Goal: Task Accomplishment & Management: Manage account settings

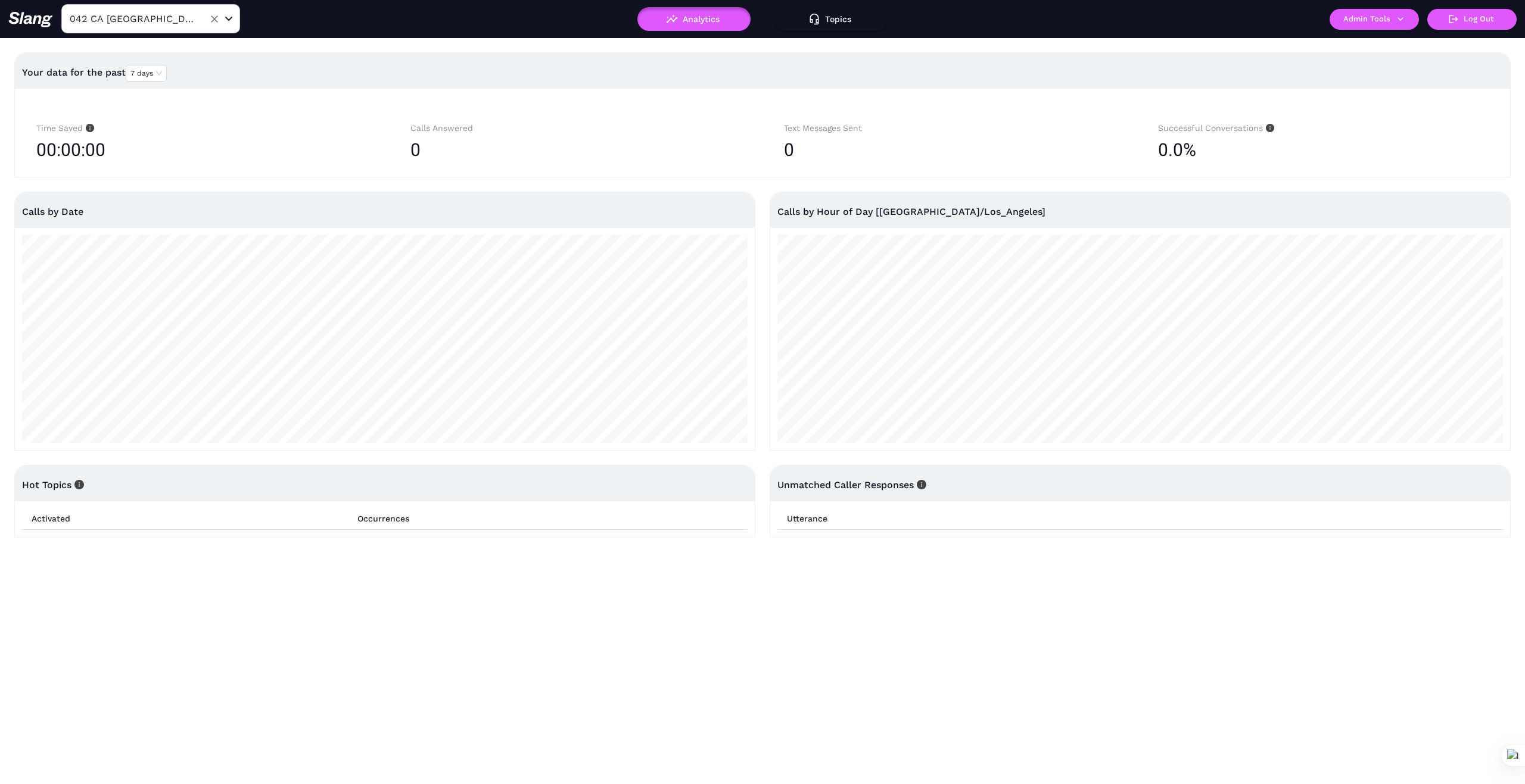
click at [181, 13] on input "042 CA Roseville" at bounding box center [132, 19] width 131 height 18
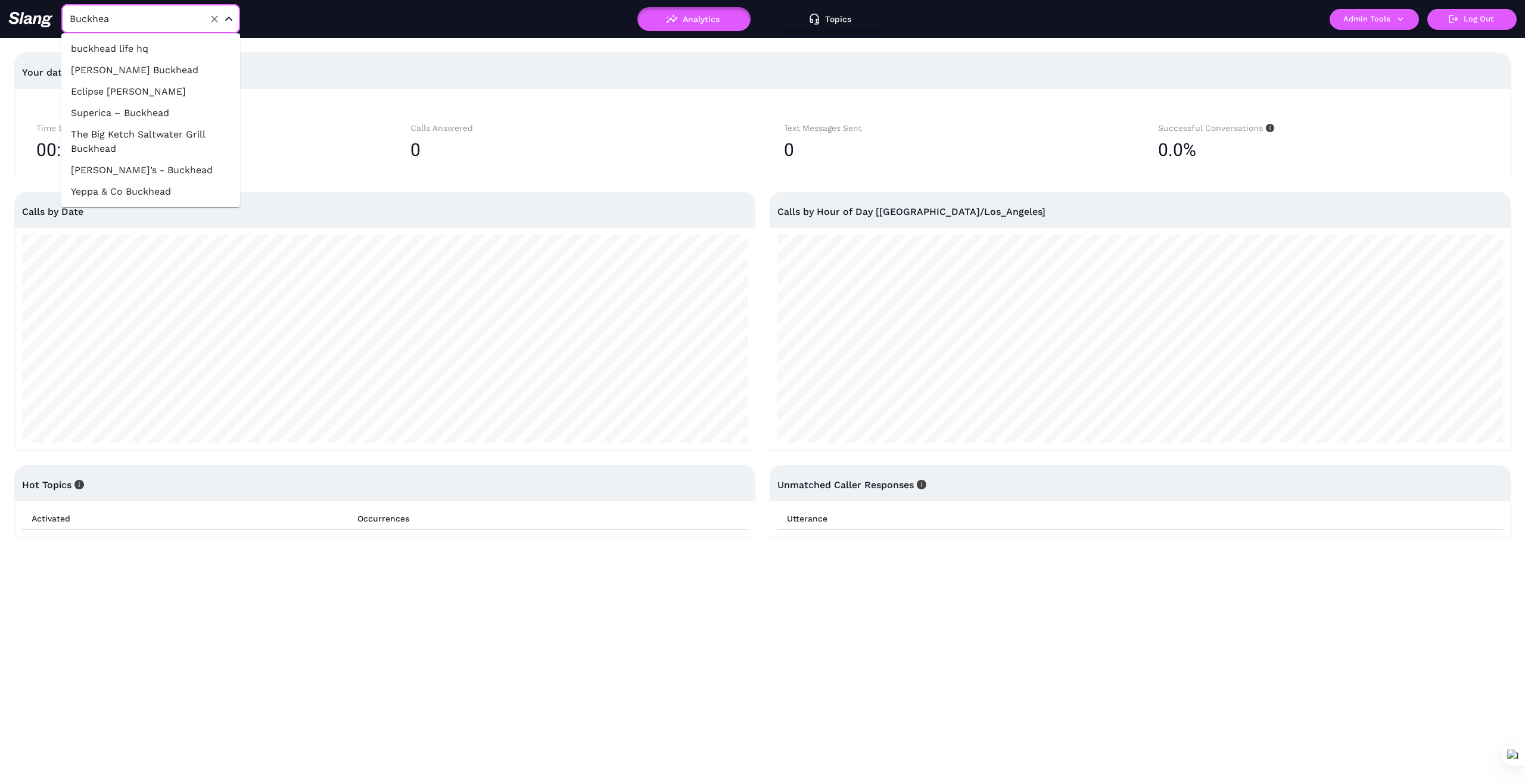
type input "Buckhead"
click at [151, 48] on li "buckhead life hq" at bounding box center [151, 49] width 179 height 22
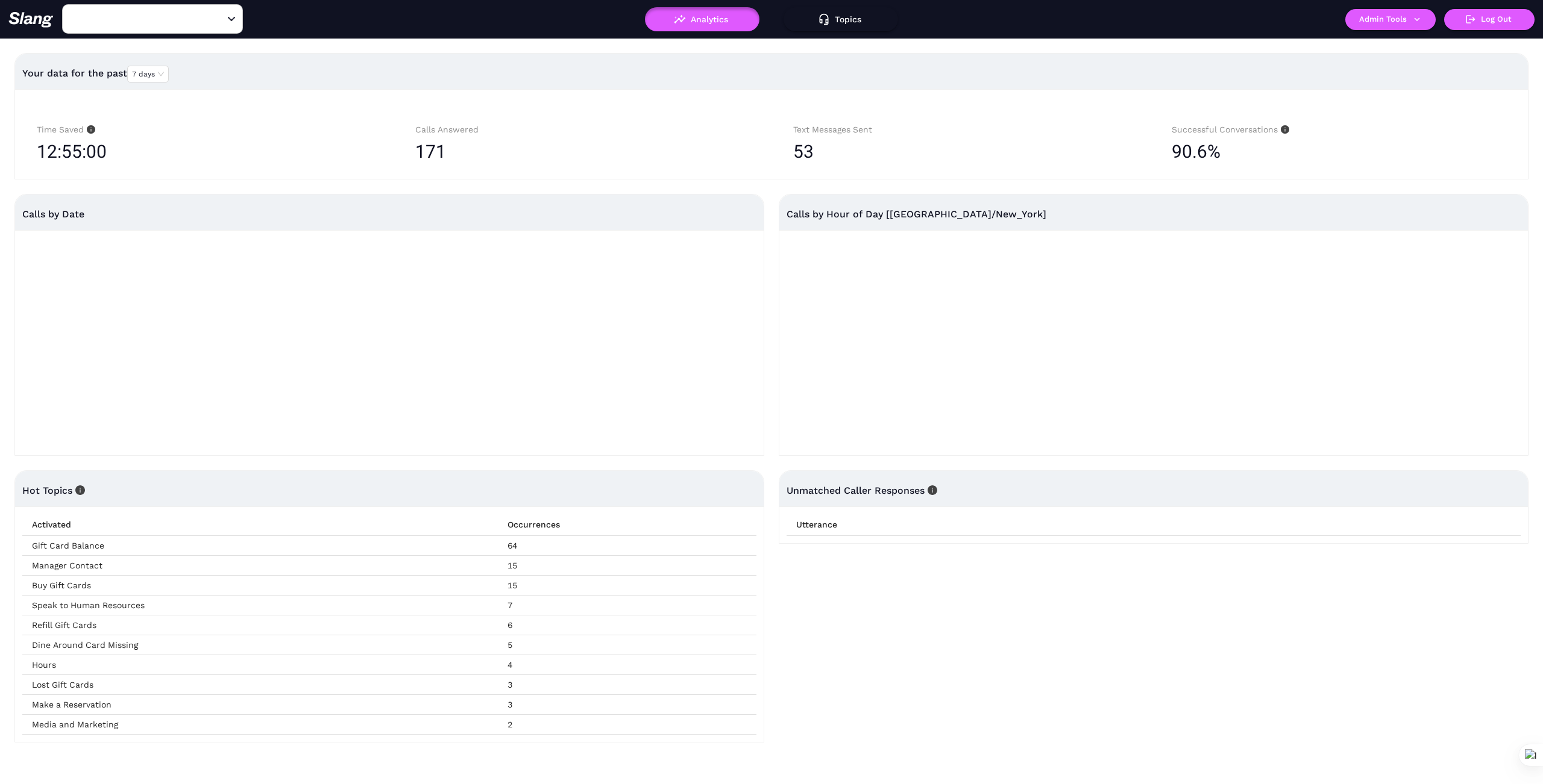
type input "buckhead life hq"
click at [1417, 12] on button "Admin Tools" at bounding box center [1390, 19] width 91 height 21
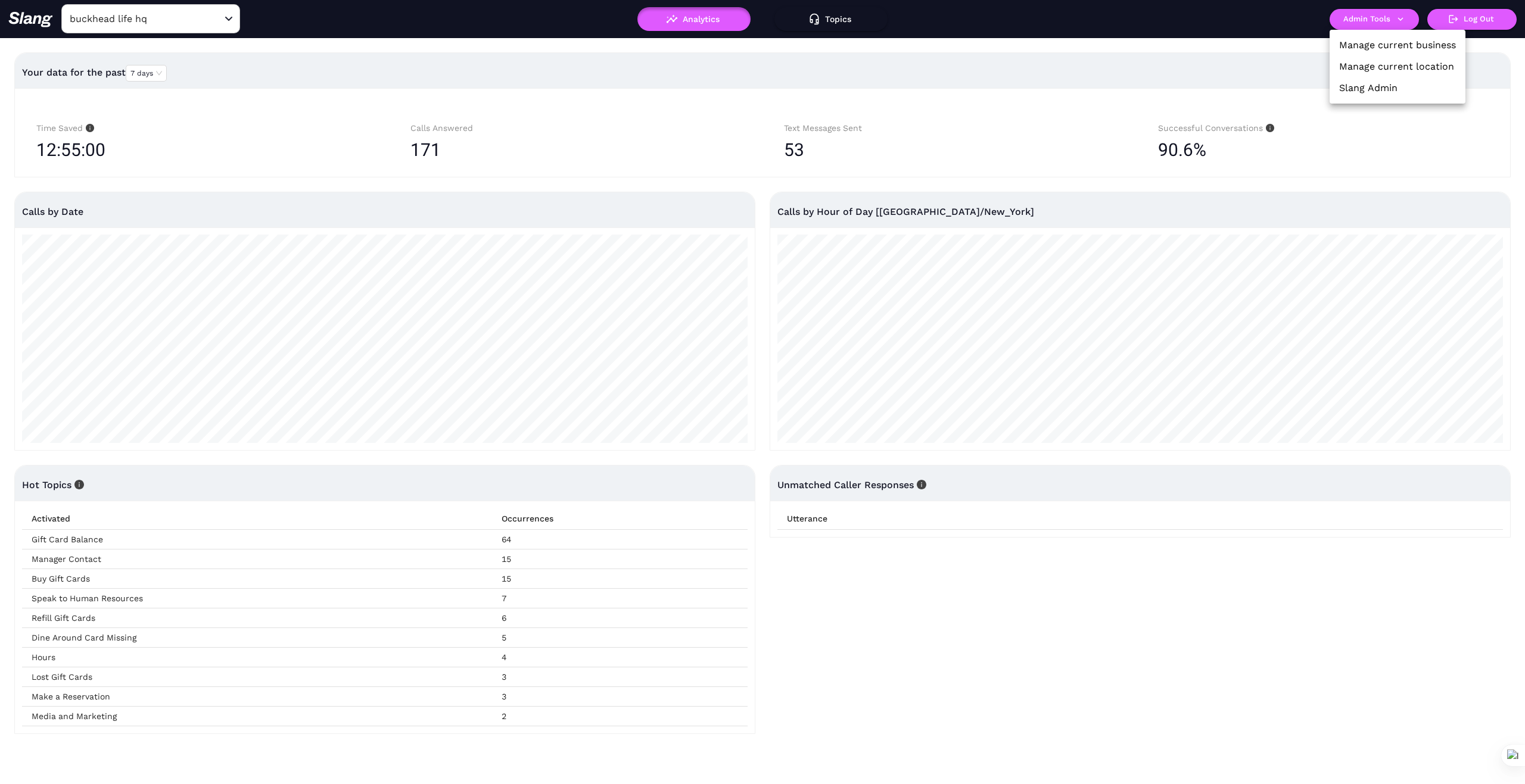
click at [1392, 42] on link "Manage current business" at bounding box center [1397, 45] width 117 height 15
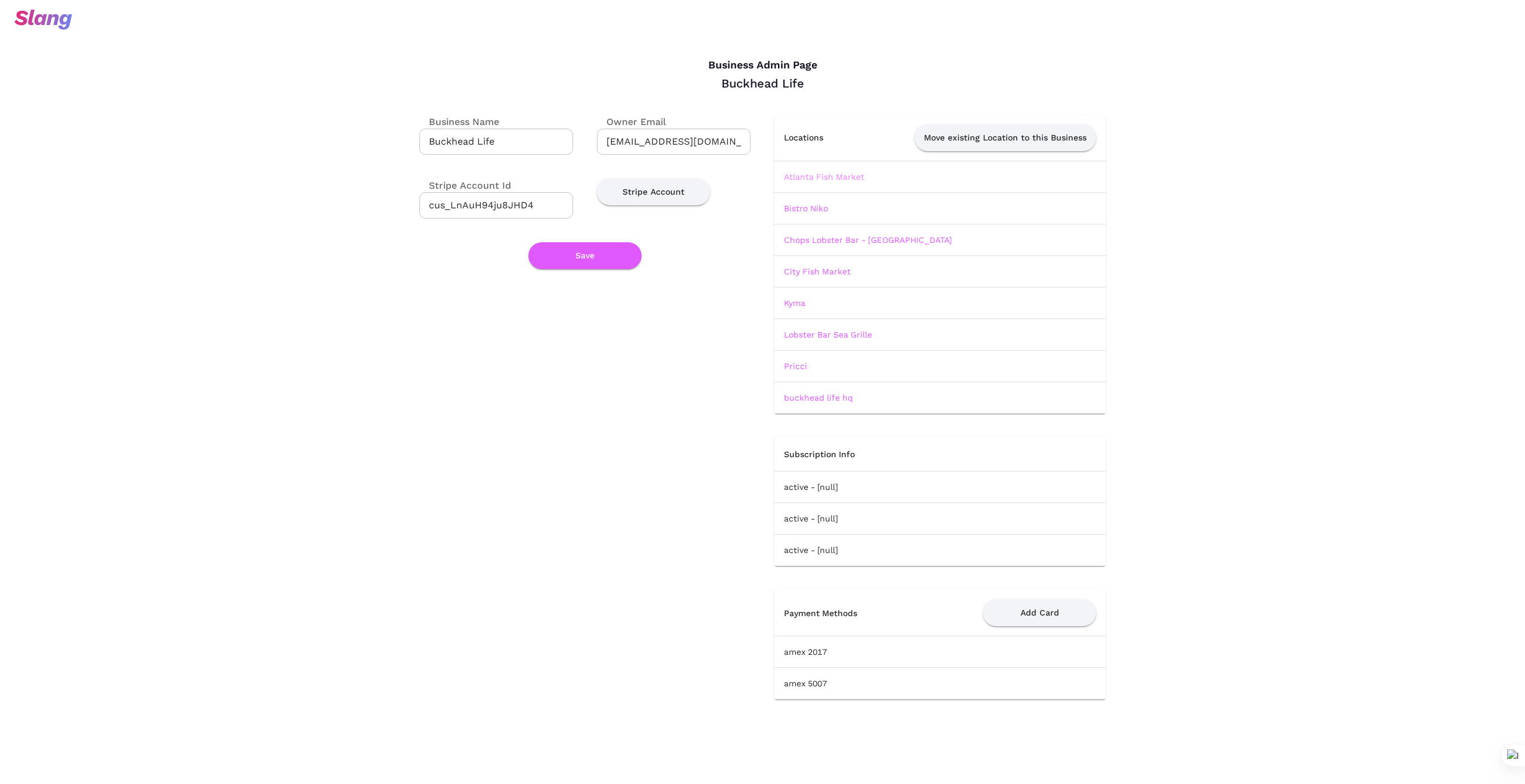
click at [845, 176] on link "Atlanta Fish Market" at bounding box center [823, 177] width 81 height 10
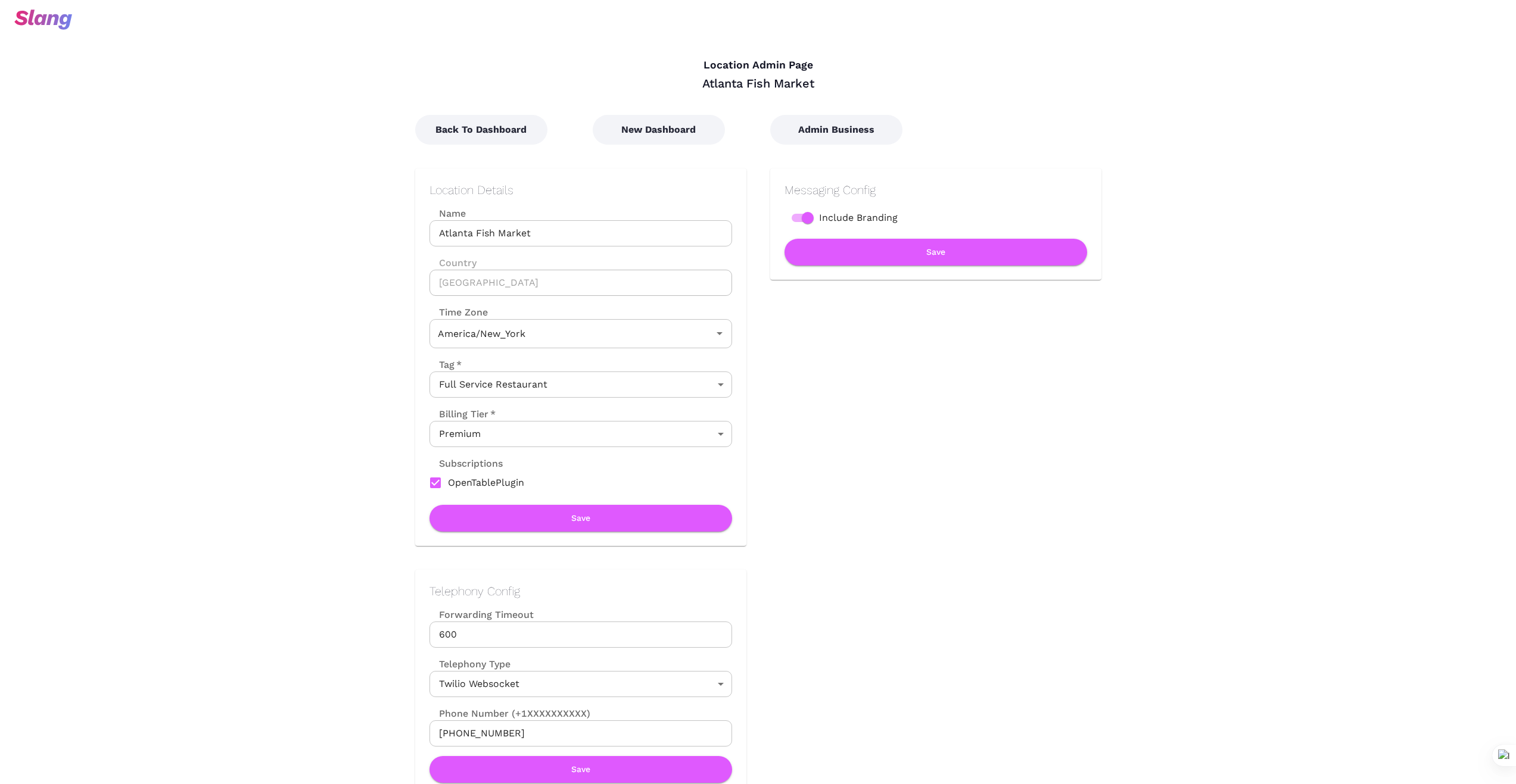
type input "Eastern Time"
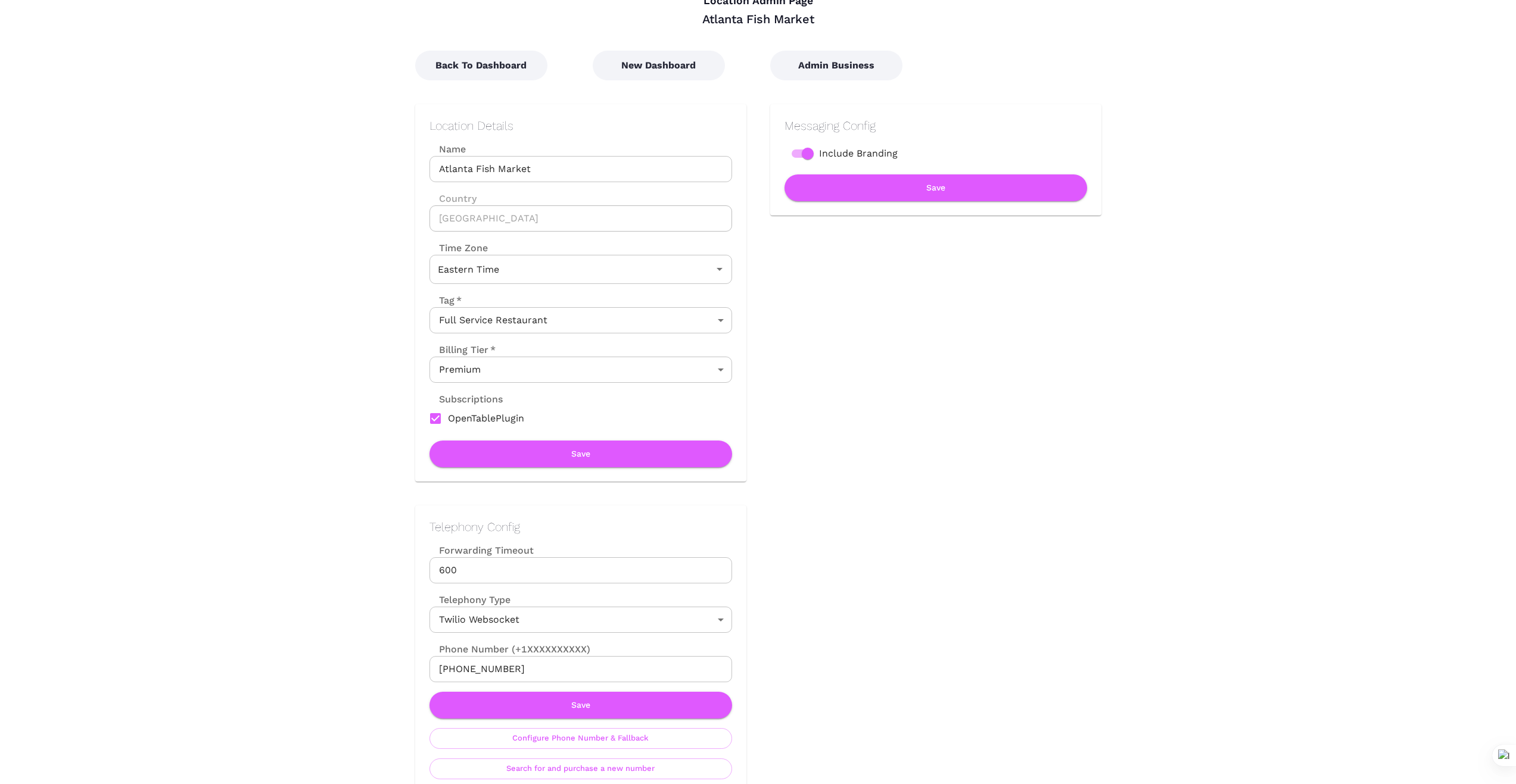
scroll to position [60, 0]
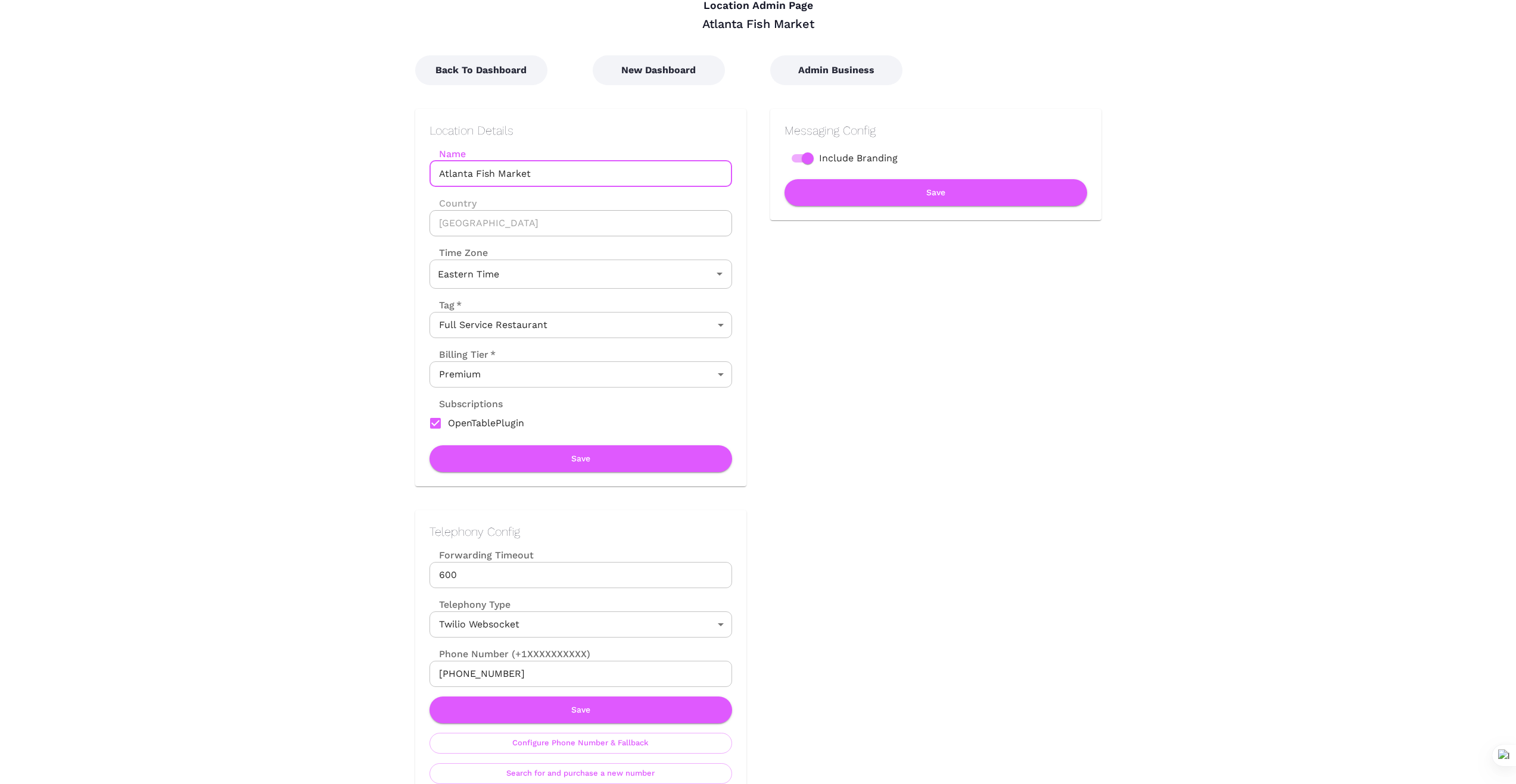
drag, startPoint x: 545, startPoint y: 174, endPoint x: 380, endPoint y: 135, distance: 169.5
click at [394, 174] on div "Location Details Name Atlanta Fish Market Name Country United States Country Ti…" at bounding box center [569, 286] width 355 height 402
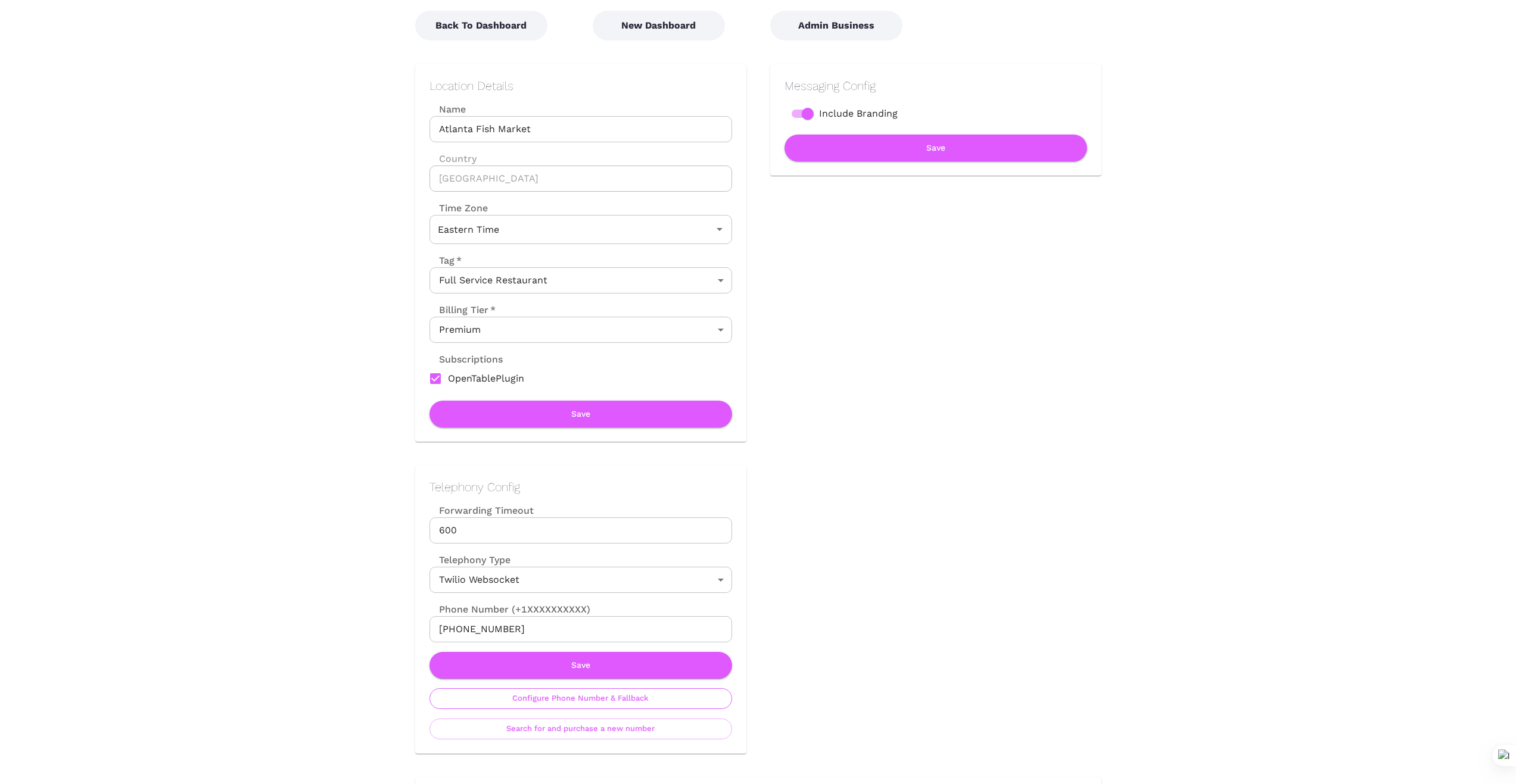
scroll to position [119, 0]
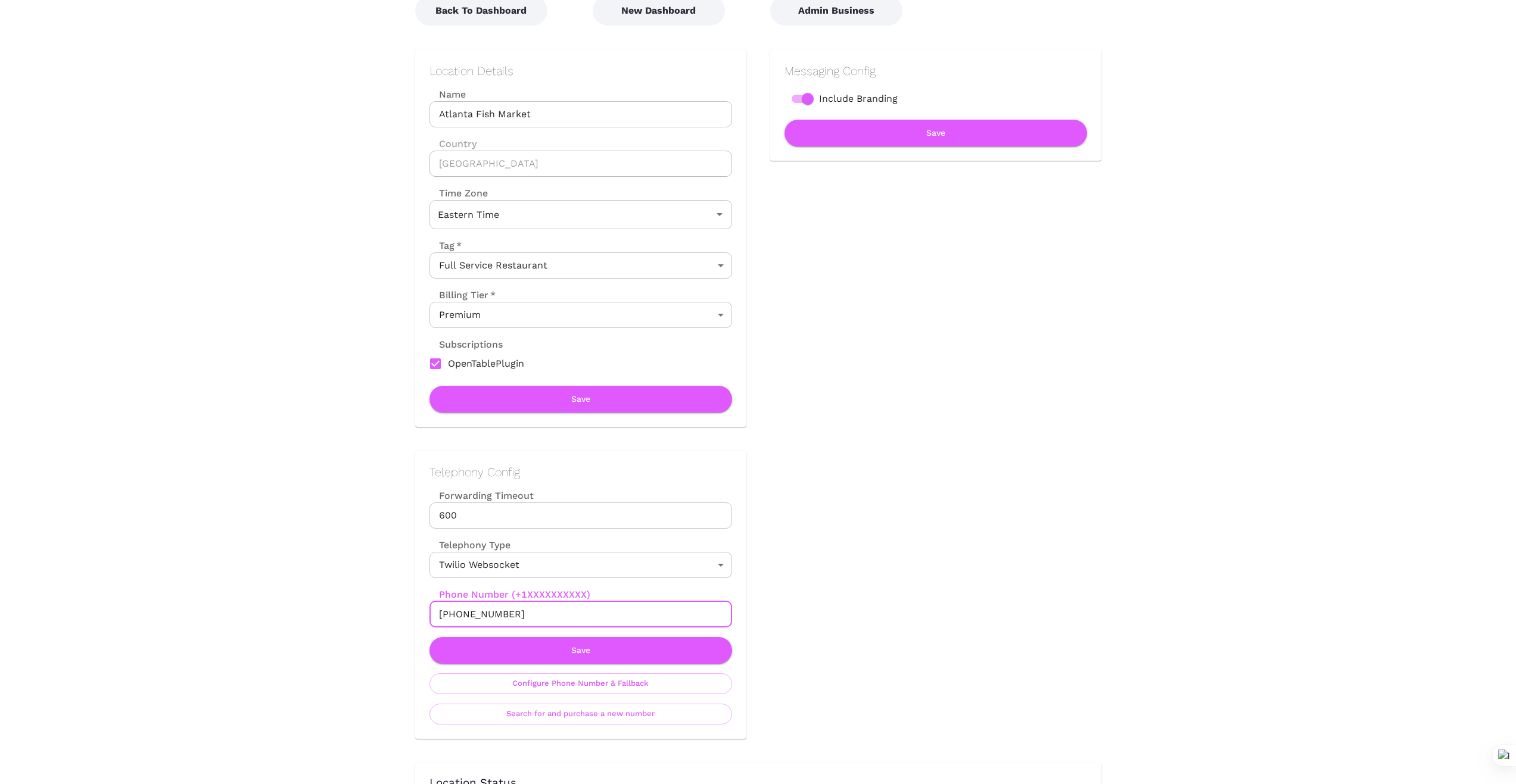
drag, startPoint x: 534, startPoint y: 612, endPoint x: 383, endPoint y: 615, distance: 151.0
drag, startPoint x: 520, startPoint y: 613, endPoint x: 373, endPoint y: 614, distance: 147.0
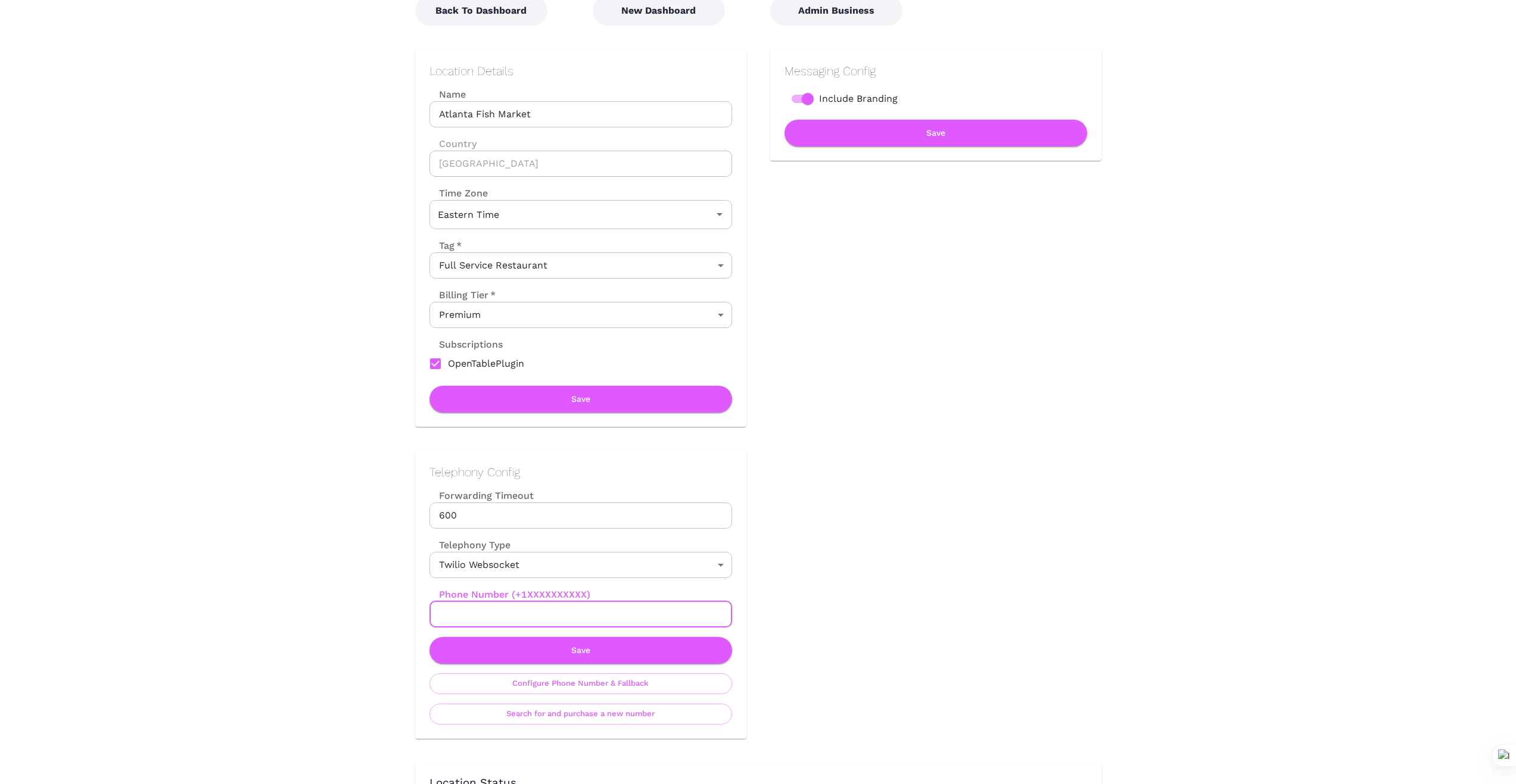
click at [637, 642] on button "Save" at bounding box center [581, 651] width 303 height 27
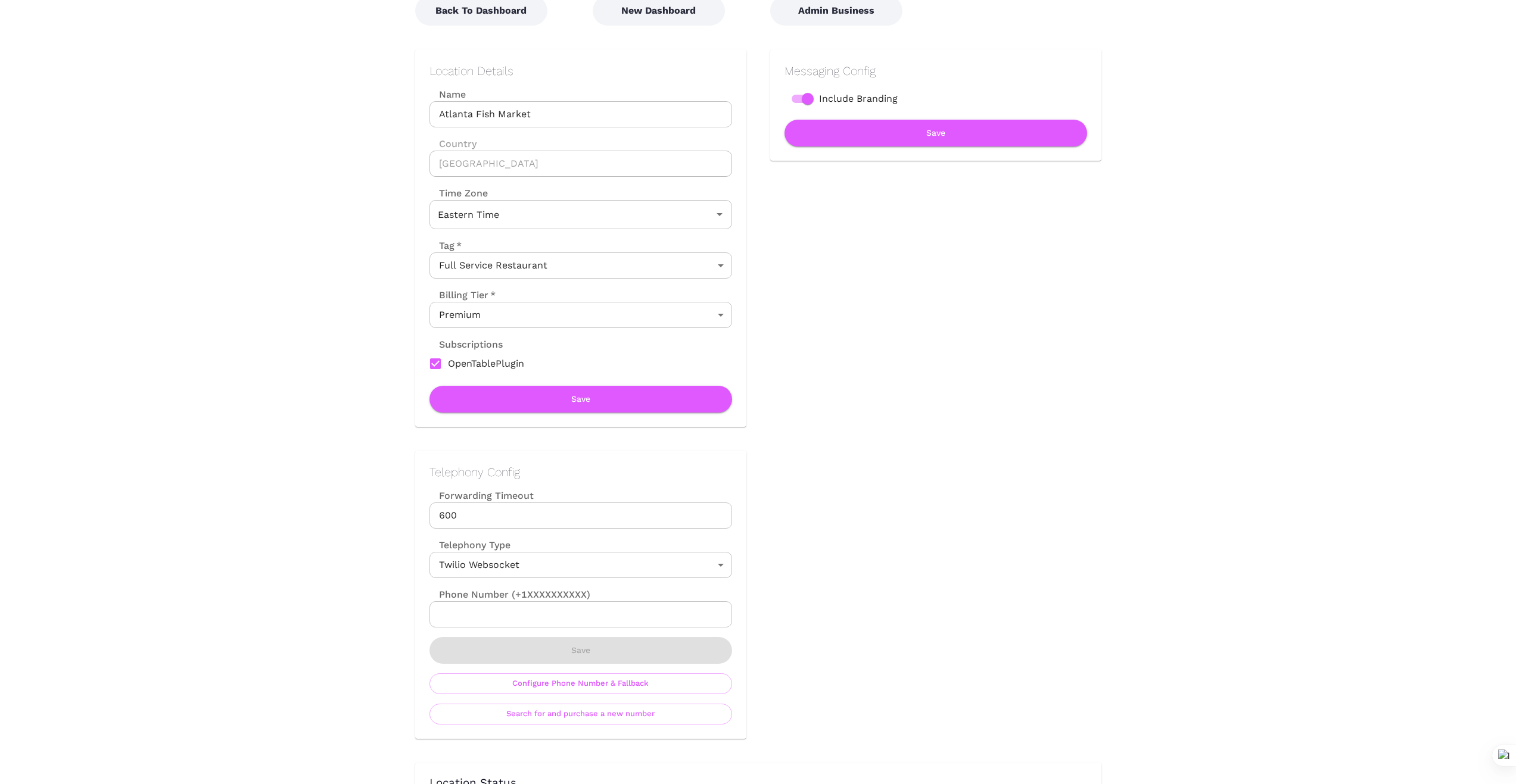
scroll to position [0, 0]
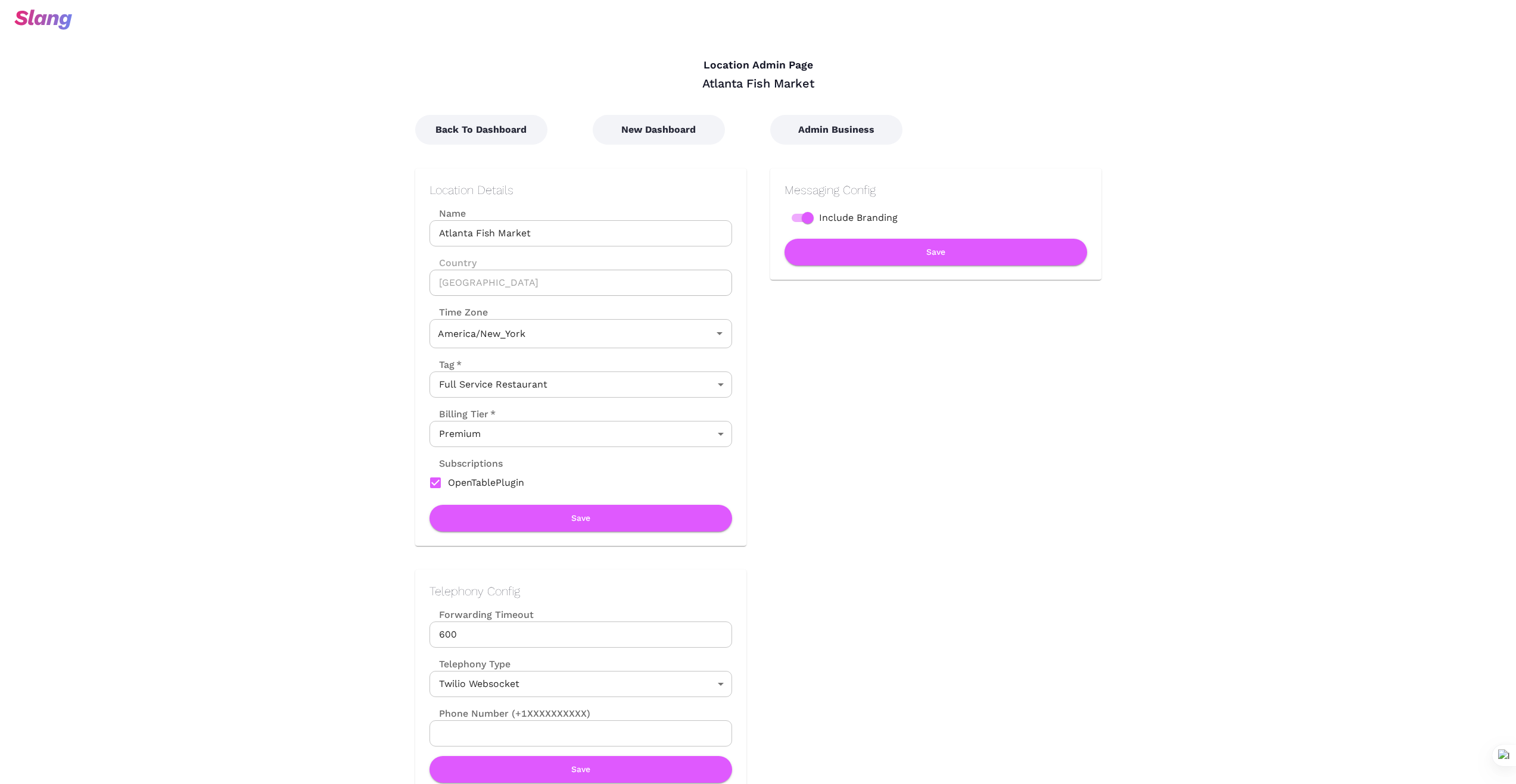
type input "Eastern Time"
drag, startPoint x: 675, startPoint y: 131, endPoint x: 672, endPoint y: 140, distance: 9.5
click at [675, 131] on button "New Dashboard" at bounding box center [659, 130] width 132 height 30
type input "Eastern Time"
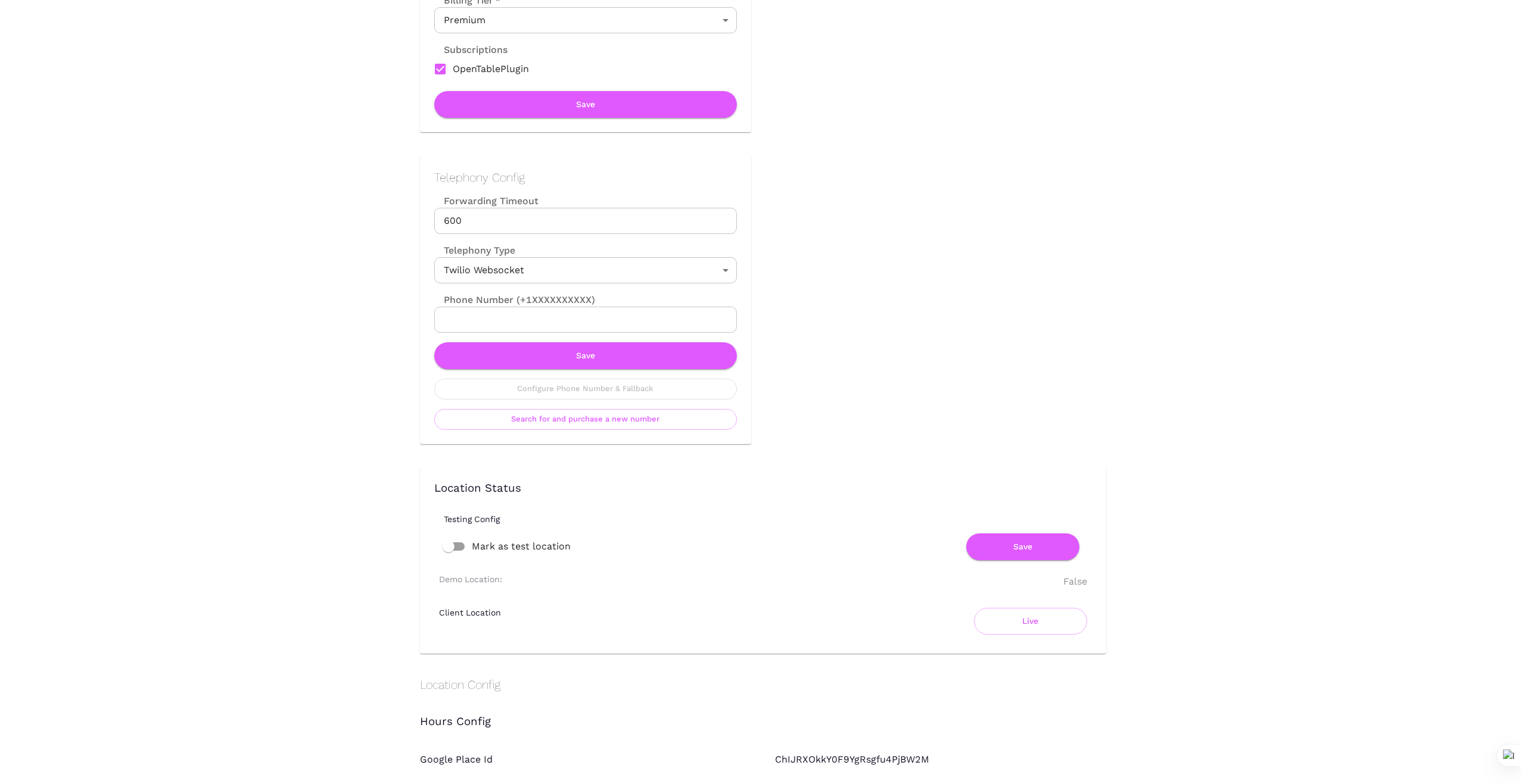
scroll to position [417, 0]
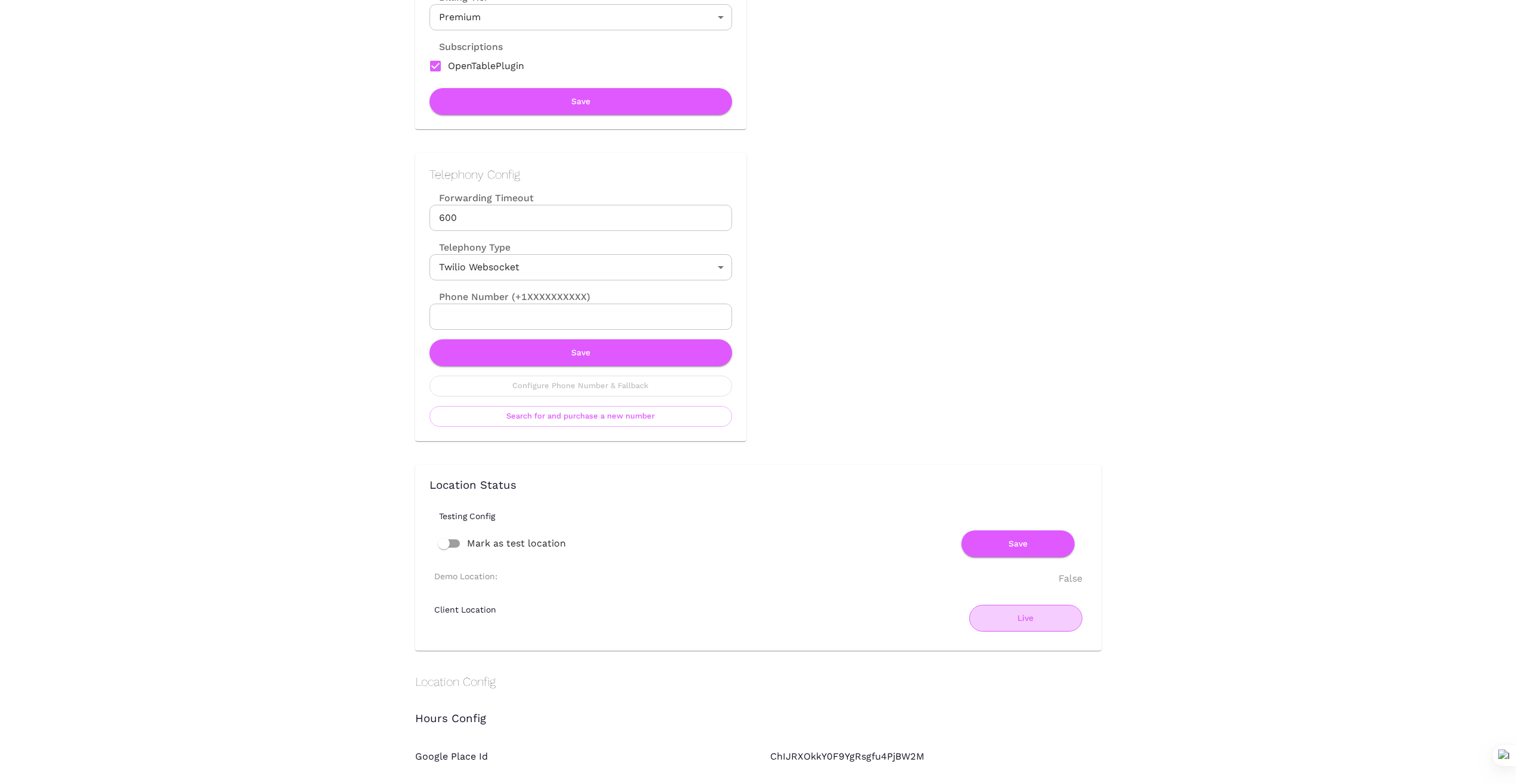
click at [1018, 622] on button "Live" at bounding box center [1025, 618] width 113 height 27
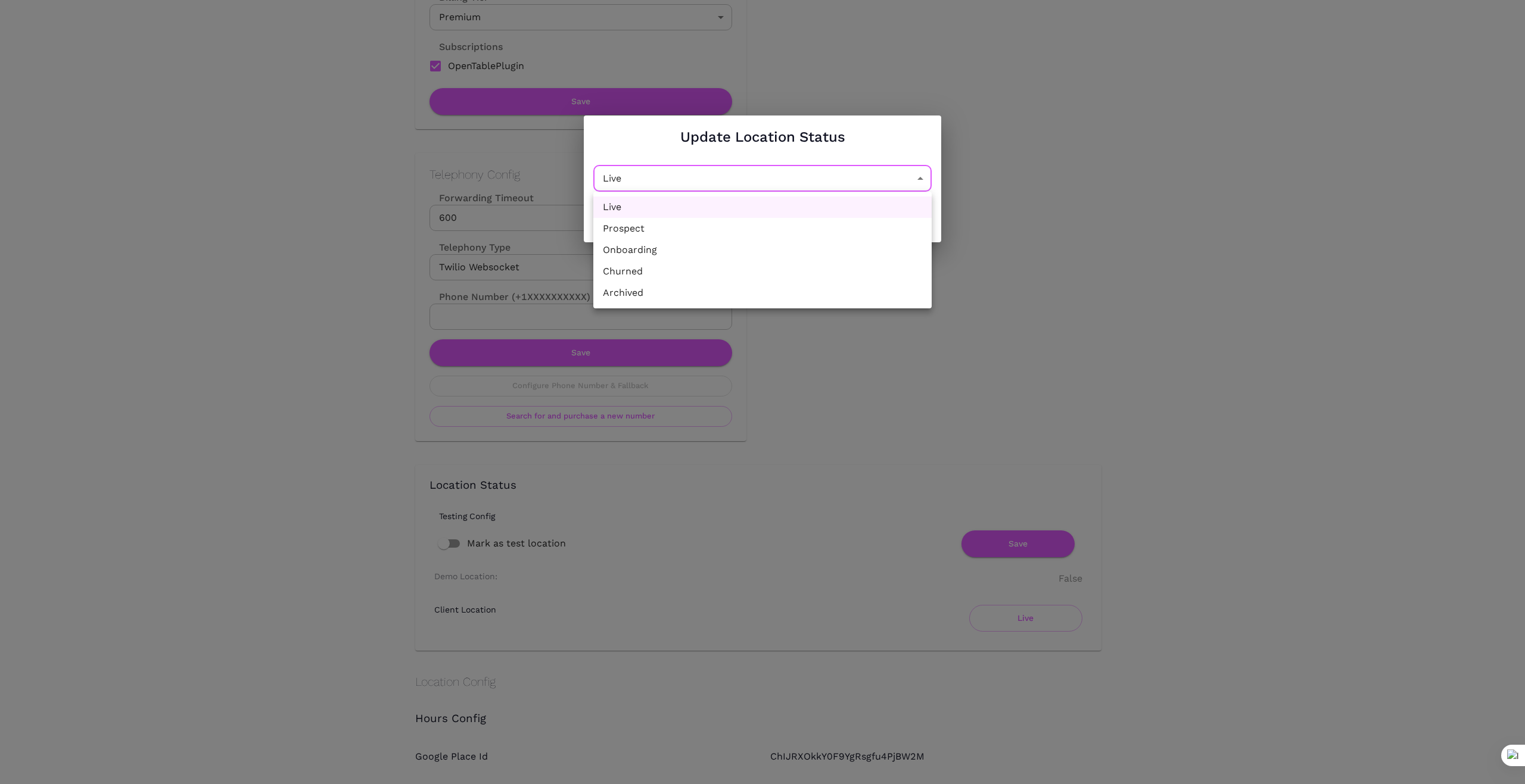
click at [801, 280] on li "Churned" at bounding box center [762, 272] width 338 height 22
type input "Churned"
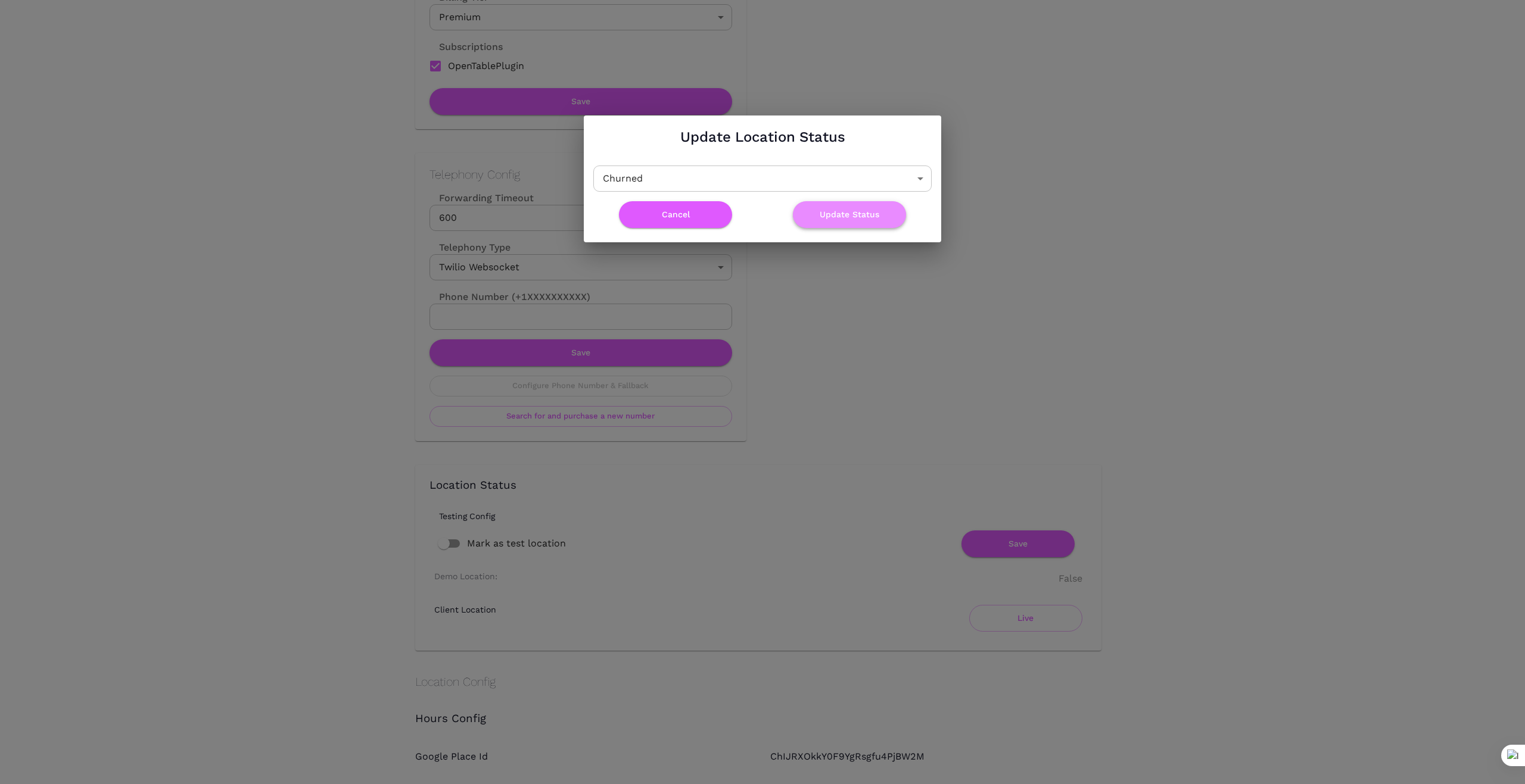
click at [860, 218] on button "Update Status" at bounding box center [849, 215] width 113 height 27
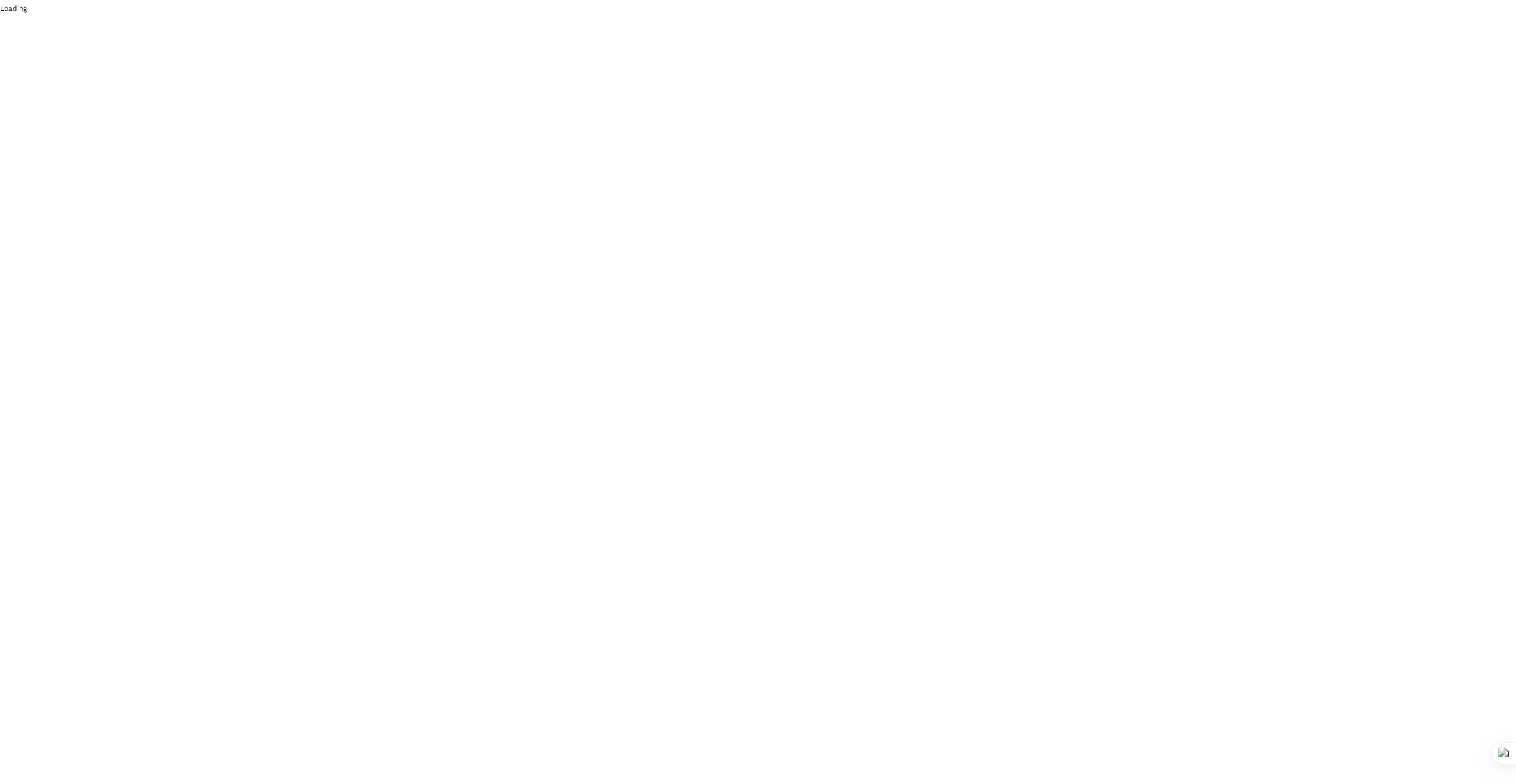
scroll to position [0, 0]
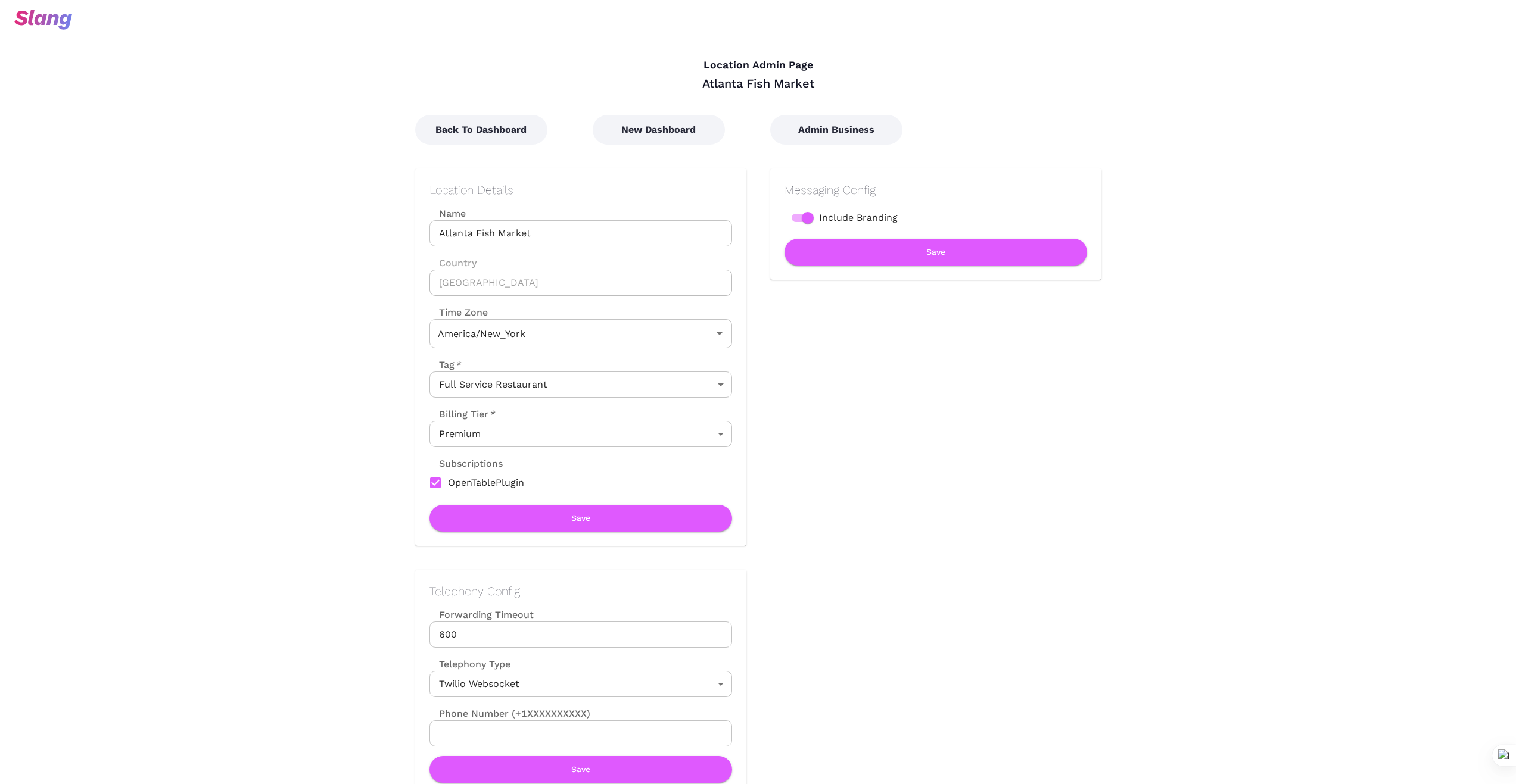
type input "Eastern Time"
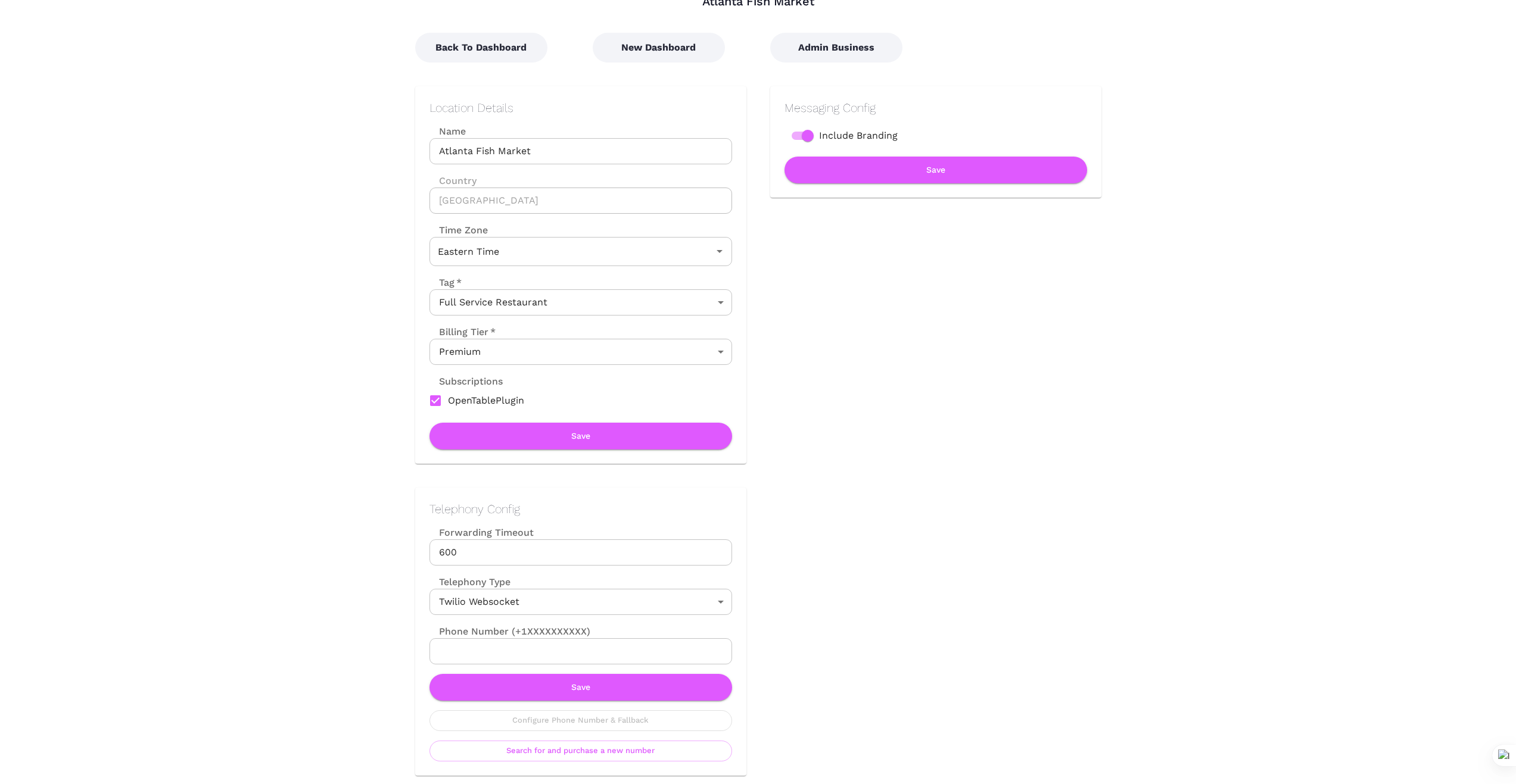
scroll to position [79, 0]
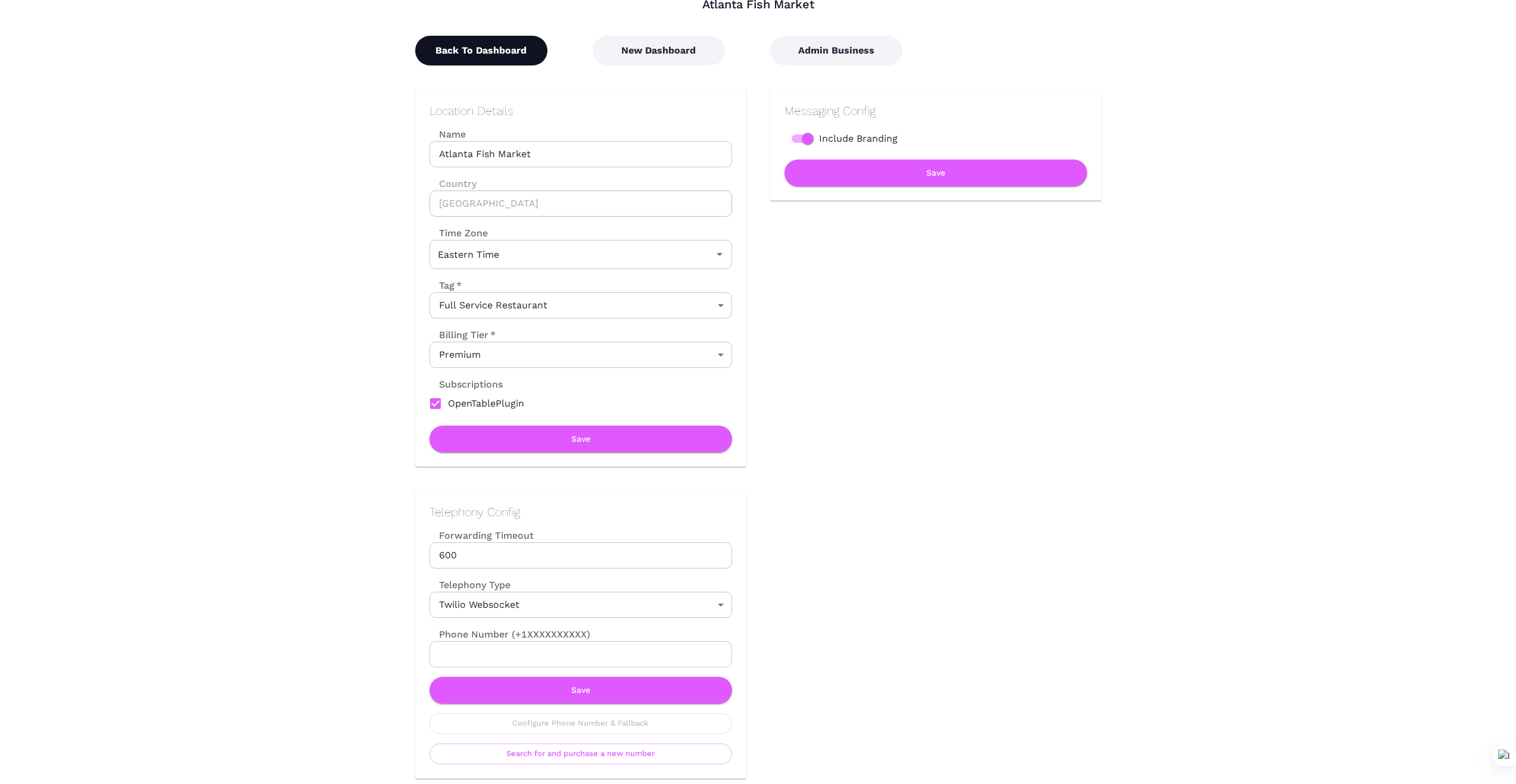
click at [481, 44] on button "Back To Dashboard" at bounding box center [481, 50] width 132 height 30
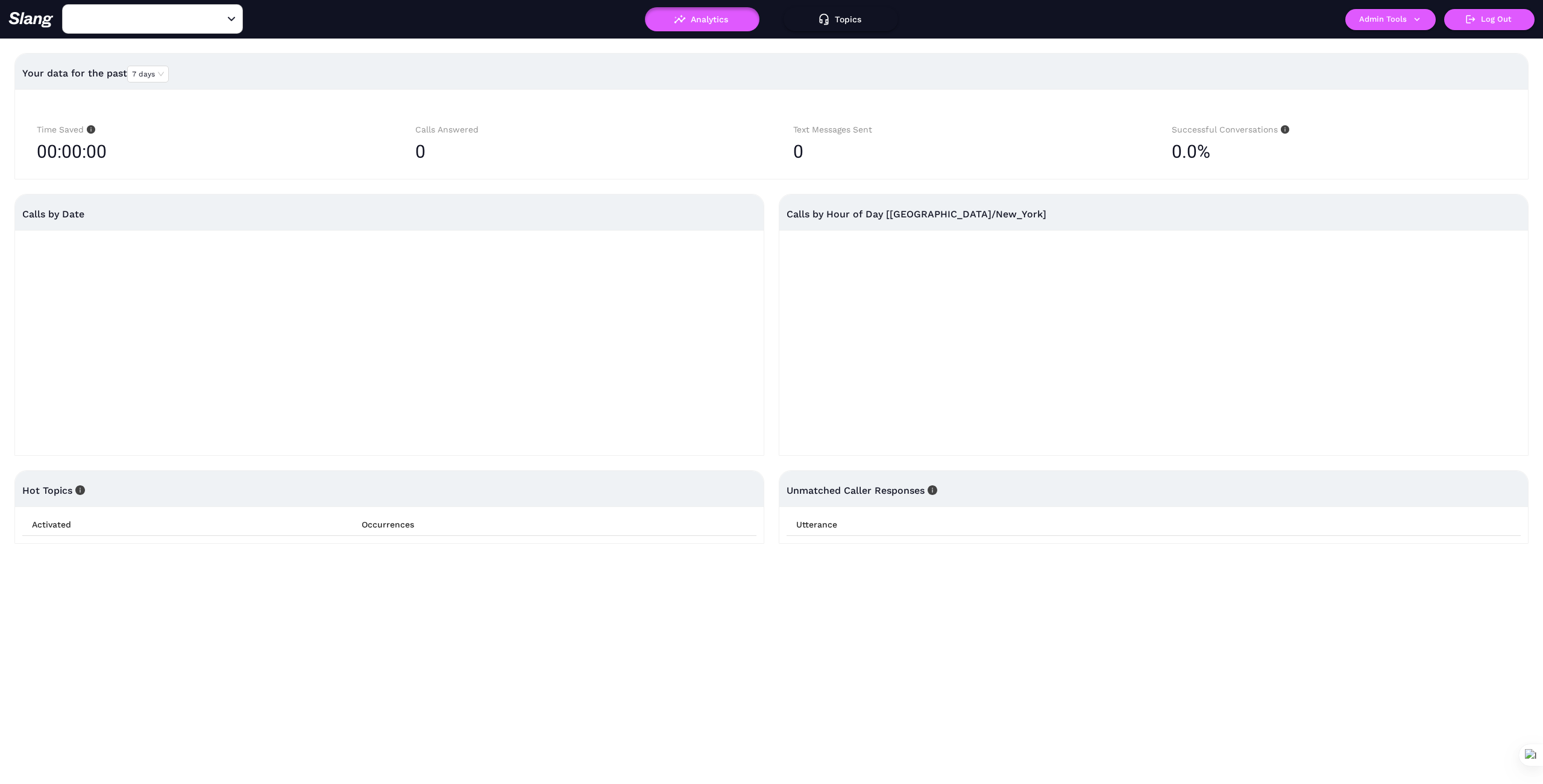
type input "Atlanta Fish Market"
click at [1420, 13] on button "Admin Tools" at bounding box center [1390, 19] width 91 height 21
click at [1412, 47] on link "Manage current business" at bounding box center [1414, 46] width 118 height 15
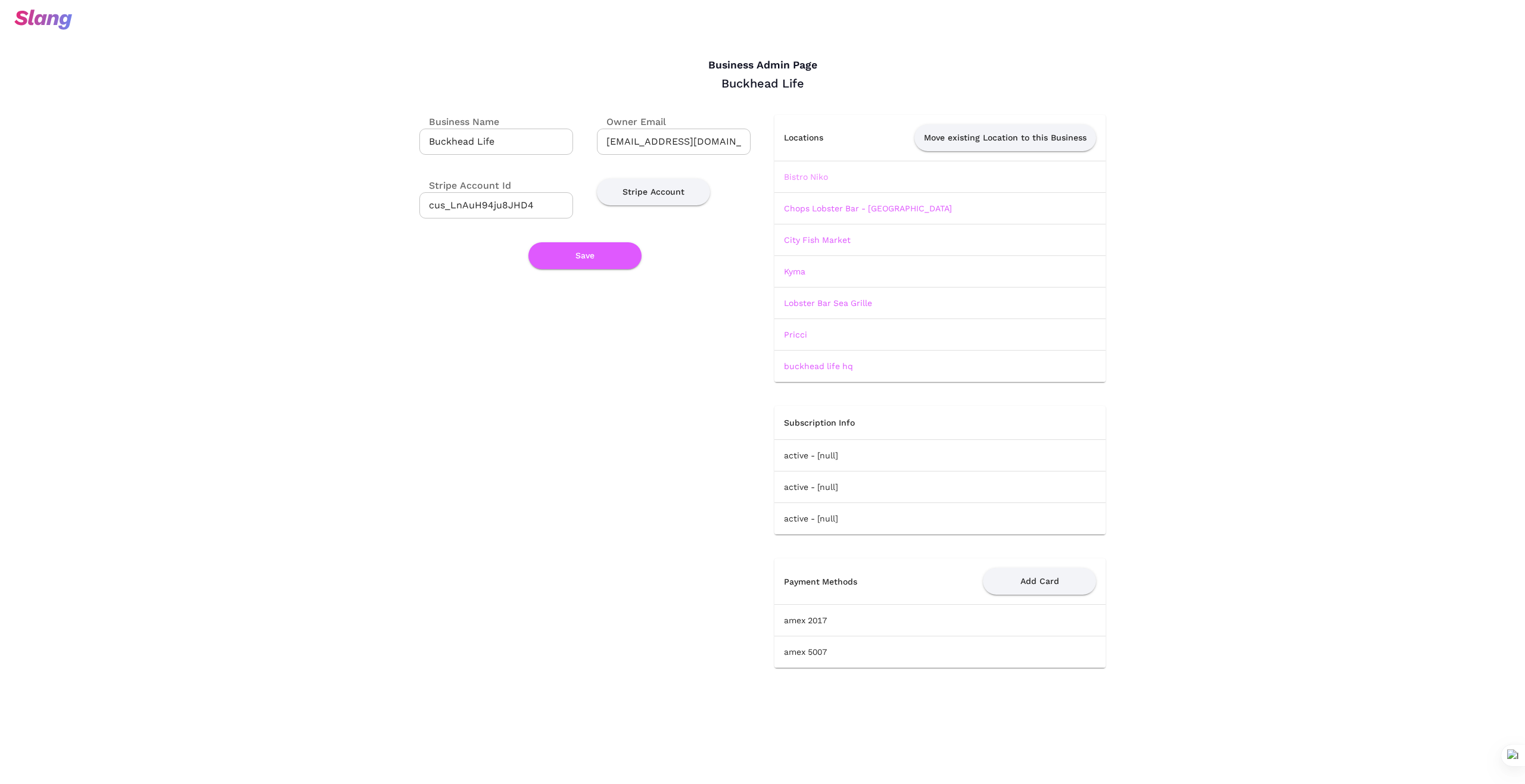
click at [815, 172] on link "Bistro Niko" at bounding box center [805, 177] width 44 height 10
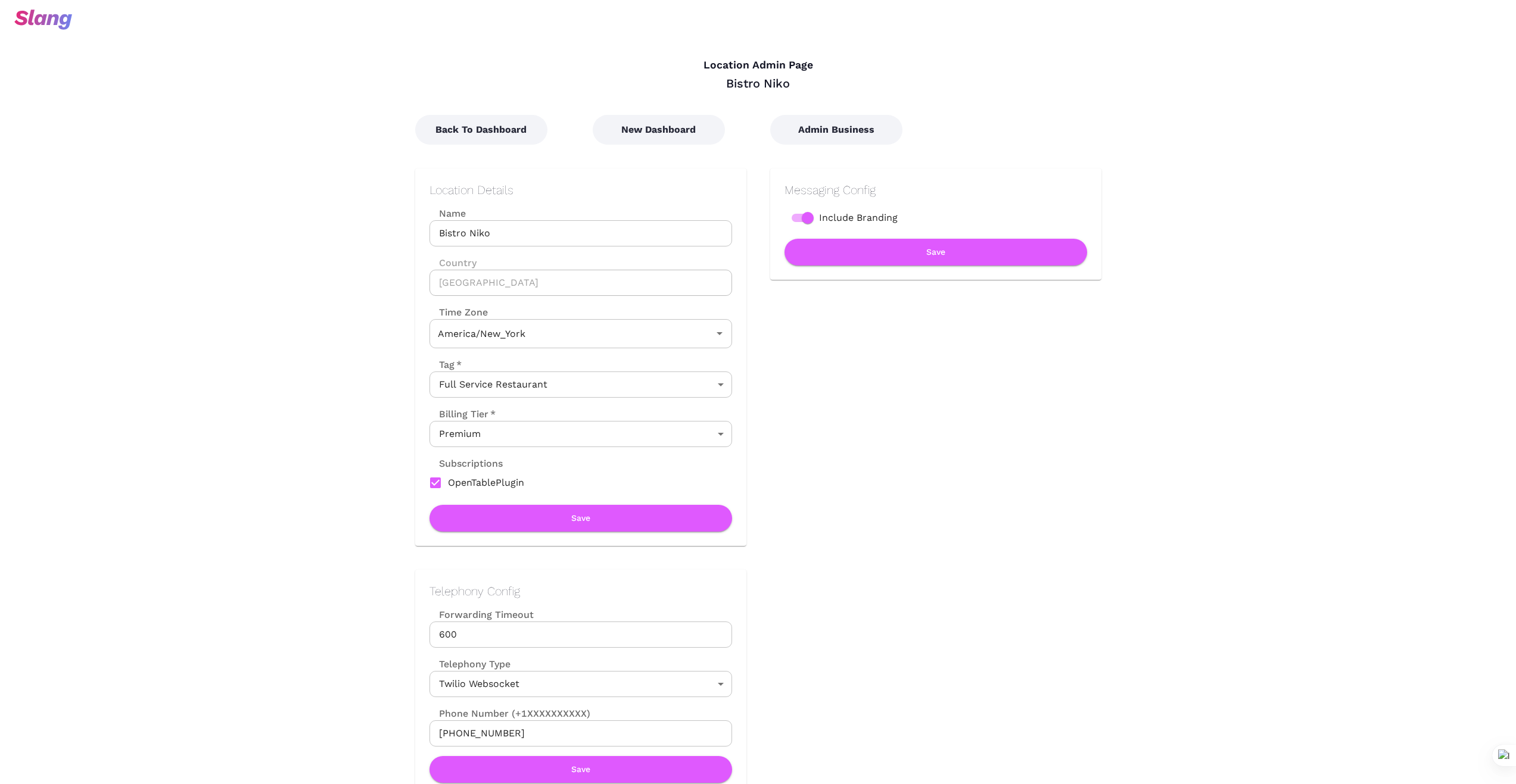
type input "Eastern Time"
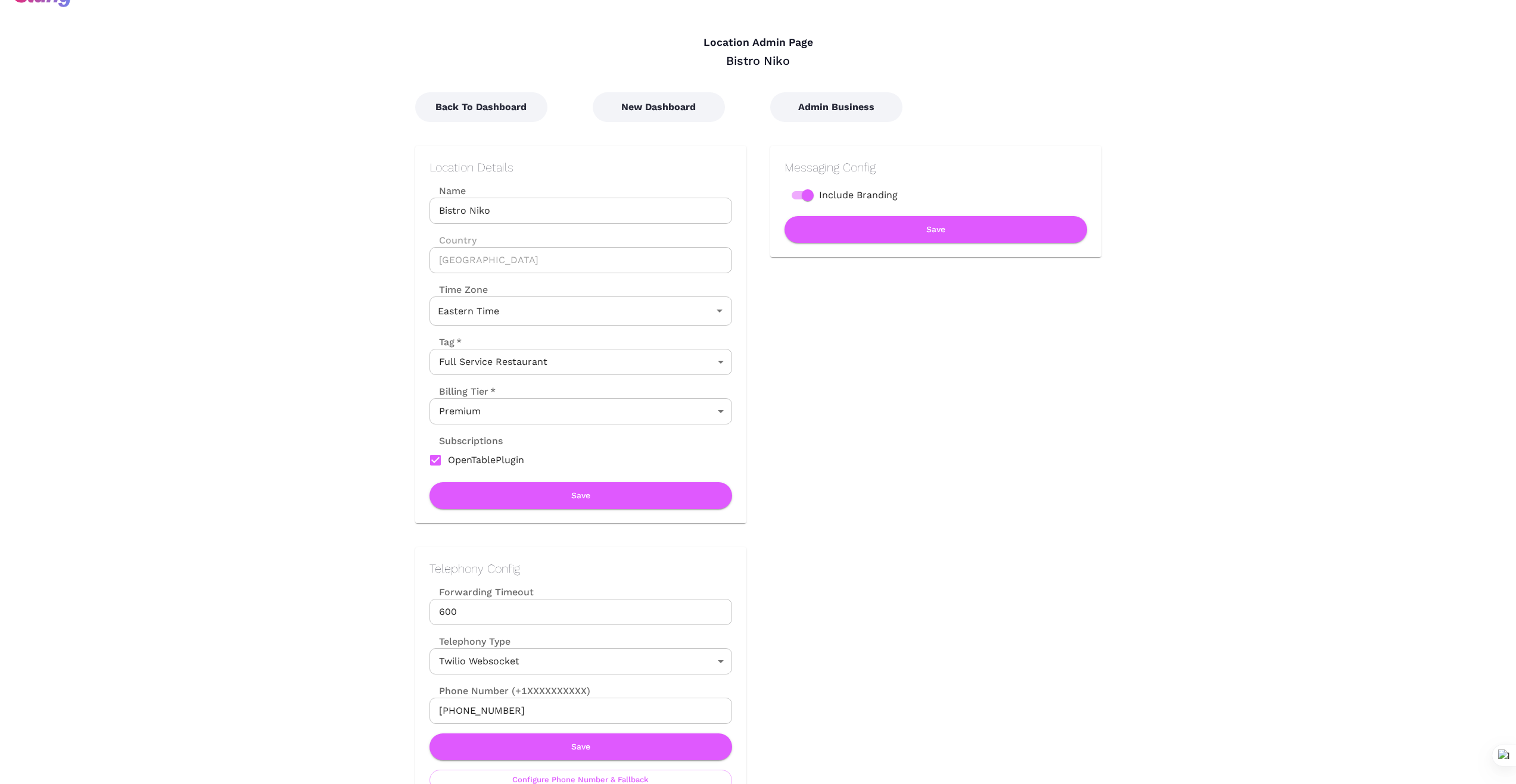
scroll to position [20, 0]
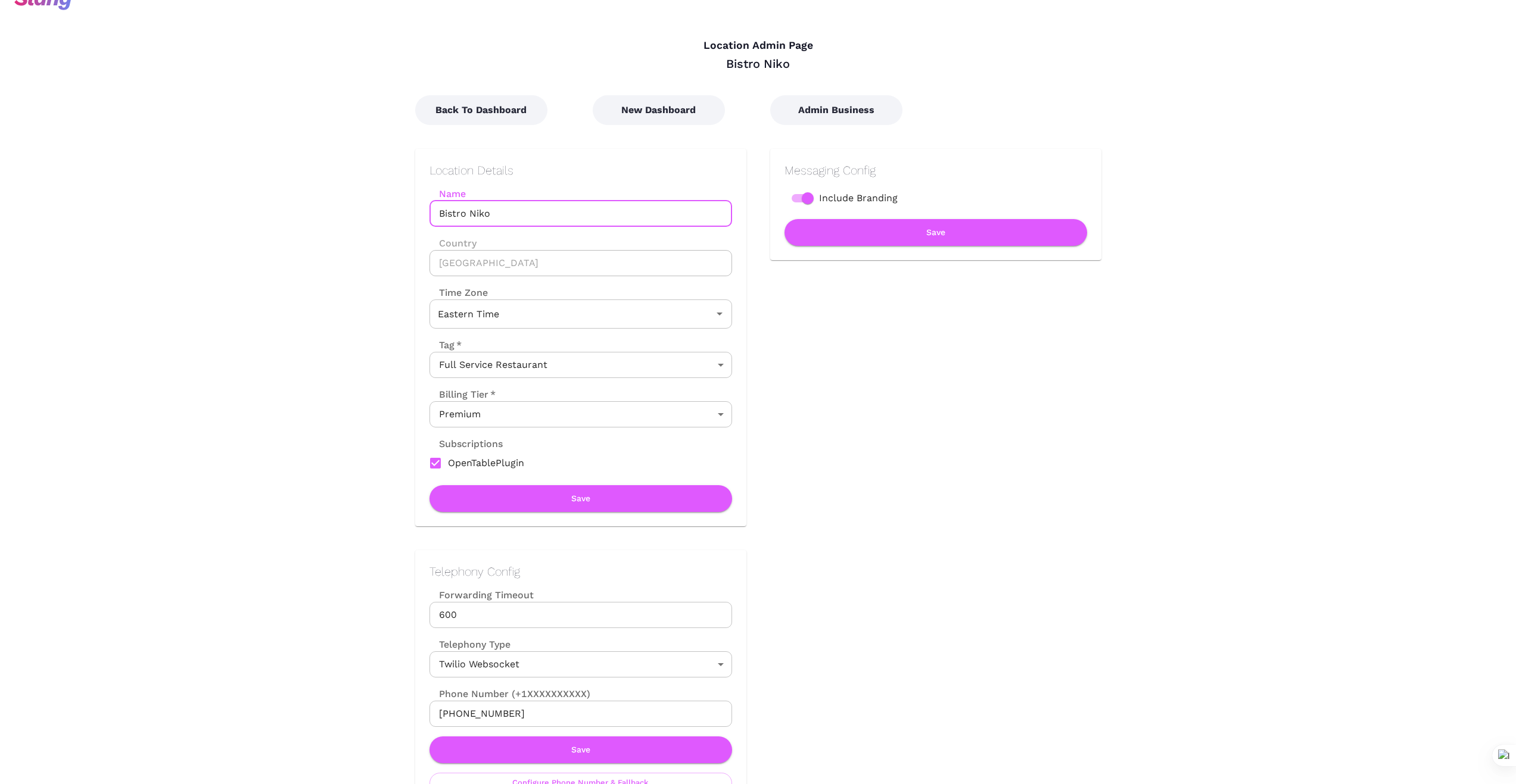
drag, startPoint x: 500, startPoint y: 210, endPoint x: 383, endPoint y: 208, distance: 117.0
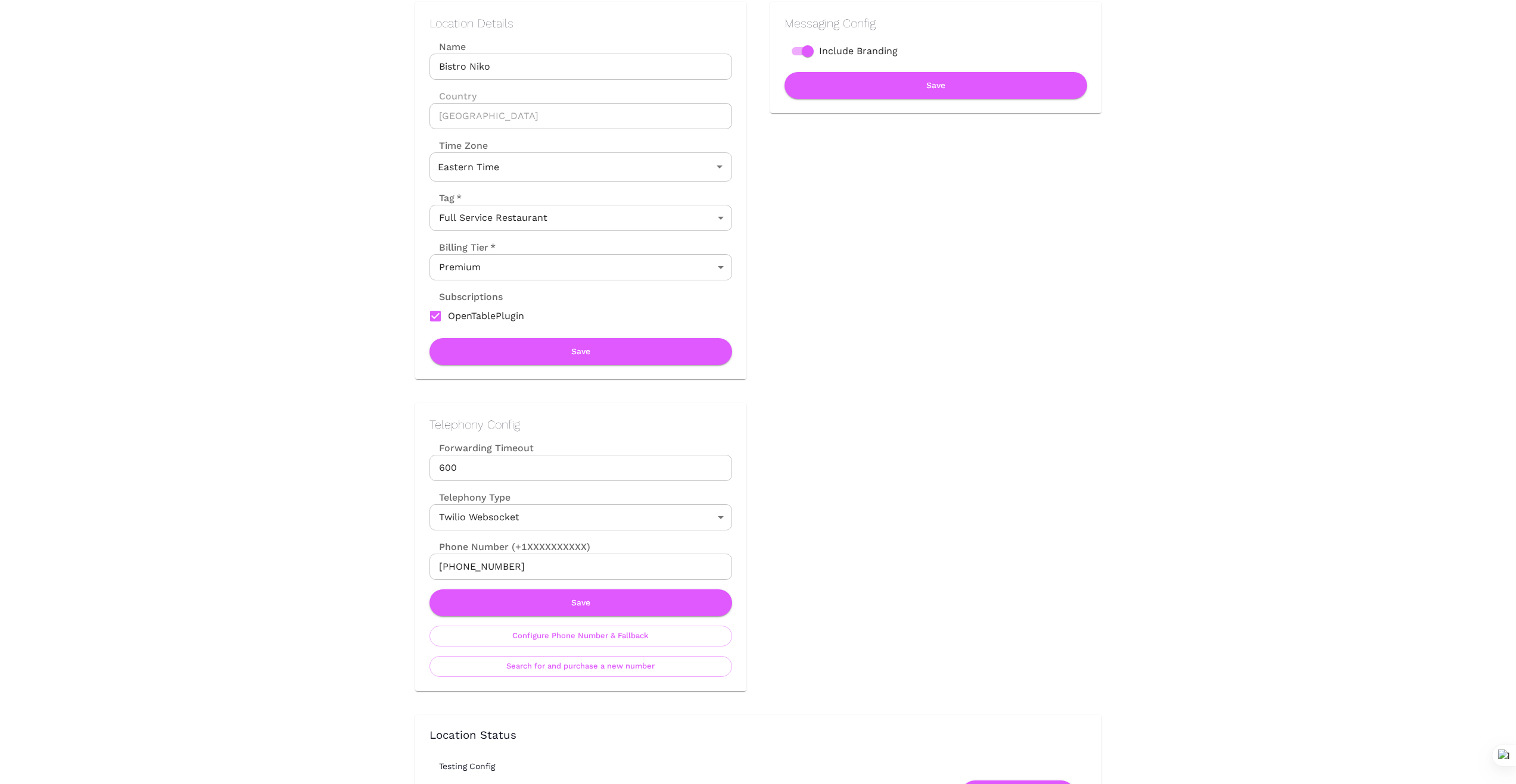
scroll to position [179, 0]
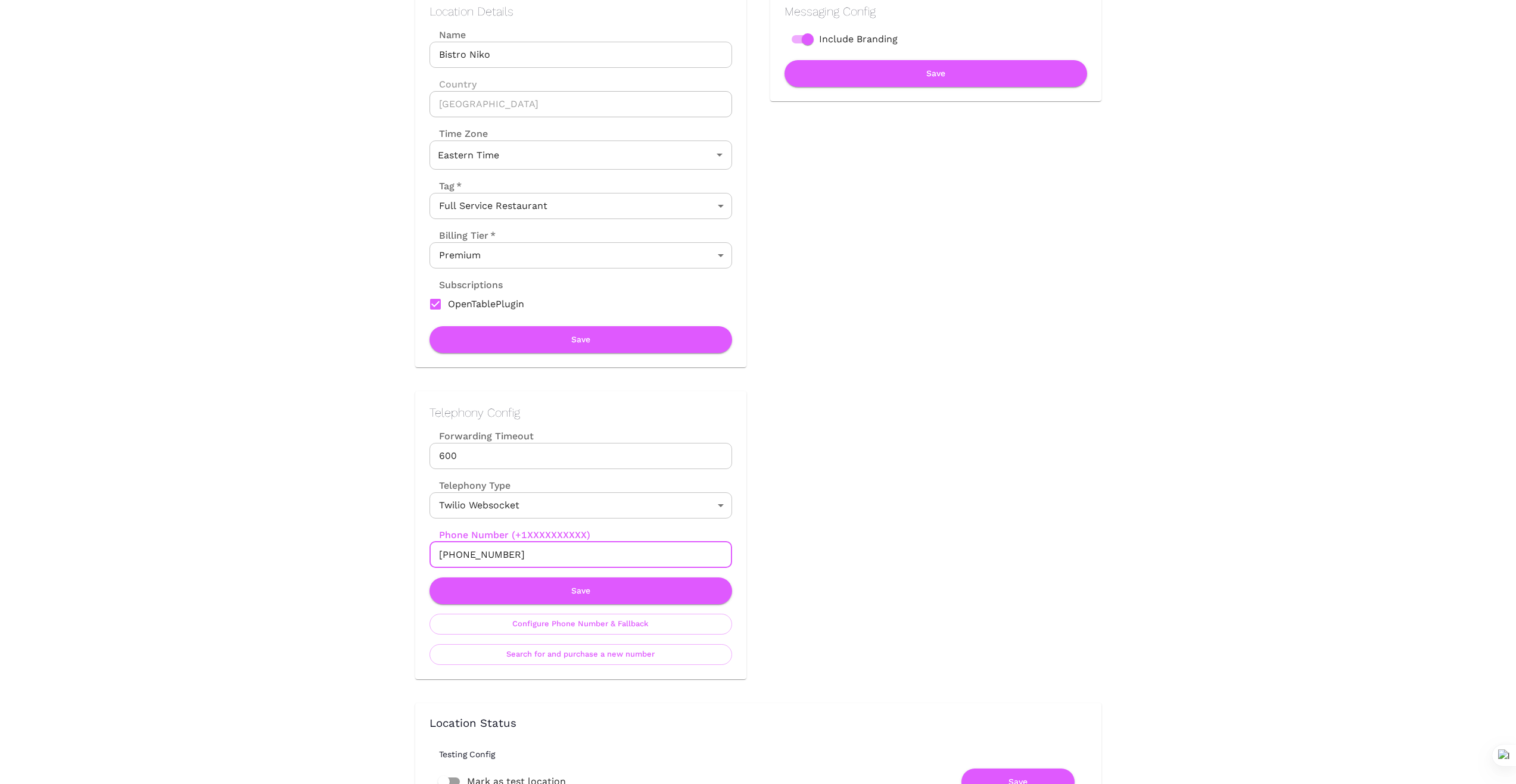
drag, startPoint x: 523, startPoint y: 556, endPoint x: 372, endPoint y: 557, distance: 151.0
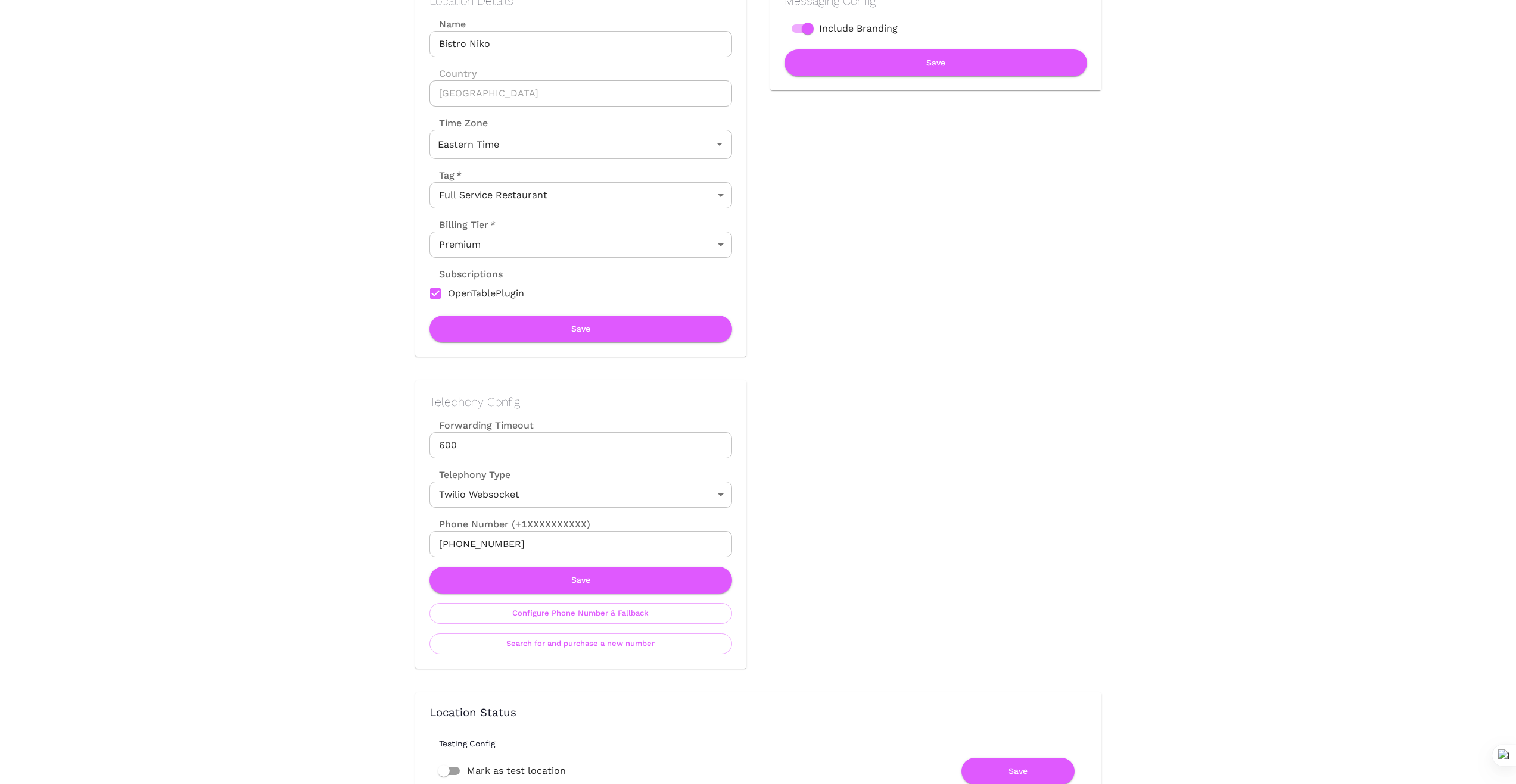
scroll to position [218, 0]
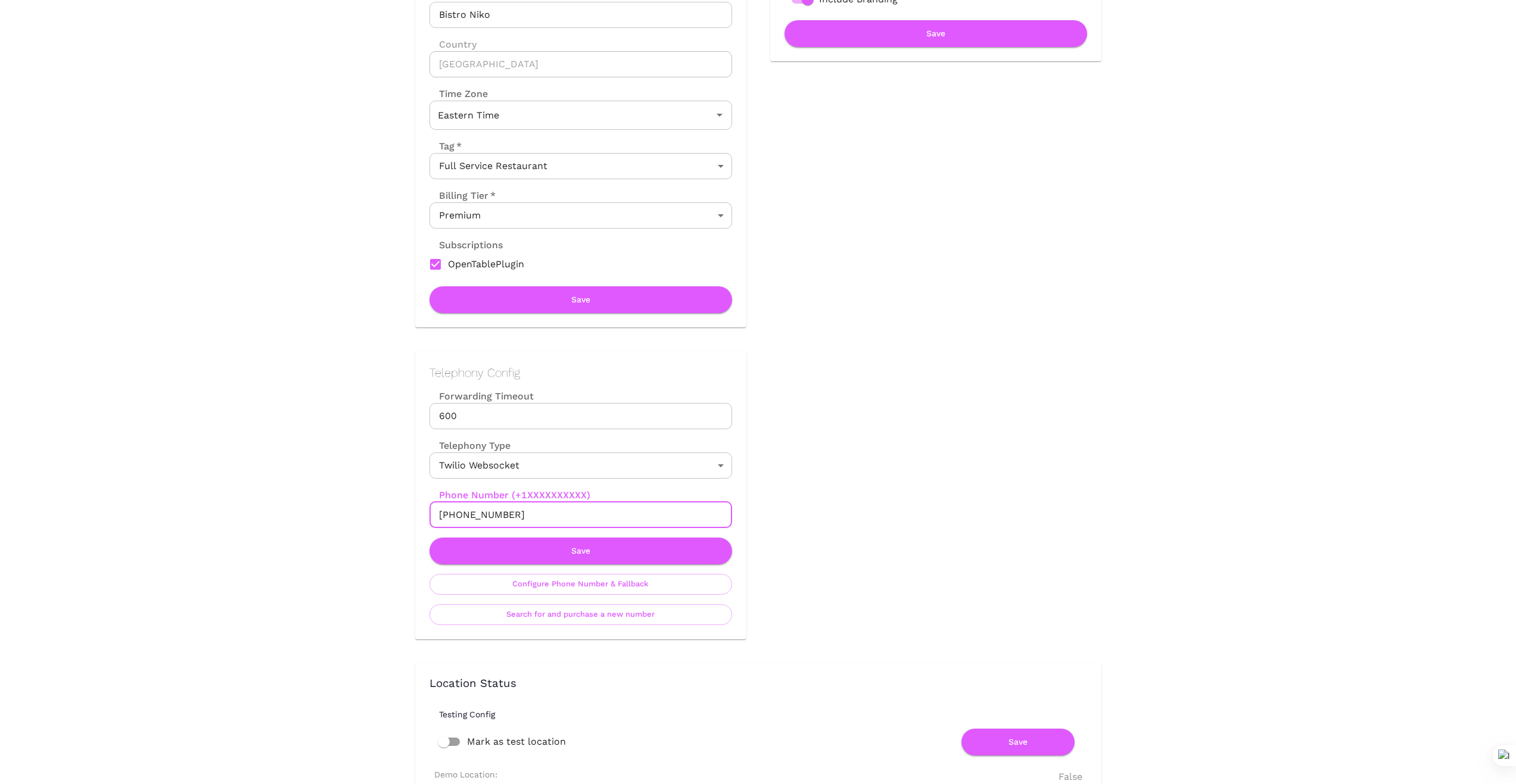
drag, startPoint x: 513, startPoint y: 509, endPoint x: 376, endPoint y: 510, distance: 137.0
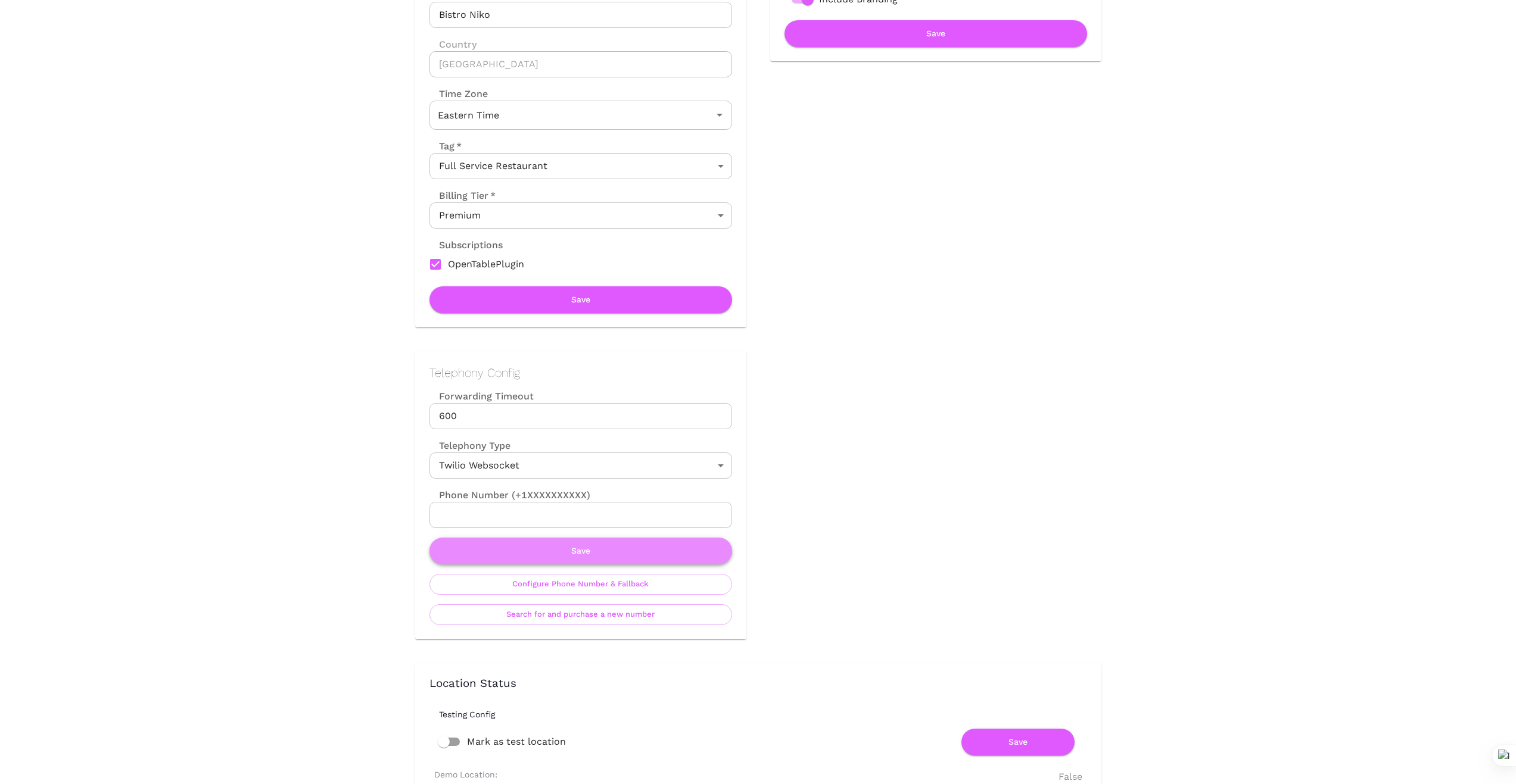
click at [595, 557] on button "Save" at bounding box center [581, 551] width 303 height 27
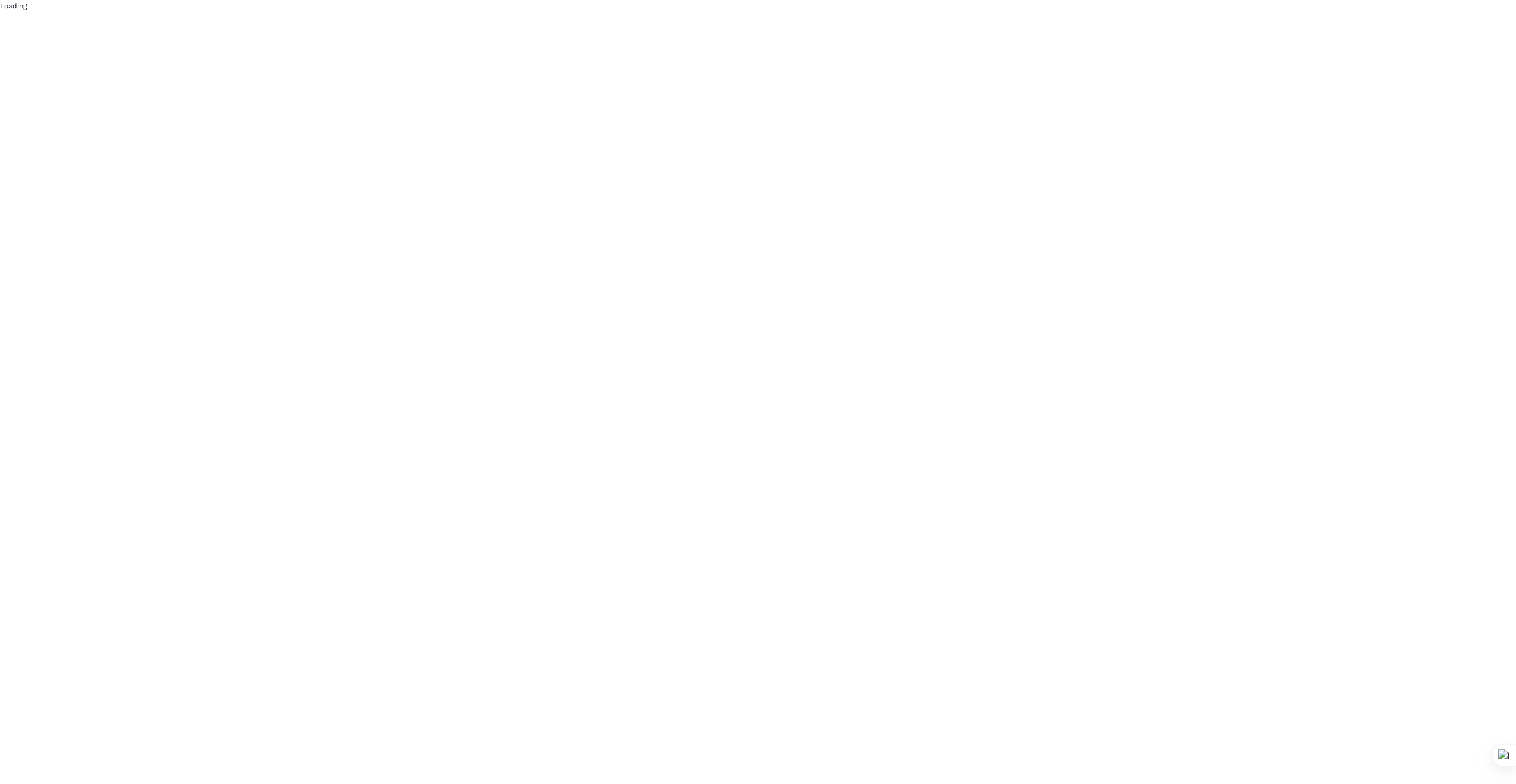
scroll to position [0, 0]
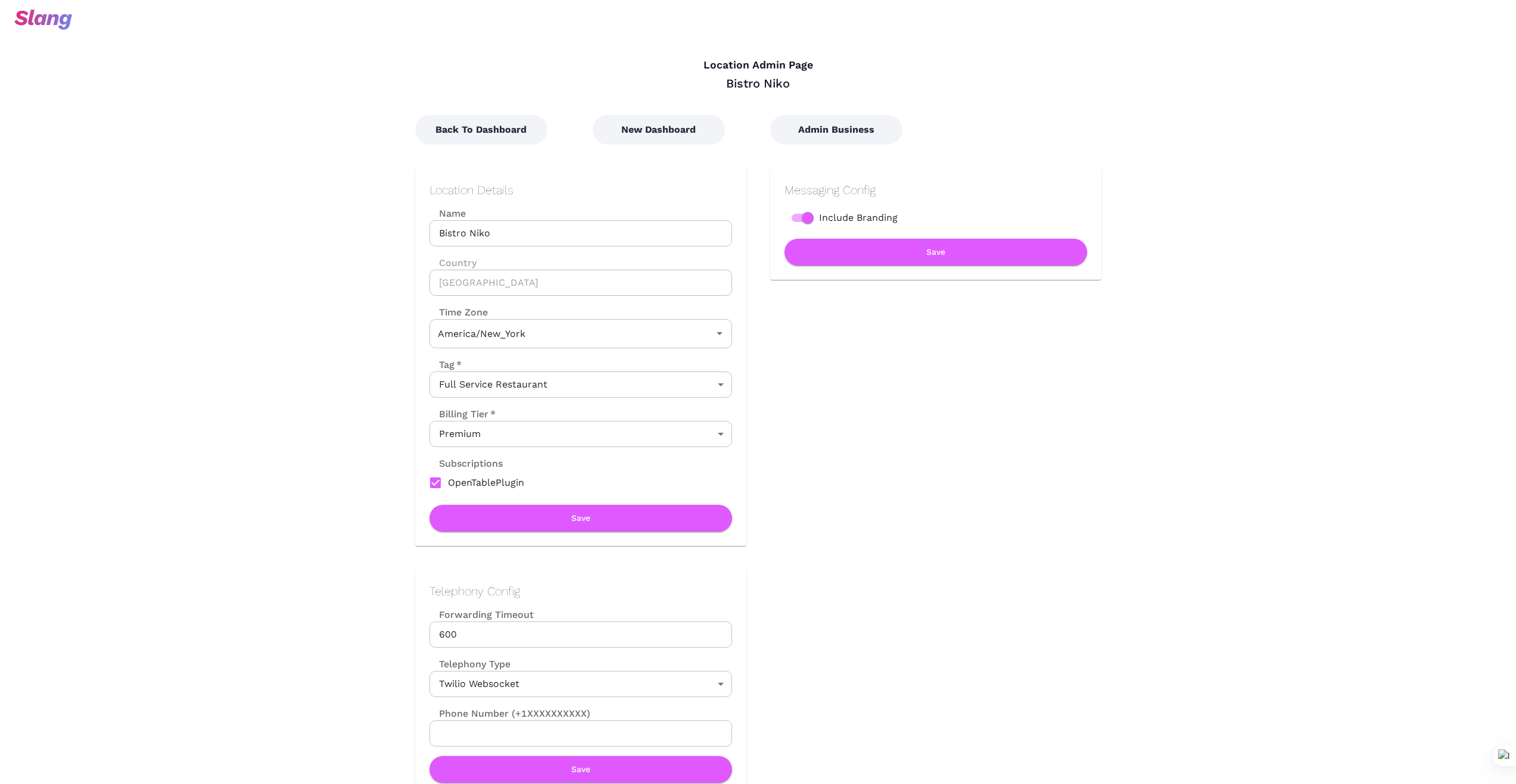
type input "Eastern Time"
click at [674, 112] on div "New Dashboard" at bounding box center [657, 118] width 178 height 53
click at [672, 128] on button "New Dashboard" at bounding box center [659, 130] width 132 height 30
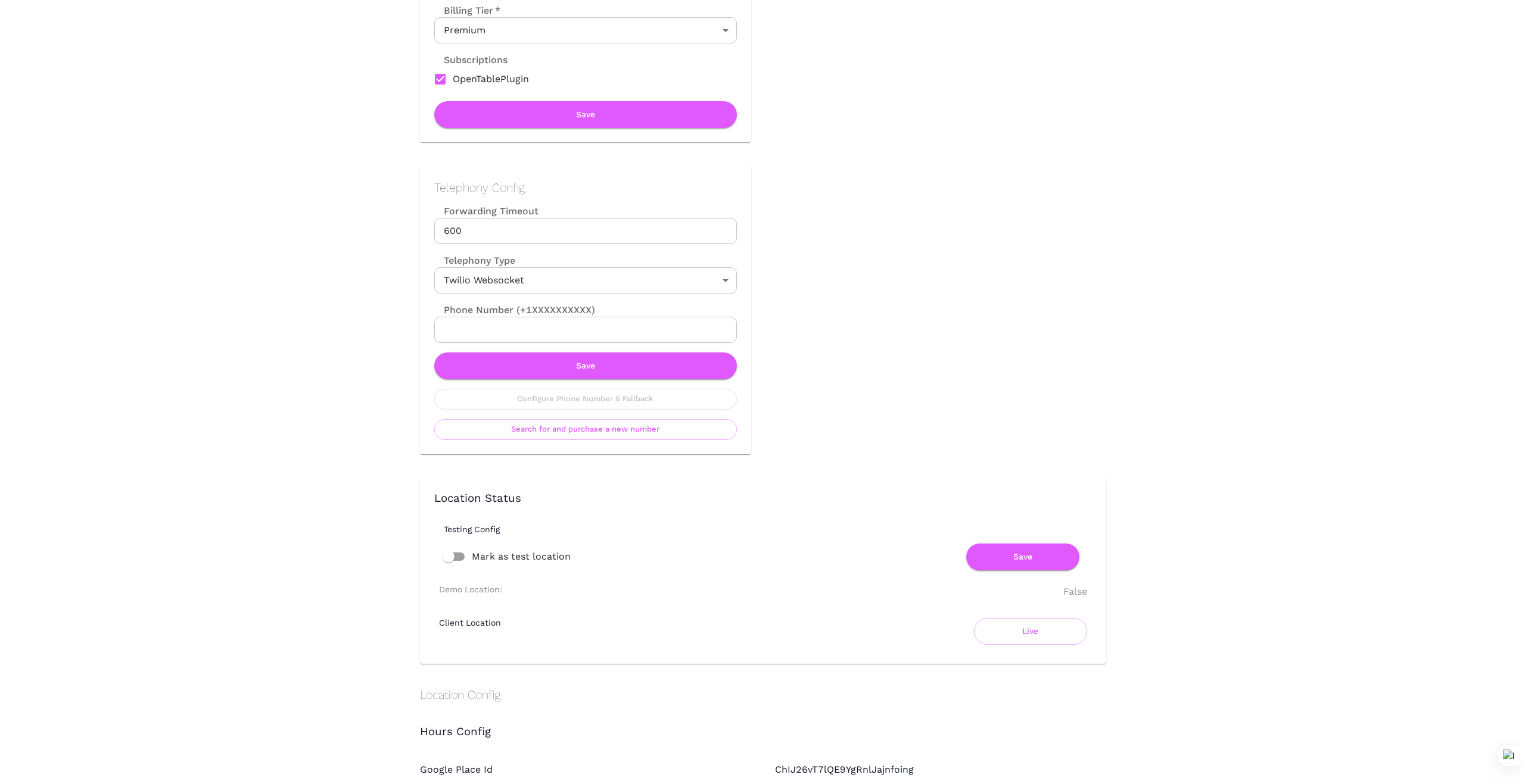
scroll to position [436, 0]
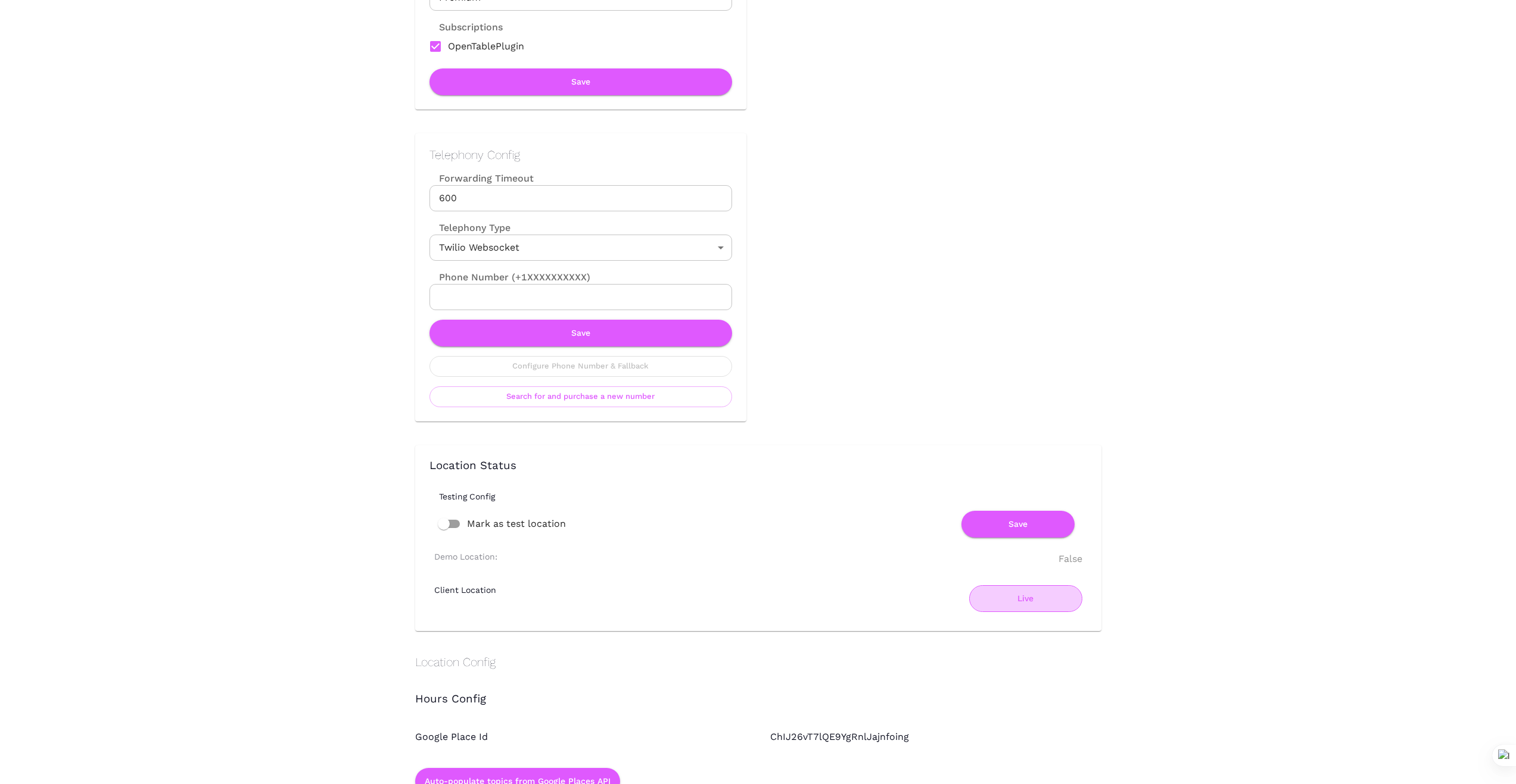
click at [1018, 603] on button "Live" at bounding box center [1025, 599] width 113 height 27
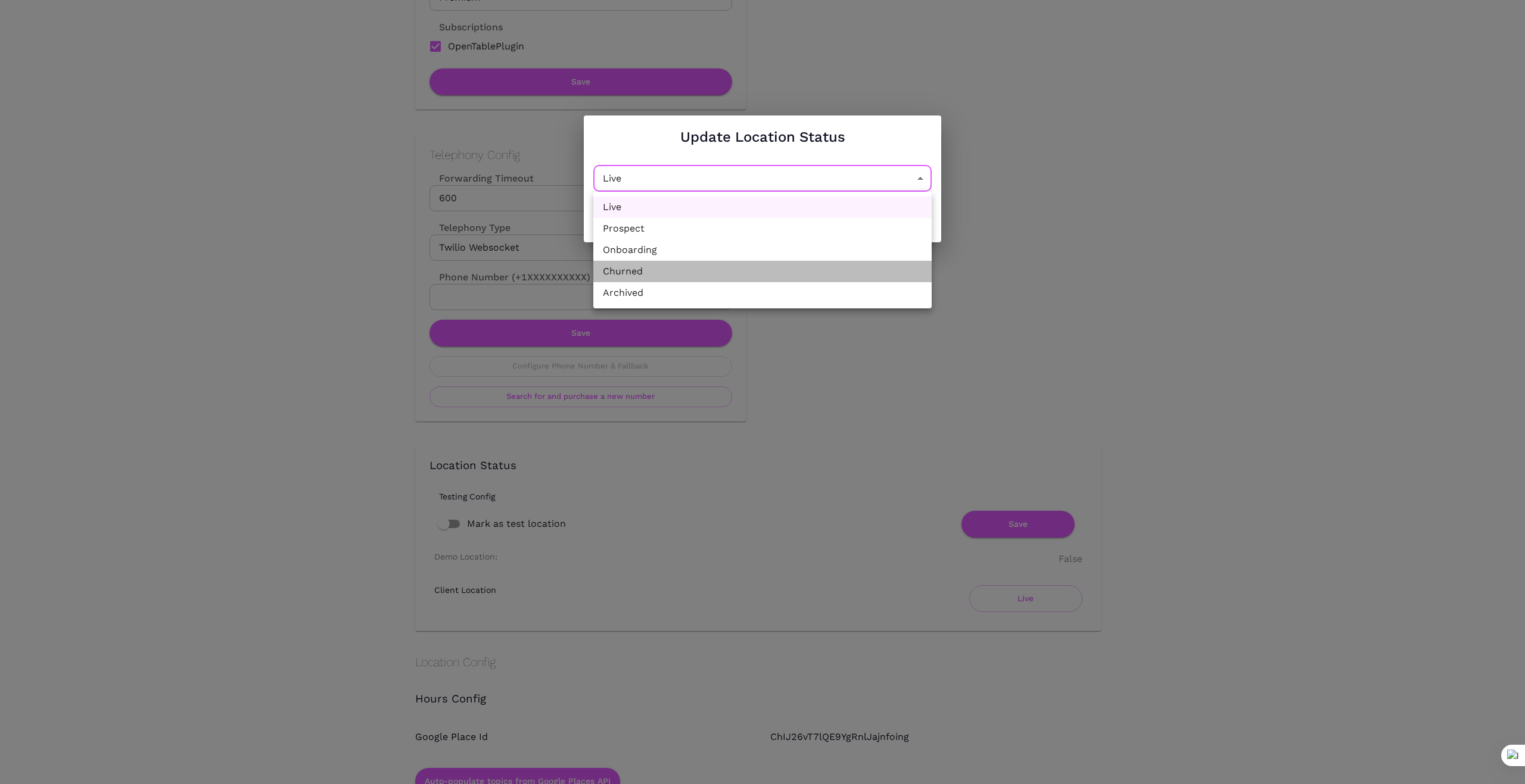
click at [841, 280] on li "Churned" at bounding box center [762, 272] width 338 height 22
type input "Churned"
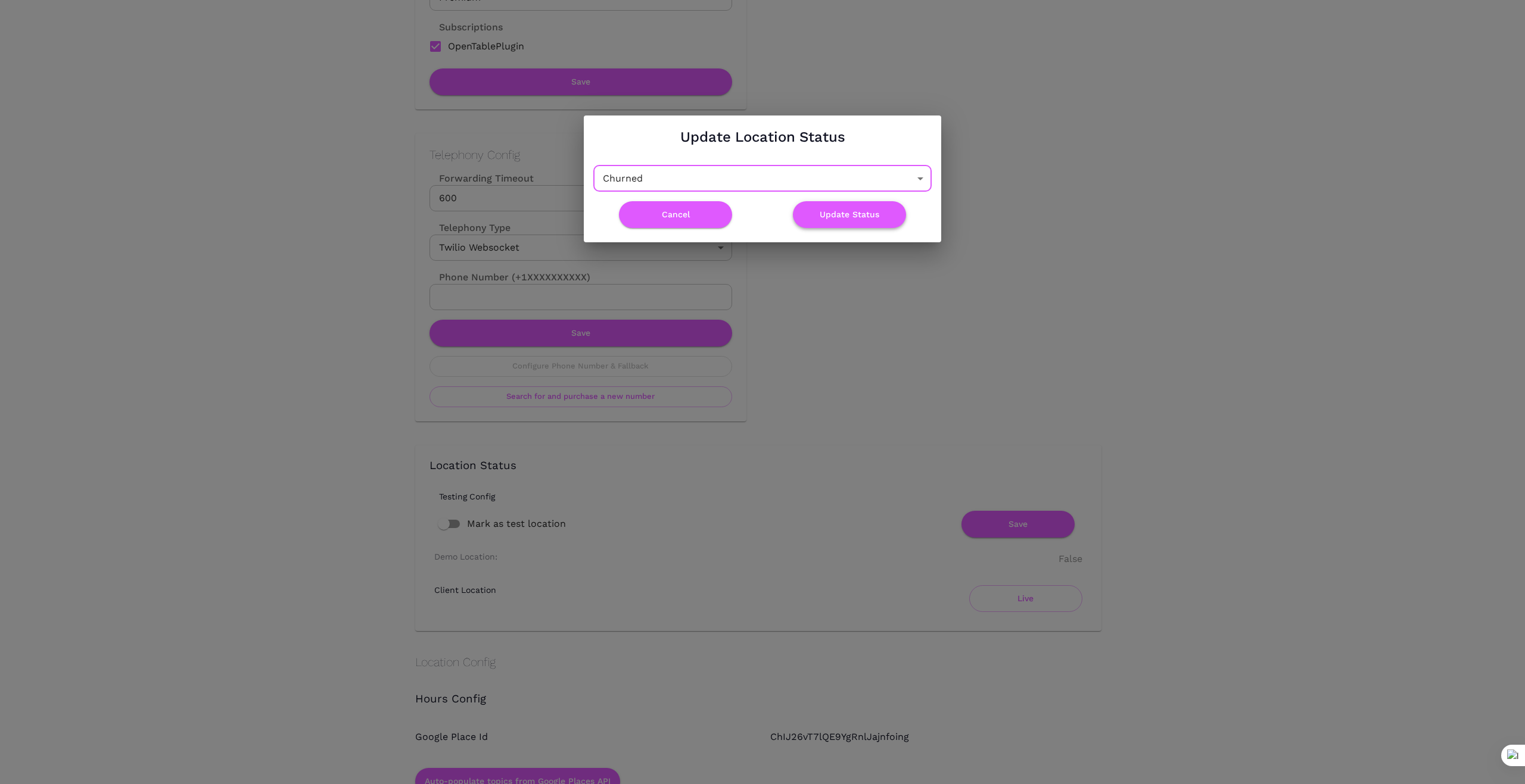
click at [860, 213] on button "Update Status" at bounding box center [849, 215] width 113 height 27
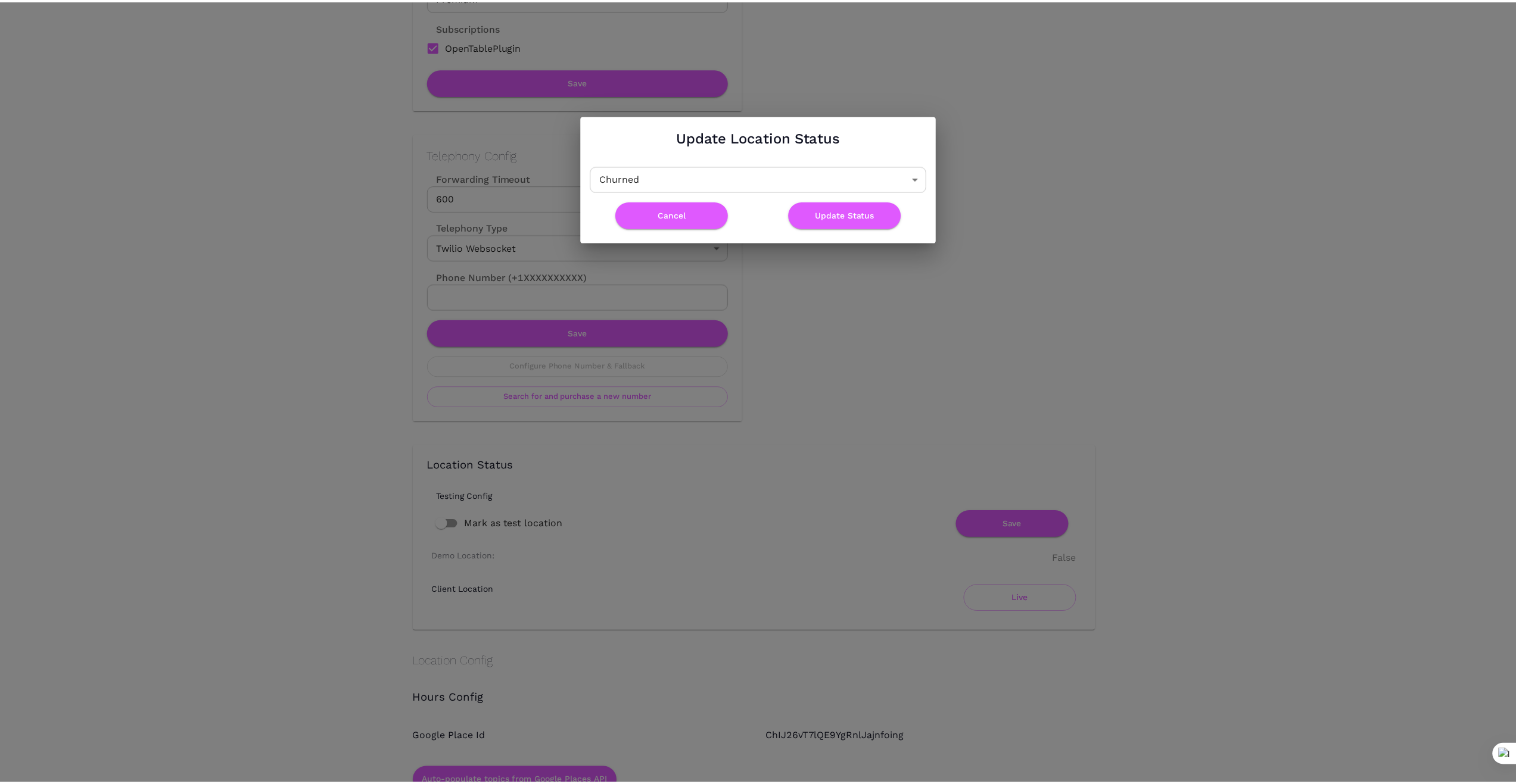
scroll to position [0, 0]
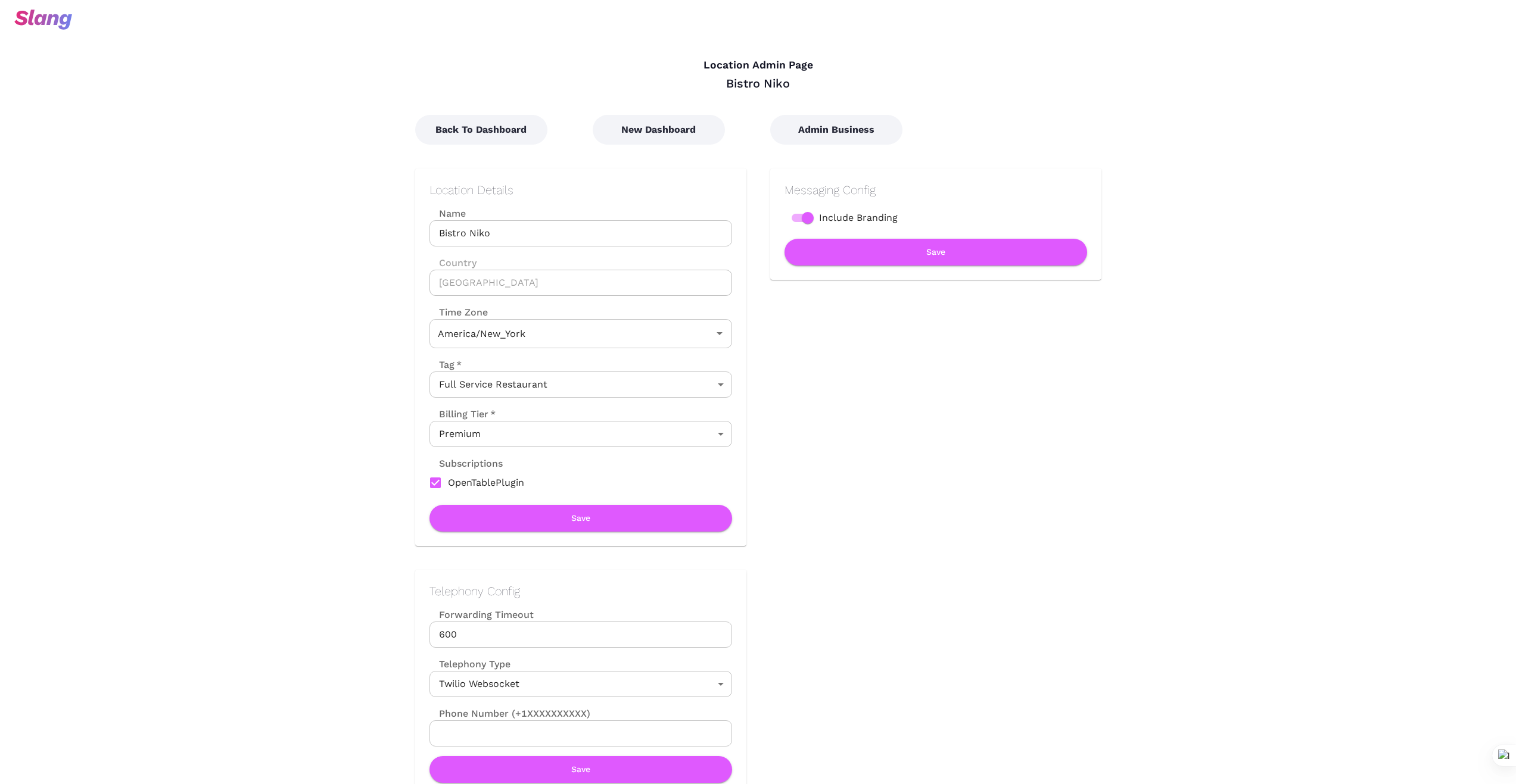
type input "Eastern Time"
click at [475, 132] on button "Back To Dashboard" at bounding box center [481, 130] width 132 height 30
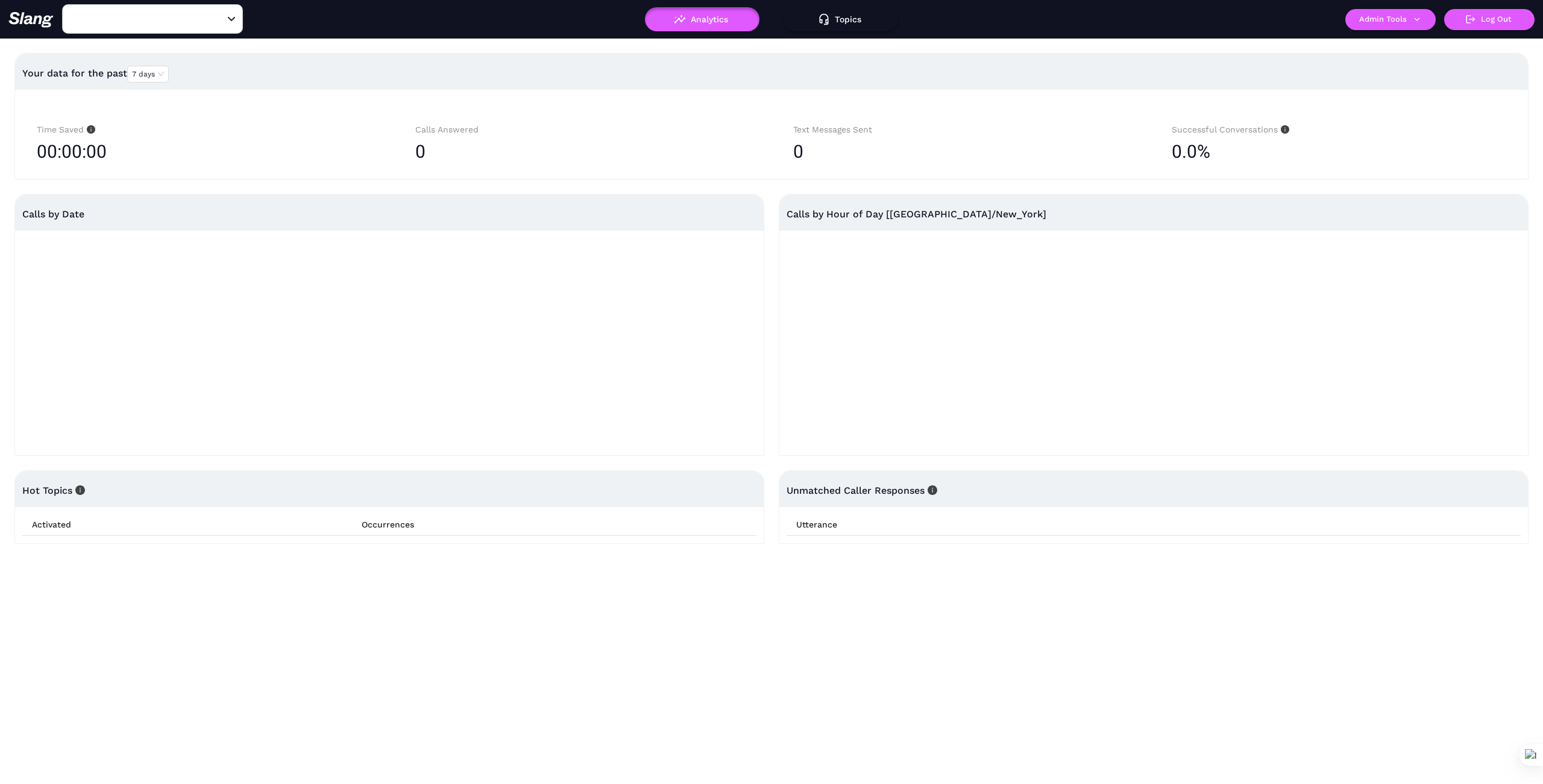
type input "Bistro Niko"
click at [1393, 16] on button "Admin Tools" at bounding box center [1390, 19] width 91 height 21
click at [1387, 42] on link "Manage current business" at bounding box center [1414, 46] width 118 height 15
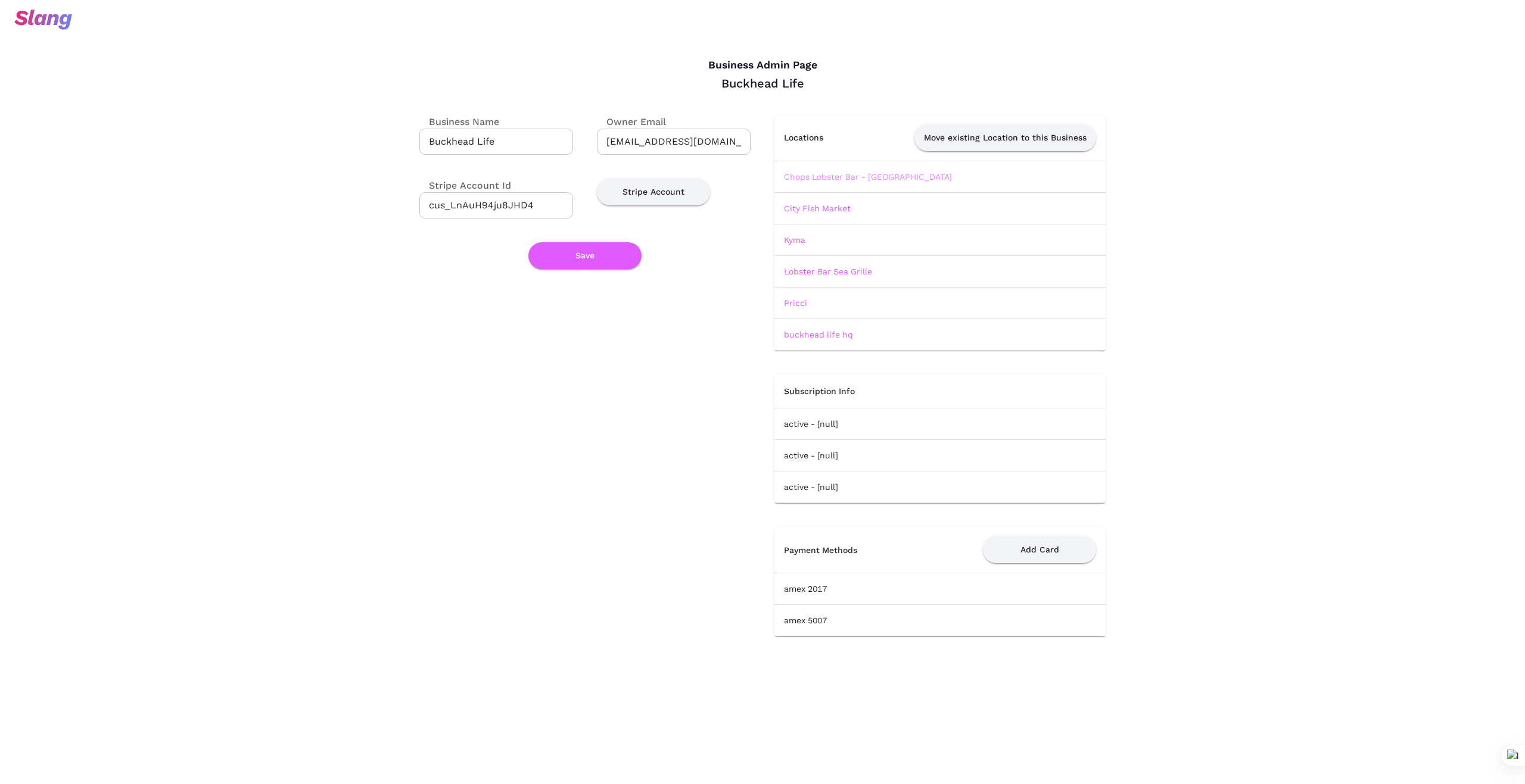
click at [874, 178] on link "Chops Lobster Bar - [GEOGRAPHIC_DATA]" at bounding box center [867, 177] width 168 height 10
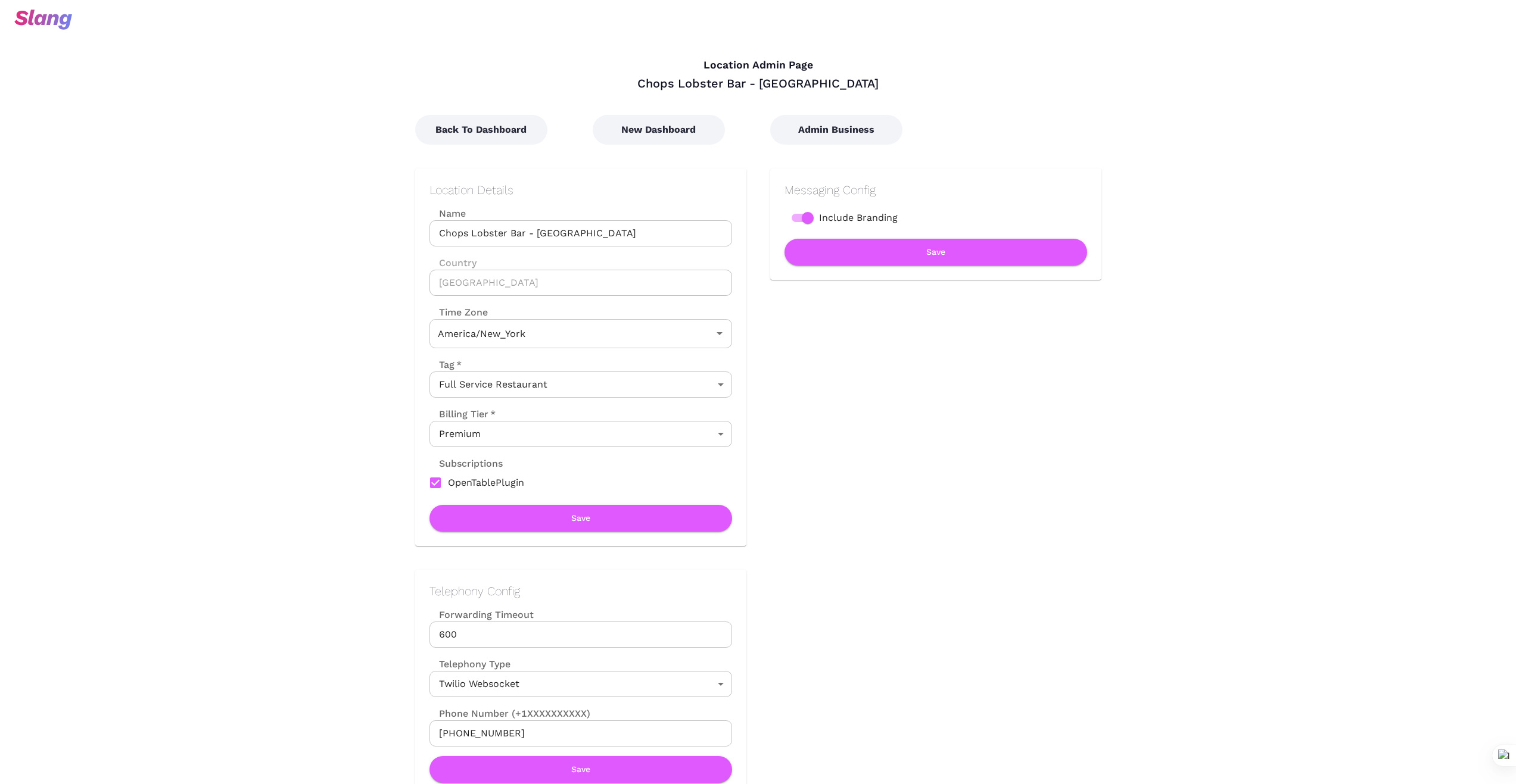
type input "Eastern Time"
drag, startPoint x: 627, startPoint y: 236, endPoint x: 350, endPoint y: 237, distance: 277.0
click at [857, 436] on div "Messaging Config Include Branding Save" at bounding box center [924, 345] width 355 height 402
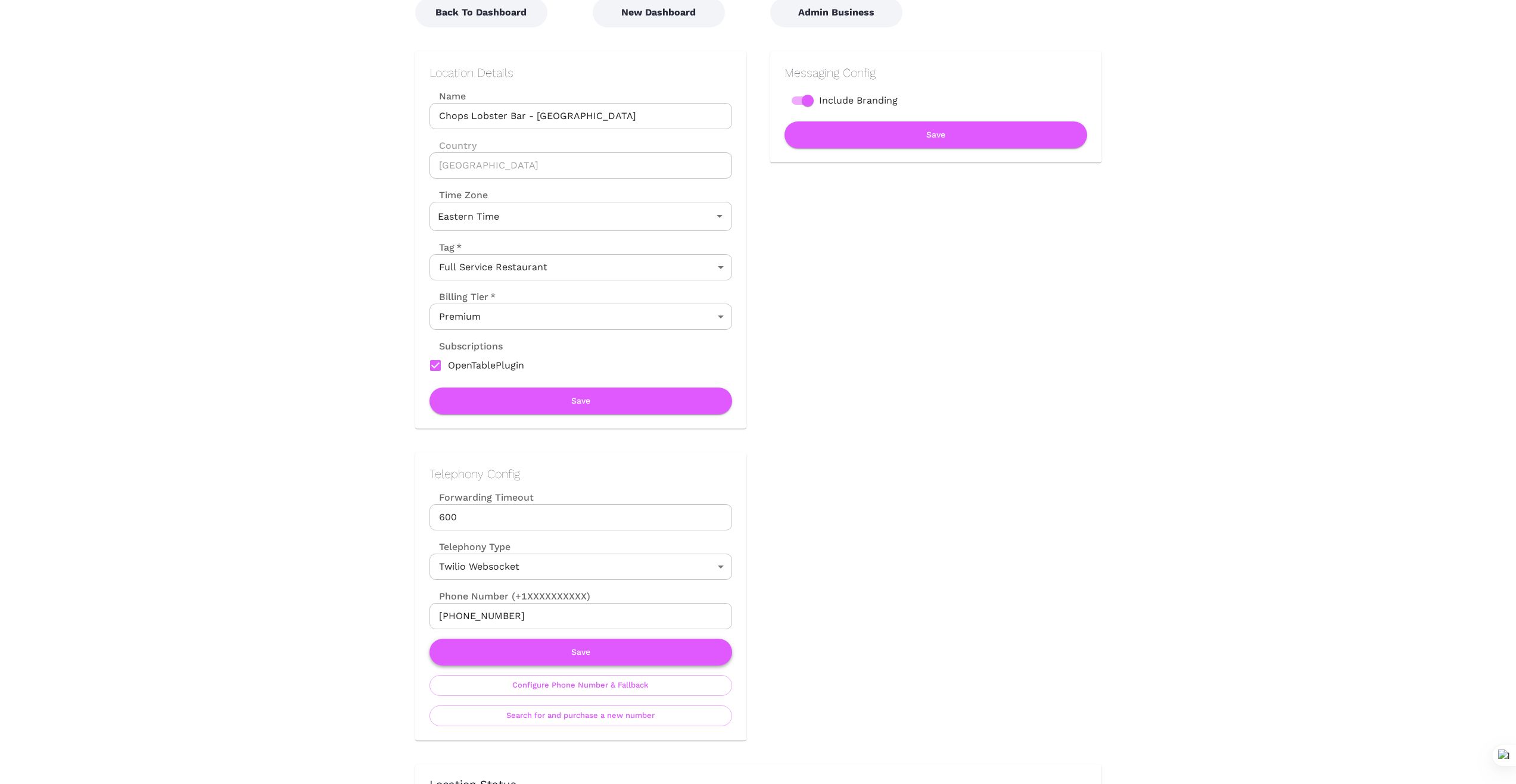
scroll to position [119, 0]
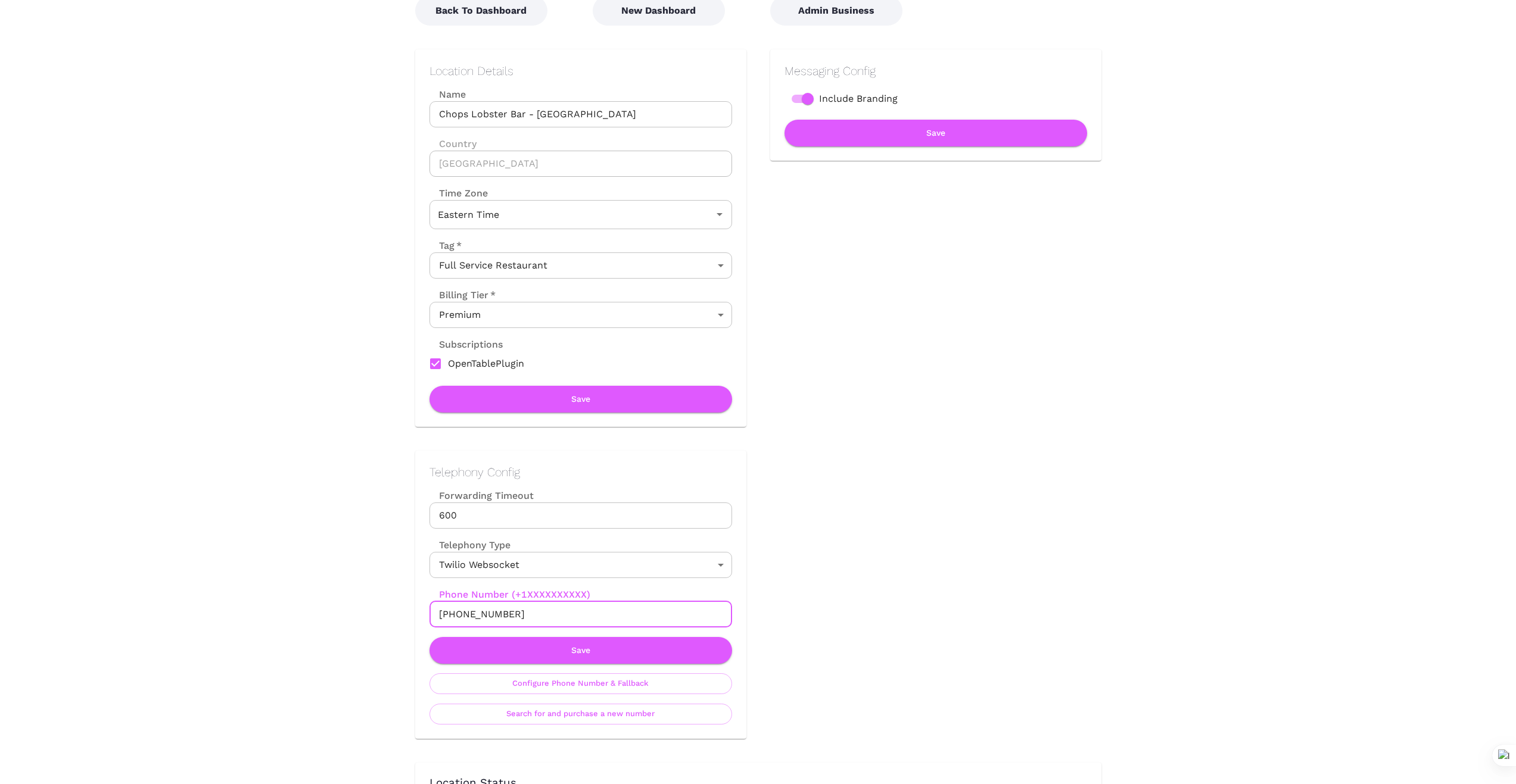
drag, startPoint x: 519, startPoint y: 612, endPoint x: 366, endPoint y: 615, distance: 153.0
drag, startPoint x: 555, startPoint y: 608, endPoint x: 369, endPoint y: 615, distance: 186.1
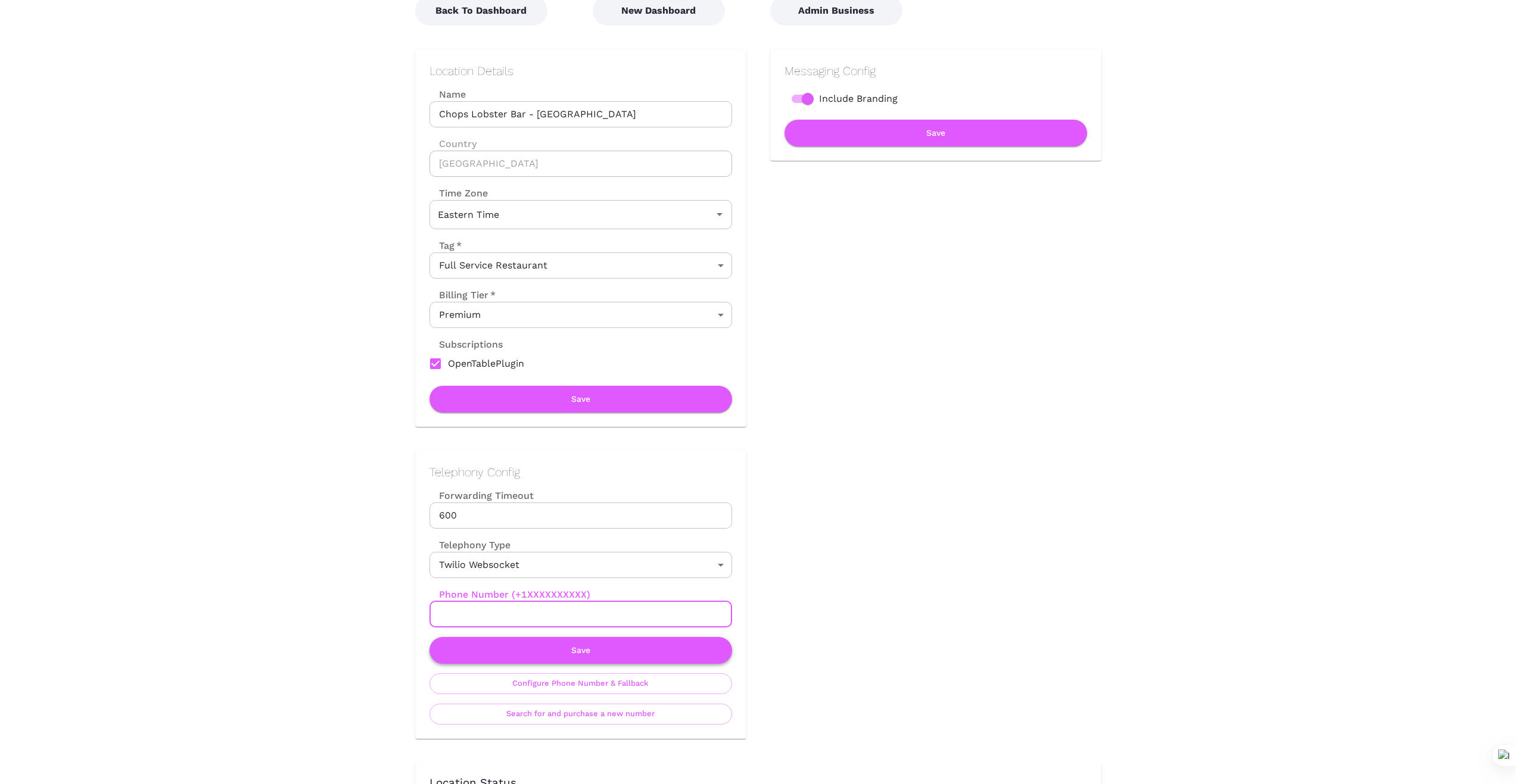
click at [586, 654] on button "Save" at bounding box center [581, 651] width 303 height 27
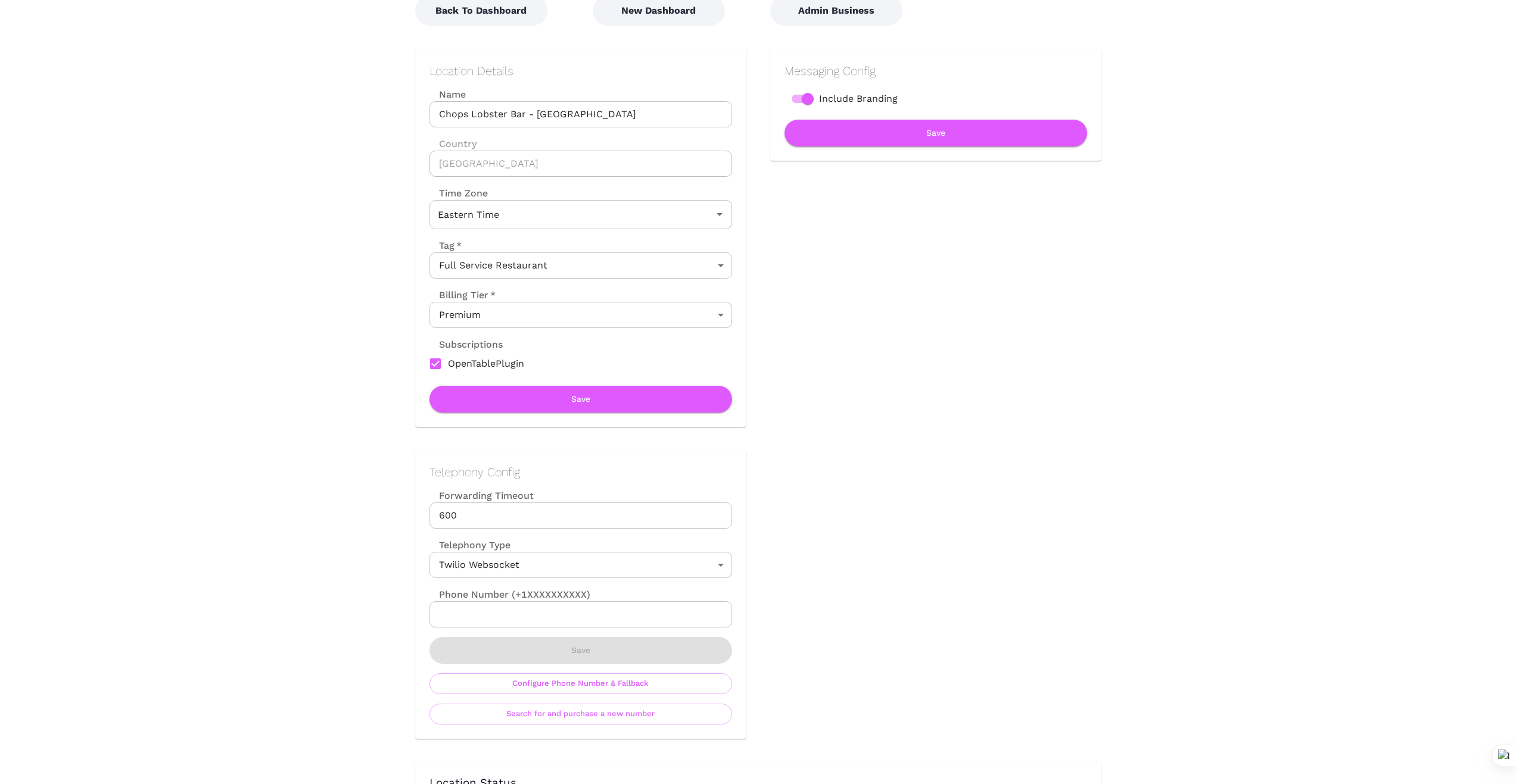
scroll to position [0, 0]
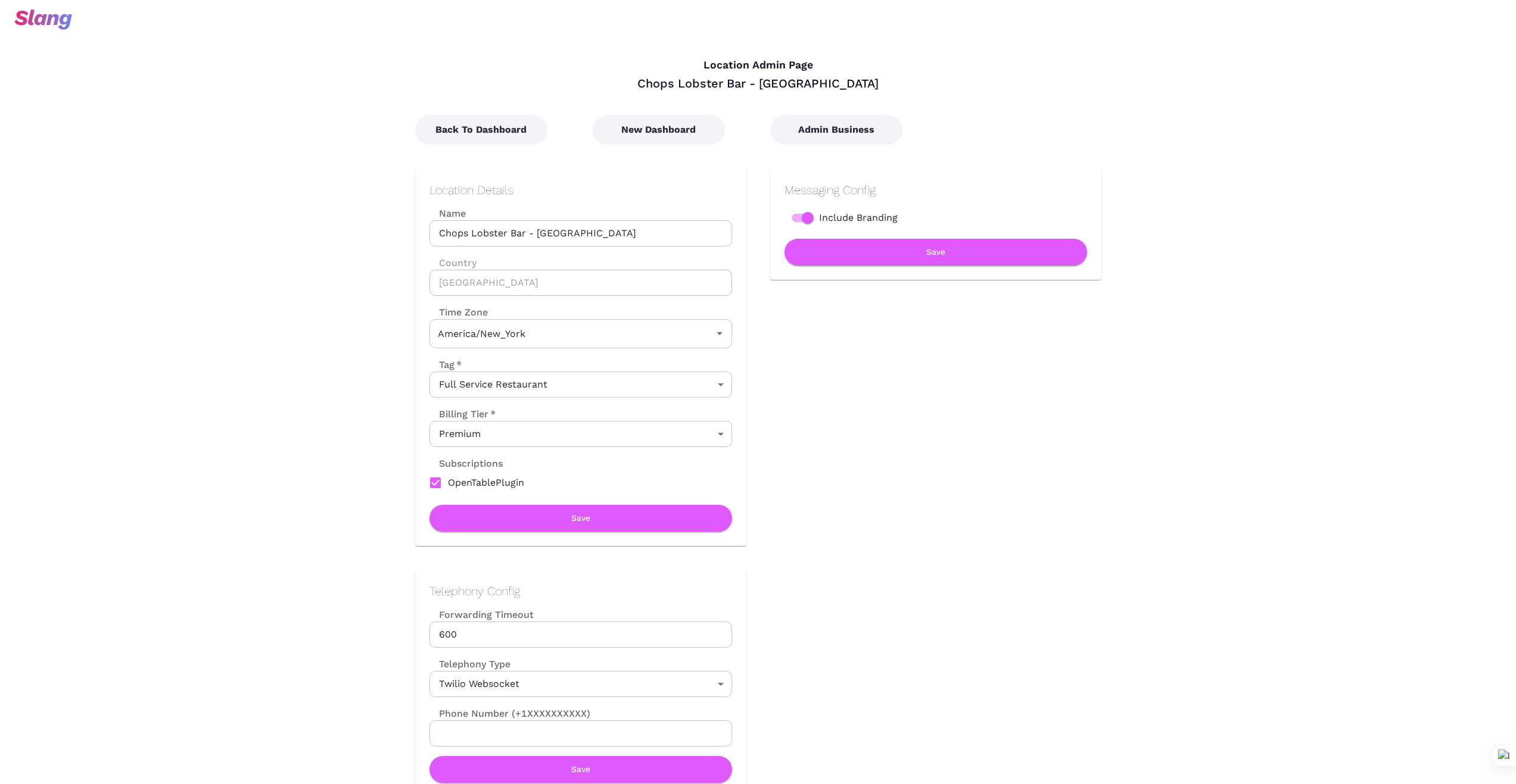
type input "Eastern Time"
click at [663, 132] on button "New Dashboard" at bounding box center [659, 130] width 132 height 30
type input "Eastern Time"
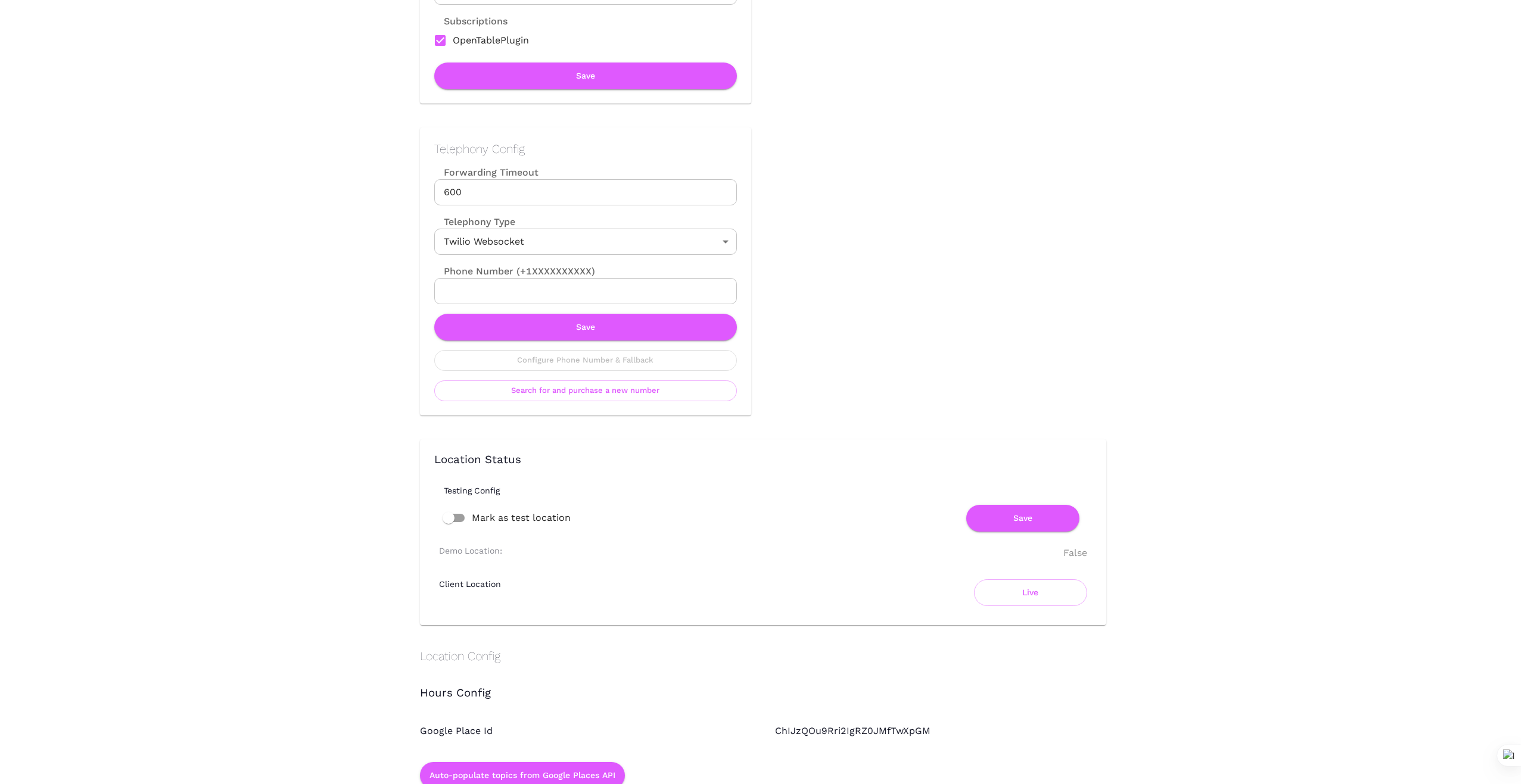
scroll to position [457, 0]
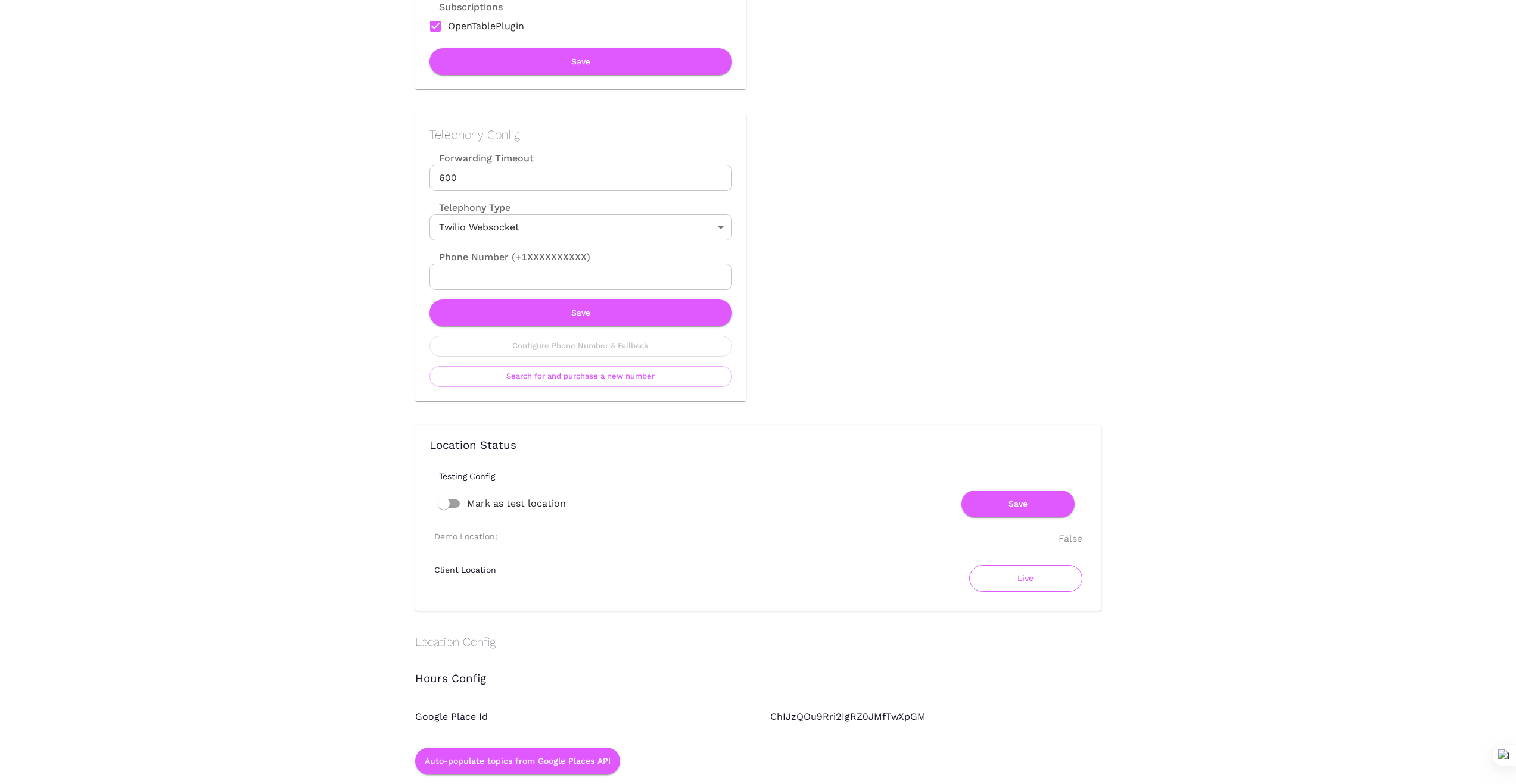
click at [1030, 576] on button "Live" at bounding box center [1025, 578] width 113 height 27
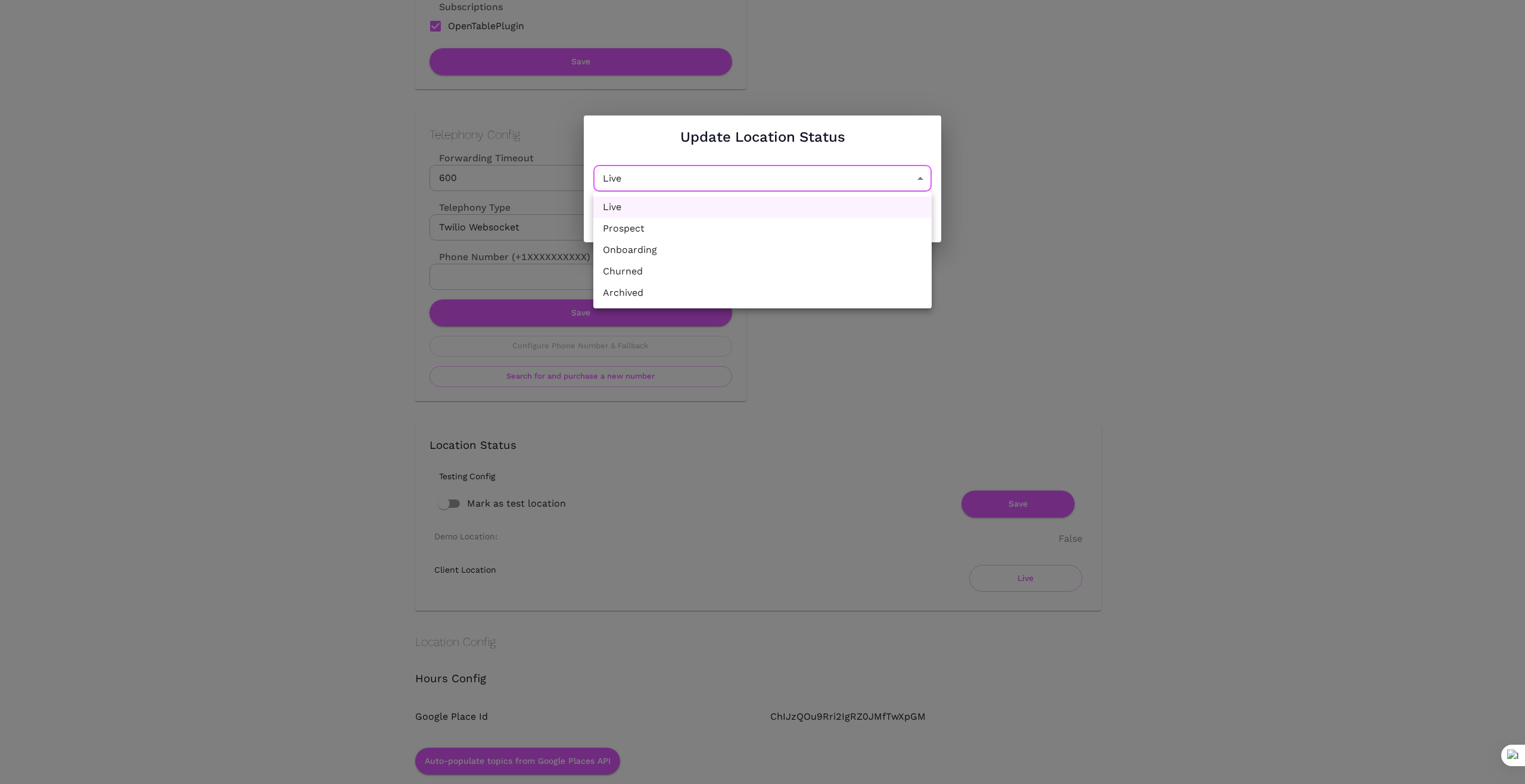
click at [783, 275] on li "Churned" at bounding box center [762, 272] width 338 height 22
type input "Churned"
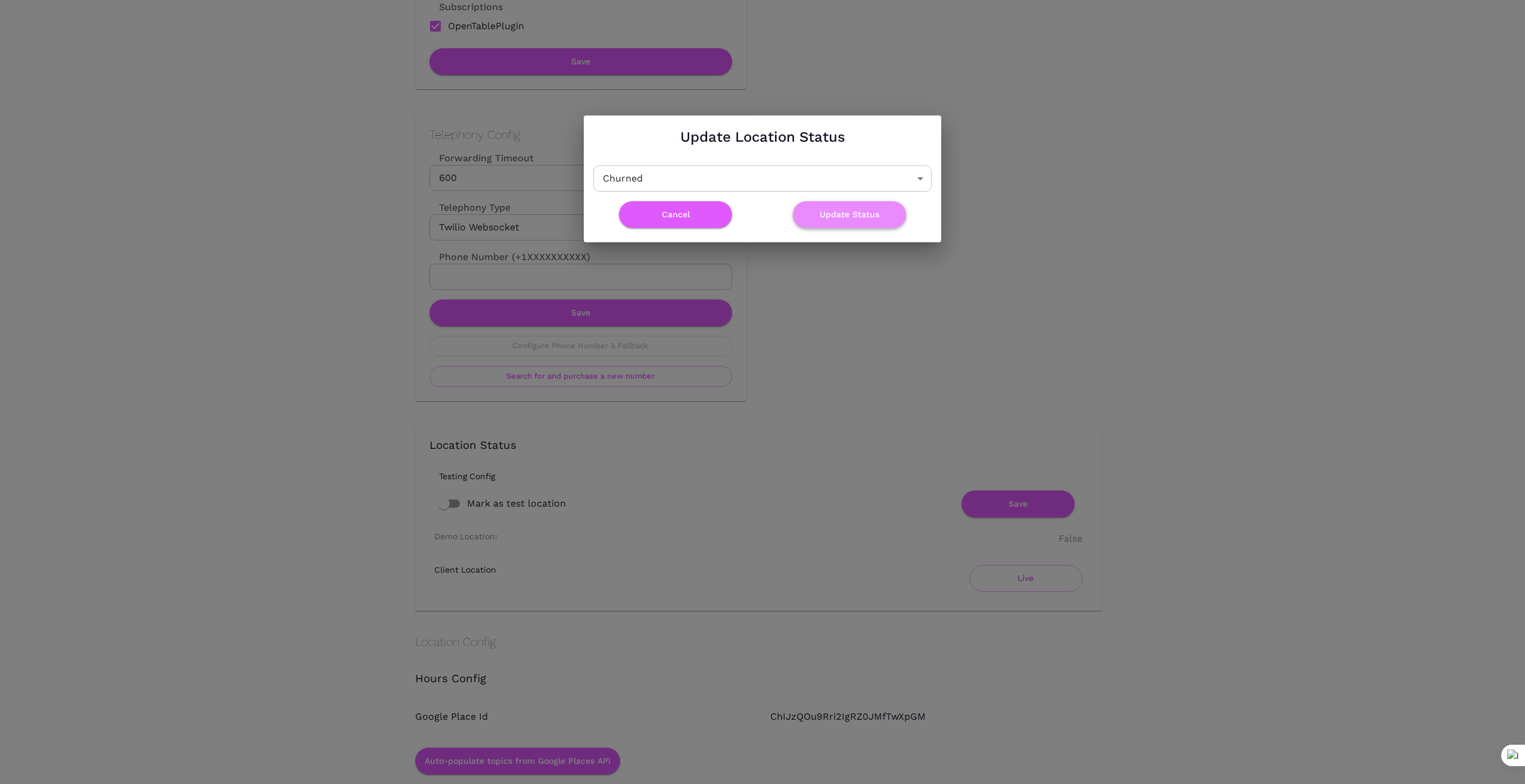
click at [861, 215] on button "Update Status" at bounding box center [849, 215] width 113 height 27
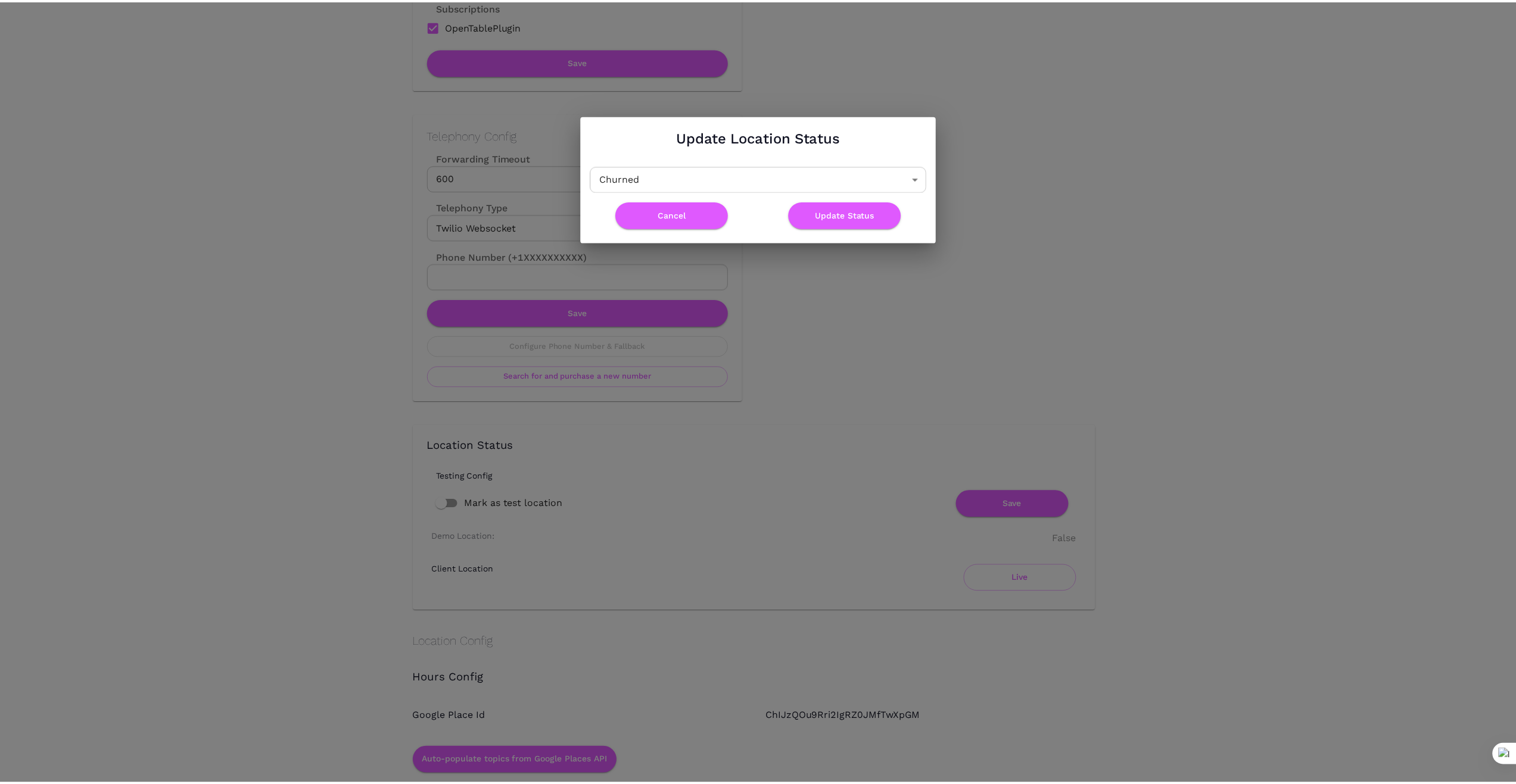
scroll to position [0, 0]
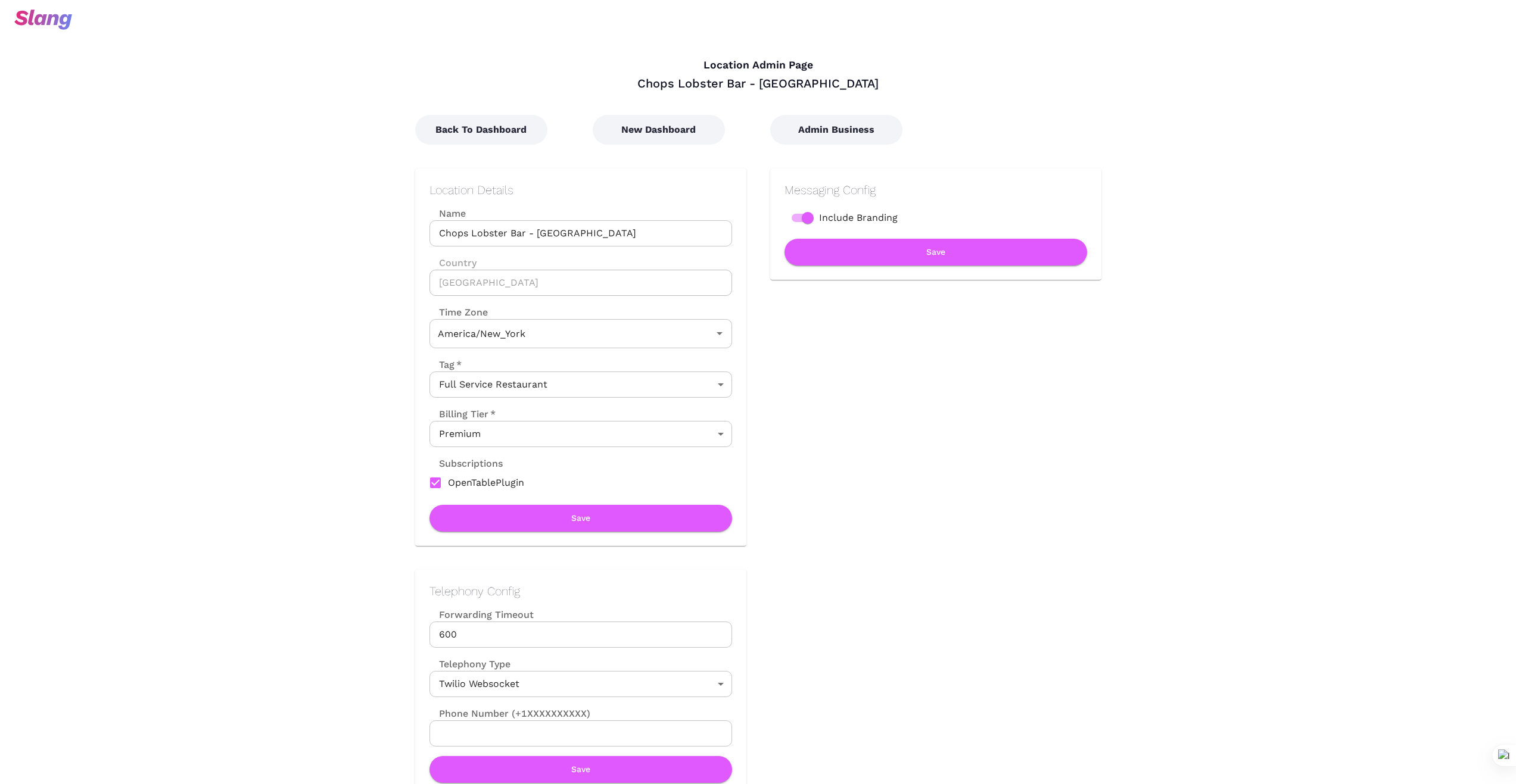
type input "Eastern Time"
click at [471, 131] on button "Back To Dashboard" at bounding box center [481, 130] width 132 height 30
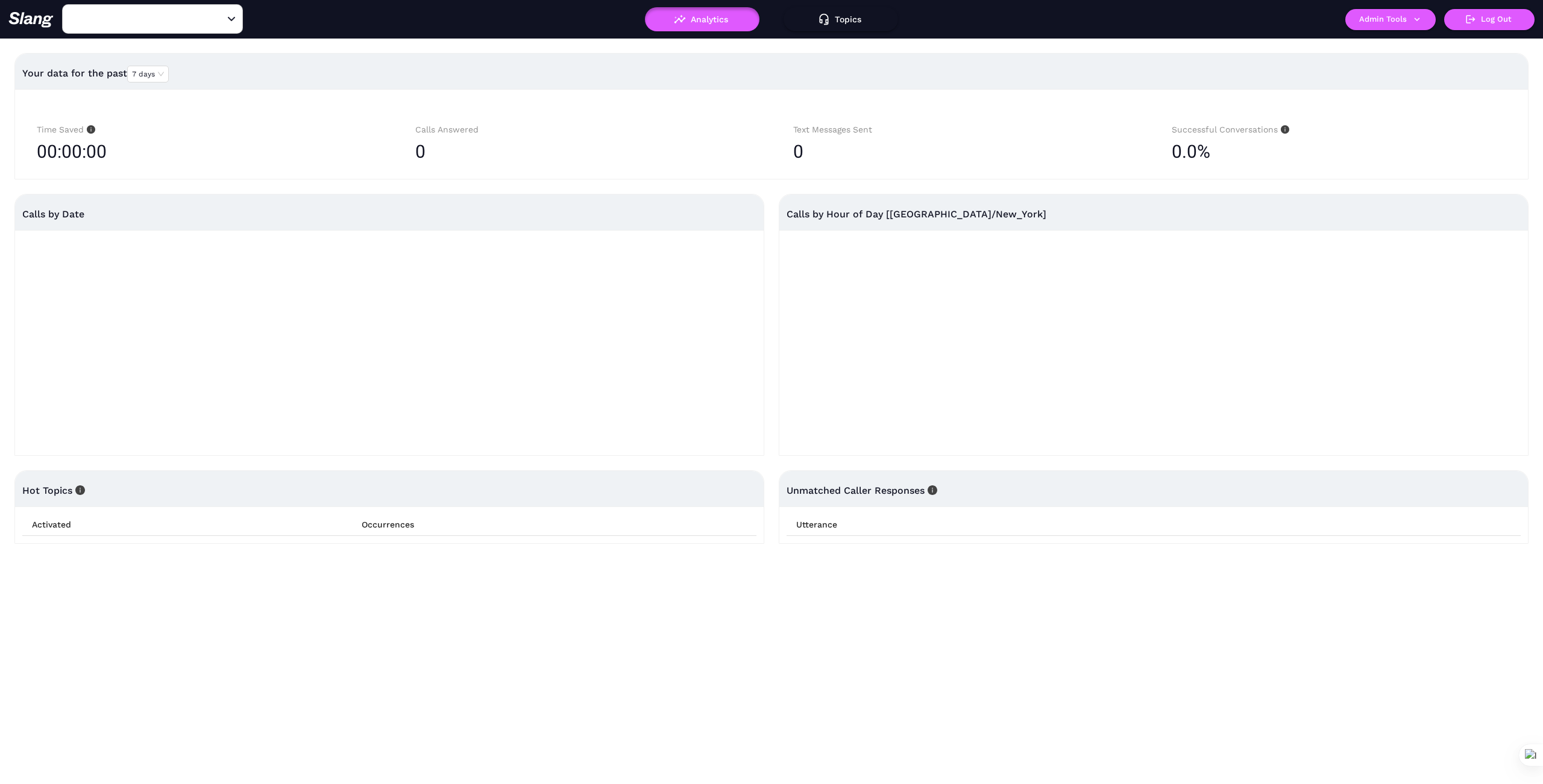
type input "Chops Lobster Bar - [GEOGRAPHIC_DATA]"
click at [1376, 20] on button "Admin Tools" at bounding box center [1390, 19] width 91 height 21
click at [1380, 46] on link "Manage current business" at bounding box center [1414, 46] width 118 height 15
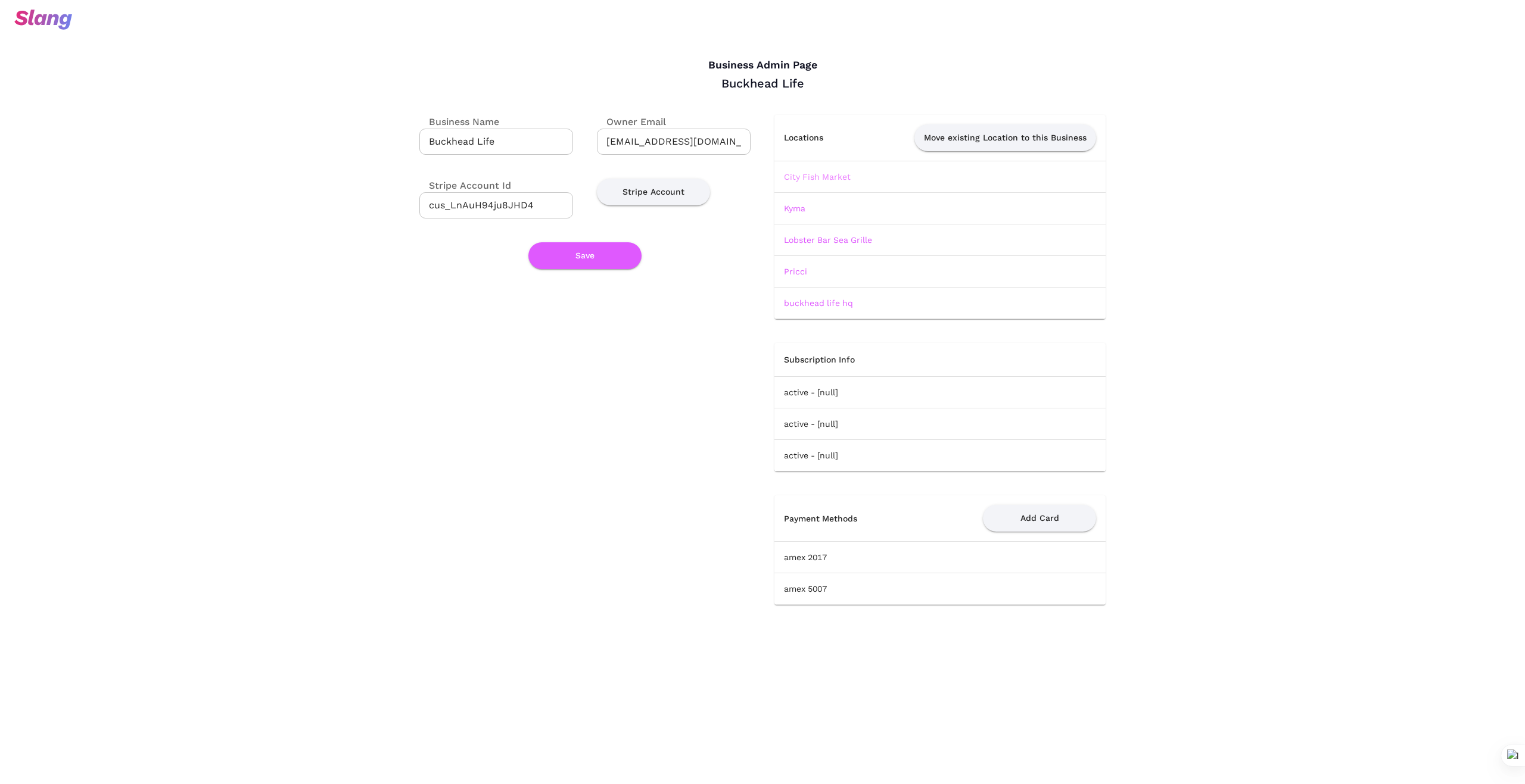
click at [837, 176] on link "City Fish Market" at bounding box center [817, 177] width 67 height 10
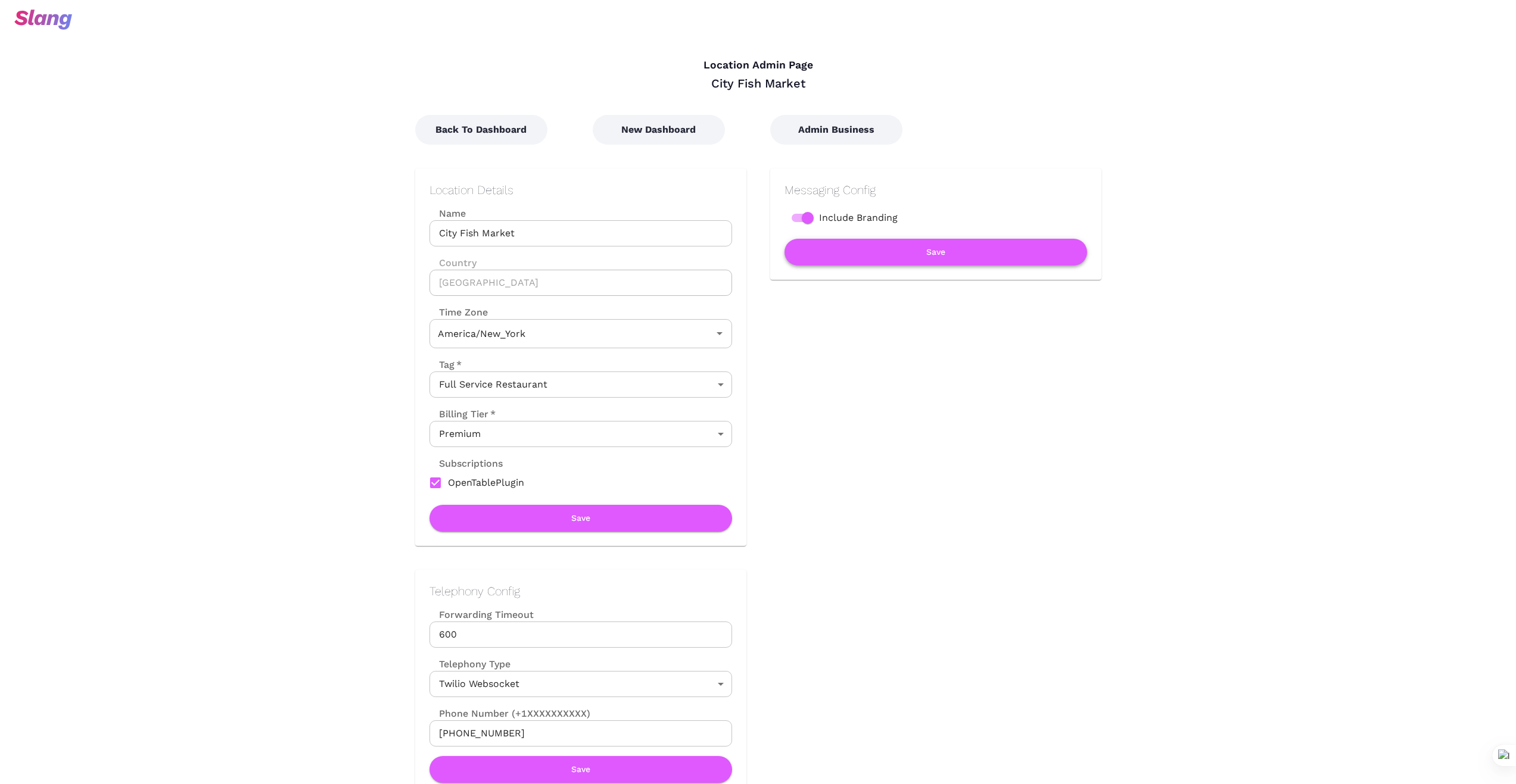
type input "Eastern Time"
drag, startPoint x: 460, startPoint y: 129, endPoint x: 482, endPoint y: 143, distance: 26.1
click at [459, 131] on button "Back To Dashboard" at bounding box center [481, 130] width 132 height 30
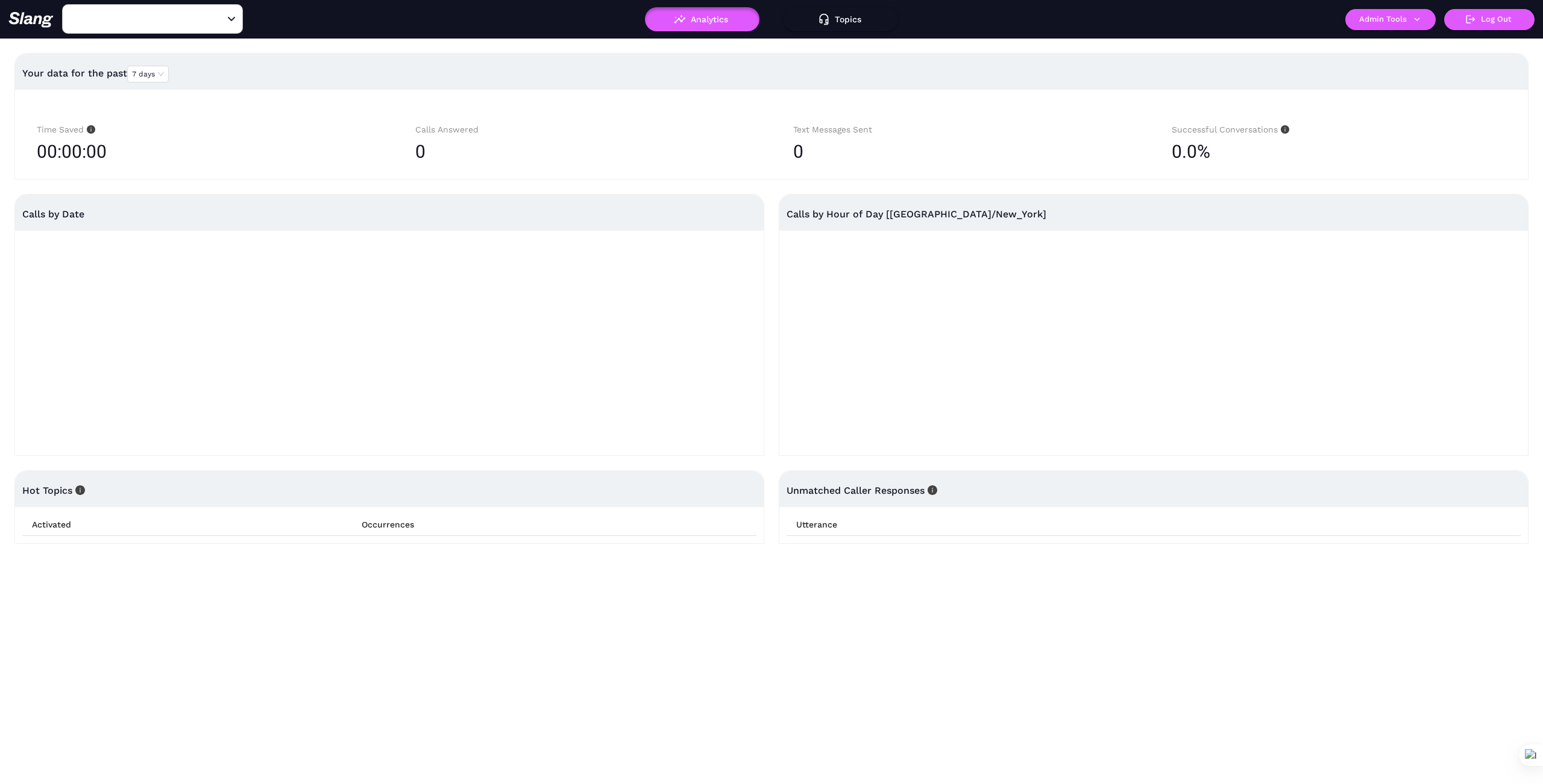
type input "City Fish Market"
click at [1418, 12] on button "Admin Tools" at bounding box center [1390, 19] width 91 height 21
click at [1380, 48] on link "Manage current business" at bounding box center [1414, 46] width 118 height 15
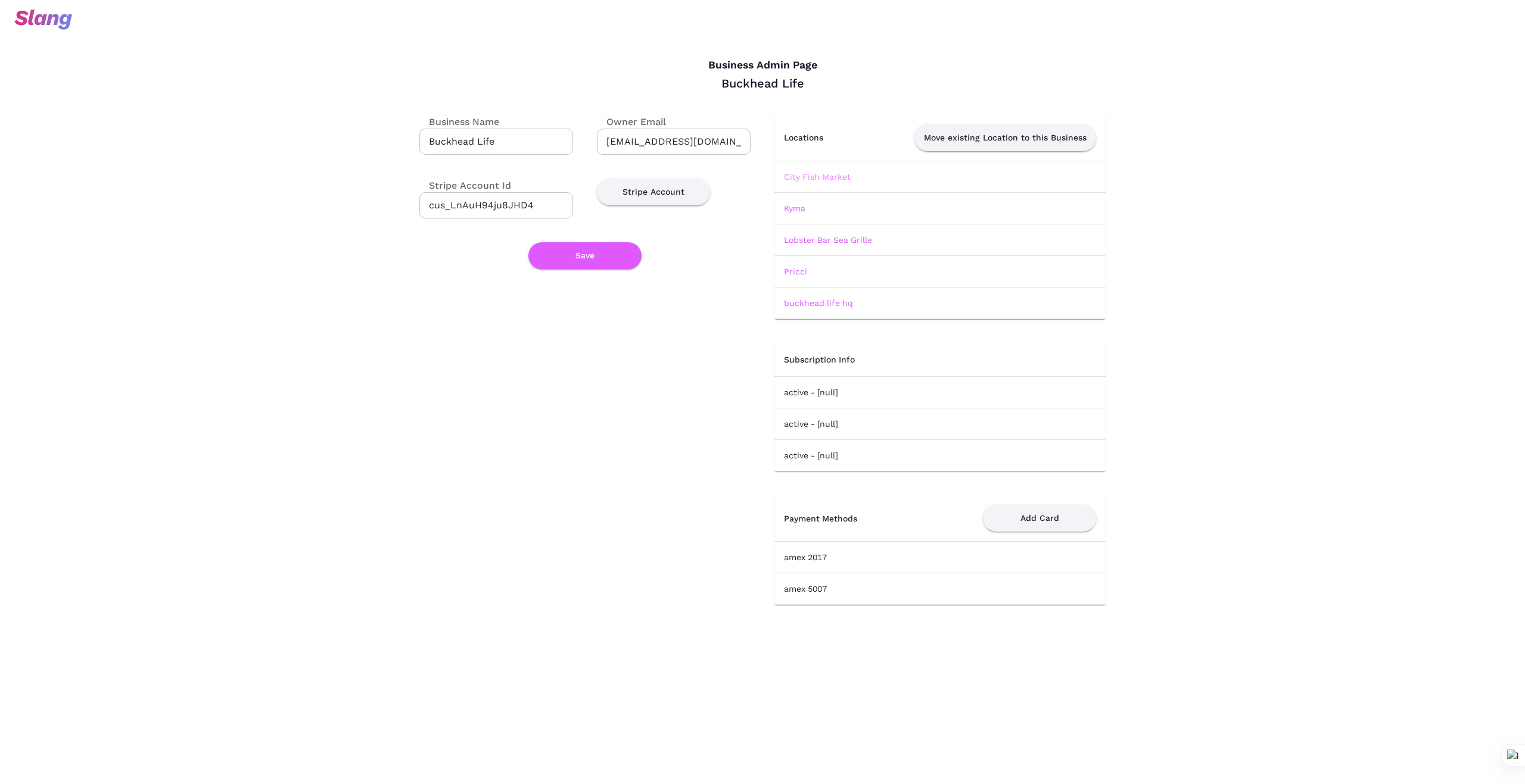
click at [829, 174] on link "City Fish Market" at bounding box center [817, 177] width 67 height 10
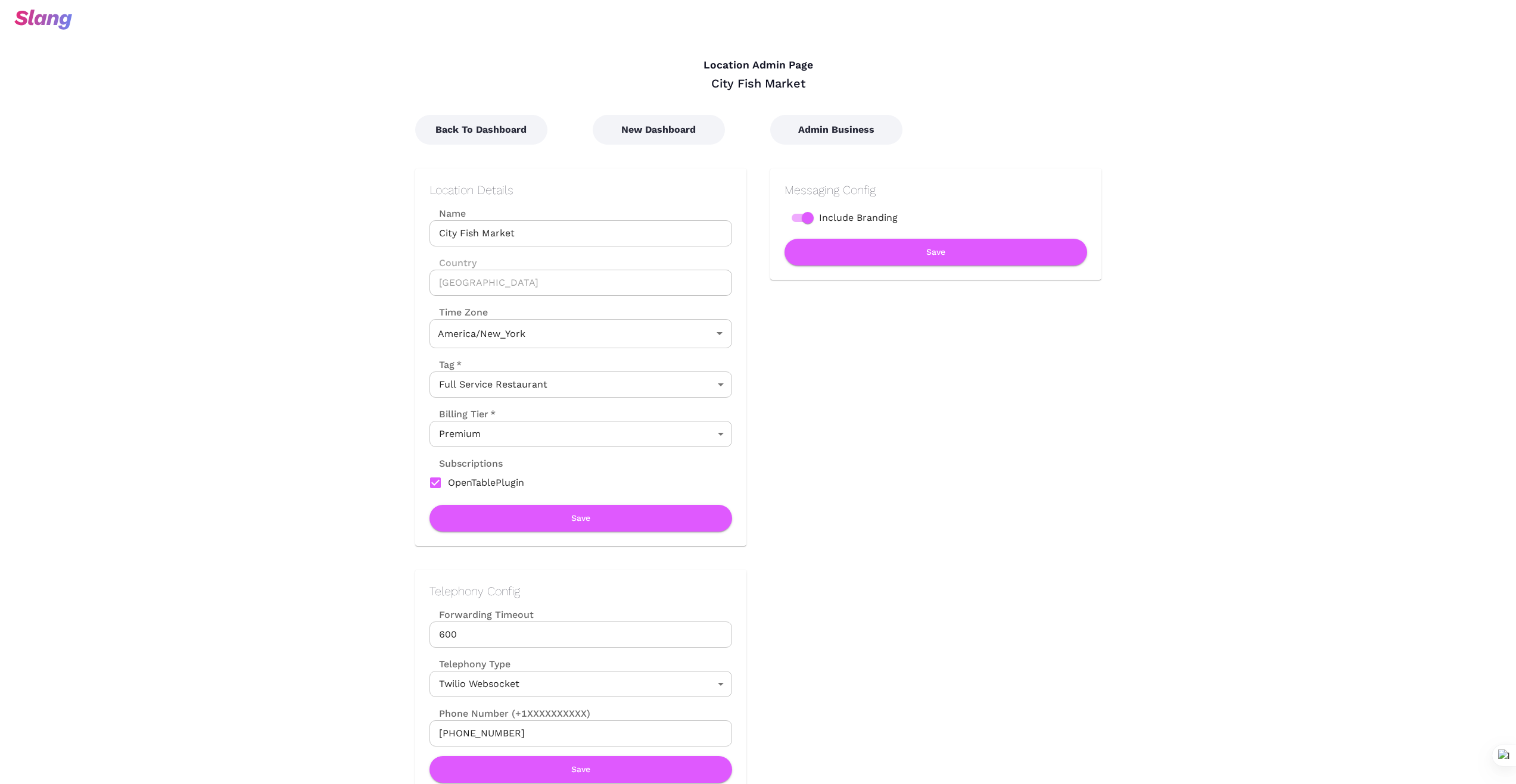
type input "Eastern Time"
drag, startPoint x: 530, startPoint y: 227, endPoint x: 350, endPoint y: 220, distance: 180.1
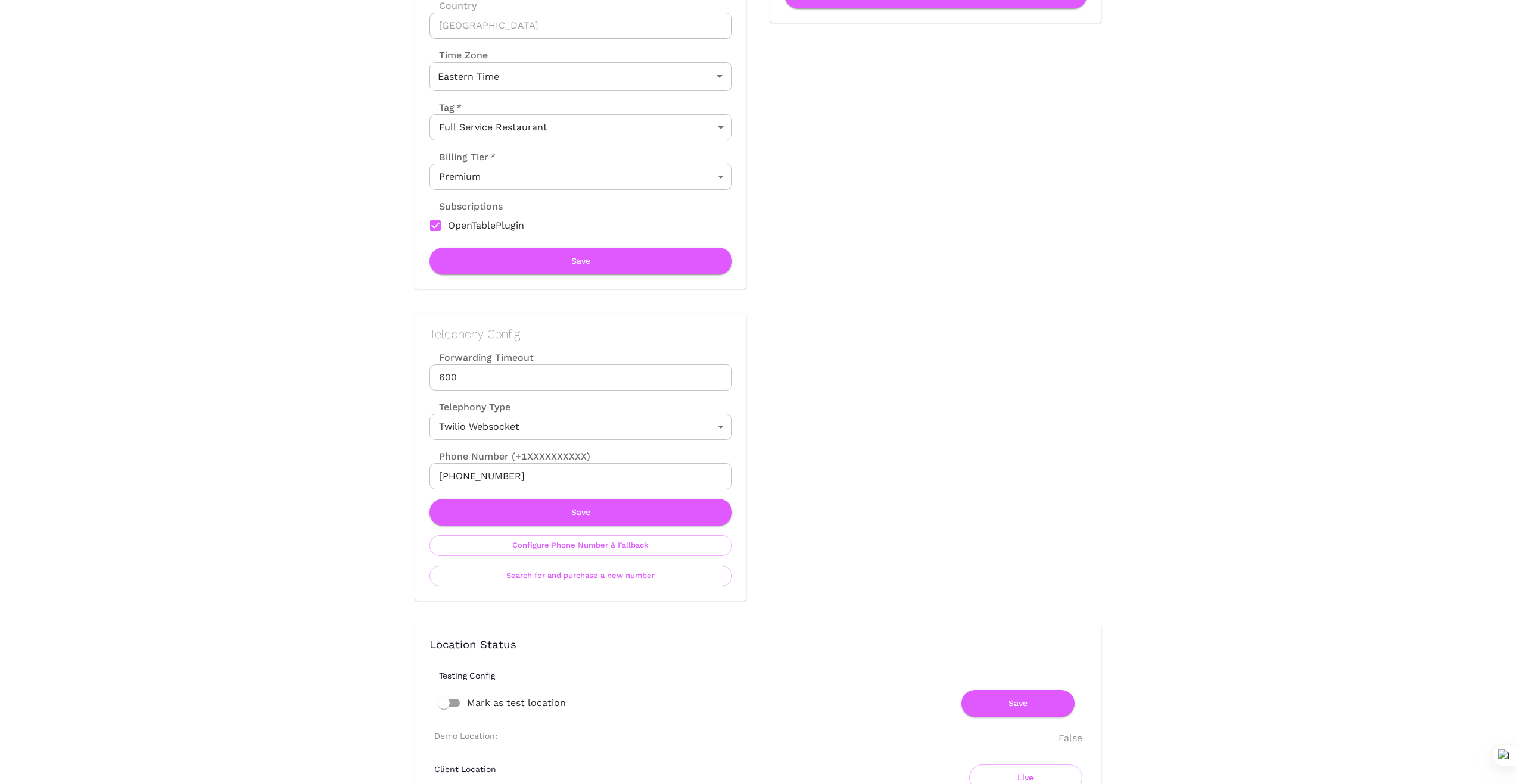
scroll to position [257, 0]
drag, startPoint x: 523, startPoint y: 477, endPoint x: 385, endPoint y: 481, distance: 138.1
drag, startPoint x: 296, startPoint y: 492, endPoint x: 461, endPoint y: 474, distance: 166.0
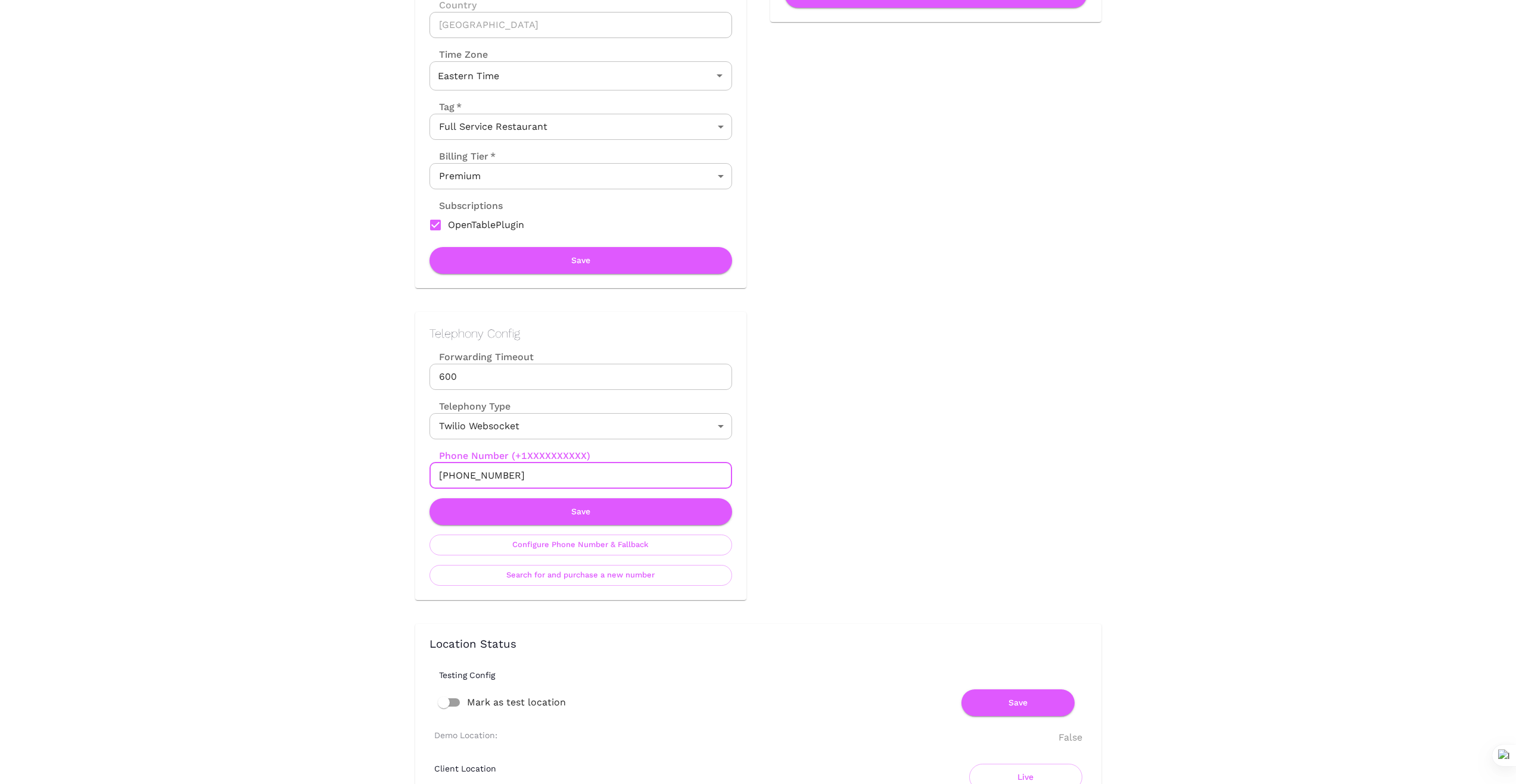
drag, startPoint x: 532, startPoint y: 464, endPoint x: 377, endPoint y: 478, distance: 155.6
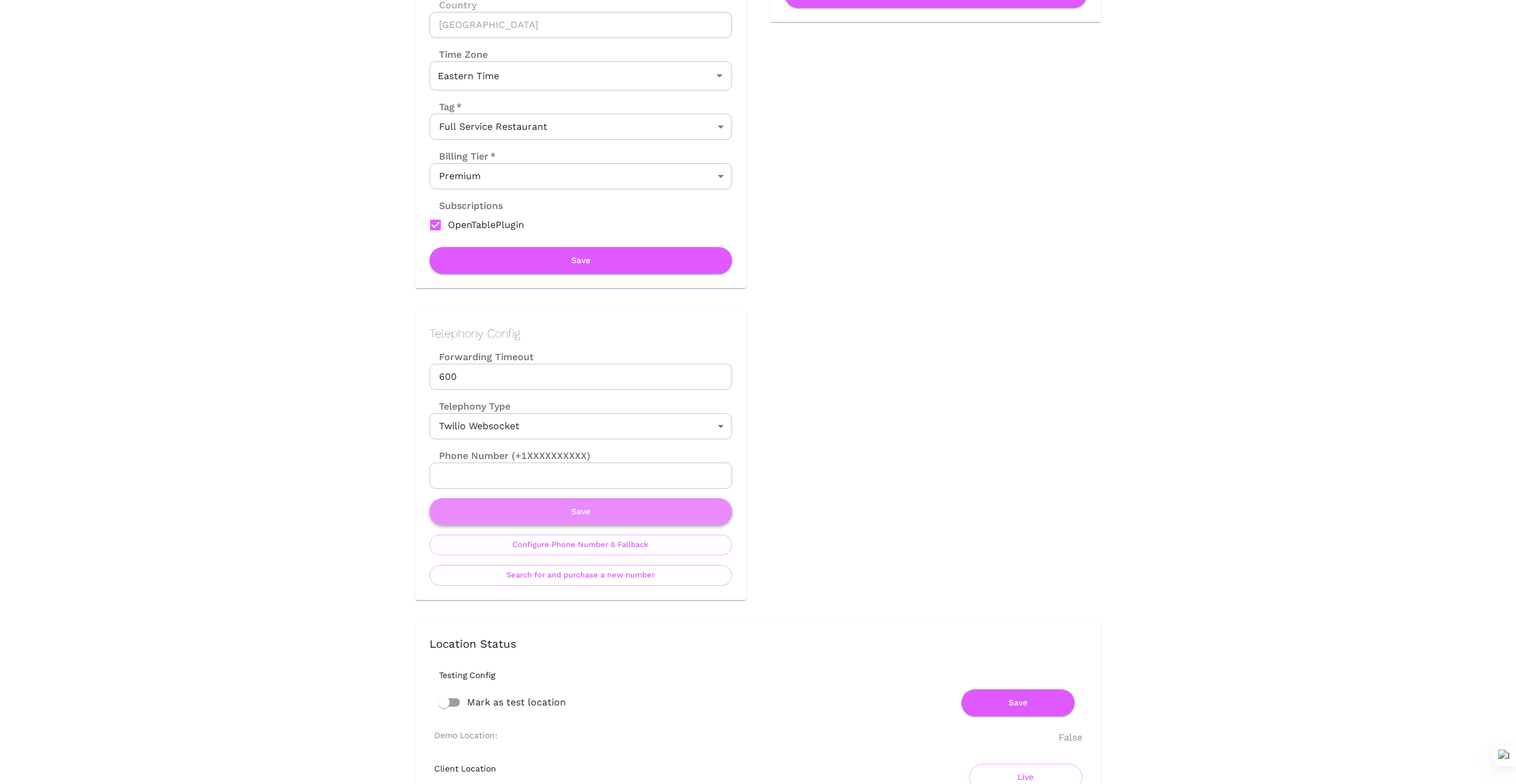
click at [586, 508] on button "Save" at bounding box center [581, 512] width 303 height 27
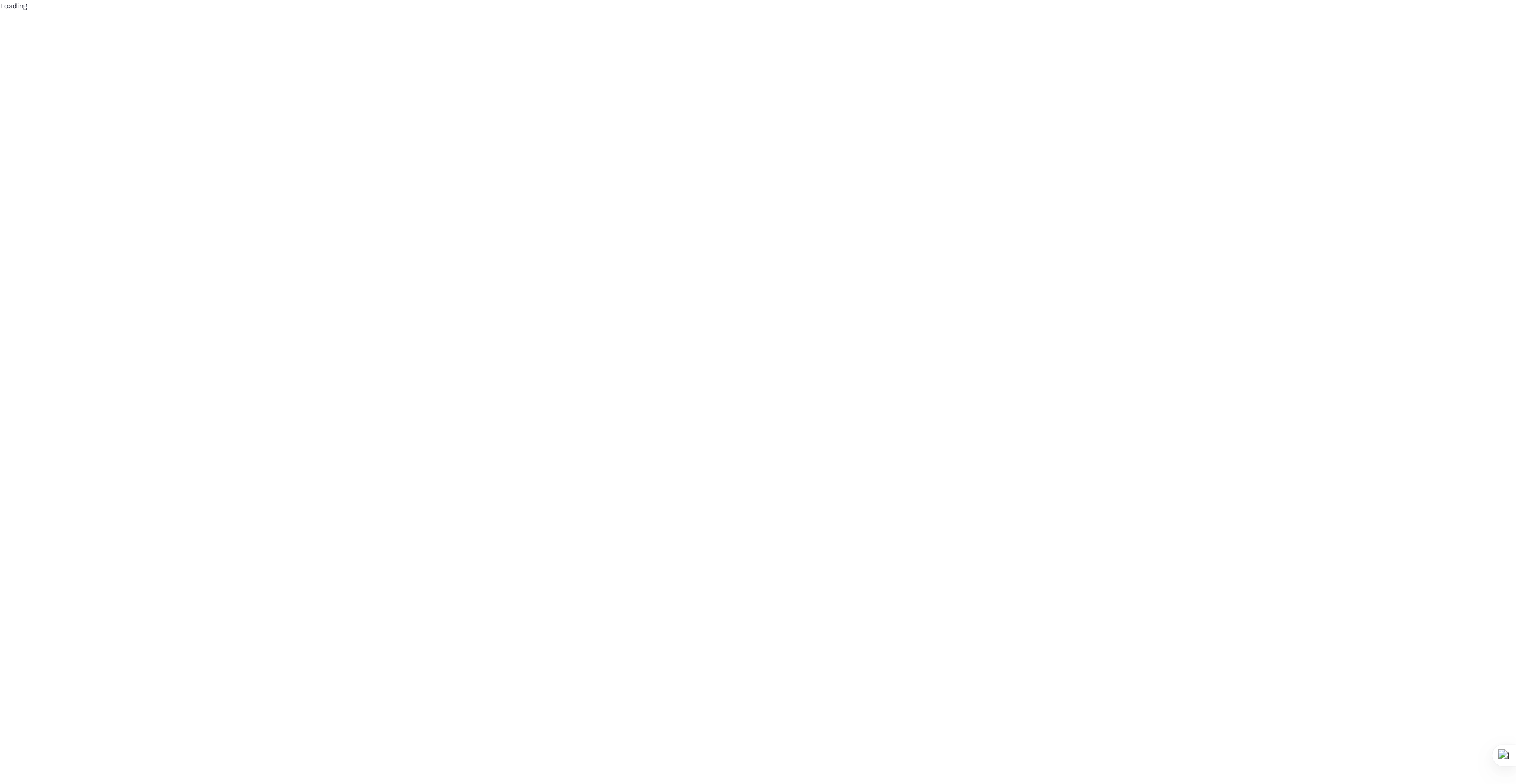
scroll to position [0, 0]
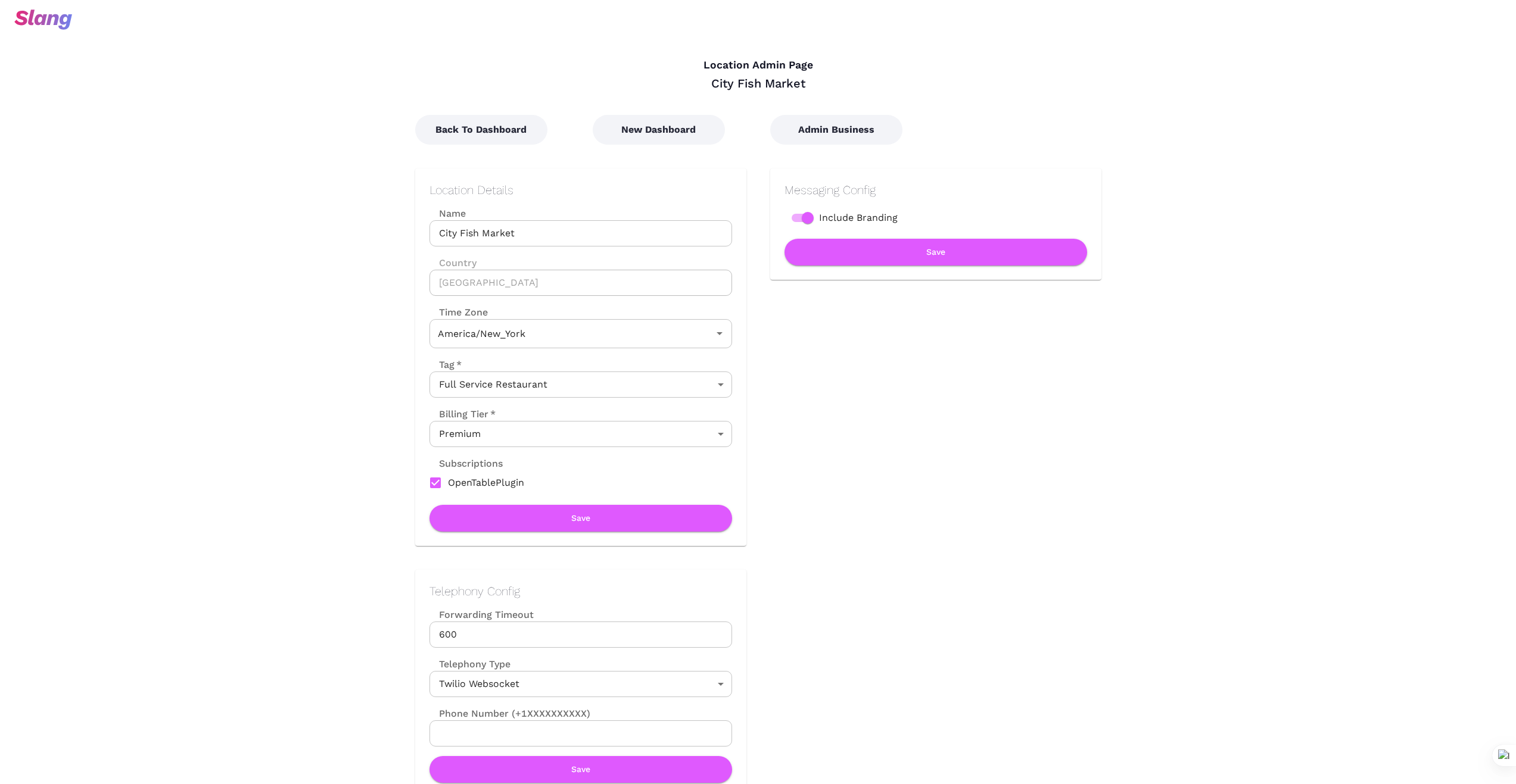
type input "Eastern Time"
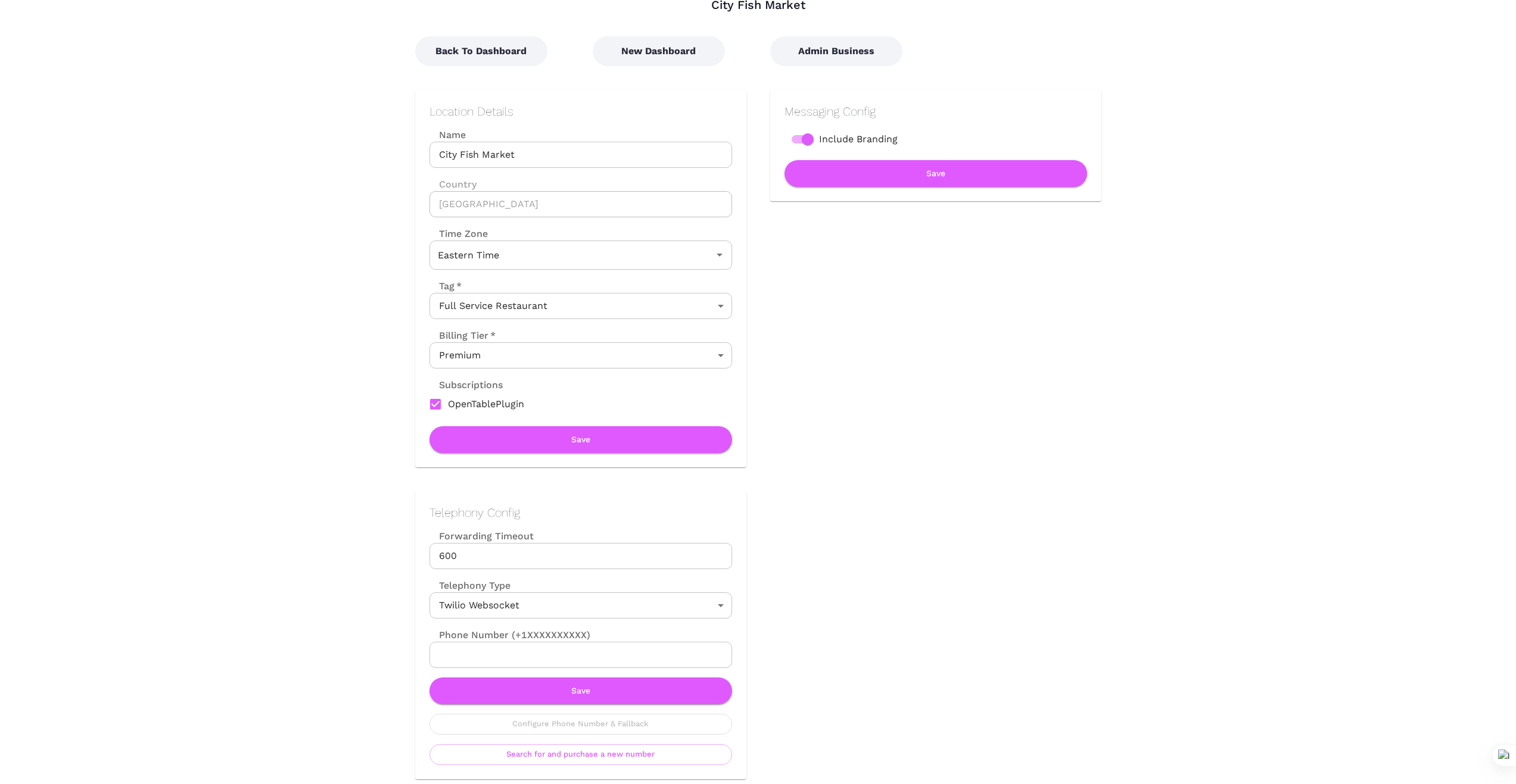
scroll to position [79, 0]
click at [586, 690] on button "Save" at bounding box center [581, 691] width 303 height 27
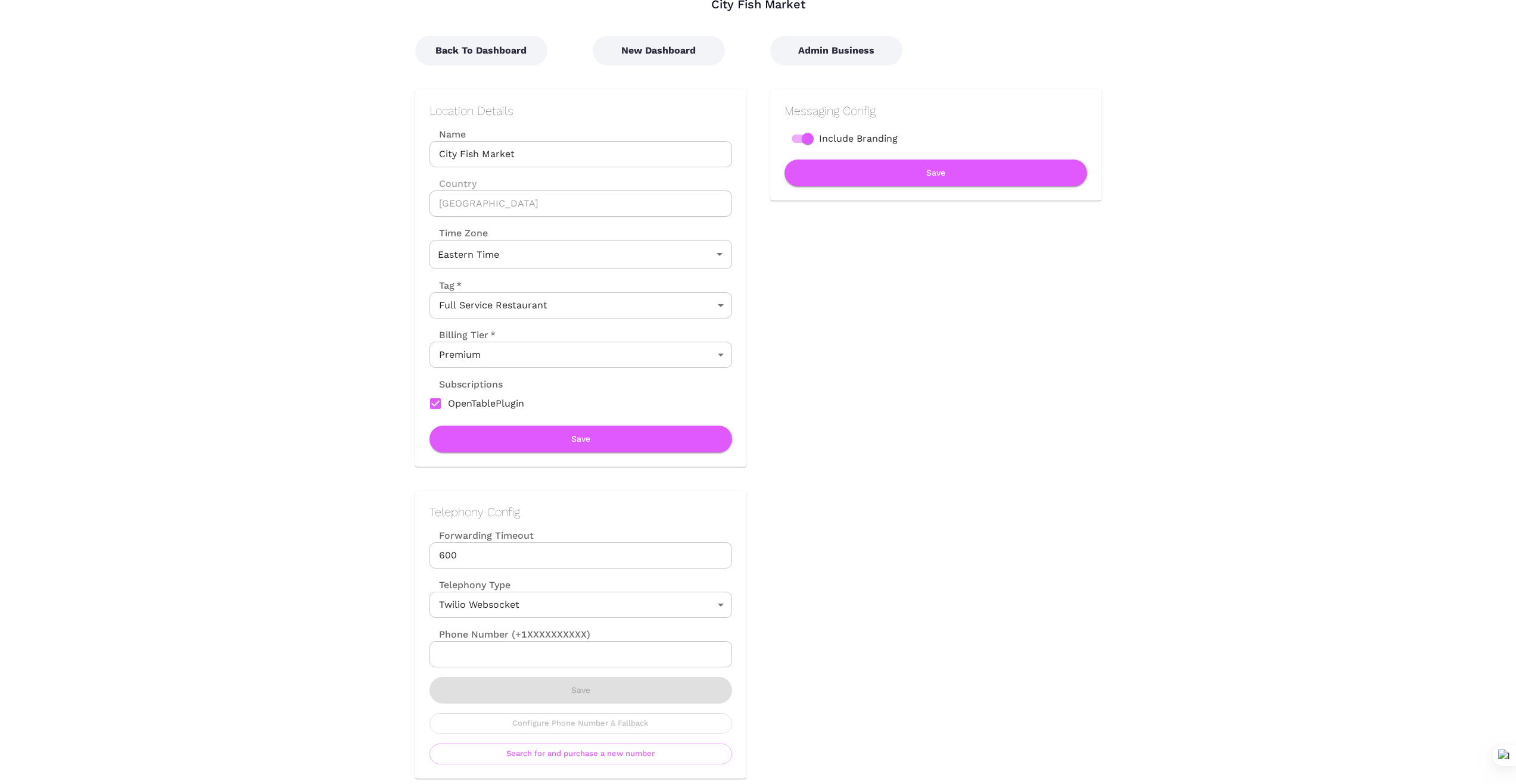
scroll to position [0, 0]
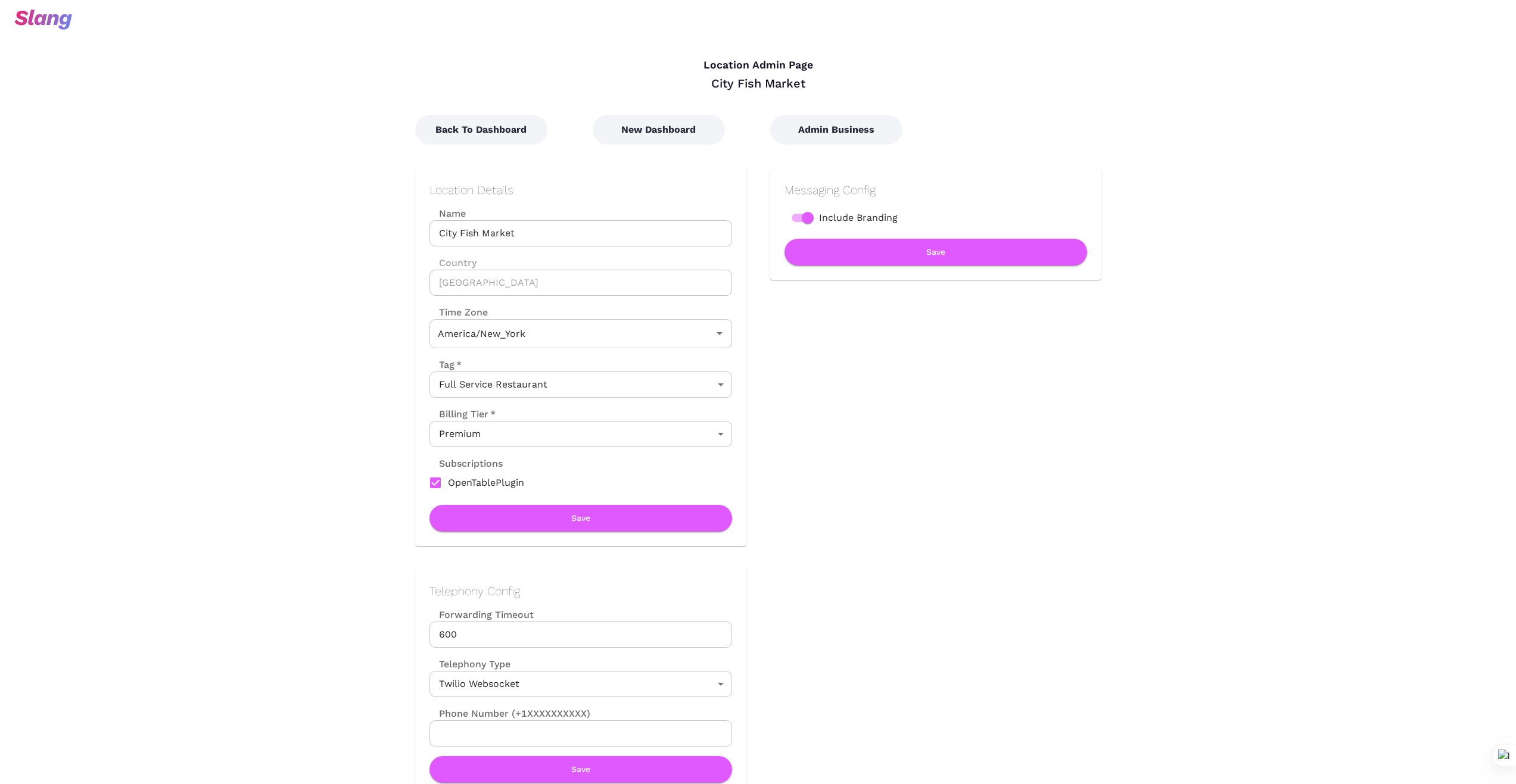
type input "Eastern Time"
click at [669, 131] on button "New Dashboard" at bounding box center [659, 130] width 132 height 30
type input "Eastern Time"
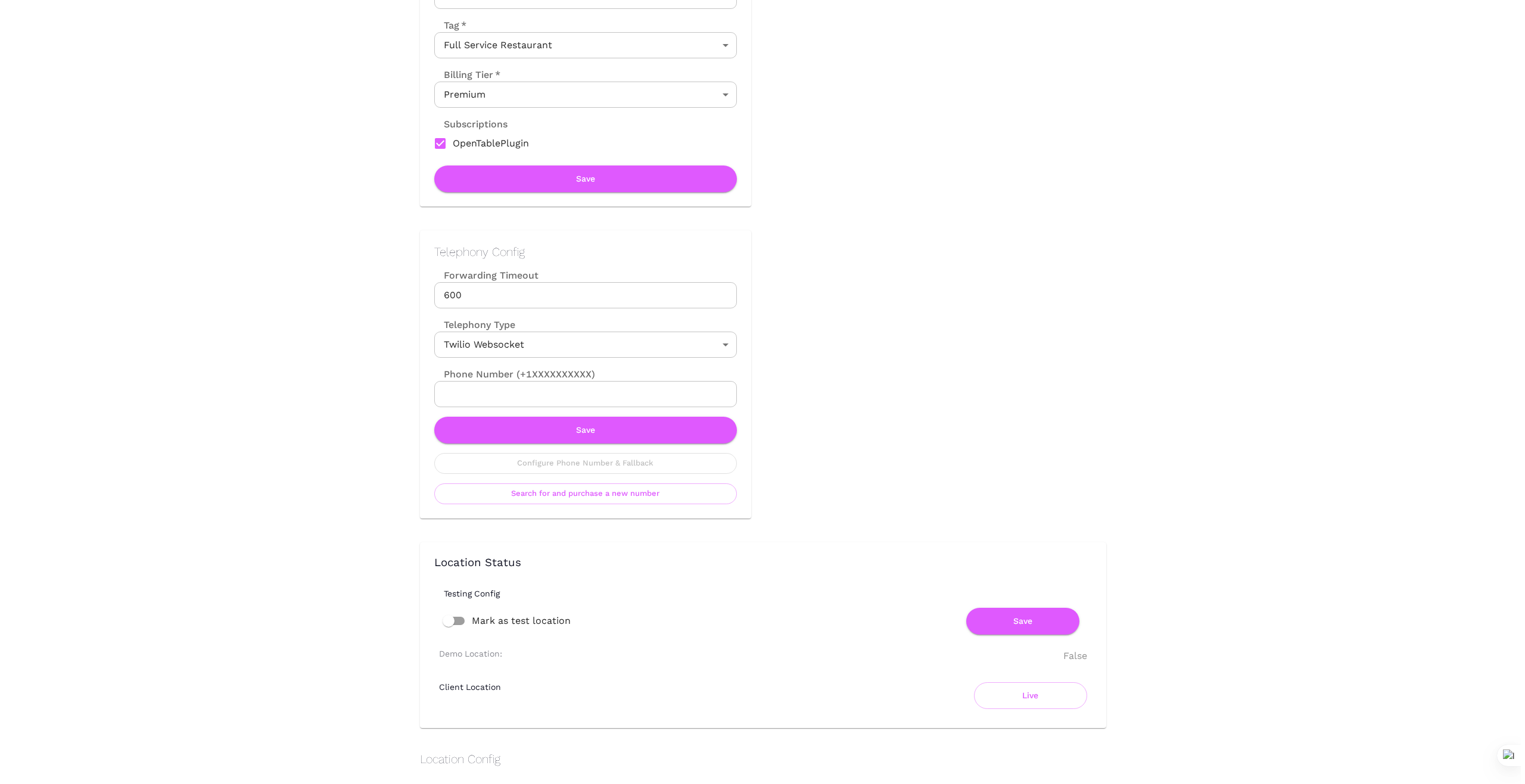
scroll to position [357, 0]
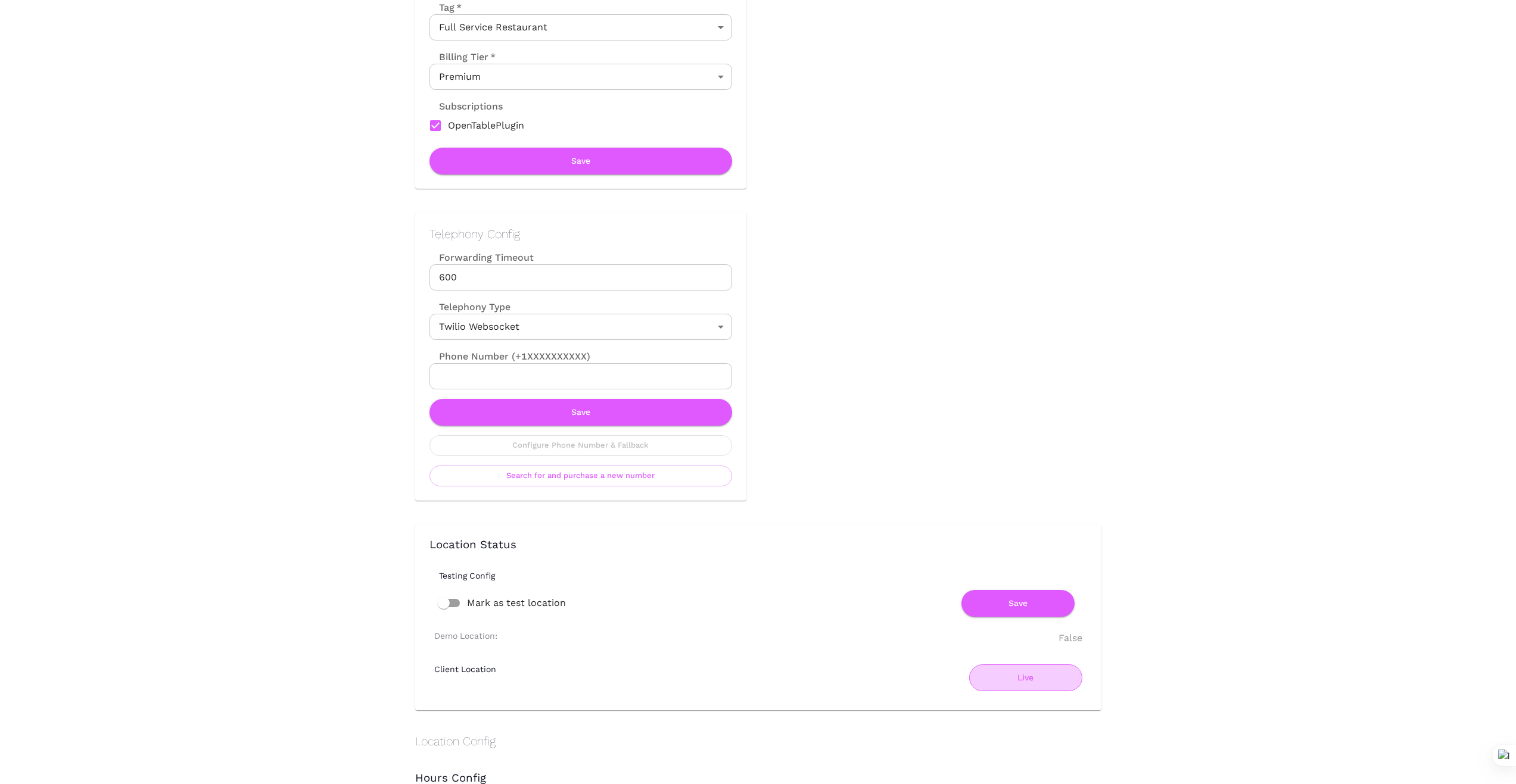
click at [1026, 682] on button "Live" at bounding box center [1025, 678] width 113 height 27
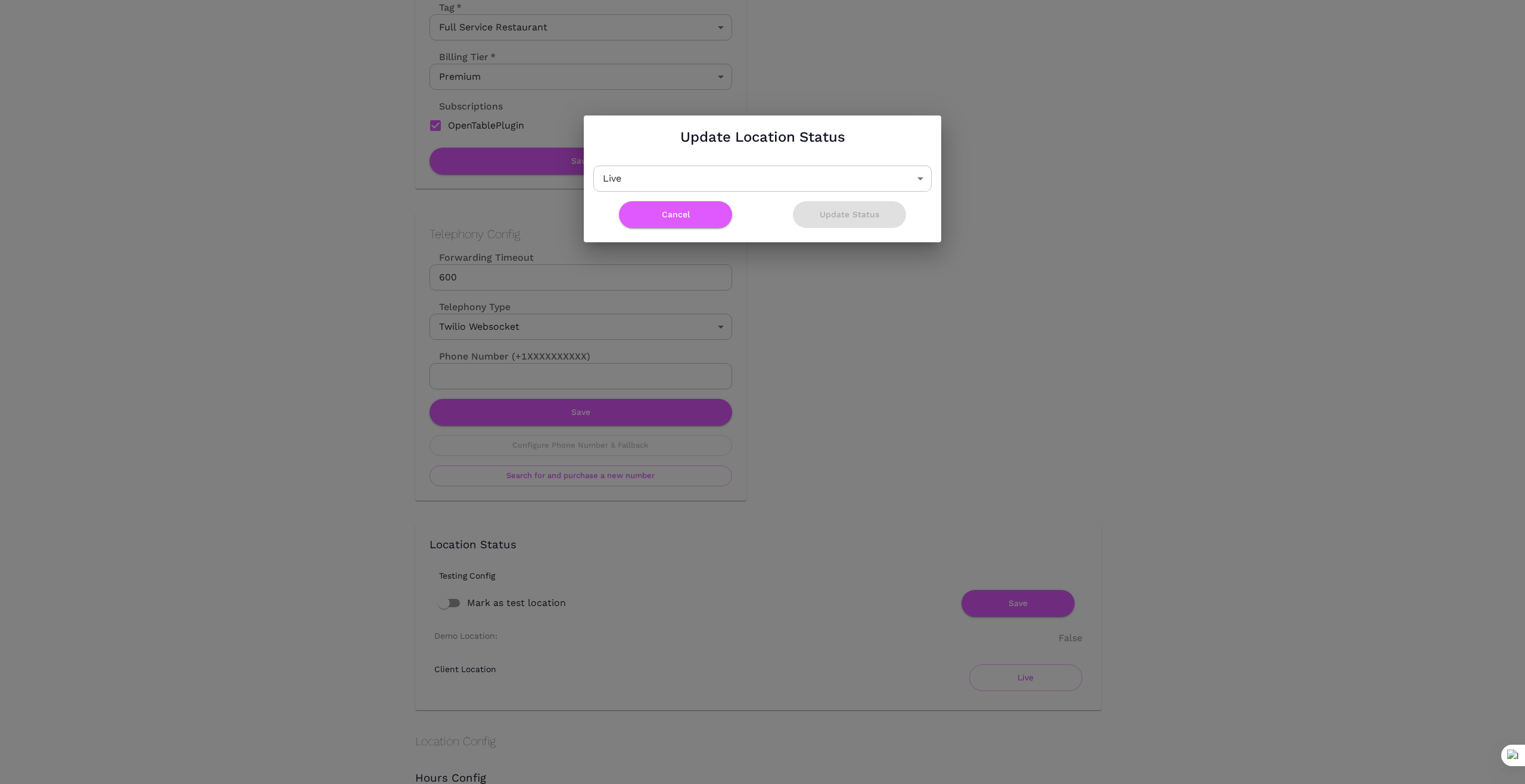
click at [928, 175] on body "Location Admin Page City Fish Market Back To Dashboard New Dashboard Admin Busi…" at bounding box center [762, 34] width 1525 height 784
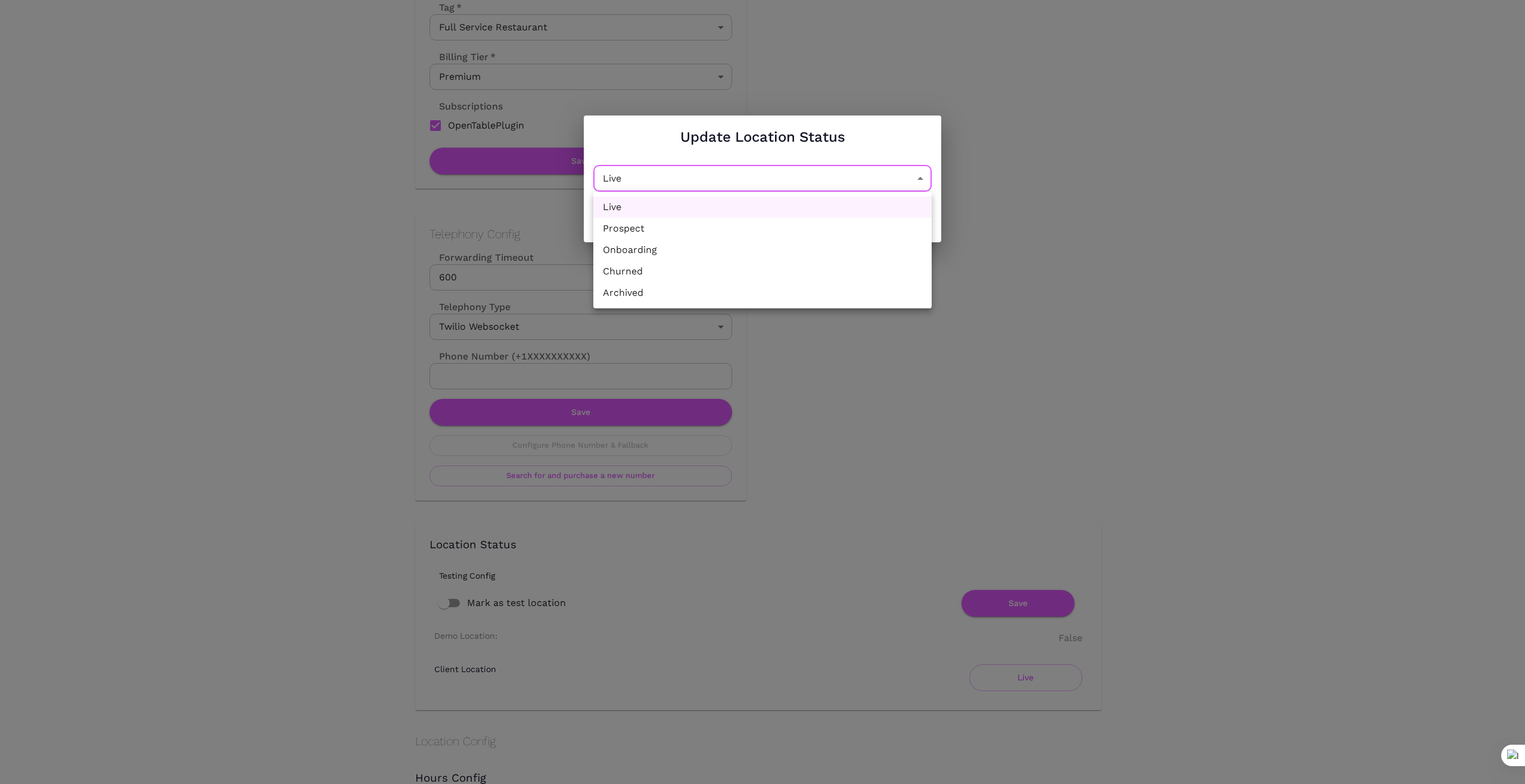
click at [852, 273] on li "Churned" at bounding box center [762, 272] width 338 height 22
type input "Churned"
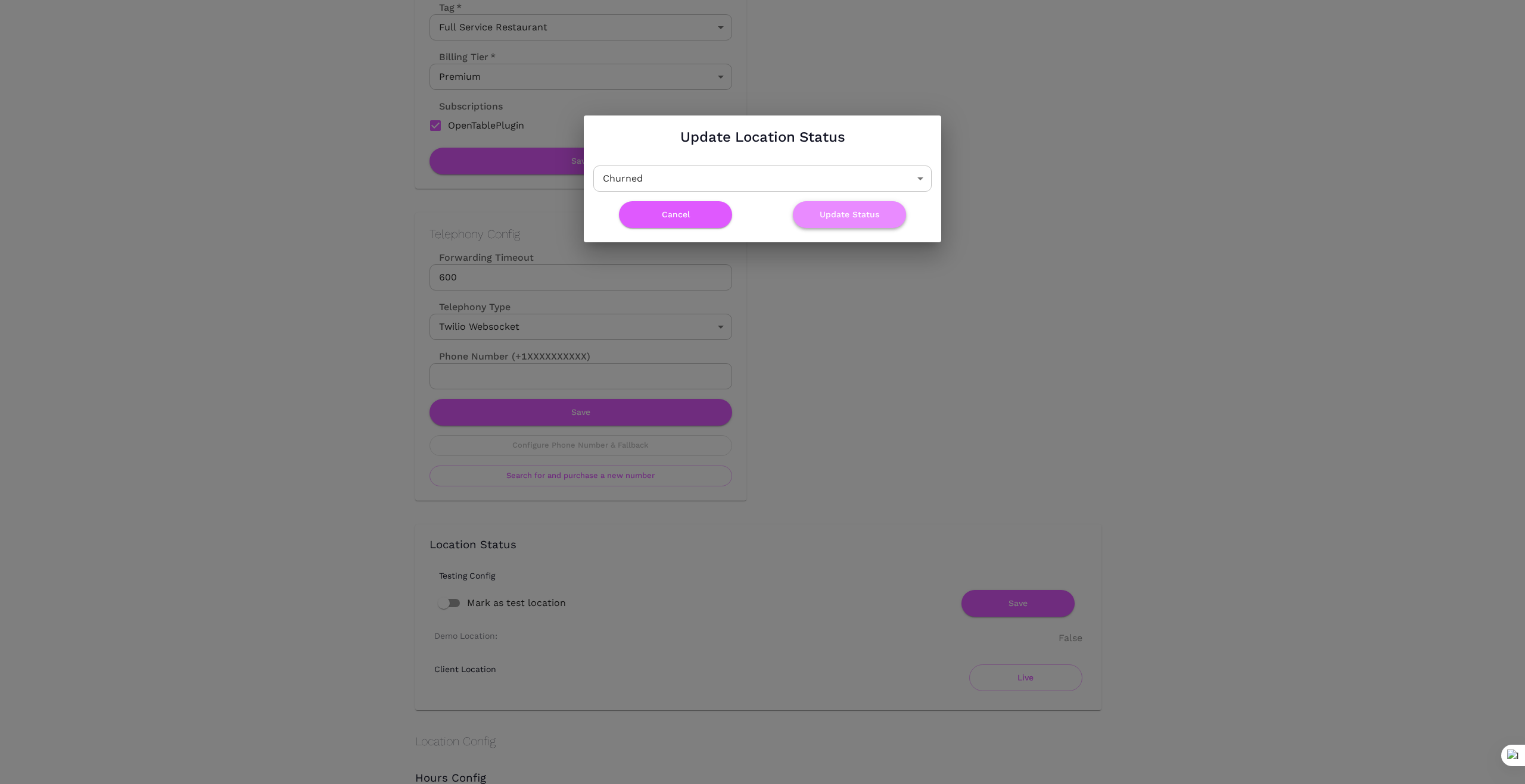
click at [860, 215] on button "Update Status" at bounding box center [849, 215] width 113 height 27
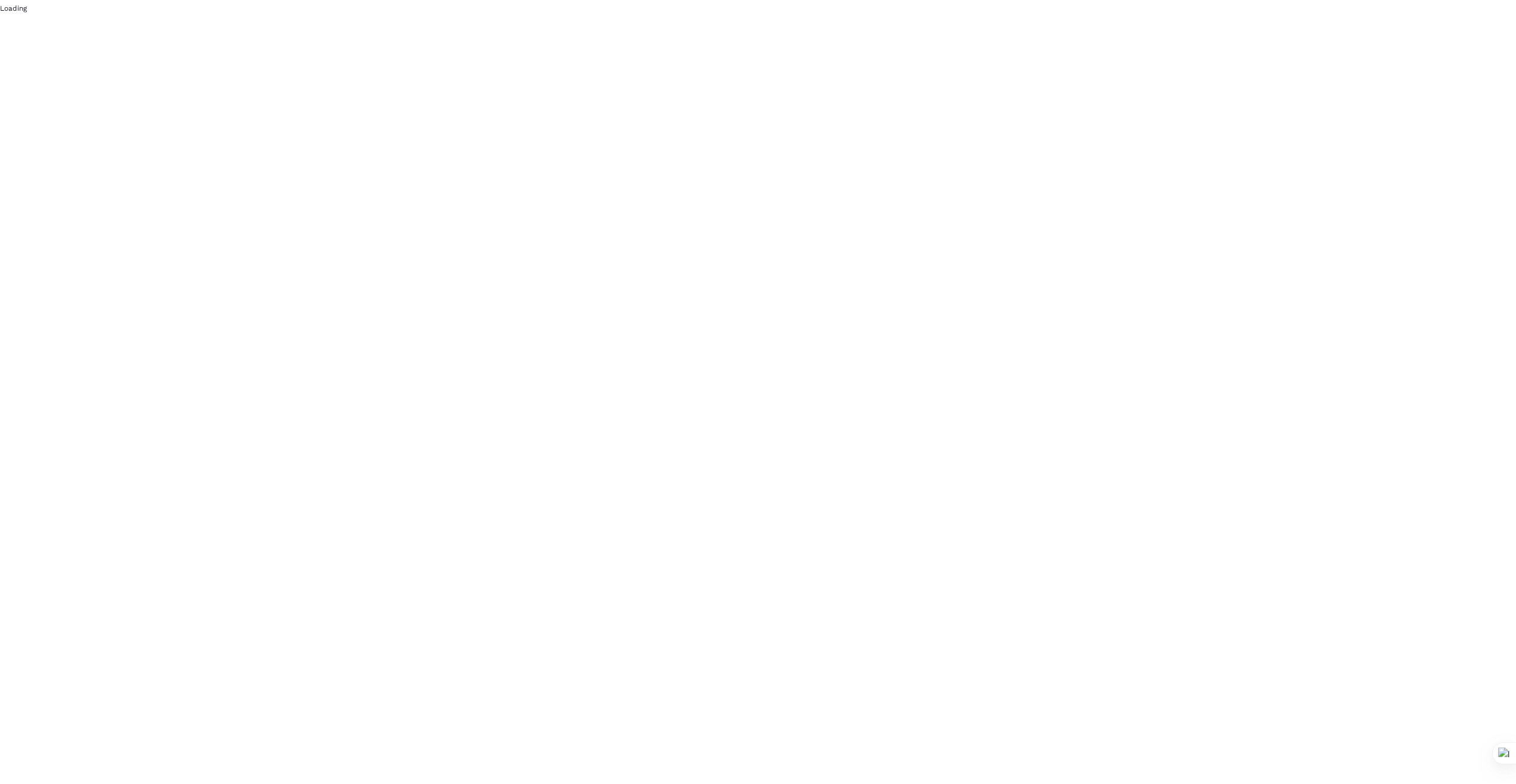
scroll to position [0, 0]
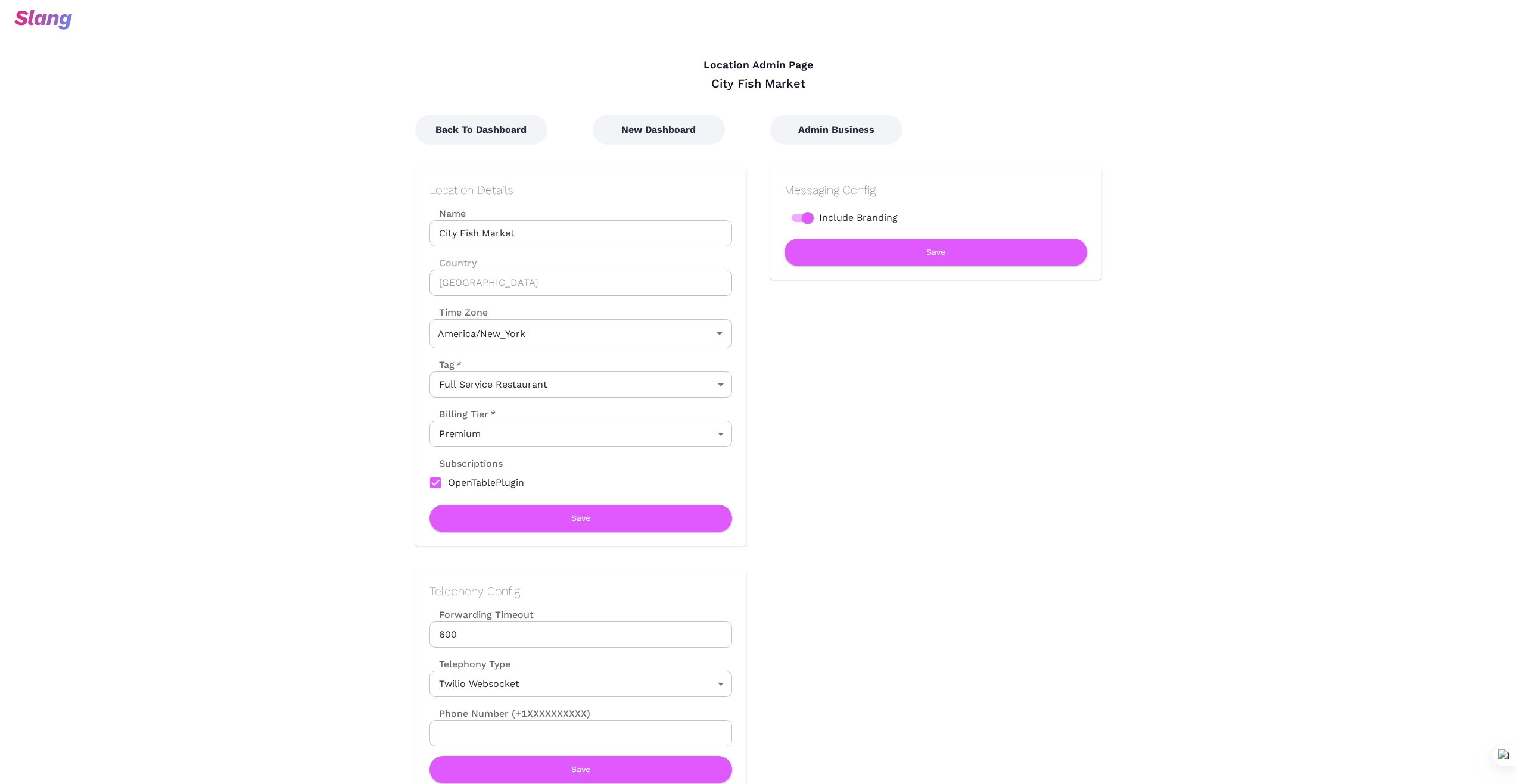
type input "Eastern Time"
click at [519, 130] on button "Back To Dashboard" at bounding box center [481, 130] width 132 height 30
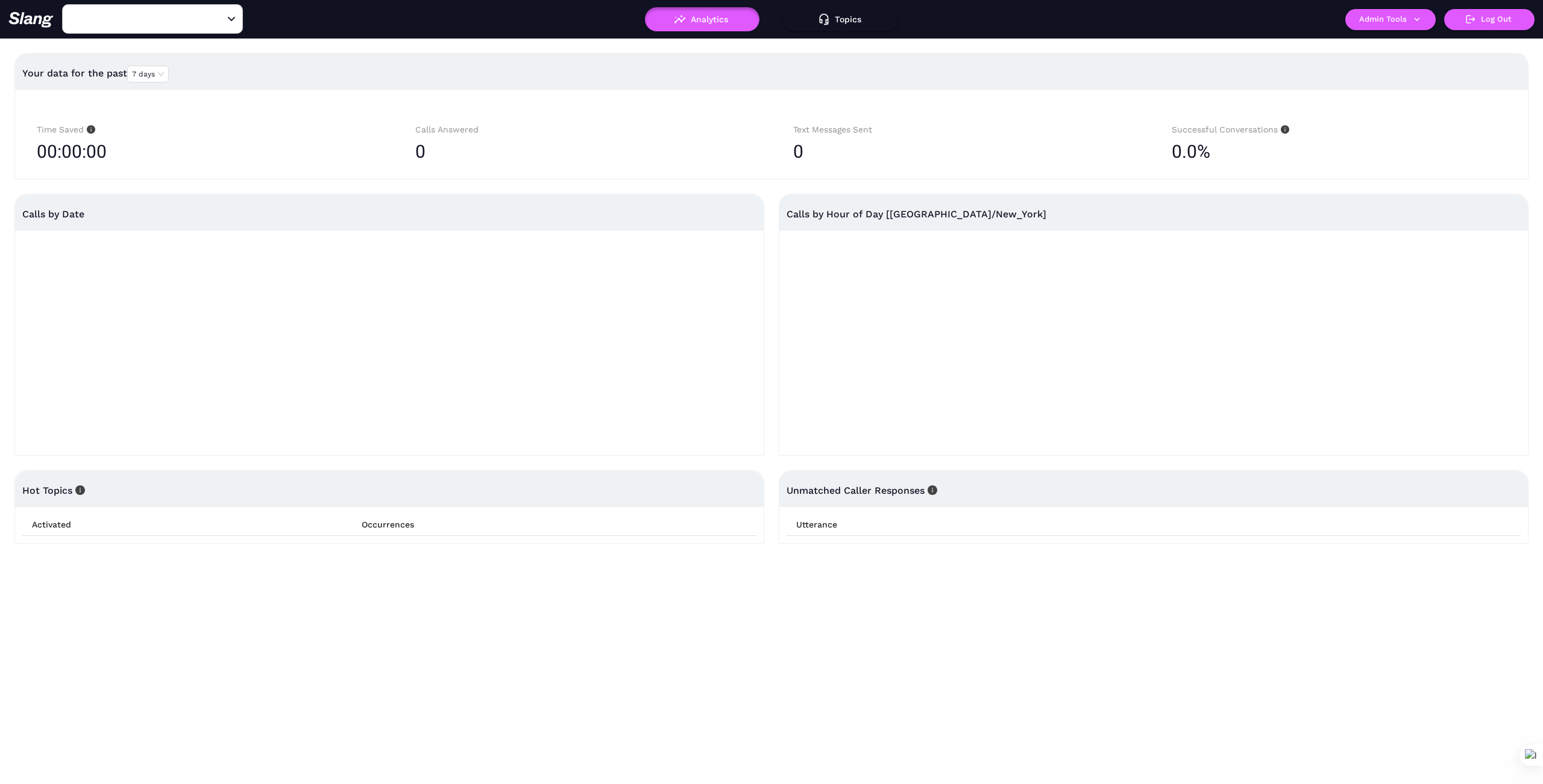
type input "City Fish Market"
click at [1403, 17] on button "Admin Tools" at bounding box center [1390, 19] width 91 height 21
click at [1390, 42] on link "Manage current business" at bounding box center [1414, 46] width 118 height 15
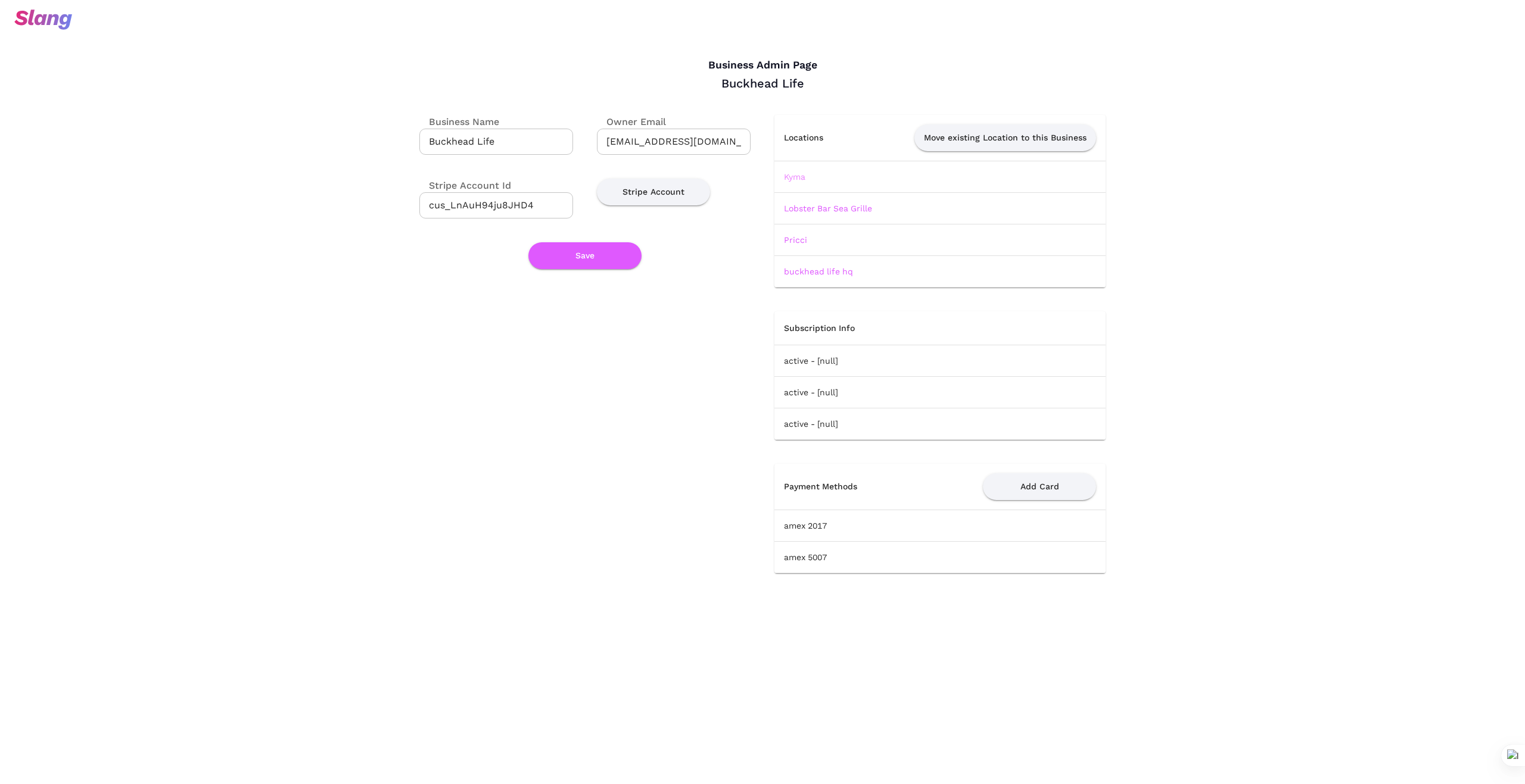
click at [799, 179] on link "Kyma" at bounding box center [794, 177] width 22 height 10
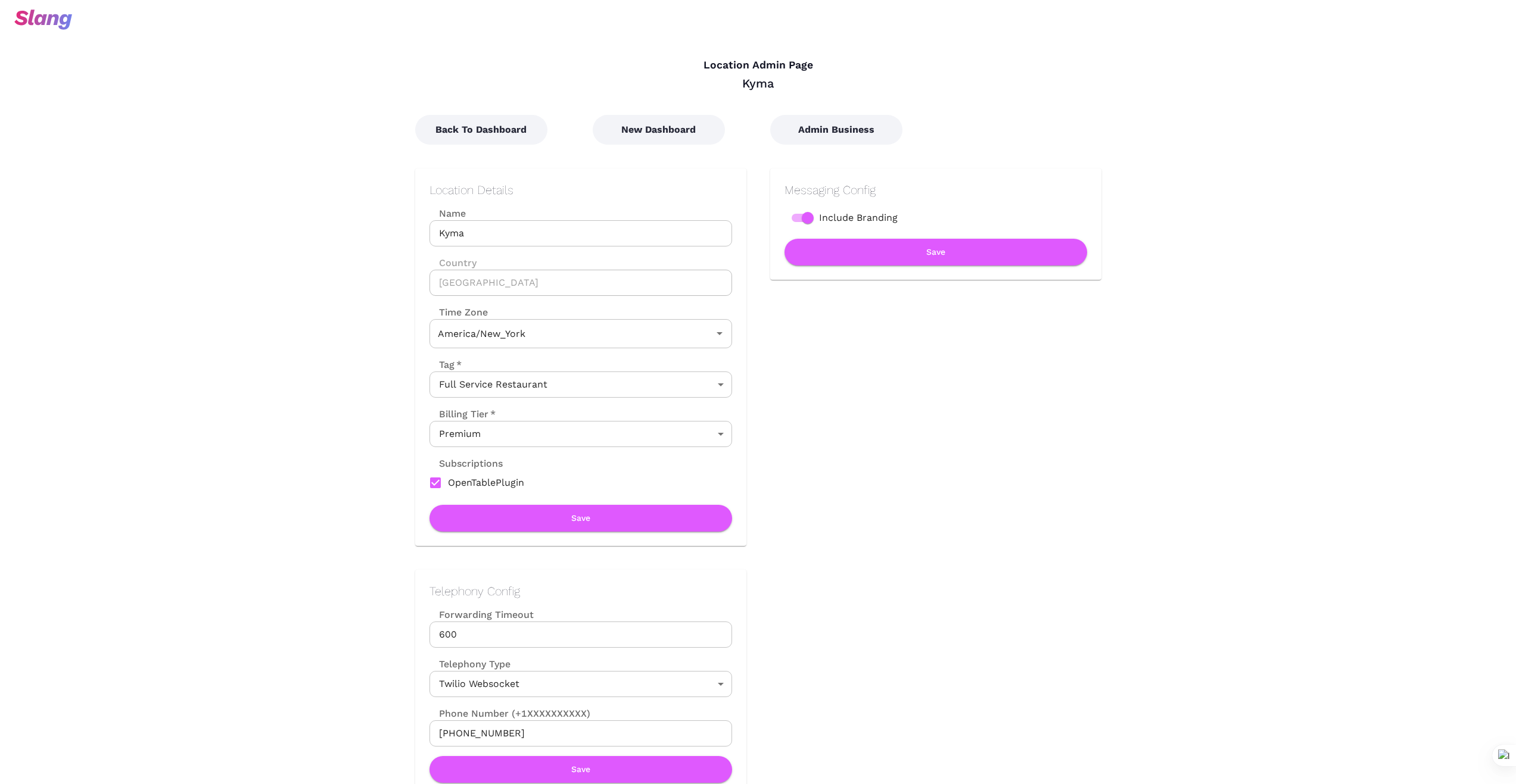
type input "Eastern Time"
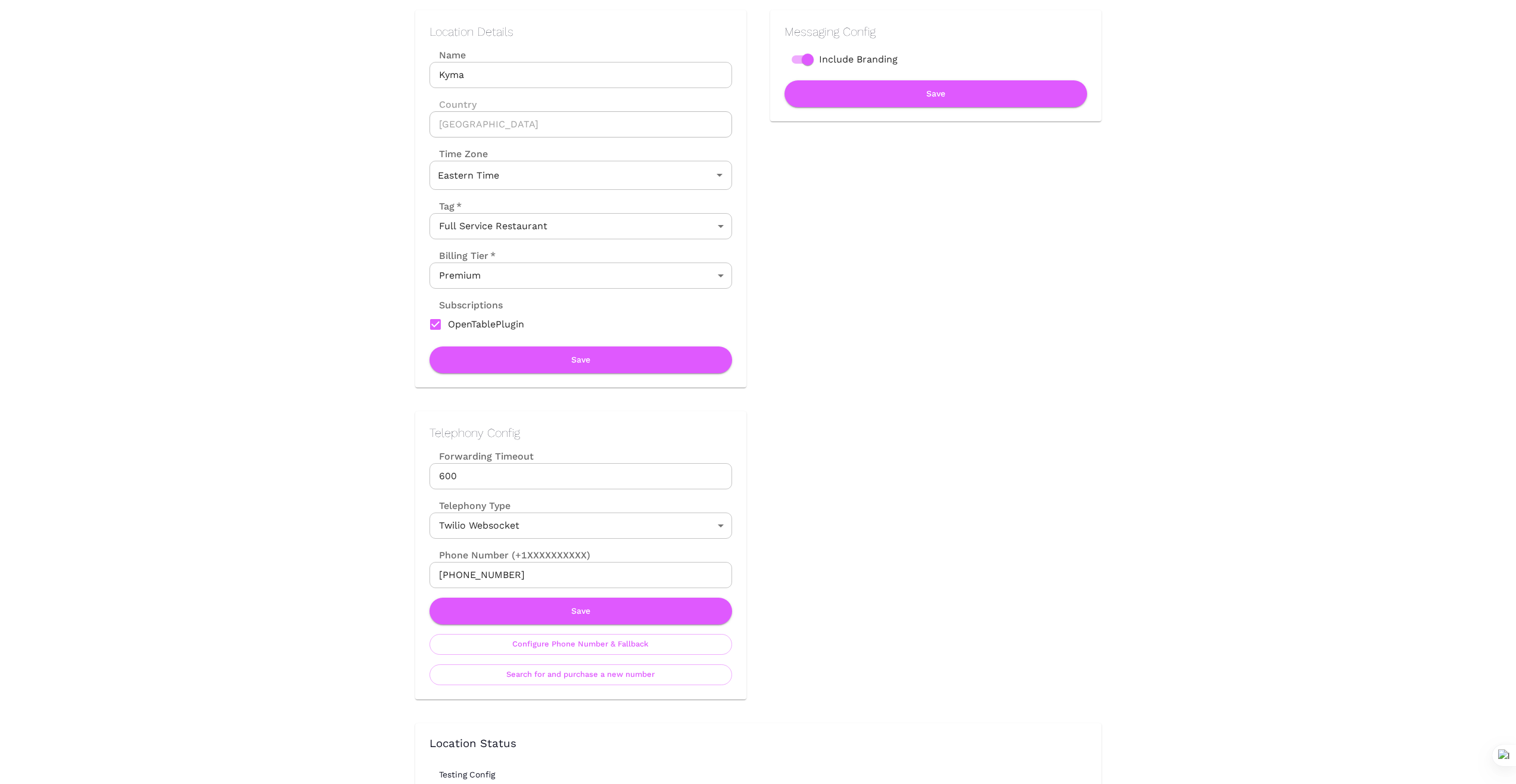
scroll to position [159, 0]
drag, startPoint x: 523, startPoint y: 573, endPoint x: 405, endPoint y: 576, distance: 118.0
click at [405, 576] on div "Telephony Config Forwarding Timeout 600 Forwarding Timeout Telephony Type Twili…" at bounding box center [569, 543] width 355 height 312
drag, startPoint x: 475, startPoint y: 79, endPoint x: 373, endPoint y: 44, distance: 107.8
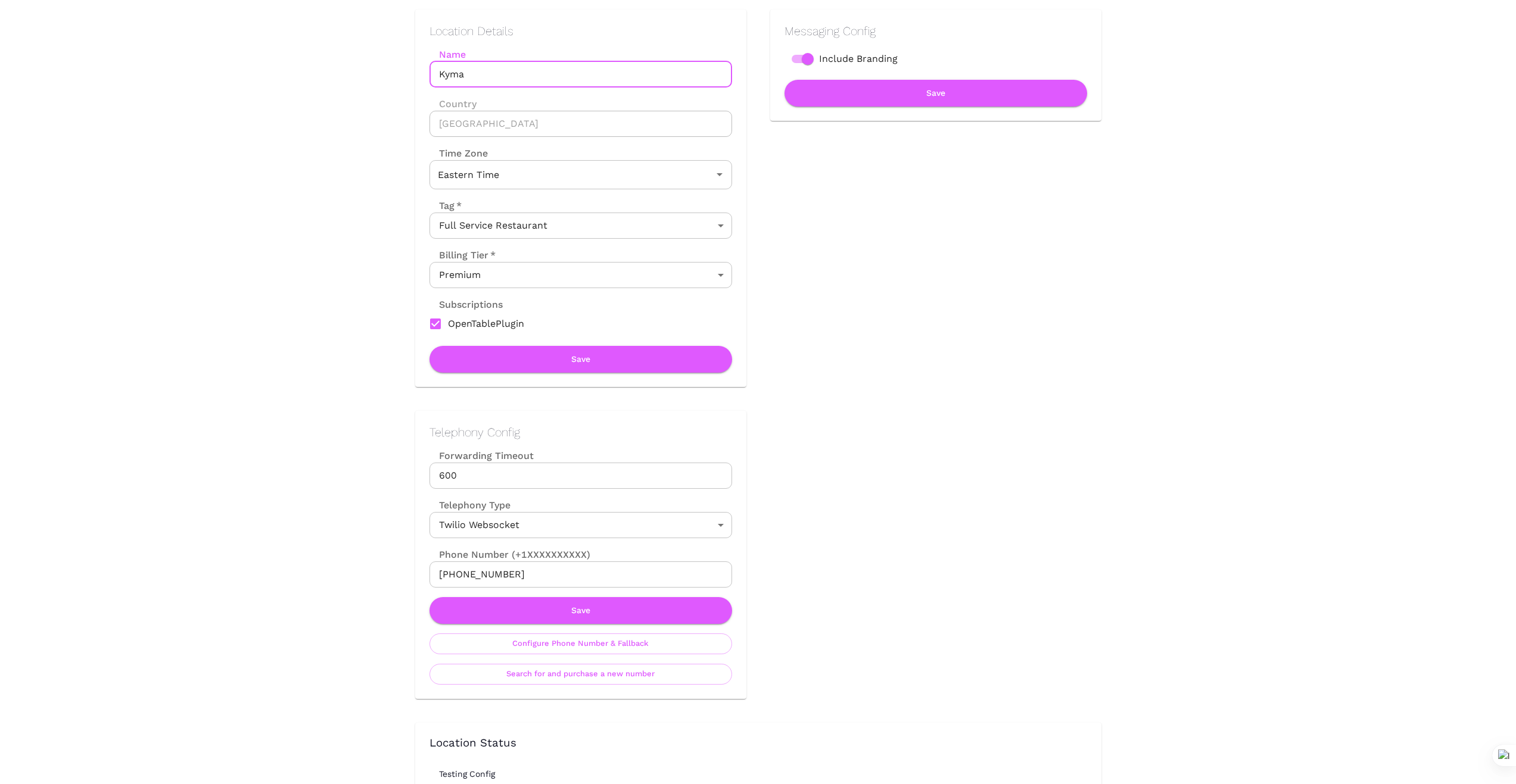
click at [413, 80] on div "Location Details Name Kyma Name Country United States Country Time Zone Eastern…" at bounding box center [569, 186] width 355 height 402
drag, startPoint x: 518, startPoint y: 576, endPoint x: 348, endPoint y: 560, distance: 170.8
drag, startPoint x: 516, startPoint y: 576, endPoint x: 329, endPoint y: 558, distance: 187.9
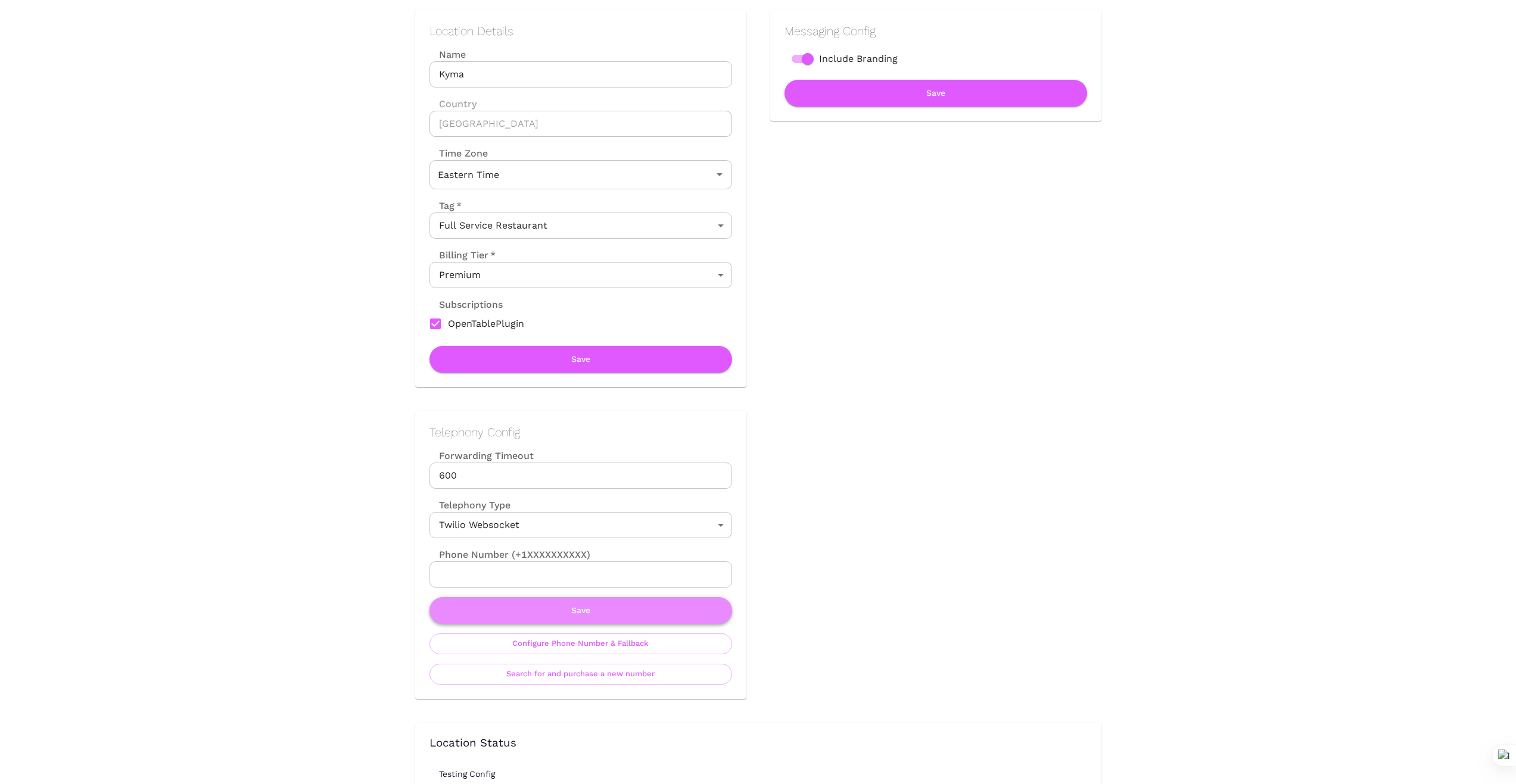
click at [601, 612] on button "Save" at bounding box center [581, 611] width 303 height 27
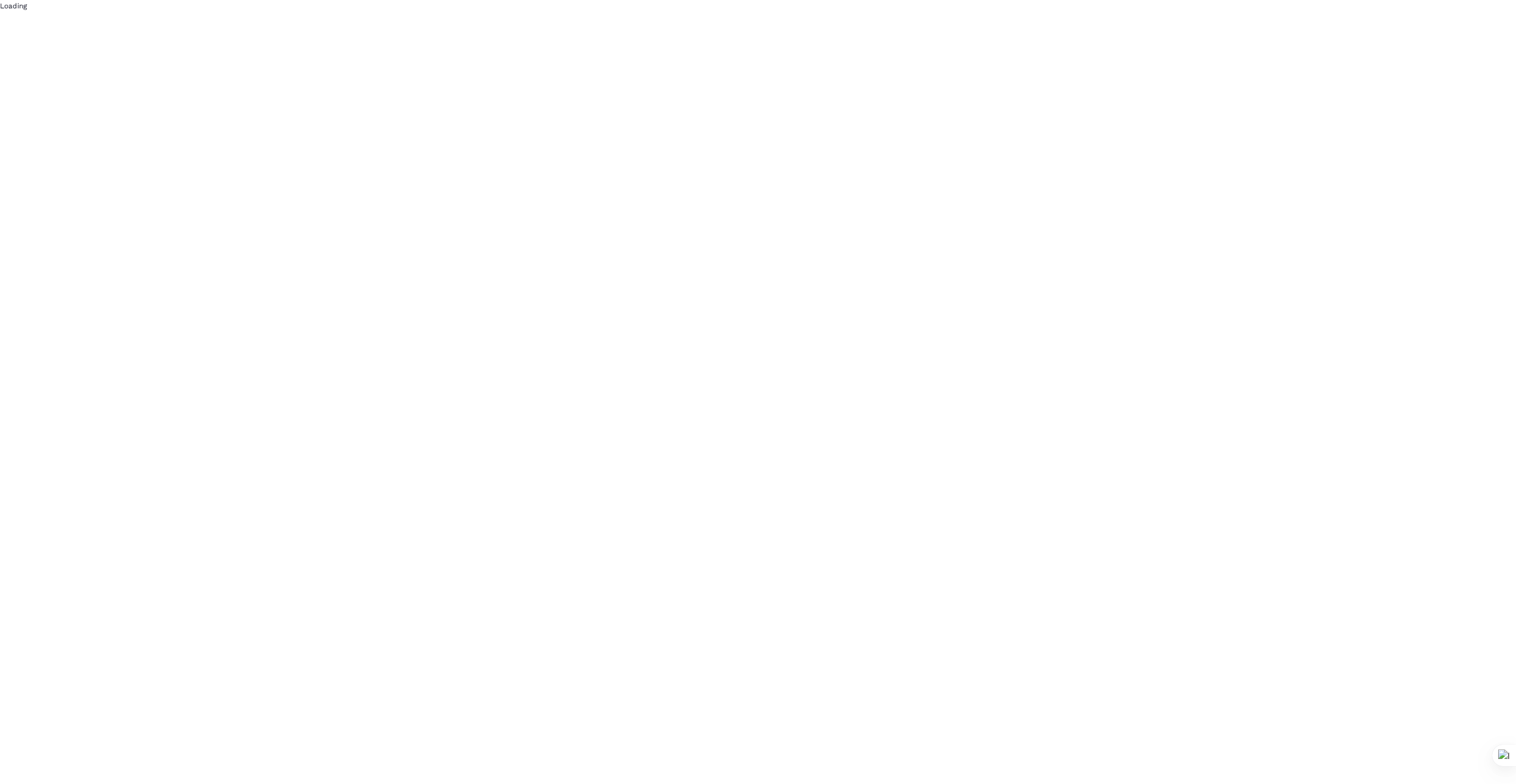
scroll to position [0, 0]
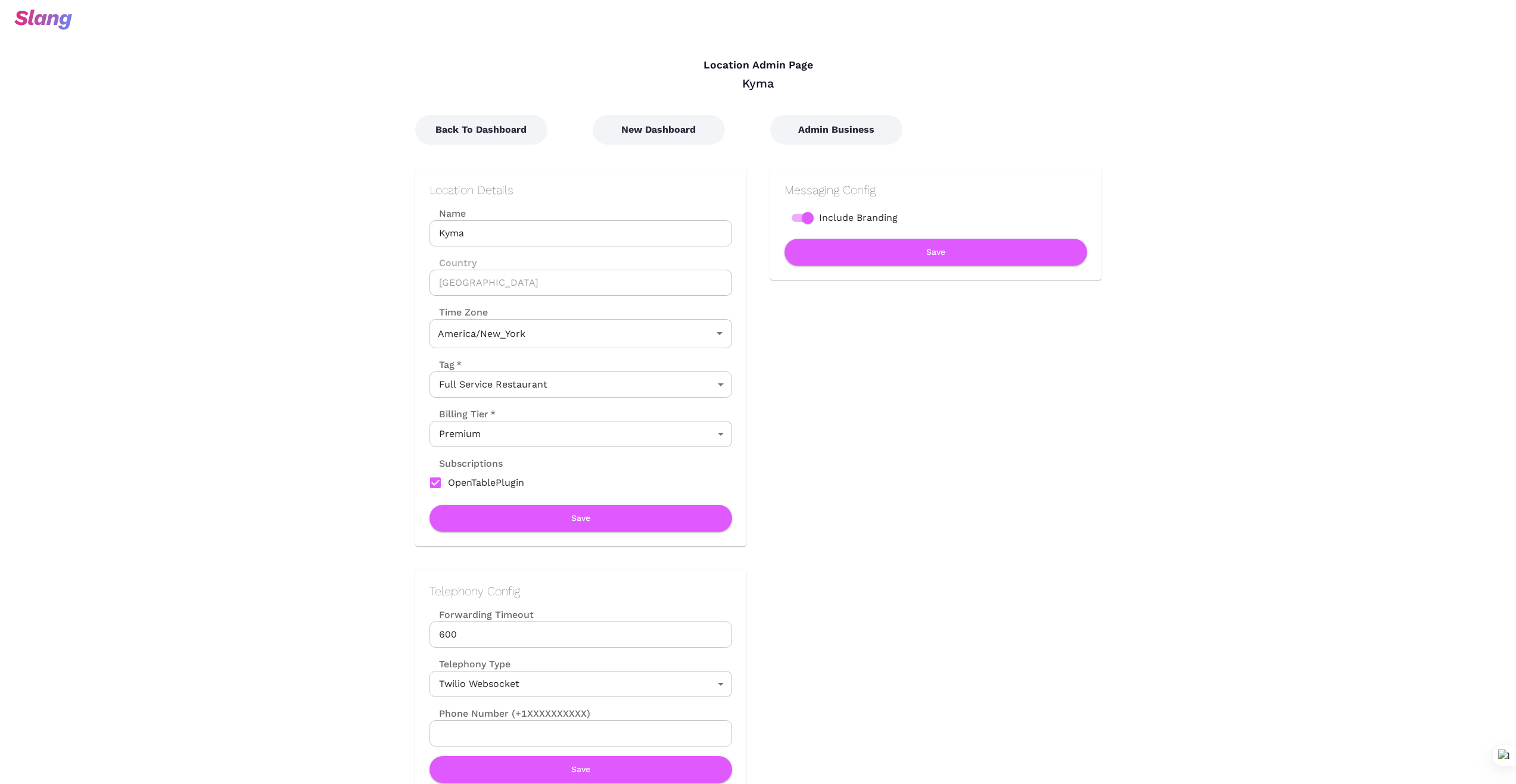
type input "Eastern Time"
click at [649, 132] on button "New Dashboard" at bounding box center [659, 130] width 132 height 30
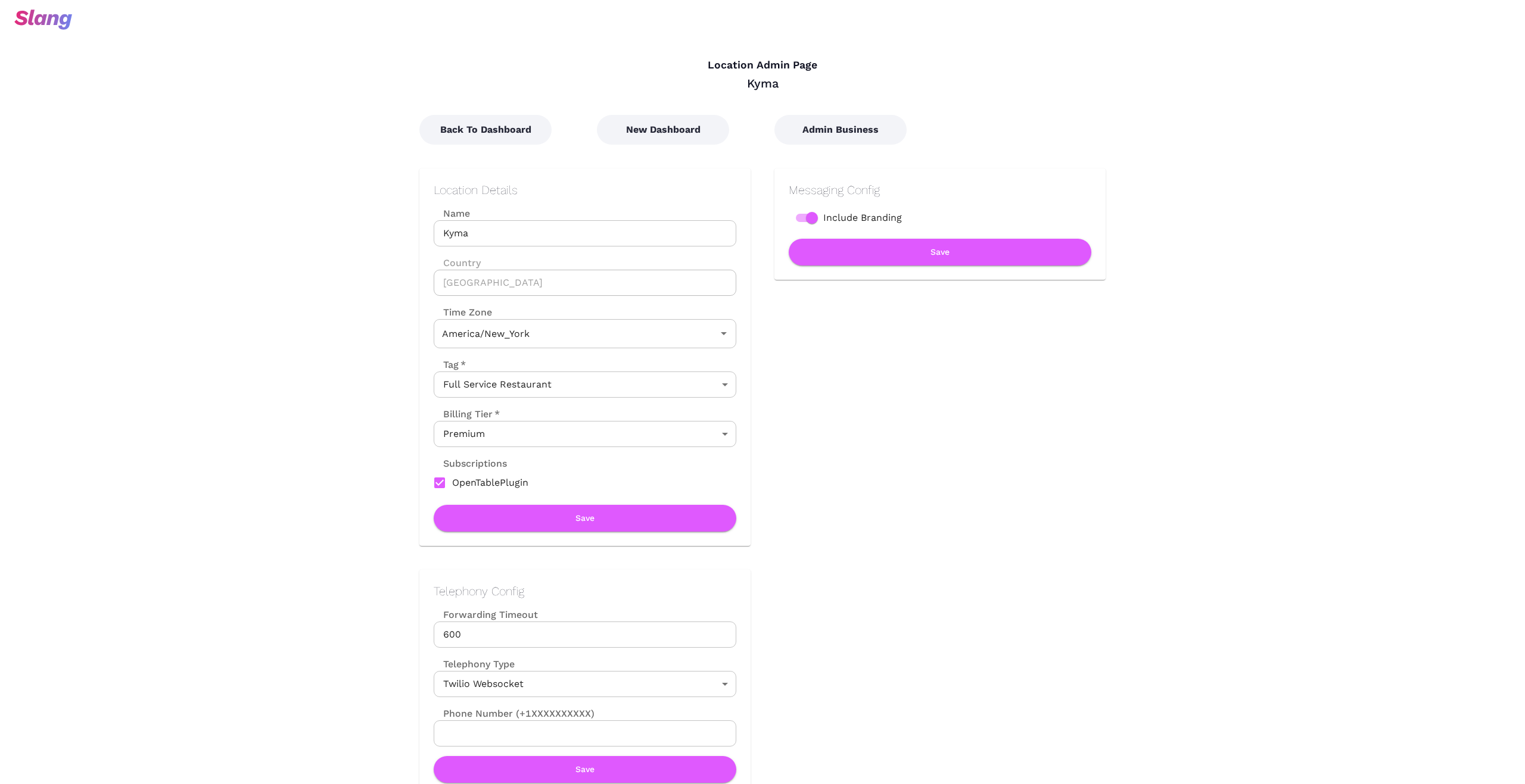
type input "Eastern Time"
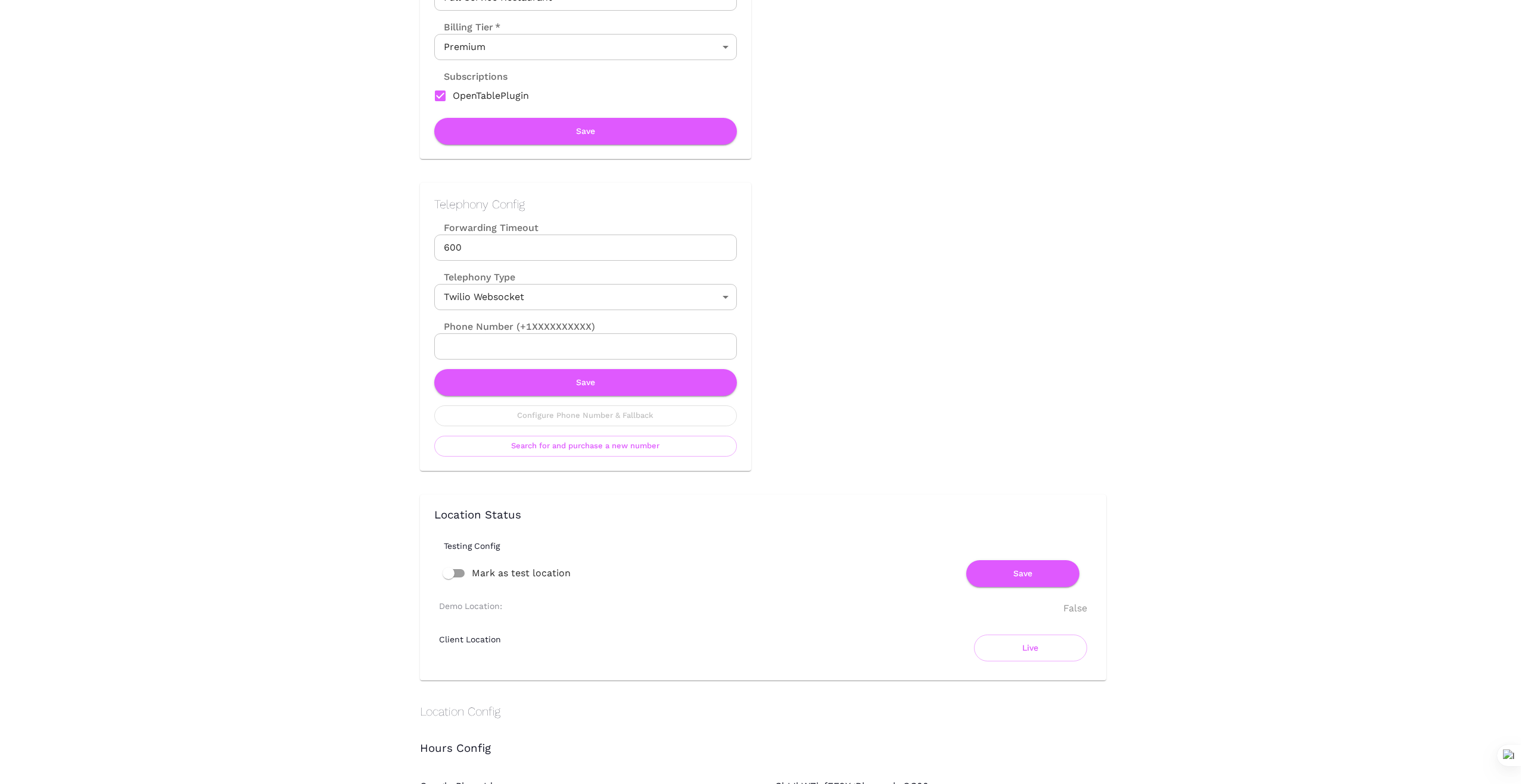
scroll to position [397, 0]
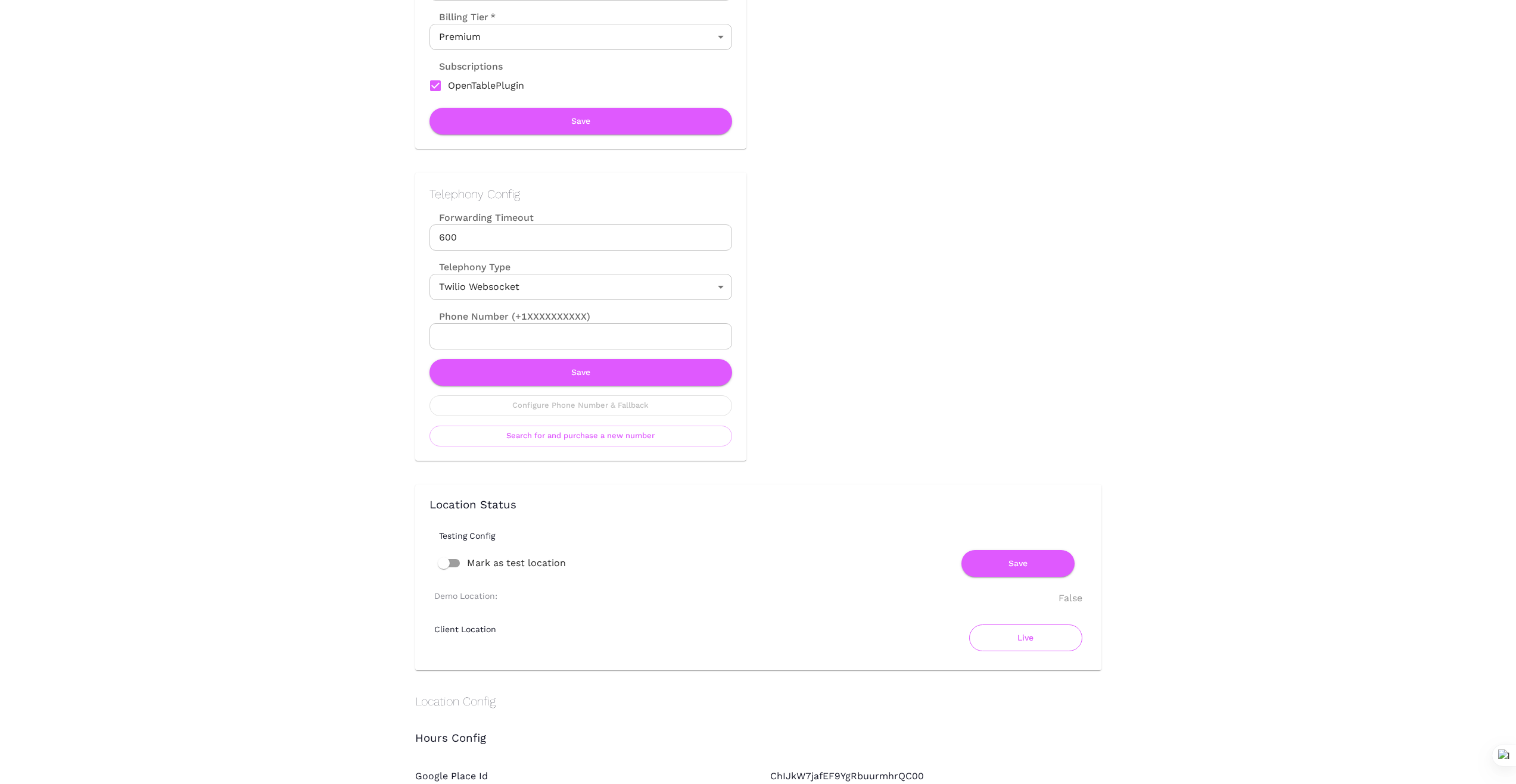
click at [1007, 644] on button "Live" at bounding box center [1025, 638] width 113 height 27
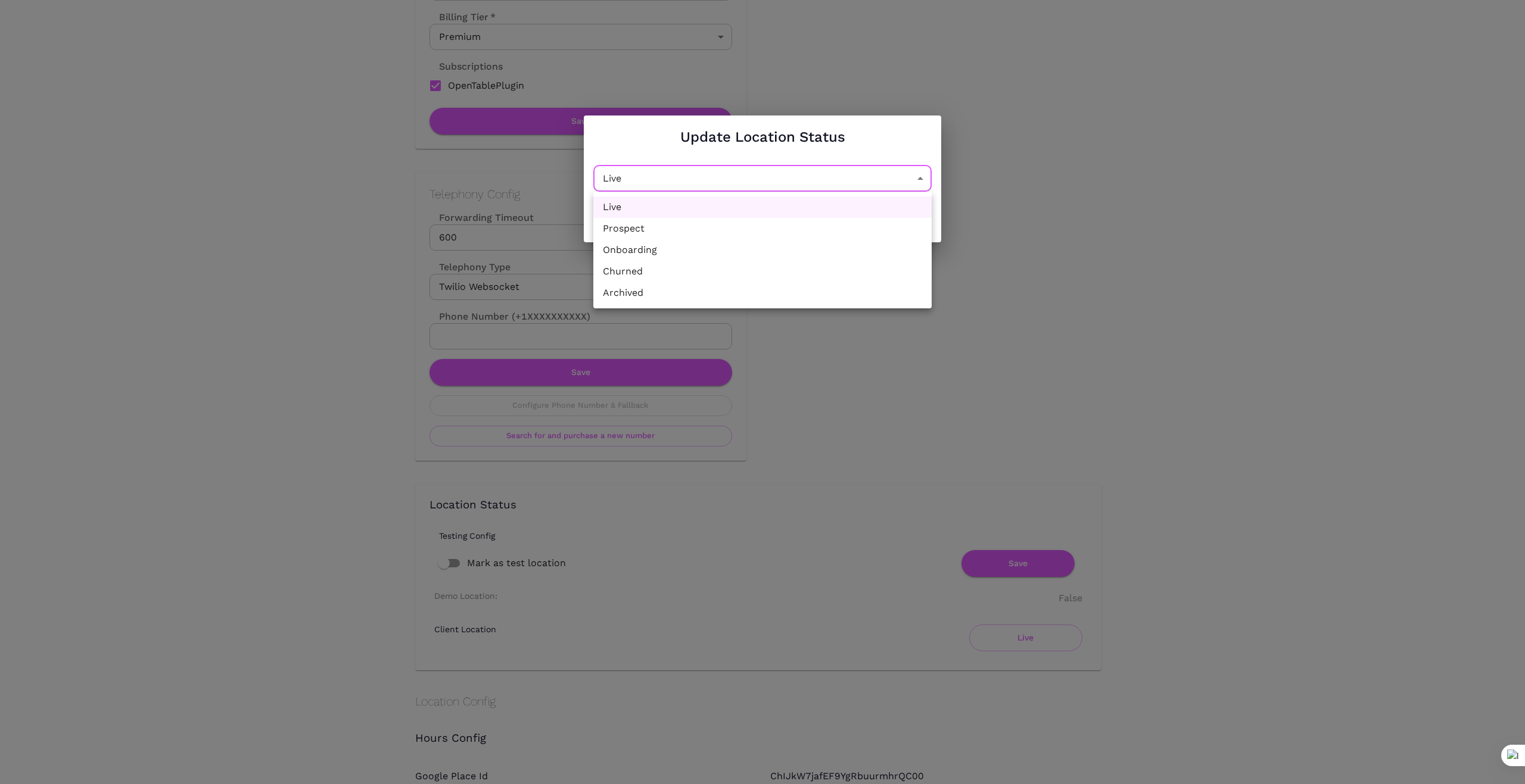
click at [813, 272] on li "Churned" at bounding box center [762, 272] width 338 height 22
type input "Churned"
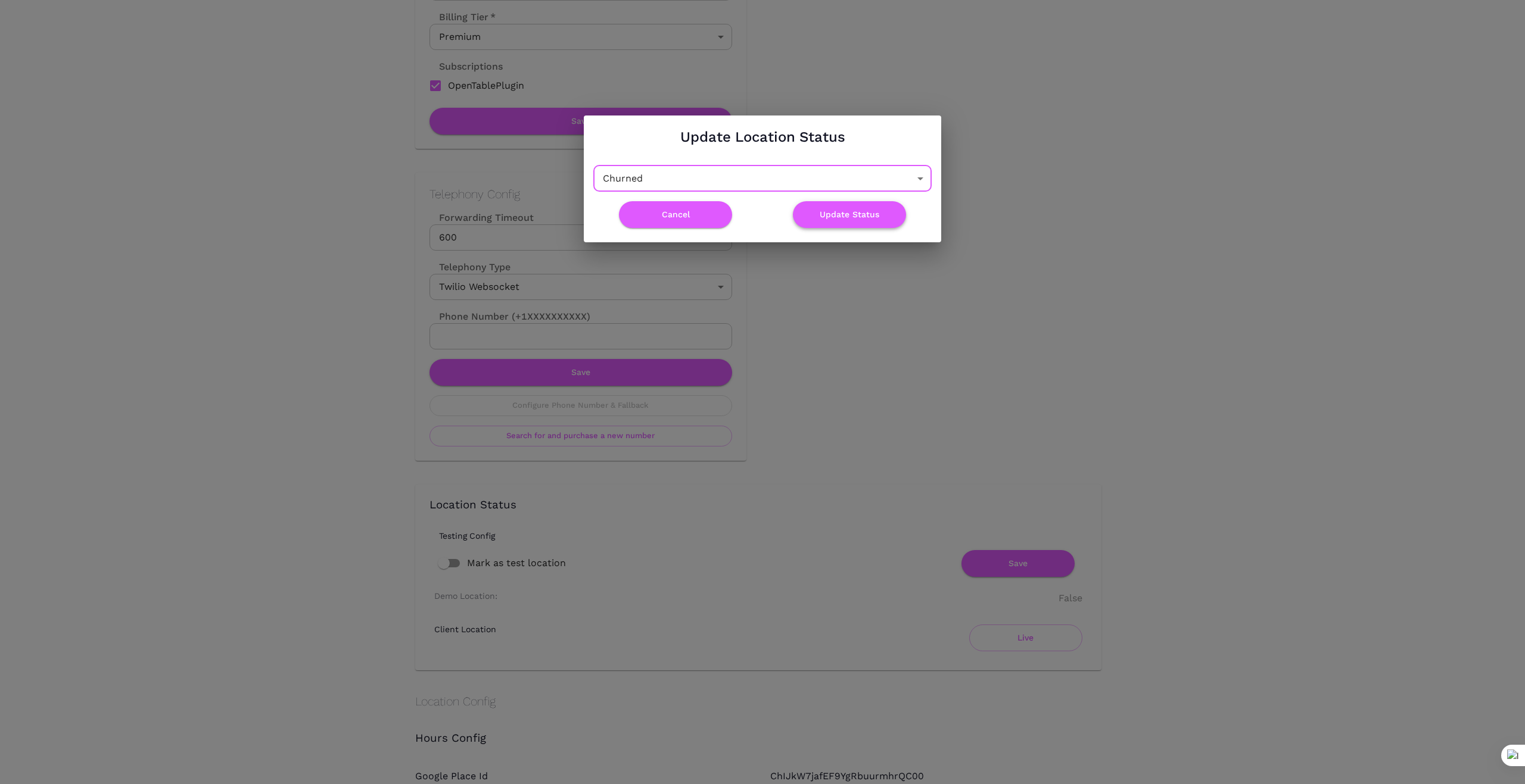
click at [861, 210] on button "Update Status" at bounding box center [849, 215] width 113 height 27
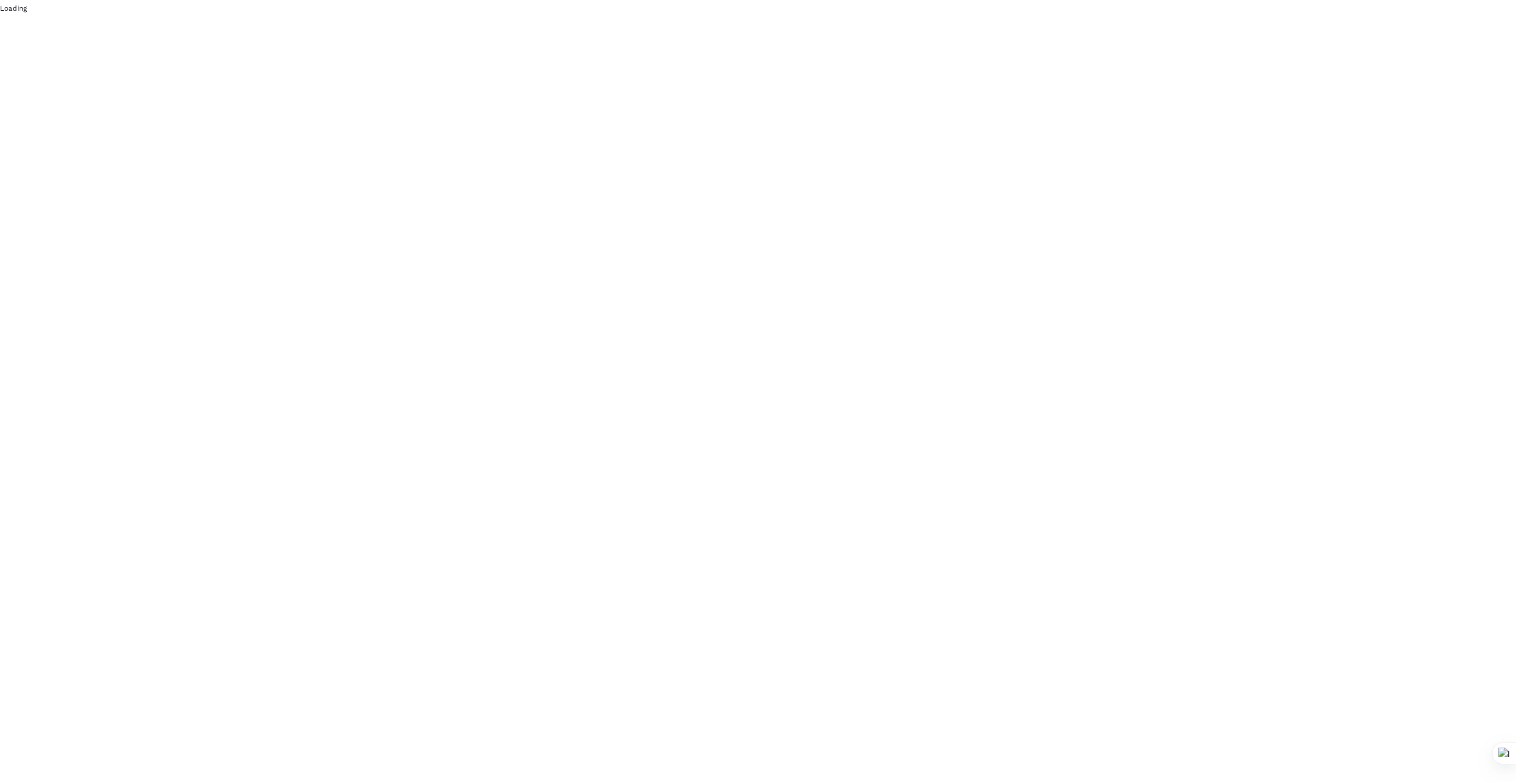
scroll to position [0, 0]
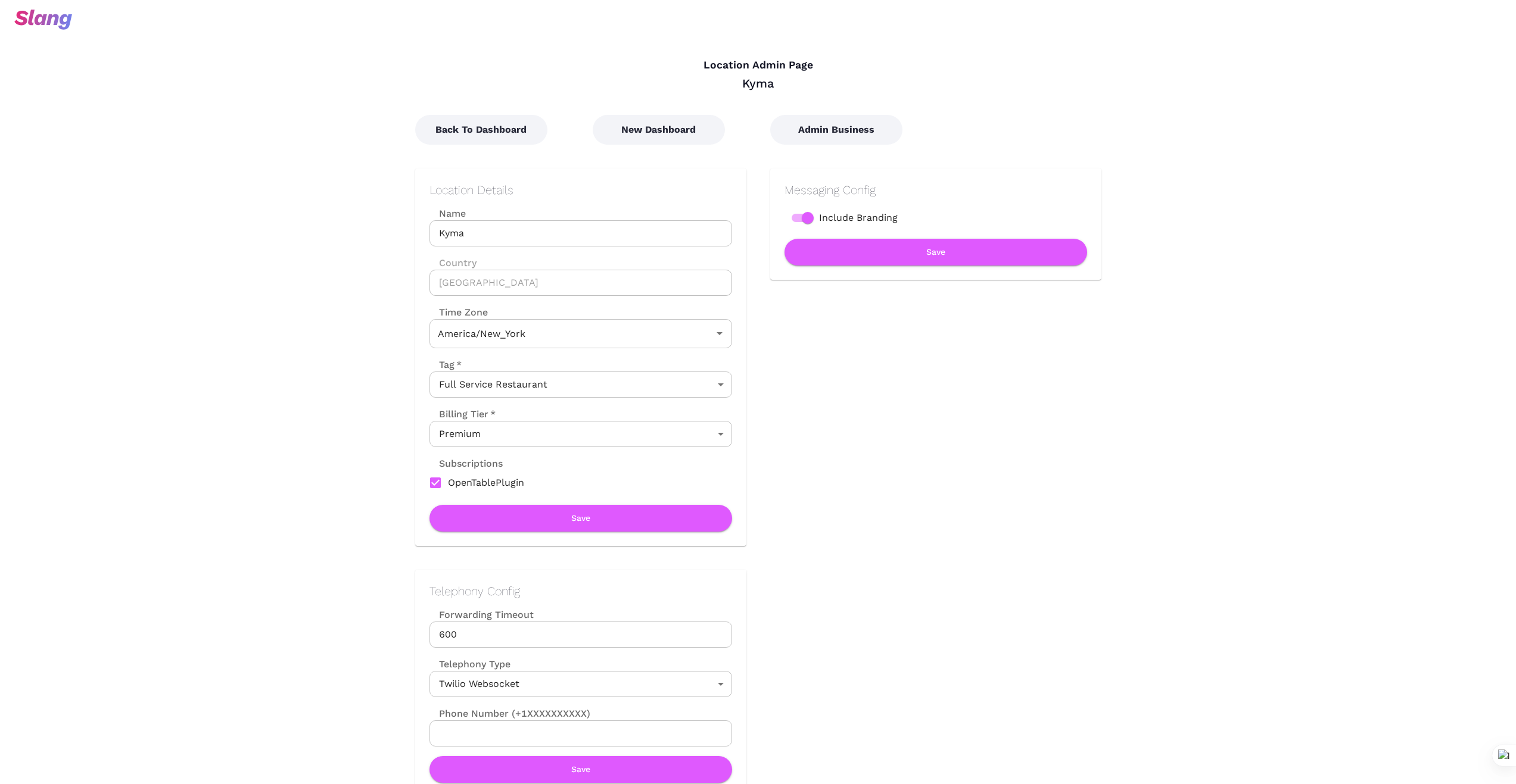
type input "Eastern Time"
click at [520, 132] on button "Back To Dashboard" at bounding box center [481, 130] width 132 height 30
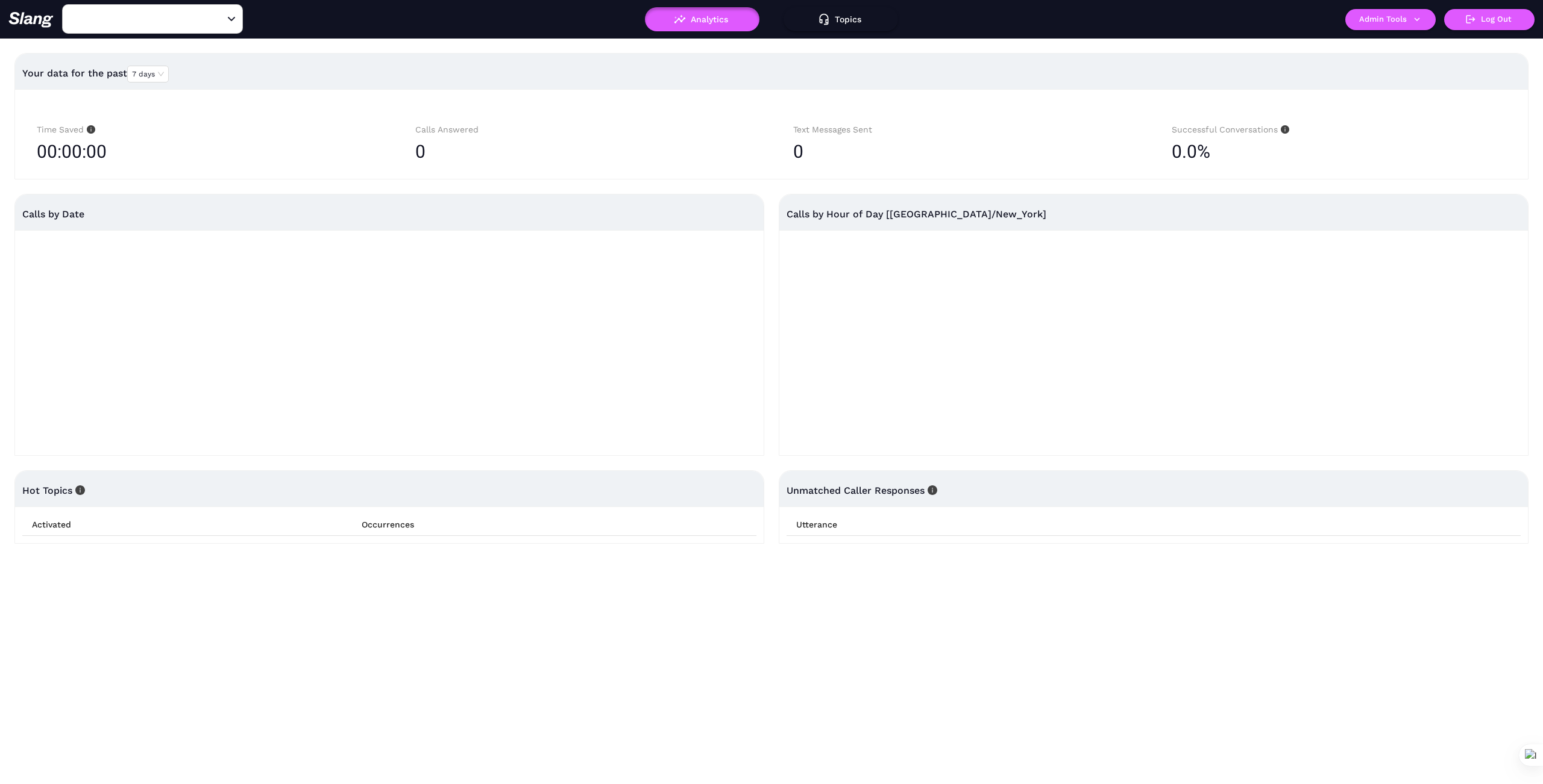
type input "Kyma"
click at [1397, 20] on button "Admin Tools" at bounding box center [1390, 19] width 91 height 21
click at [1386, 48] on link "Manage current business" at bounding box center [1414, 46] width 118 height 15
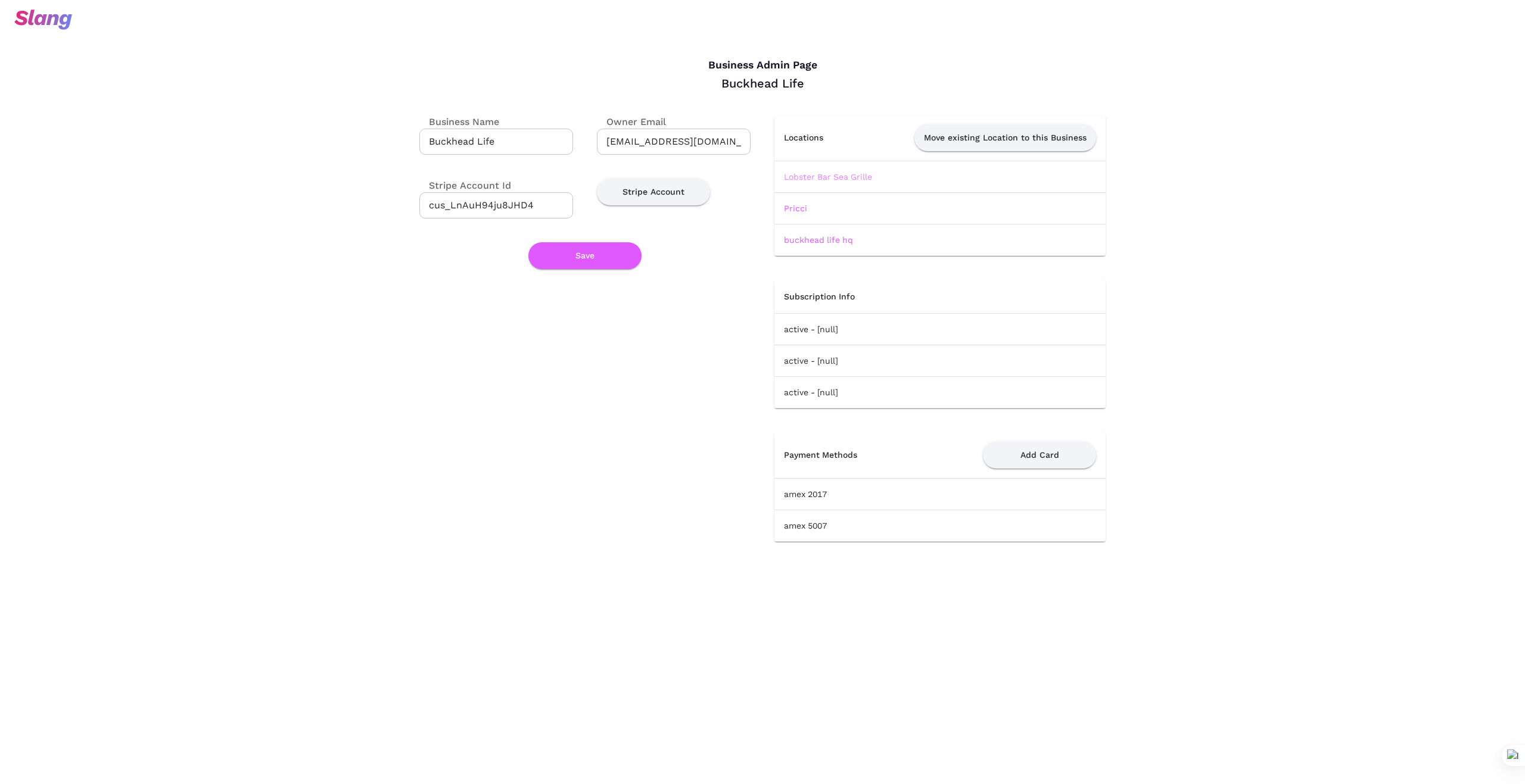
click at [829, 178] on link "Lobster Bar Sea Grille" at bounding box center [827, 177] width 88 height 10
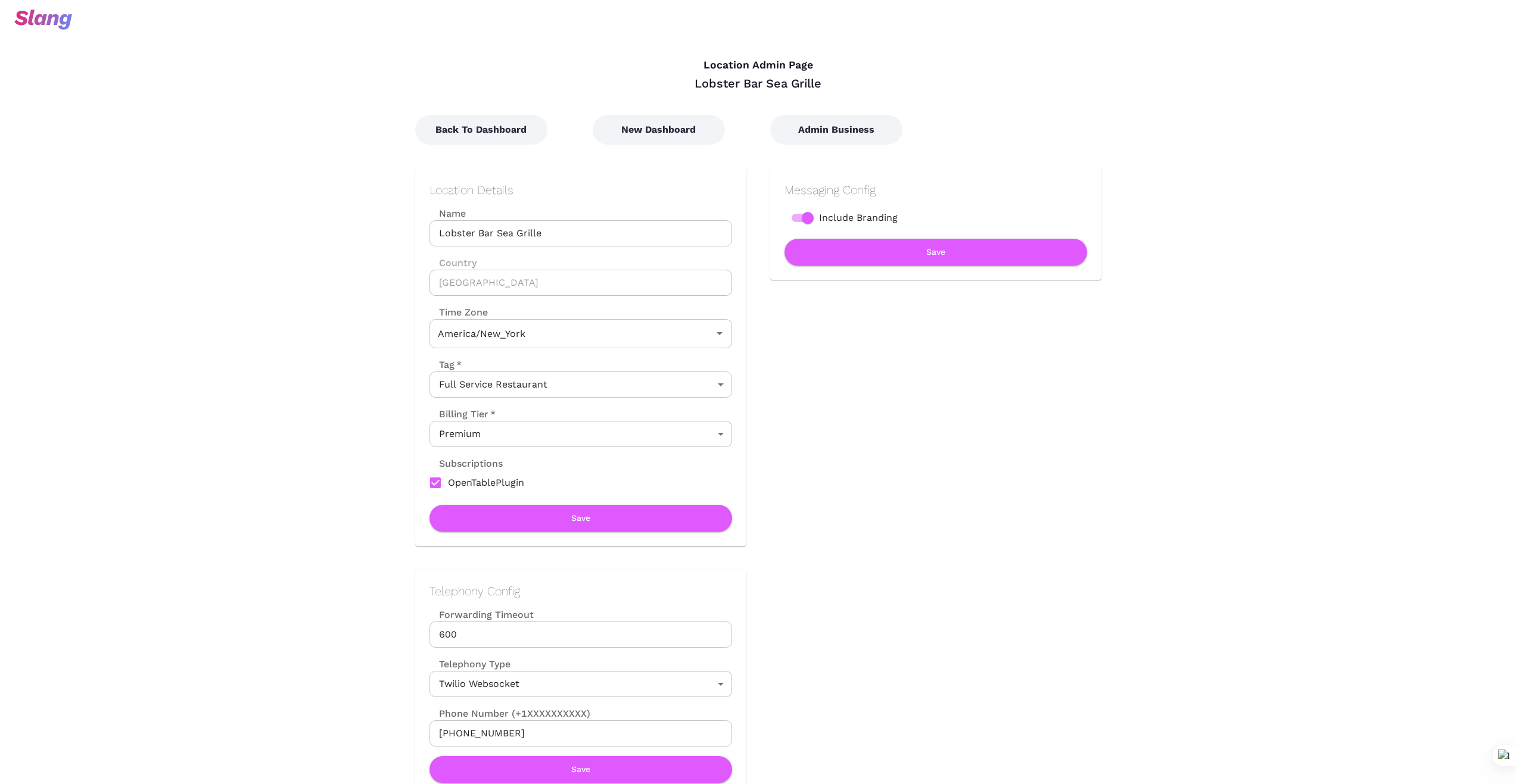
type input "Eastern Time"
drag, startPoint x: 551, startPoint y: 234, endPoint x: 301, endPoint y: 220, distance: 250.4
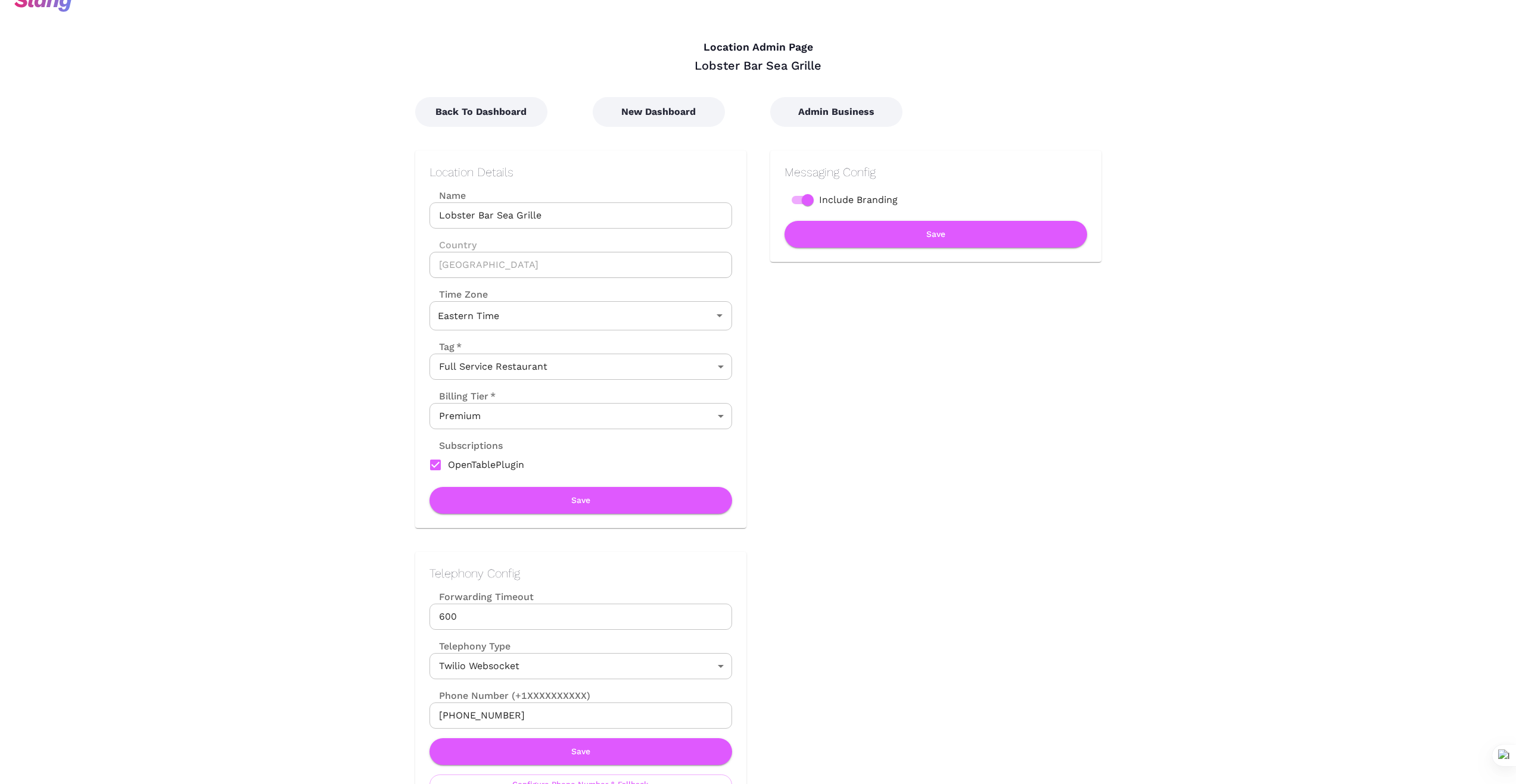
scroll to position [20, 0]
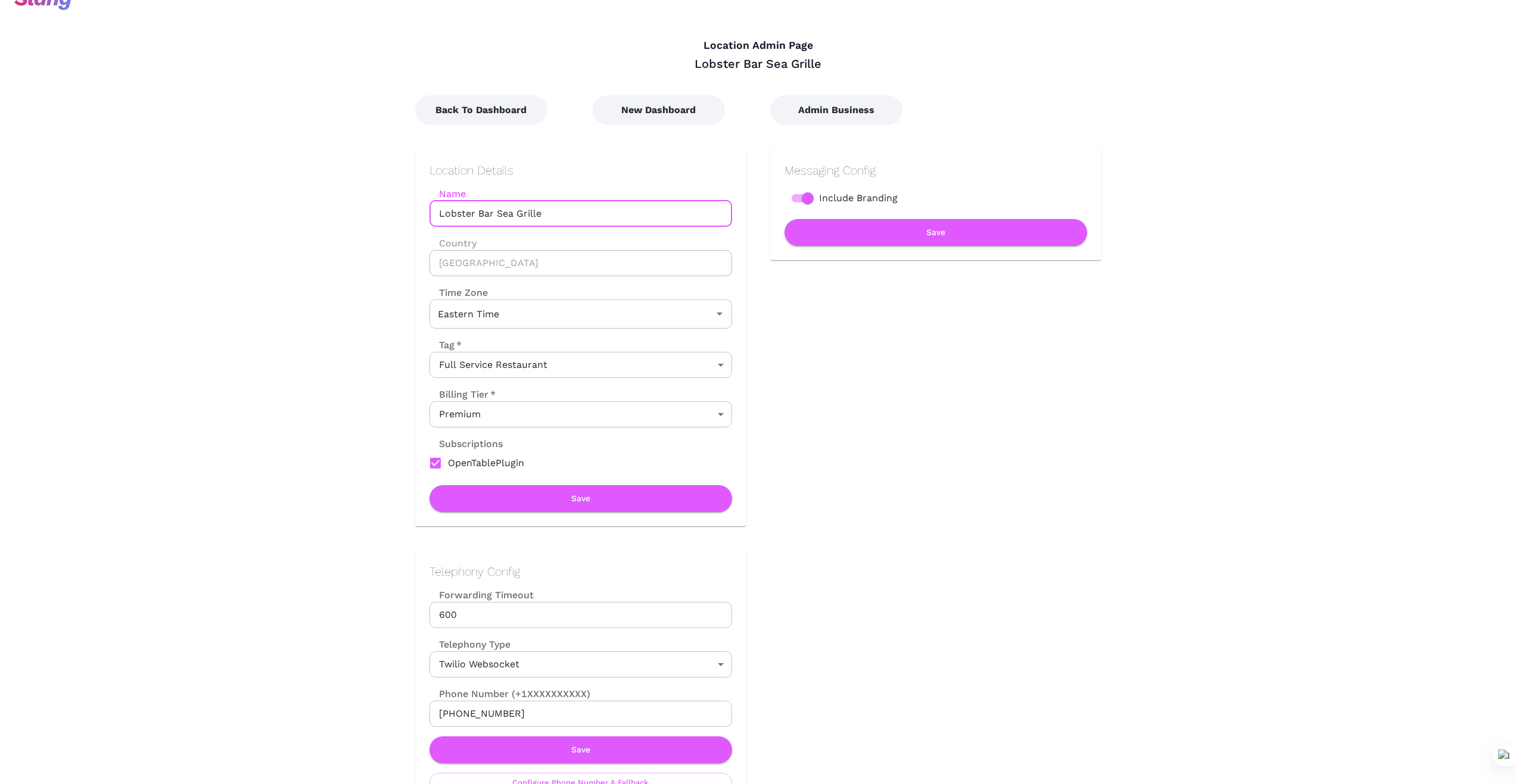
drag, startPoint x: 381, startPoint y: 615, endPoint x: 384, endPoint y: 620, distance: 5.8
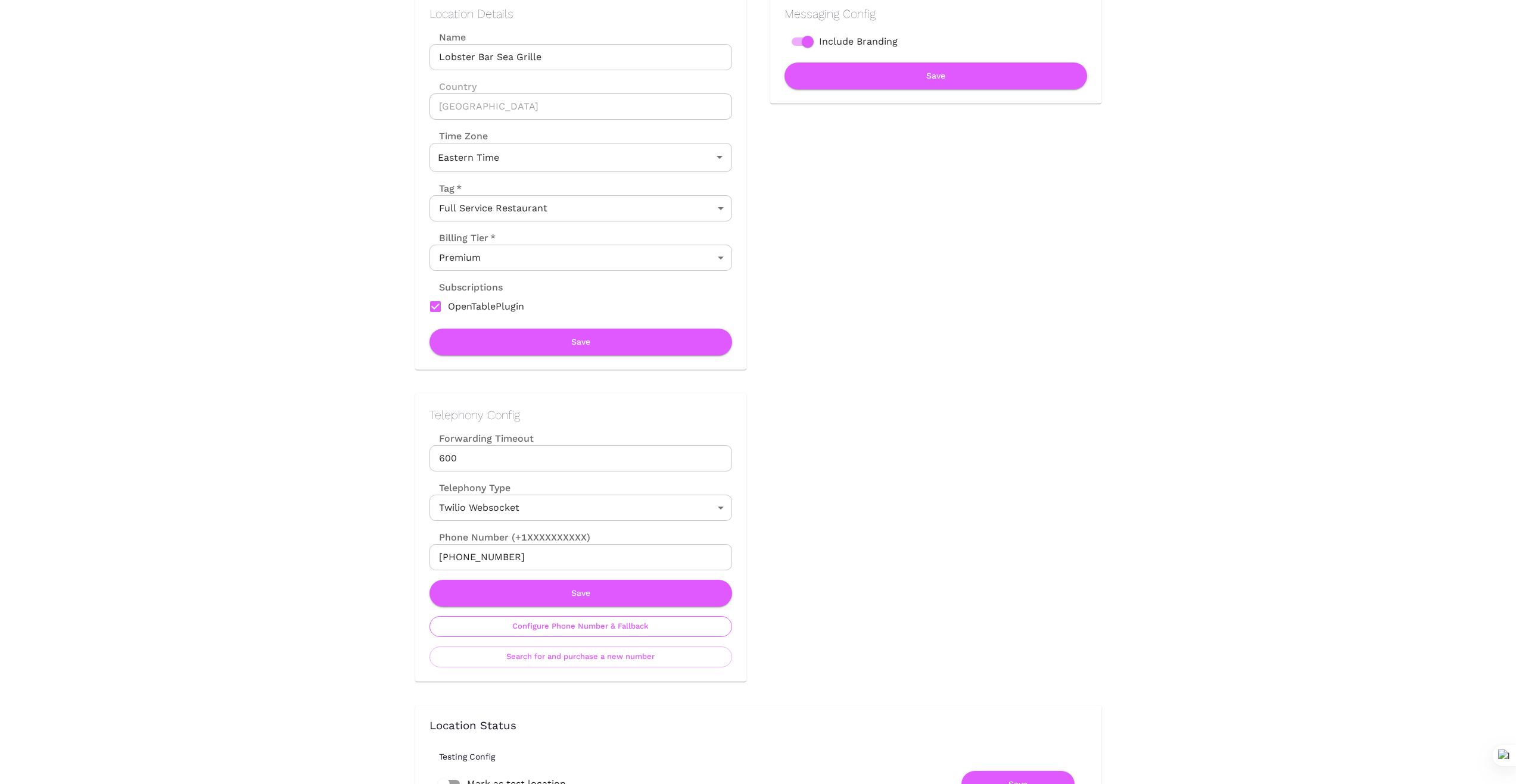
scroll to position [198, 0]
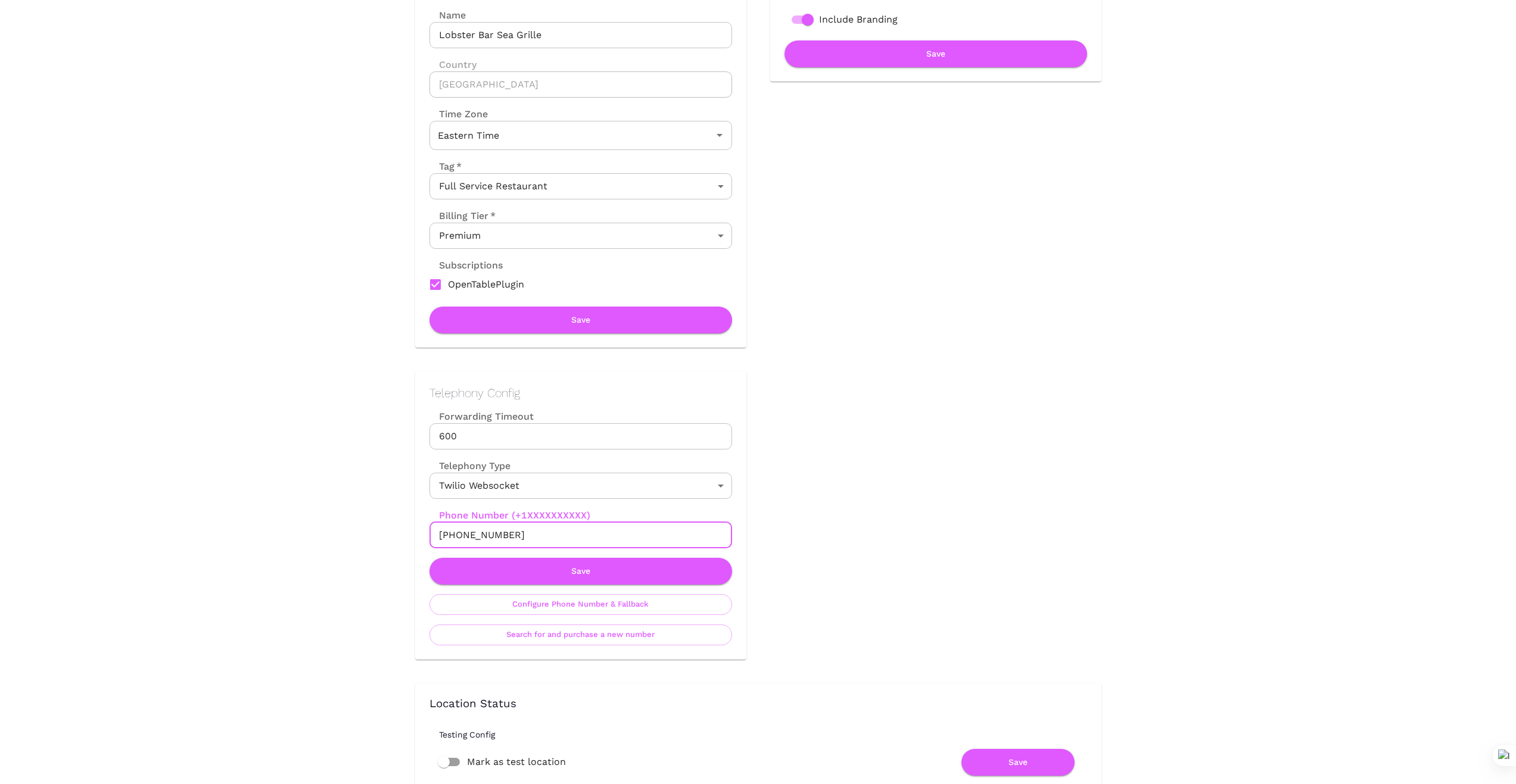
drag, startPoint x: 520, startPoint y: 533, endPoint x: 394, endPoint y: 541, distance: 126.3
click at [395, 540] on div "Telephony Config Forwarding Timeout 600 Forwarding Timeout Telephony Type Twili…" at bounding box center [569, 504] width 355 height 312
drag, startPoint x: 259, startPoint y: 534, endPoint x: 451, endPoint y: 538, distance: 192.0
drag, startPoint x: 514, startPoint y: 535, endPoint x: 431, endPoint y: 539, distance: 83.1
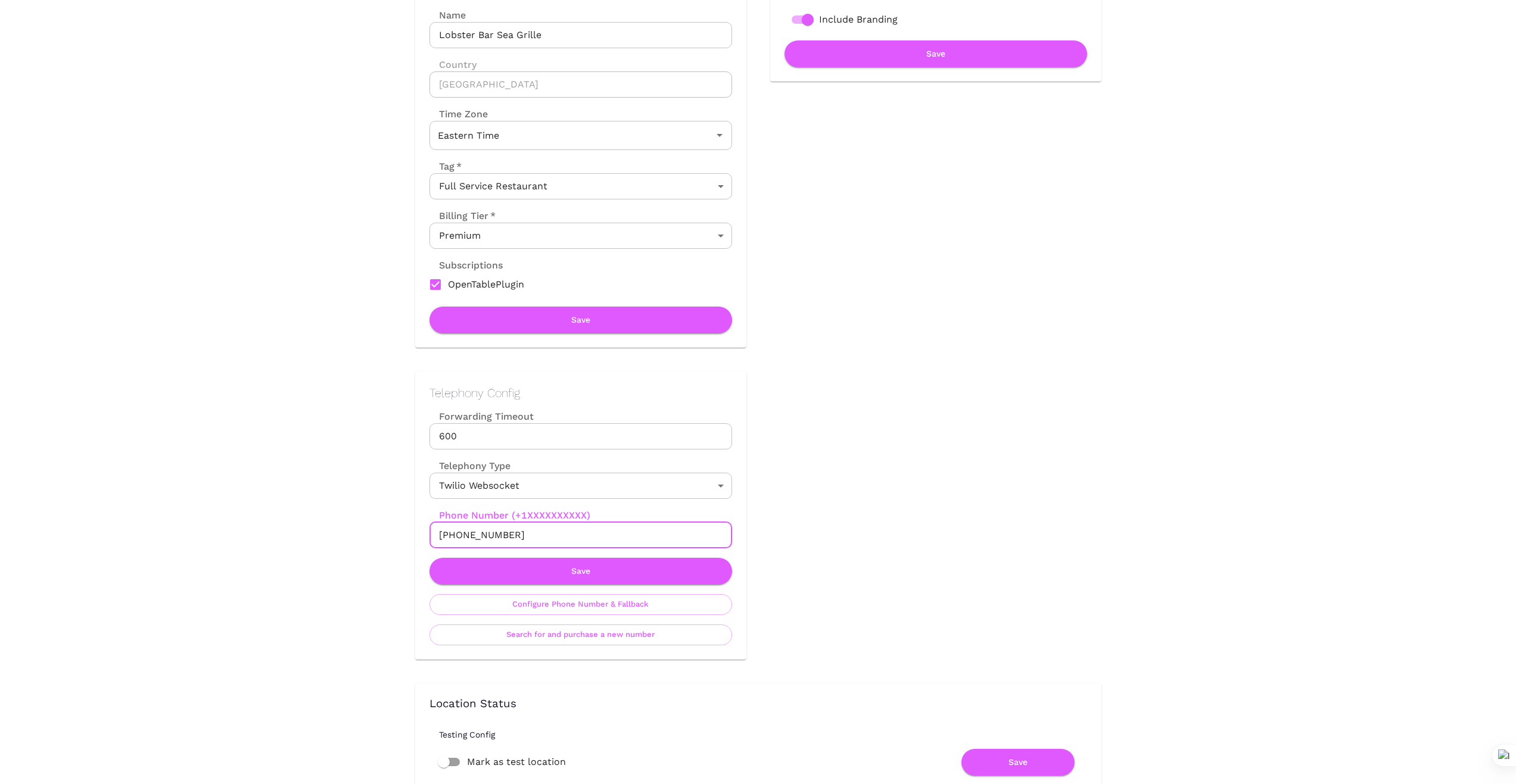
click at [568, 576] on button "Save" at bounding box center [581, 571] width 303 height 27
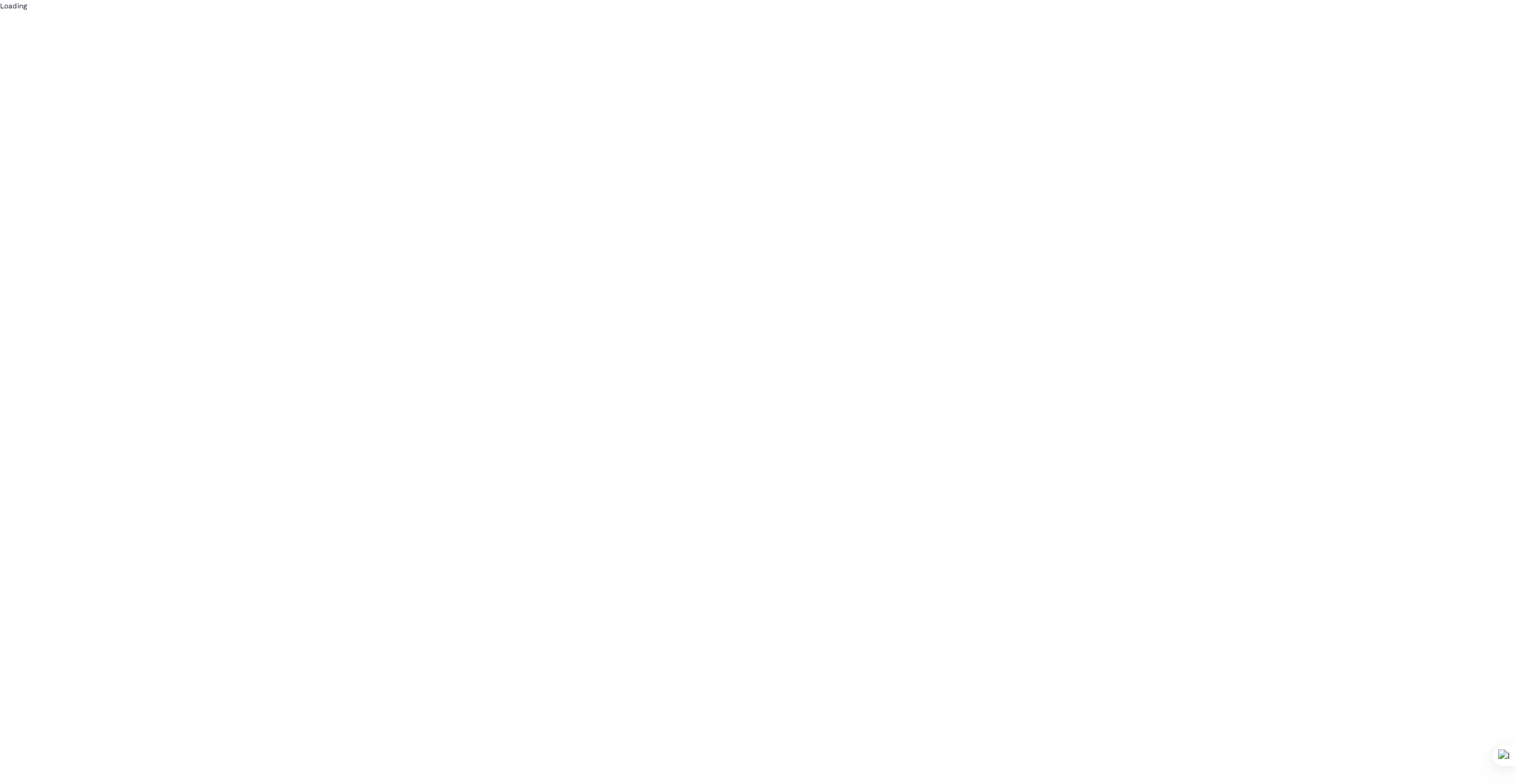
scroll to position [0, 0]
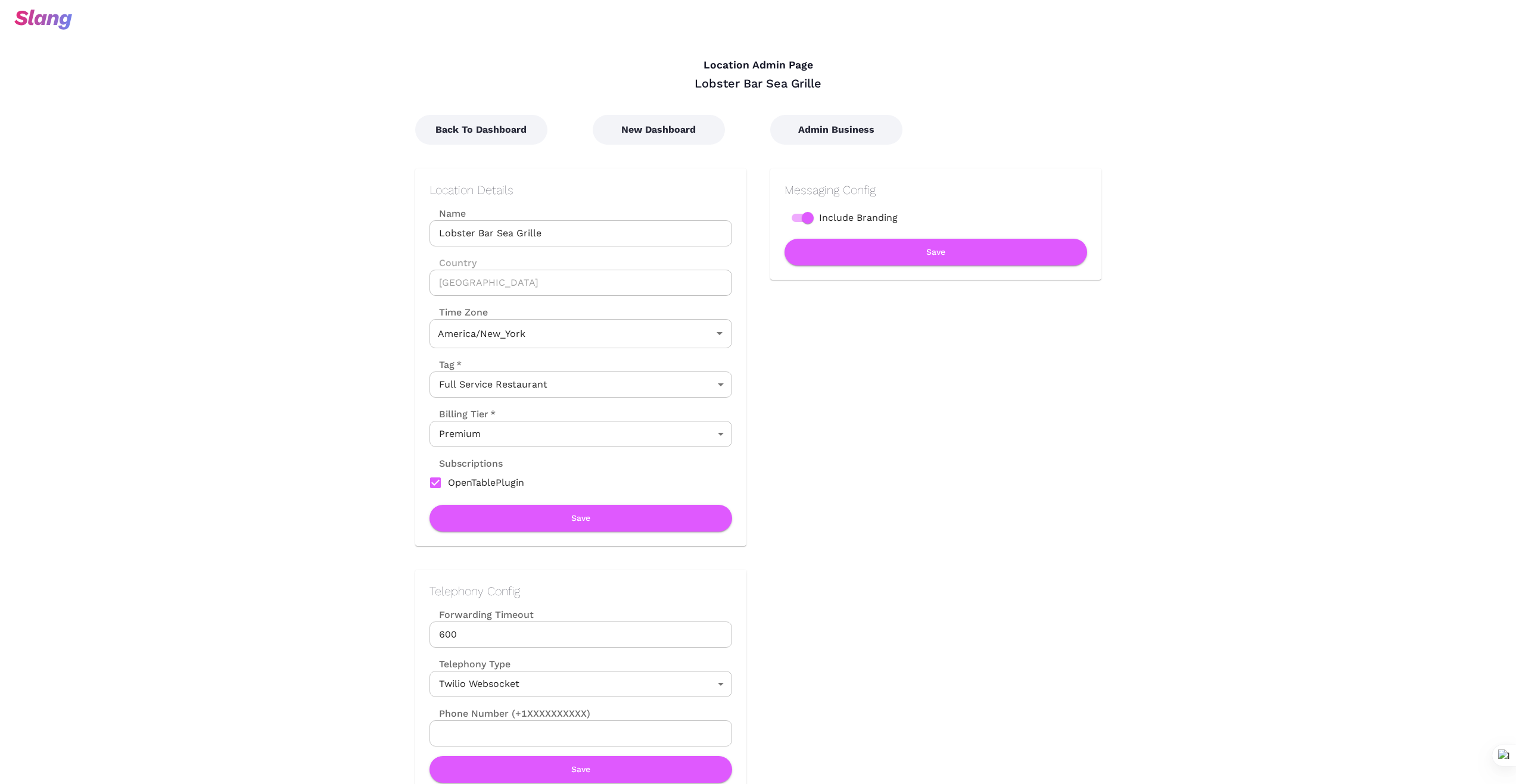
type input "Eastern Time"
click at [675, 134] on button "New Dashboard" at bounding box center [659, 130] width 132 height 30
type input "Eastern Time"
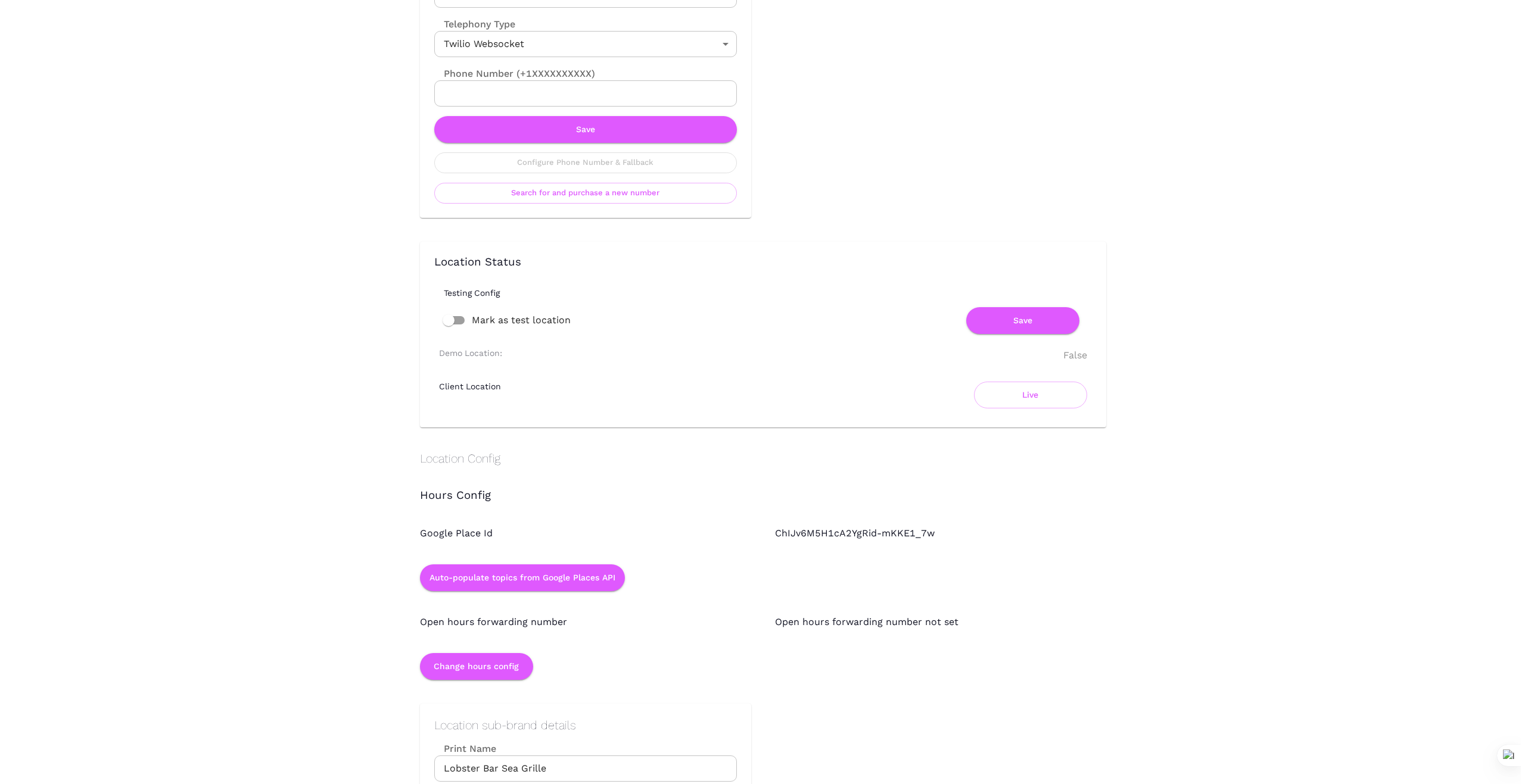
scroll to position [655, 0]
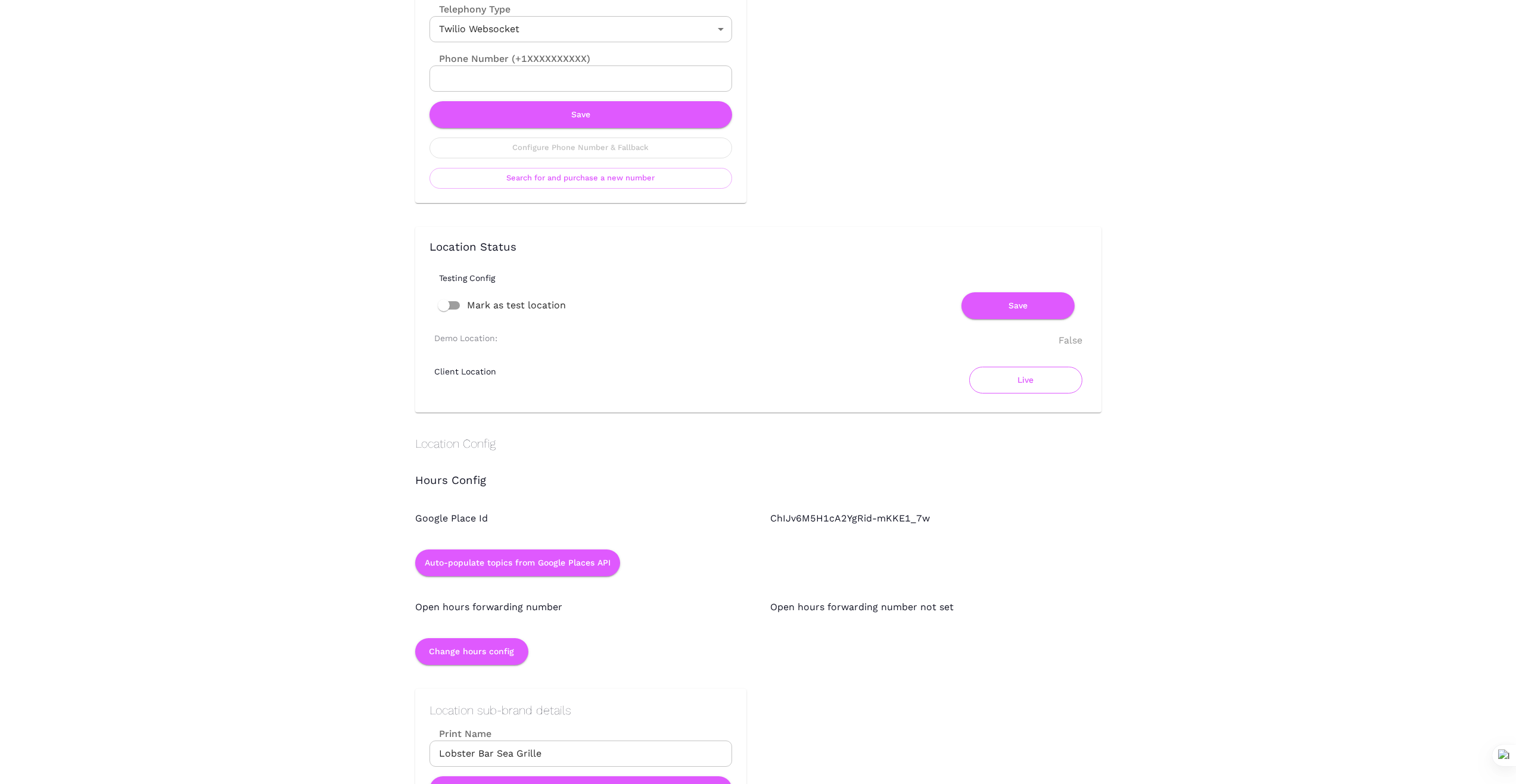
click at [1013, 376] on button "Live" at bounding box center [1025, 381] width 113 height 27
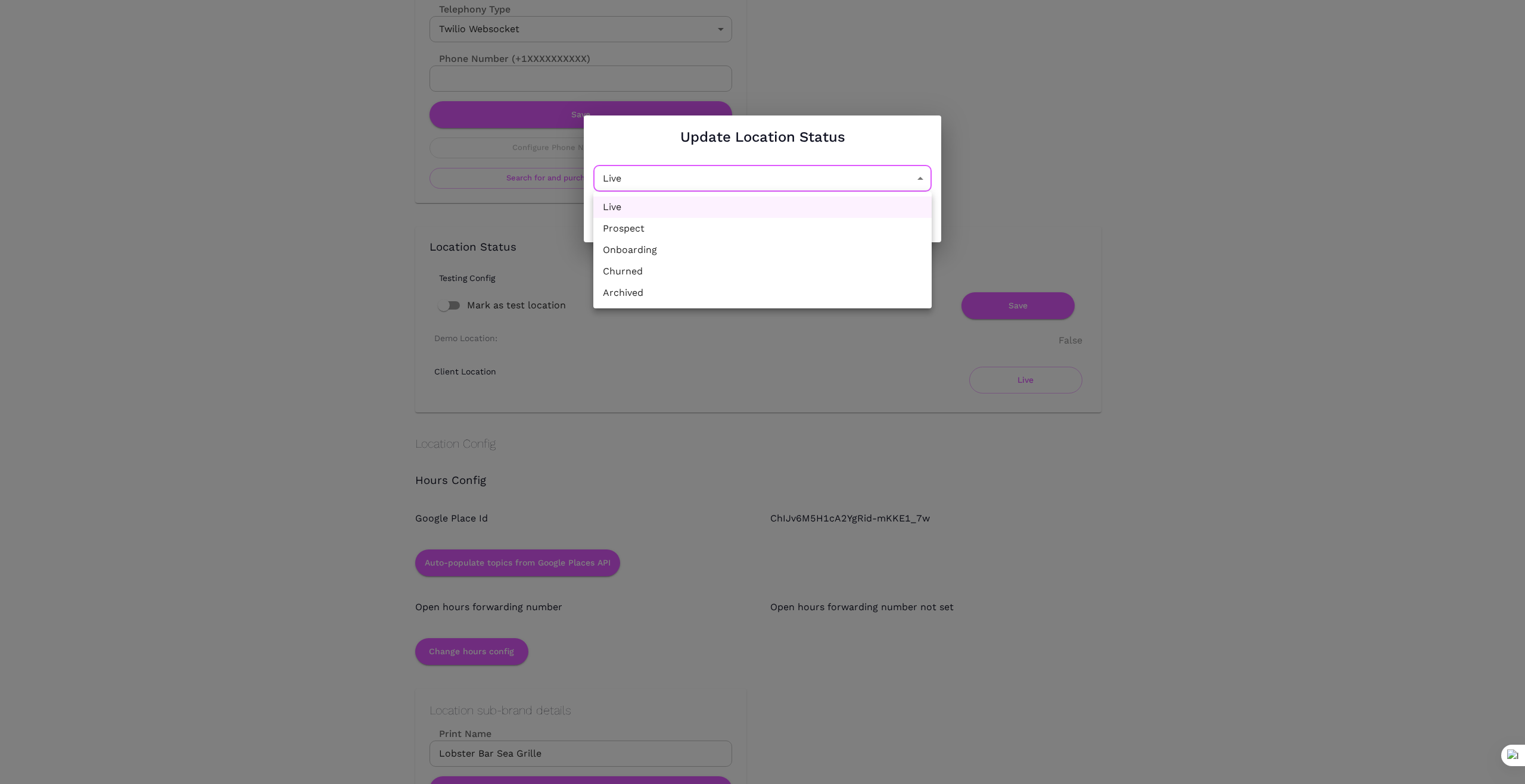
click at [819, 276] on li "Churned" at bounding box center [762, 272] width 338 height 22
type input "Churned"
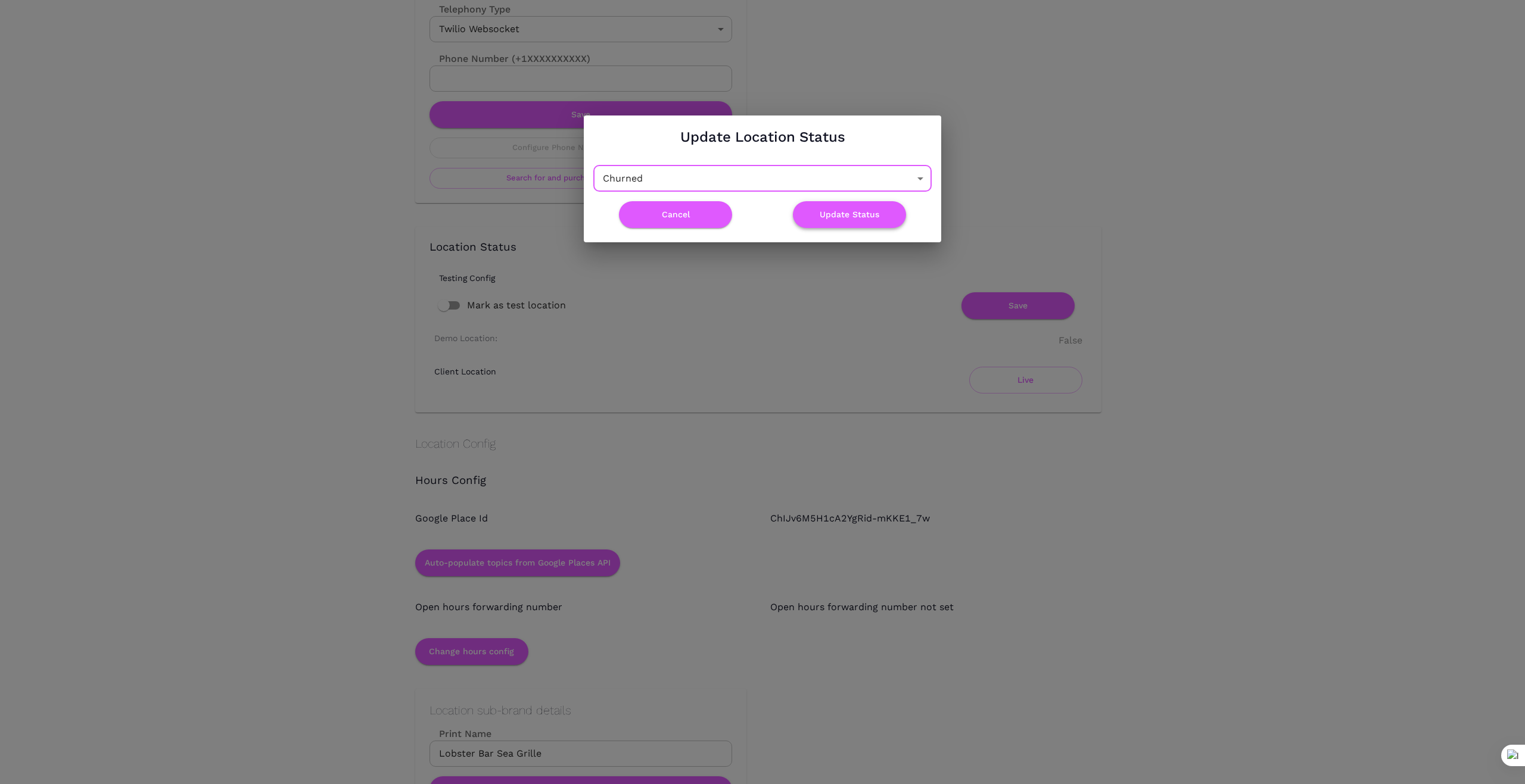
click at [860, 211] on button "Update Status" at bounding box center [849, 215] width 113 height 27
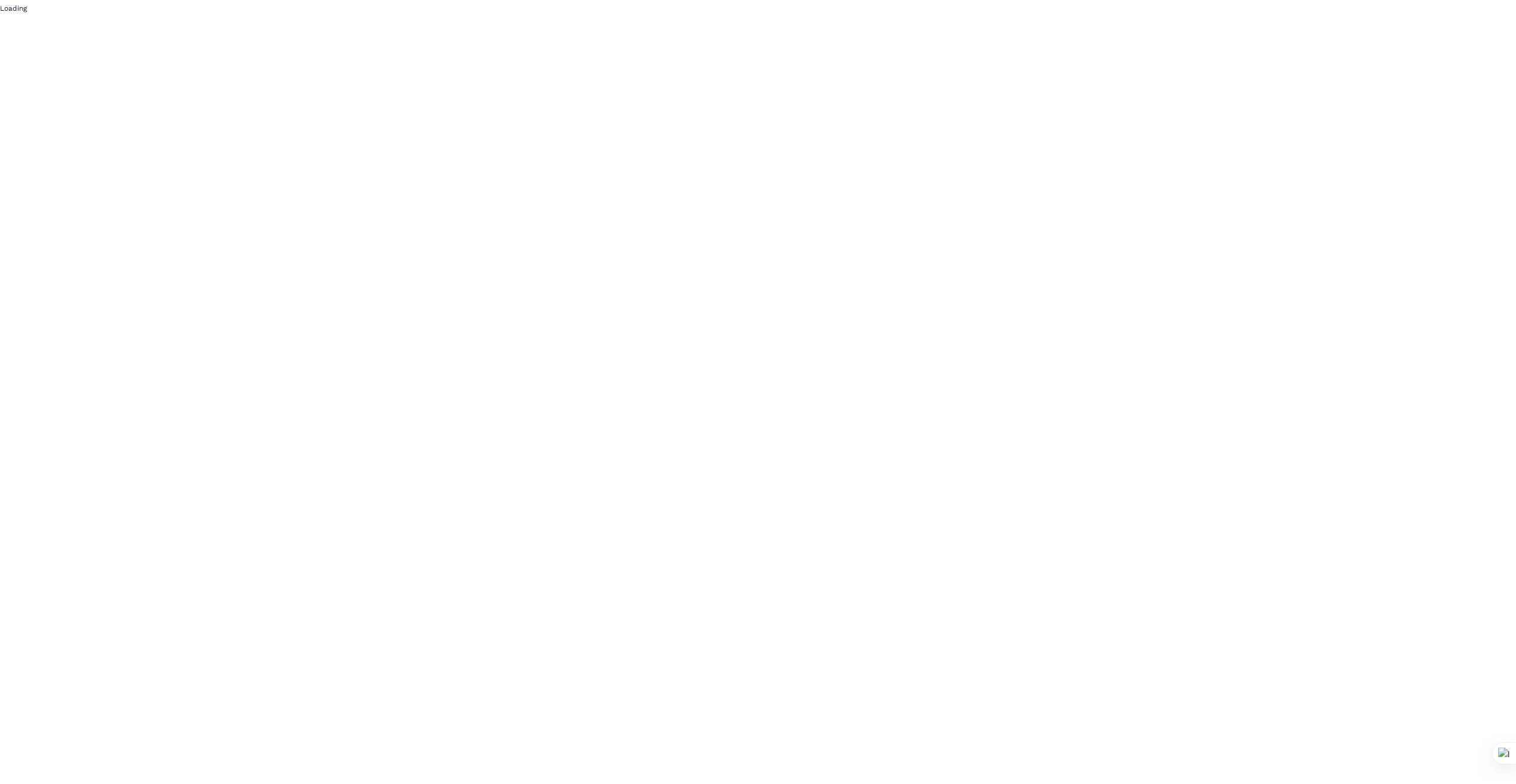
scroll to position [0, 0]
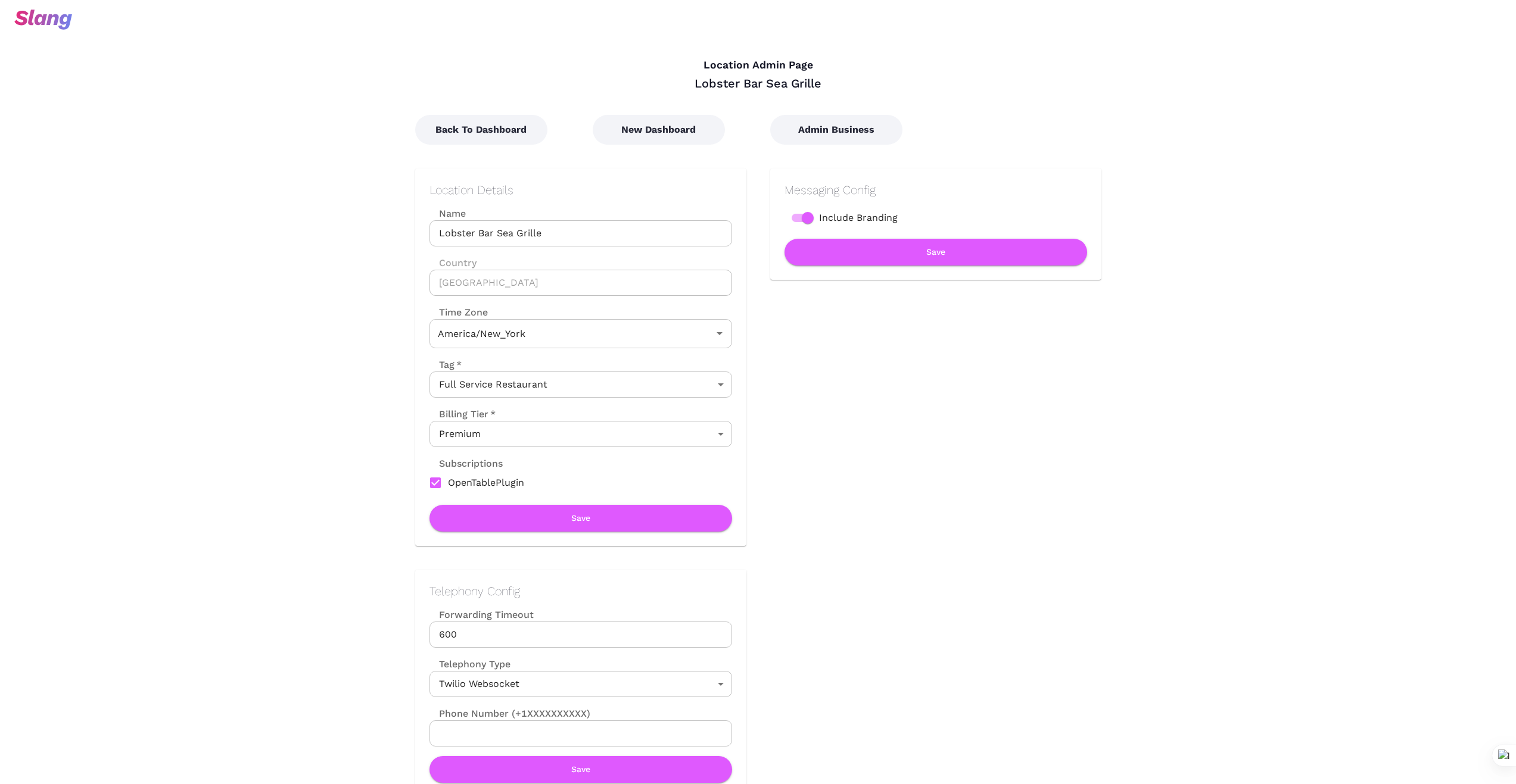
type input "Eastern Time"
click at [497, 120] on button "Back To Dashboard" at bounding box center [481, 130] width 132 height 30
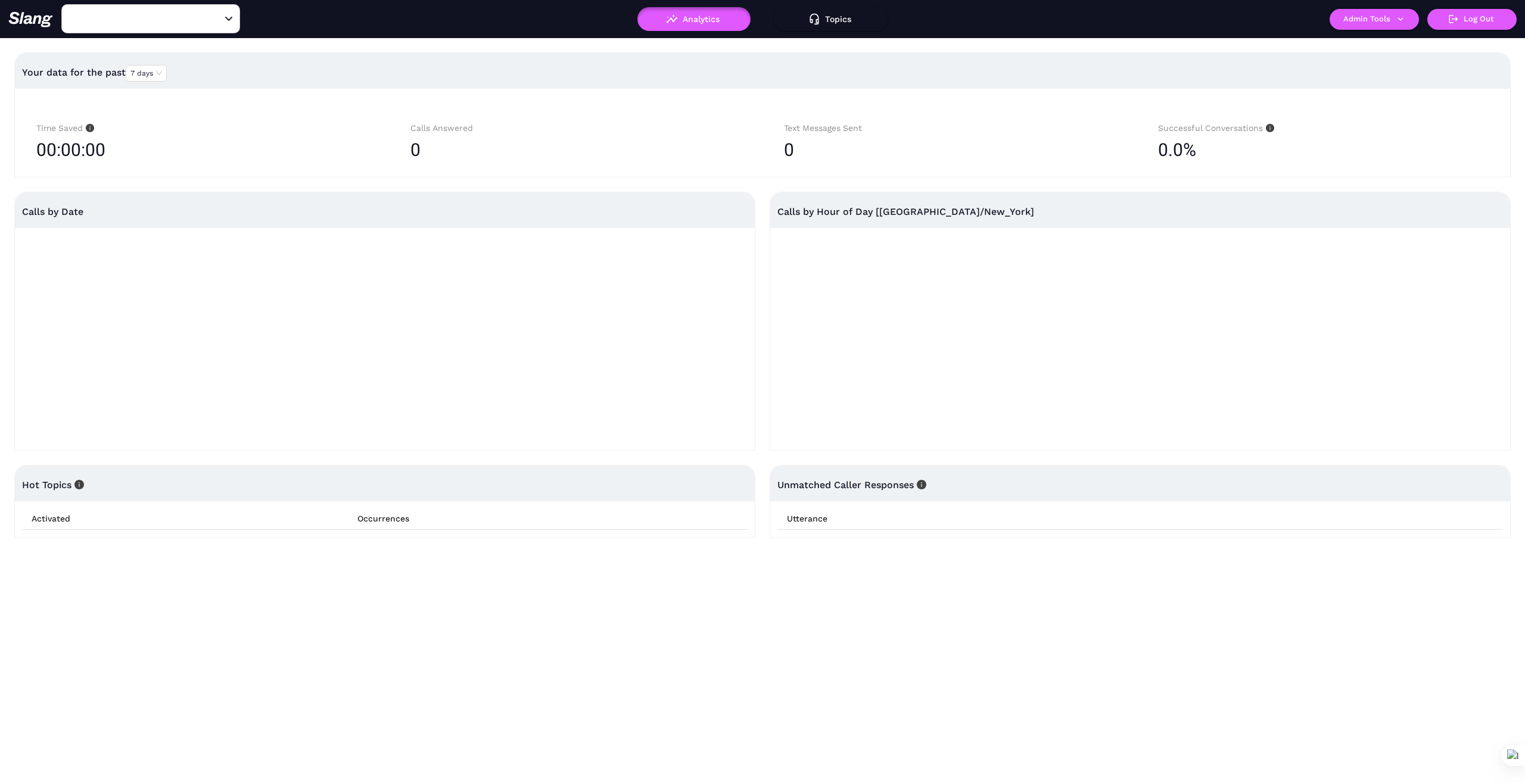
type input "Lobster Bar Sea Grille"
click at [1400, 17] on icon "button" at bounding box center [1400, 19] width 11 height 11
click at [1374, 44] on link "Manage current business" at bounding box center [1397, 45] width 117 height 15
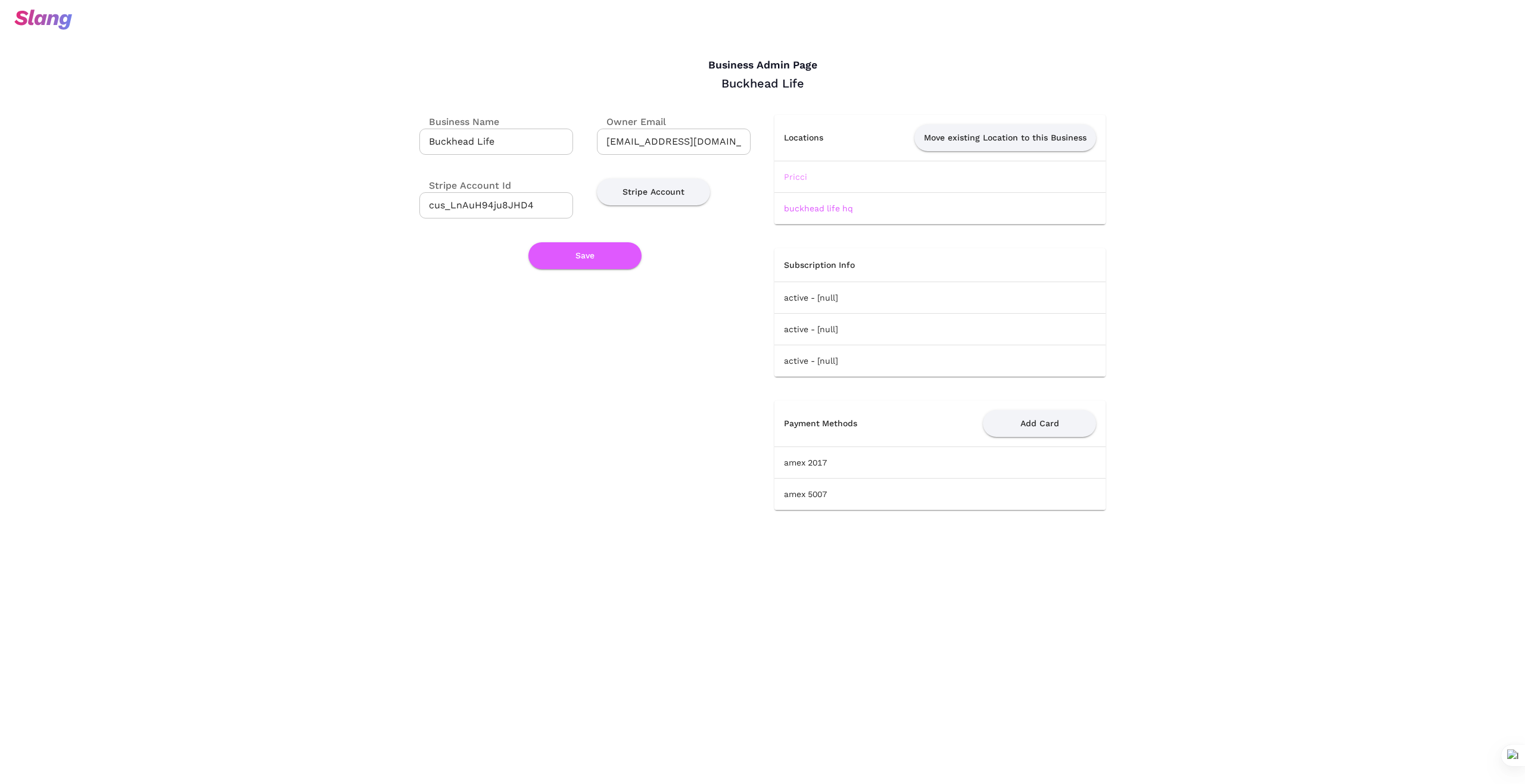
click at [791, 174] on link "Pricci" at bounding box center [795, 177] width 24 height 10
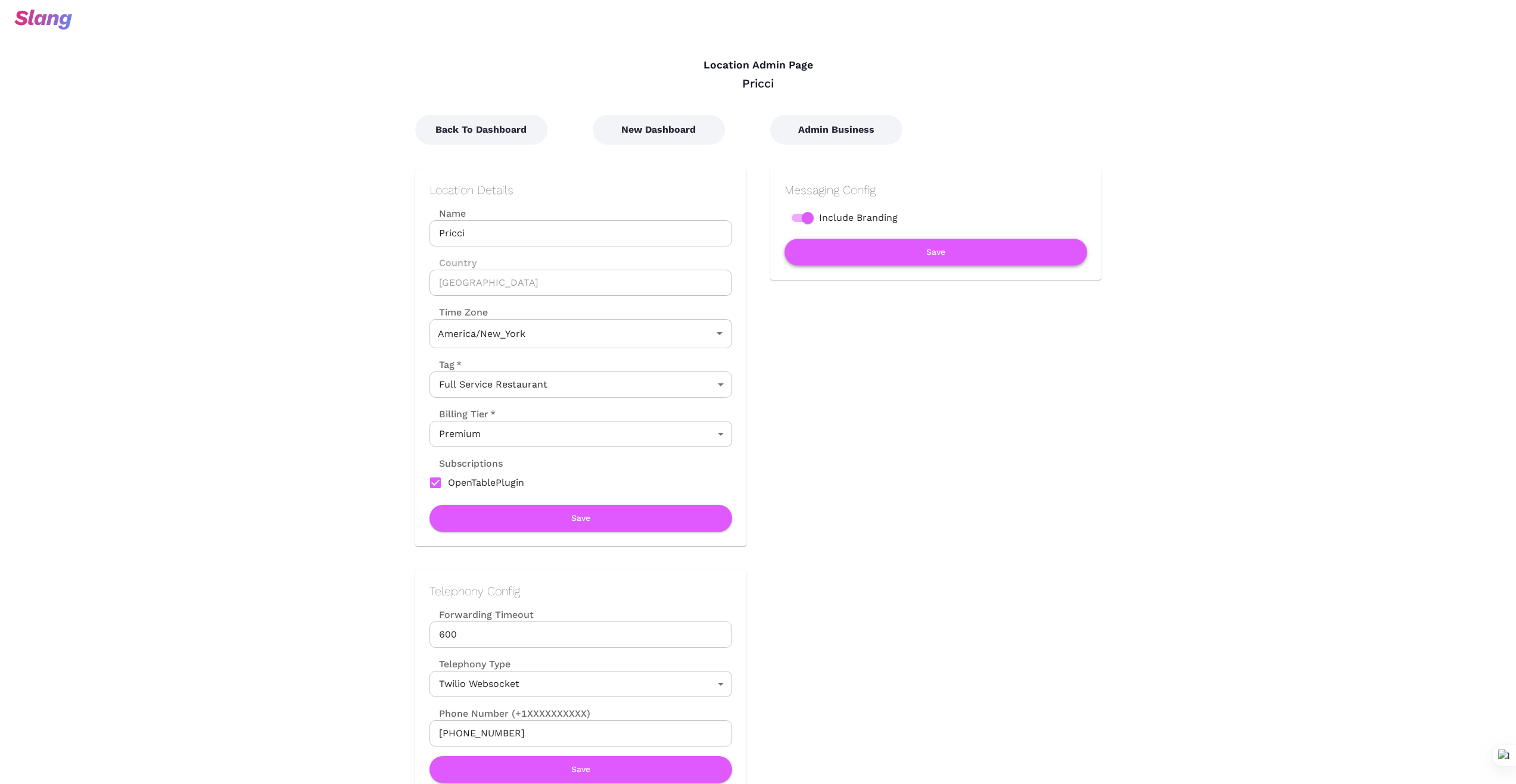
type input "Eastern Time"
drag, startPoint x: 478, startPoint y: 232, endPoint x: 416, endPoint y: 237, distance: 62.2
click at [419, 237] on div "Location Details Name Pricci Name Country United States Country Time Zone Easte…" at bounding box center [580, 357] width 331 height 377
drag, startPoint x: 345, startPoint y: 414, endPoint x: 244, endPoint y: 638, distance: 245.7
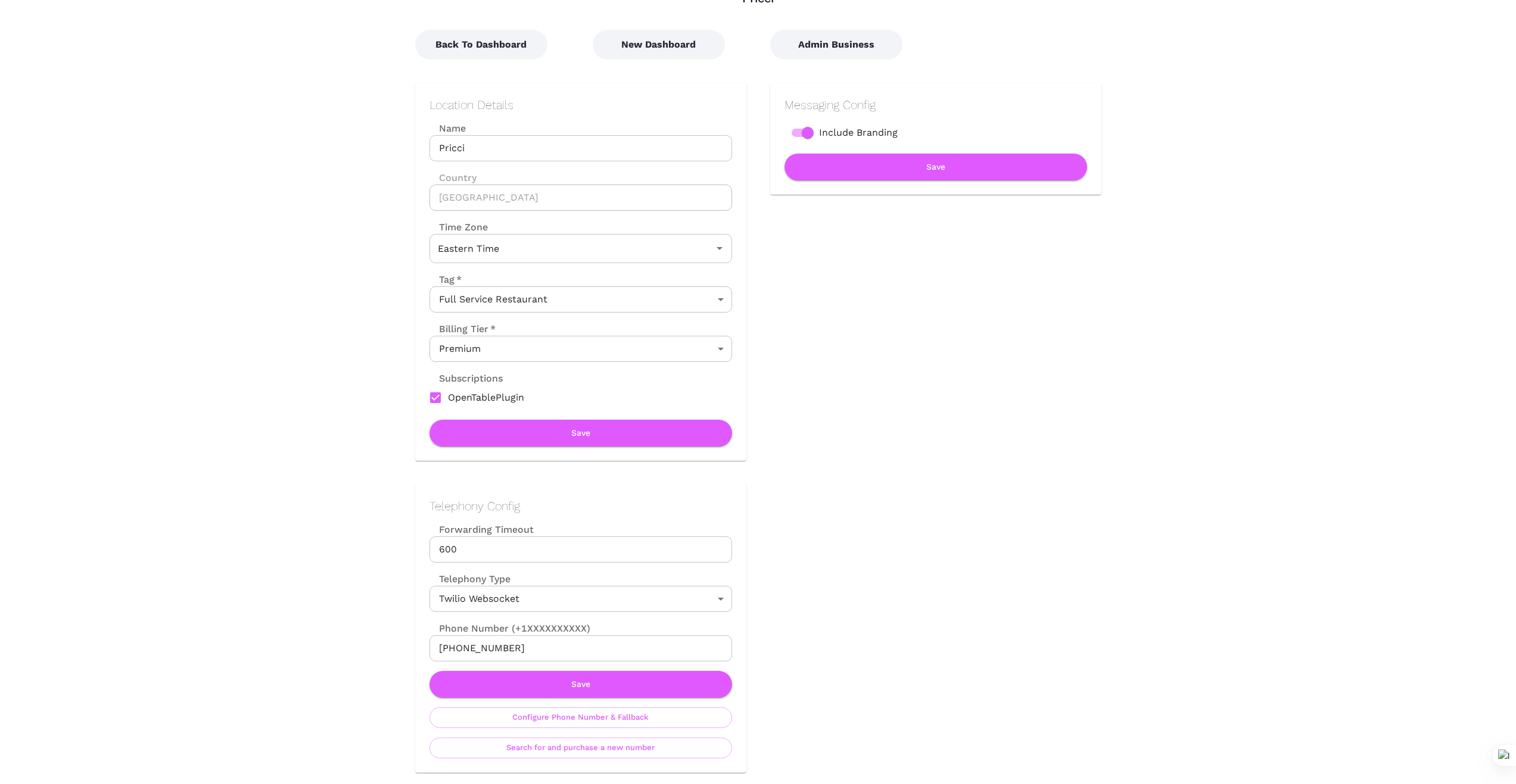
scroll to position [100, 0]
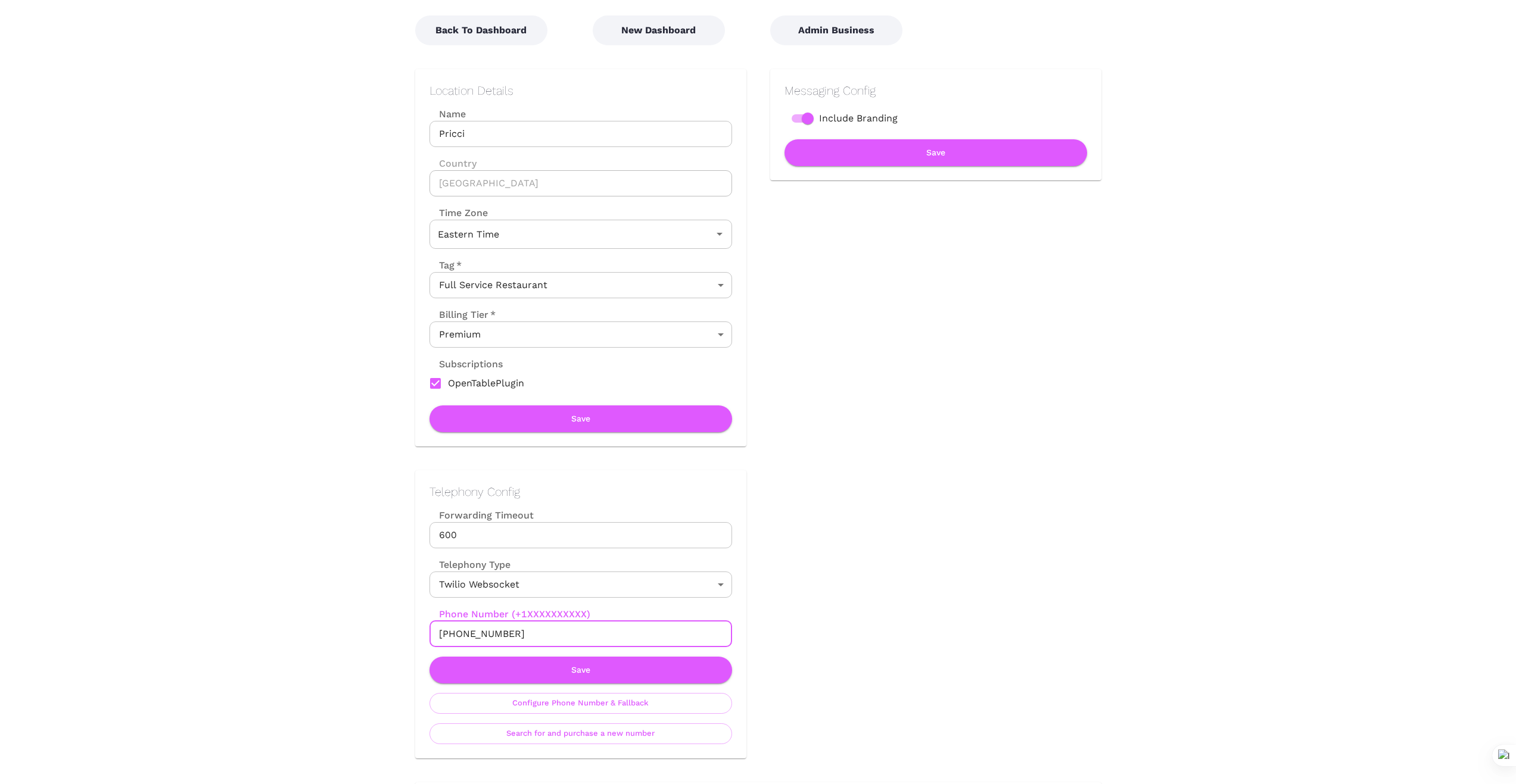
drag, startPoint x: 520, startPoint y: 641, endPoint x: 379, endPoint y: 635, distance: 141.1
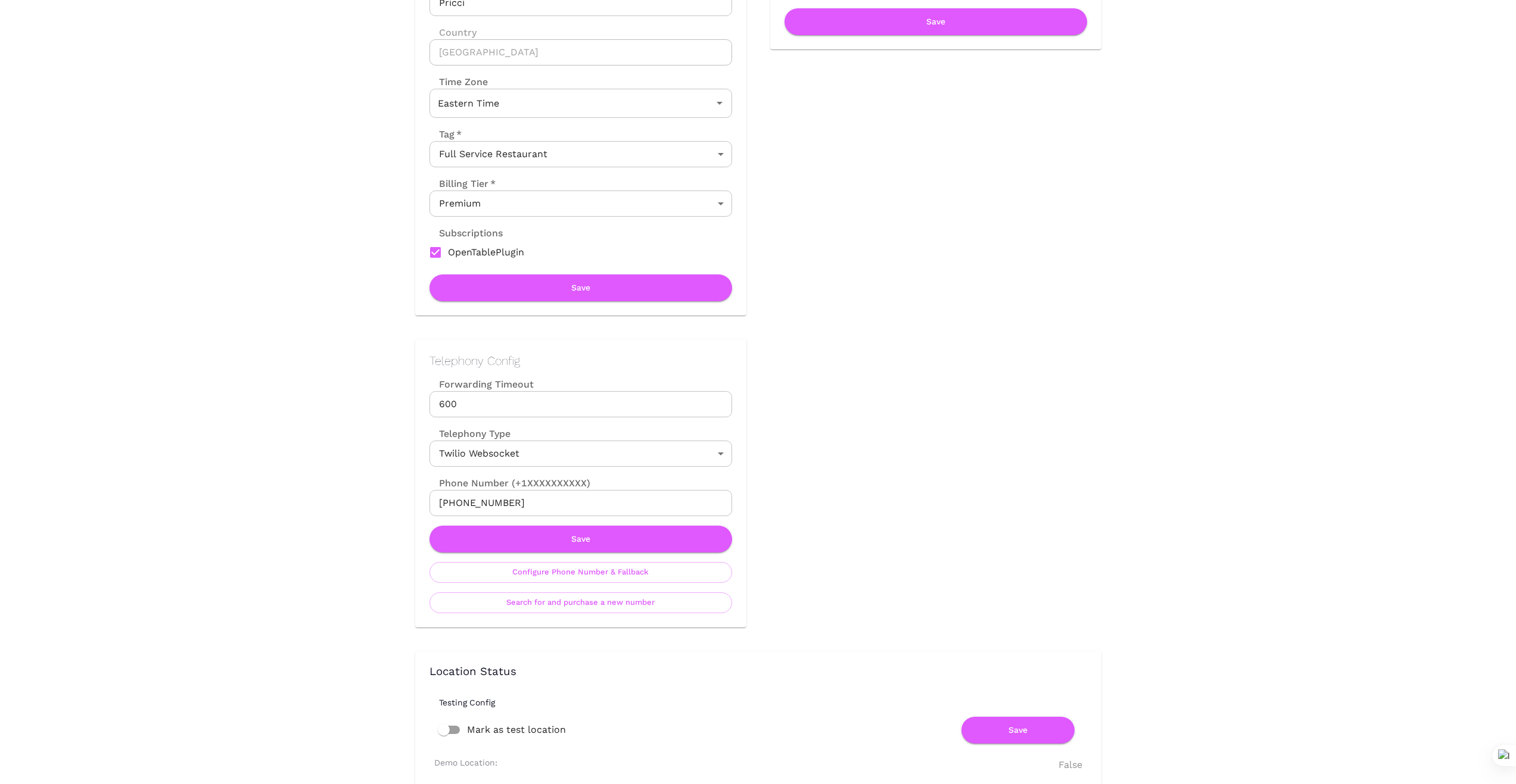
scroll to position [238, 0]
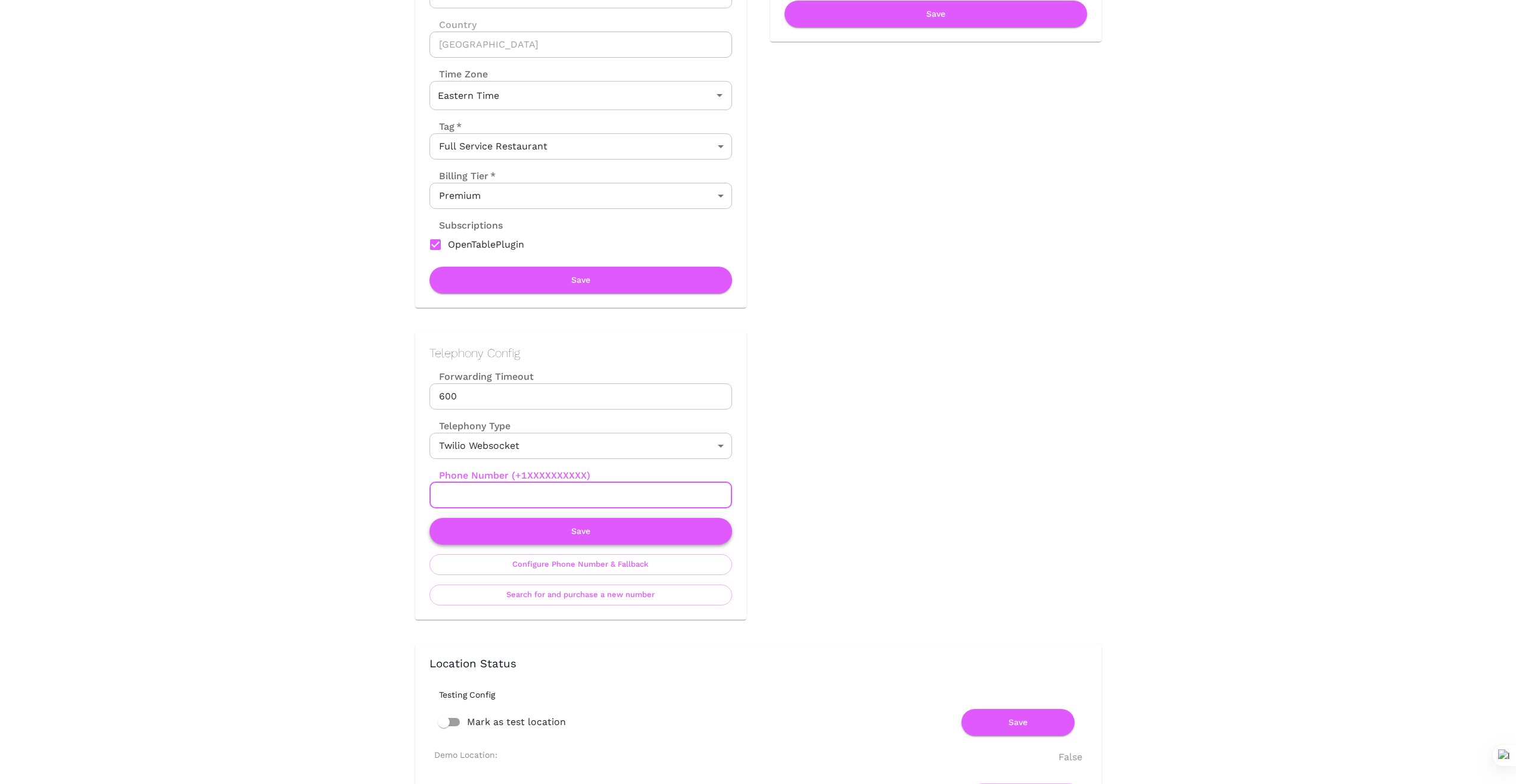
click at [601, 538] on button "Save" at bounding box center [581, 531] width 303 height 27
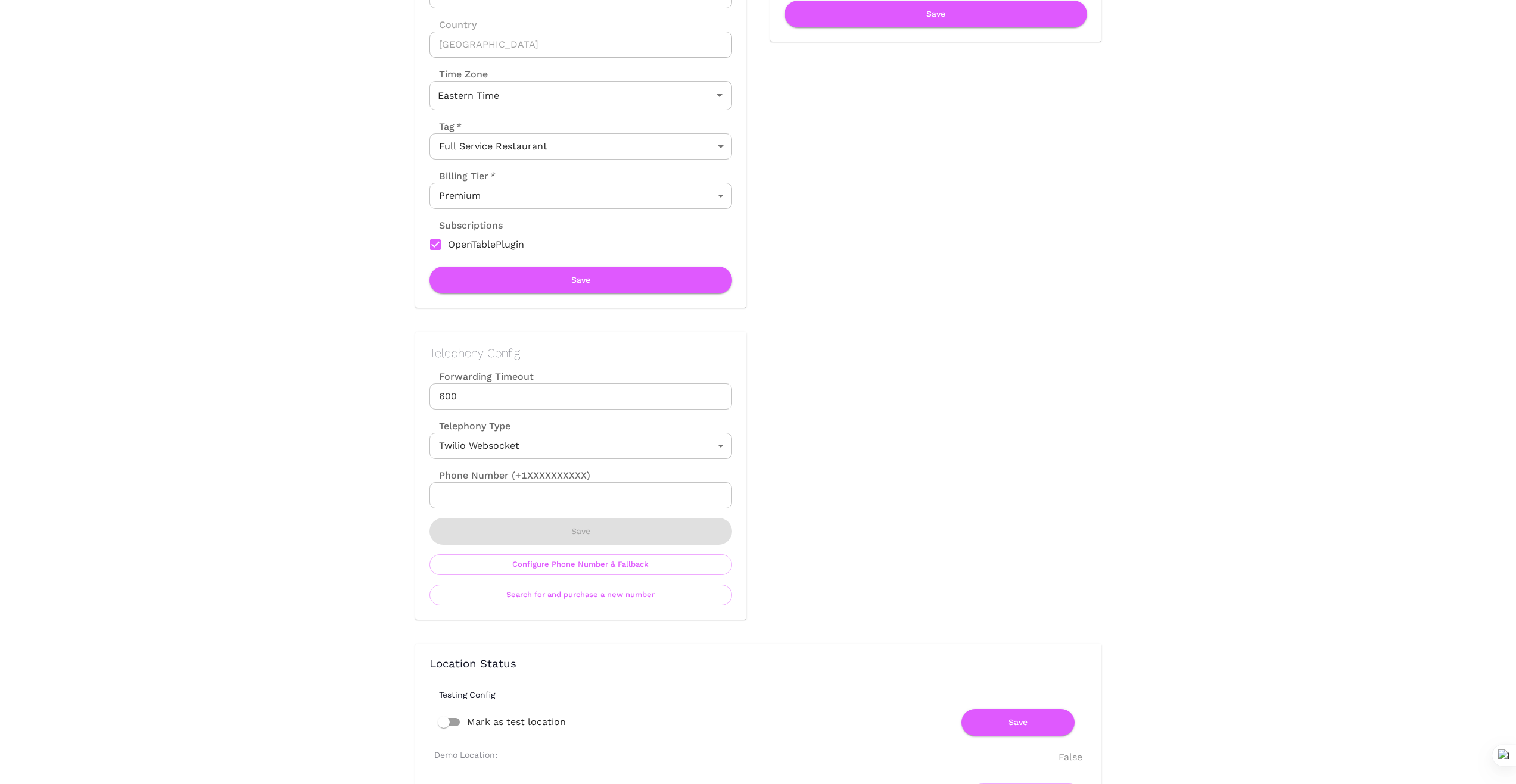
scroll to position [0, 0]
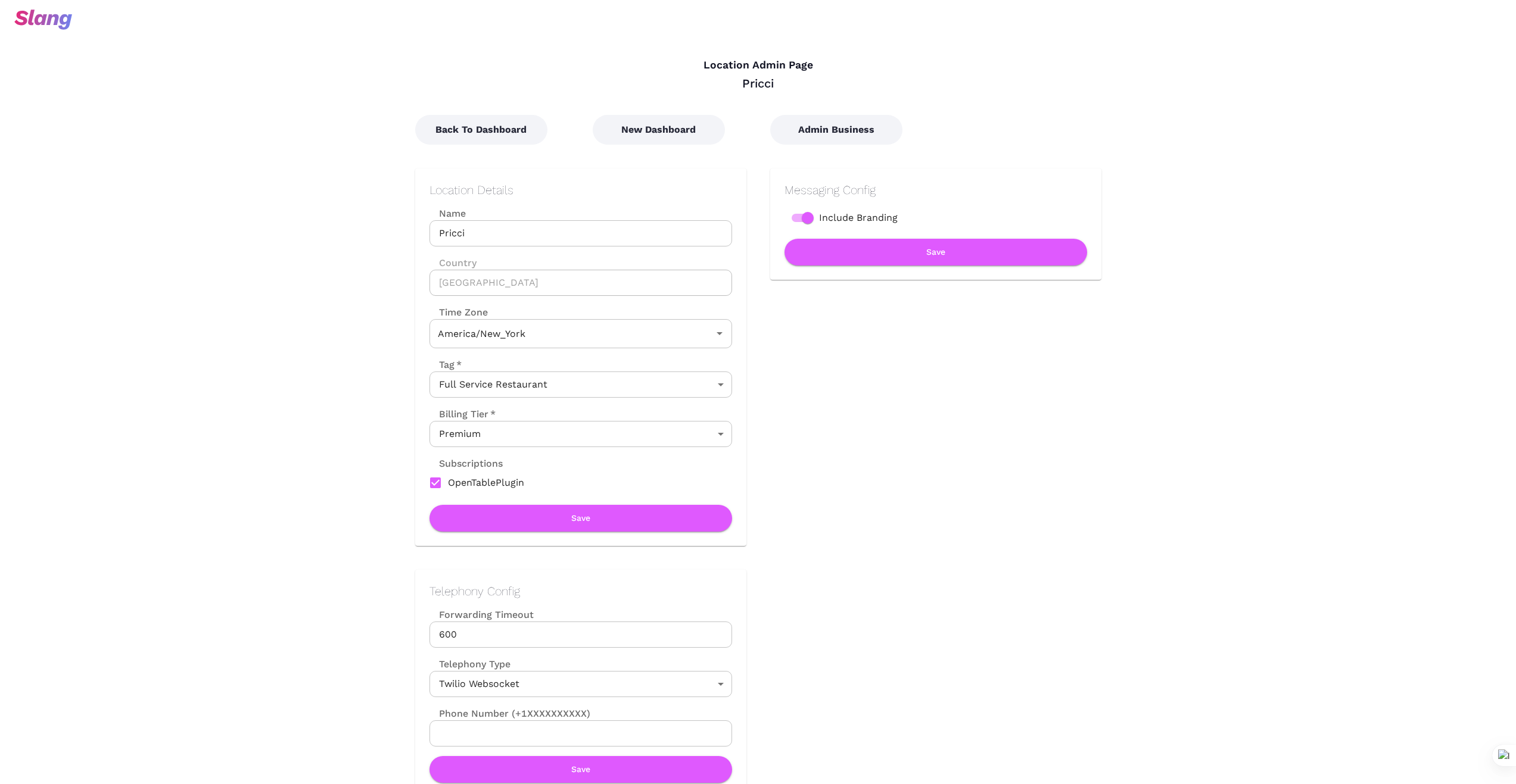
type input "Eastern Time"
click at [667, 136] on button "New Dashboard" at bounding box center [659, 130] width 132 height 30
type input "Eastern Time"
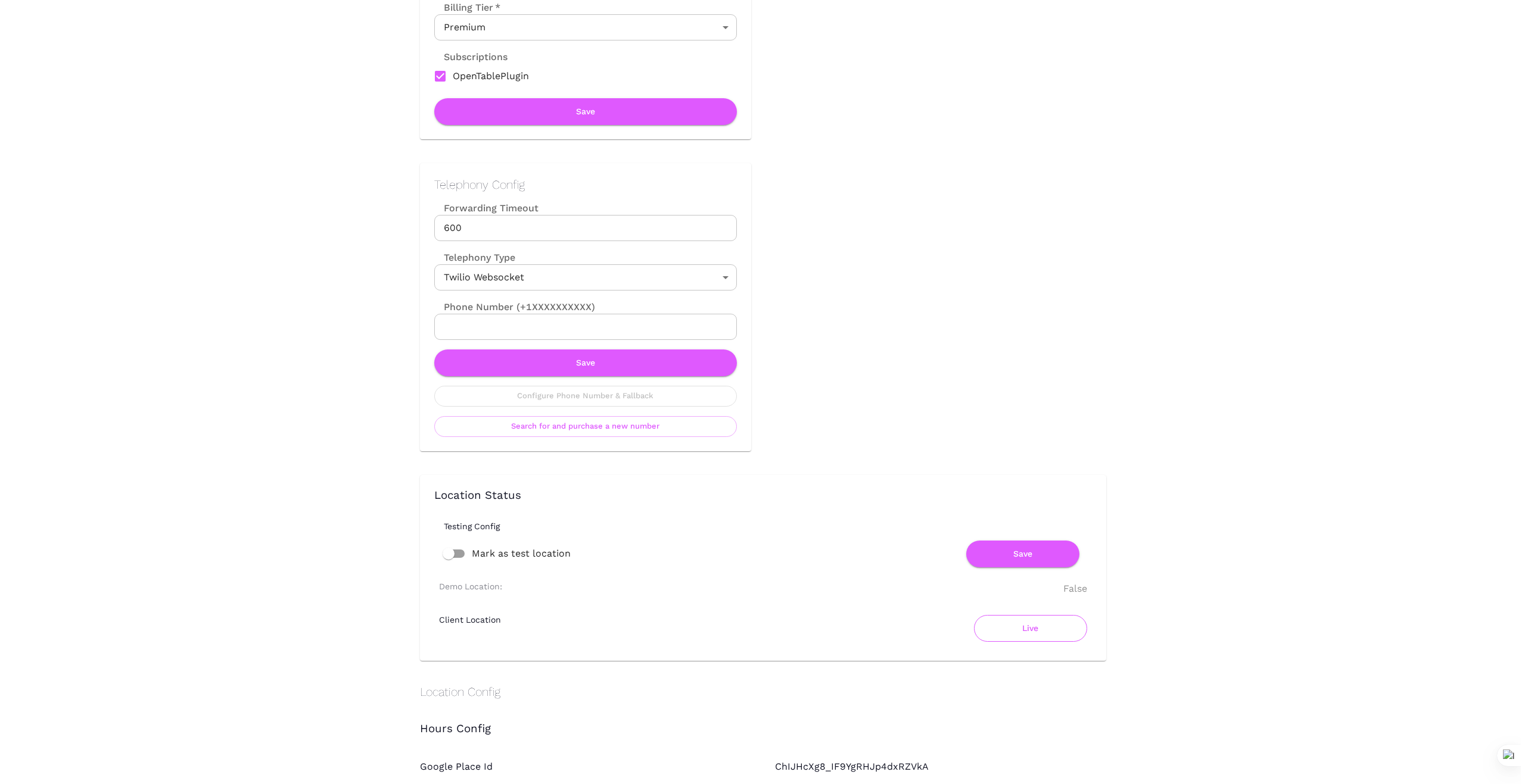
scroll to position [417, 0]
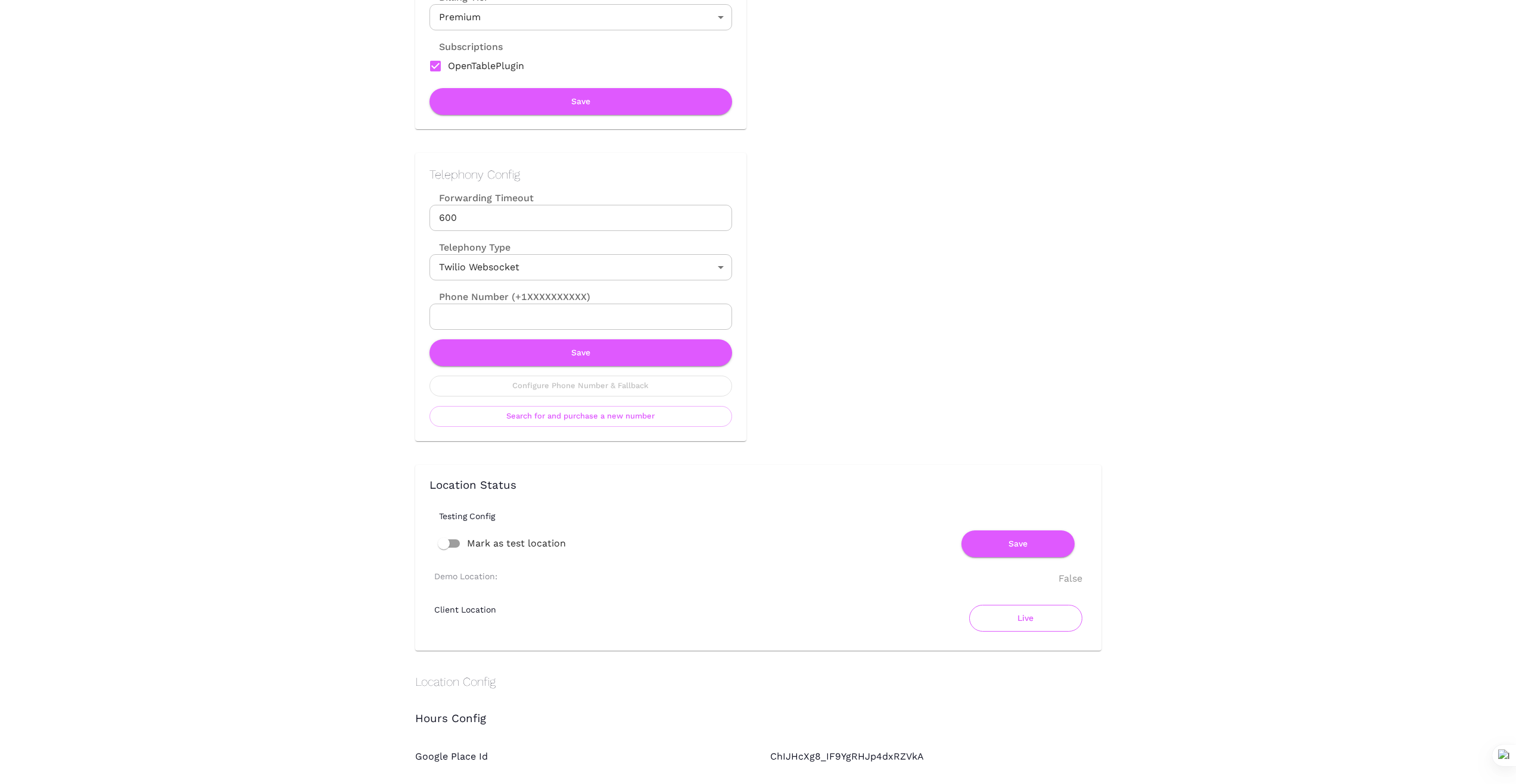
click at [1004, 624] on button "Live" at bounding box center [1025, 618] width 113 height 27
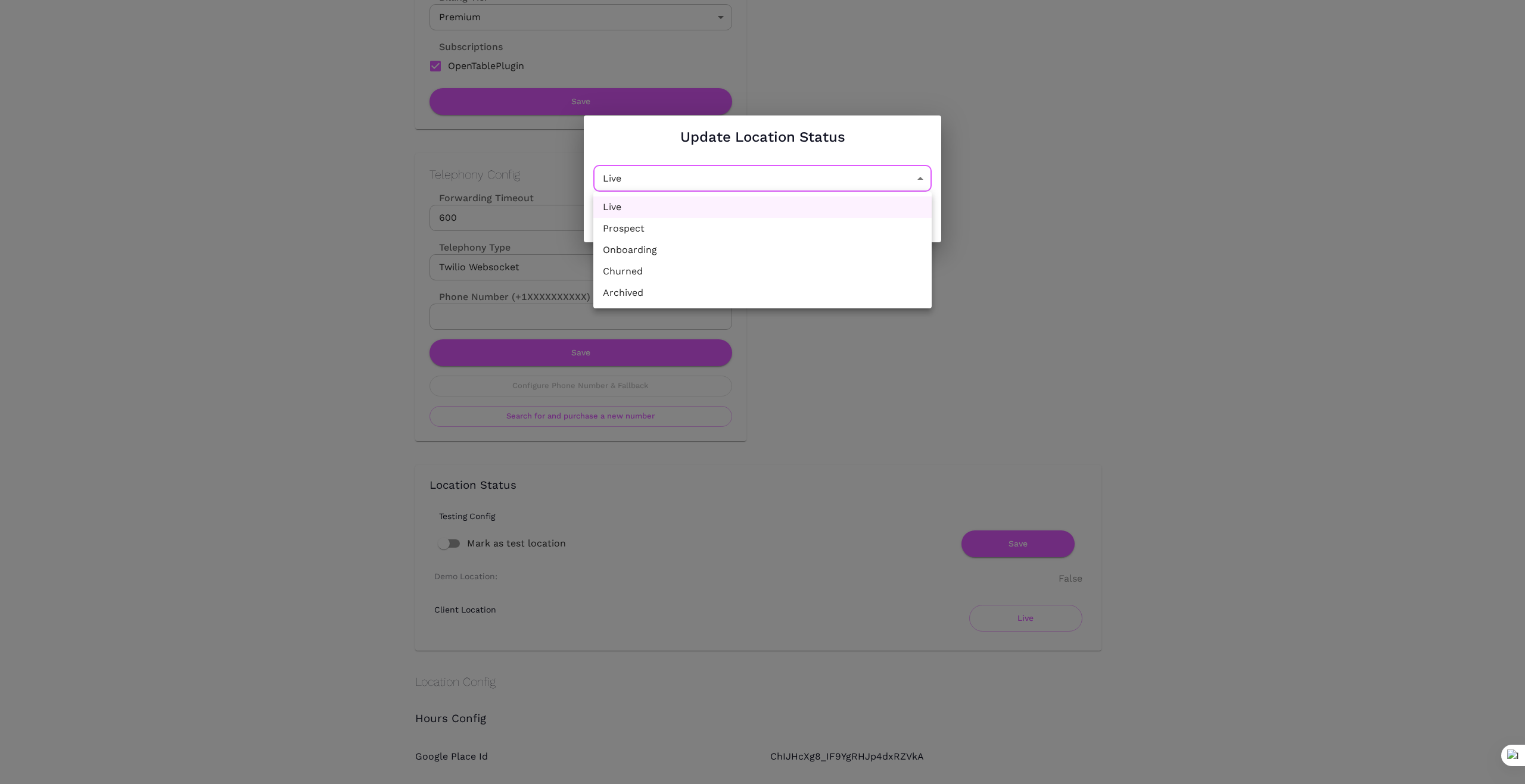
click at [807, 273] on li "Churned" at bounding box center [762, 272] width 338 height 22
type input "Churned"
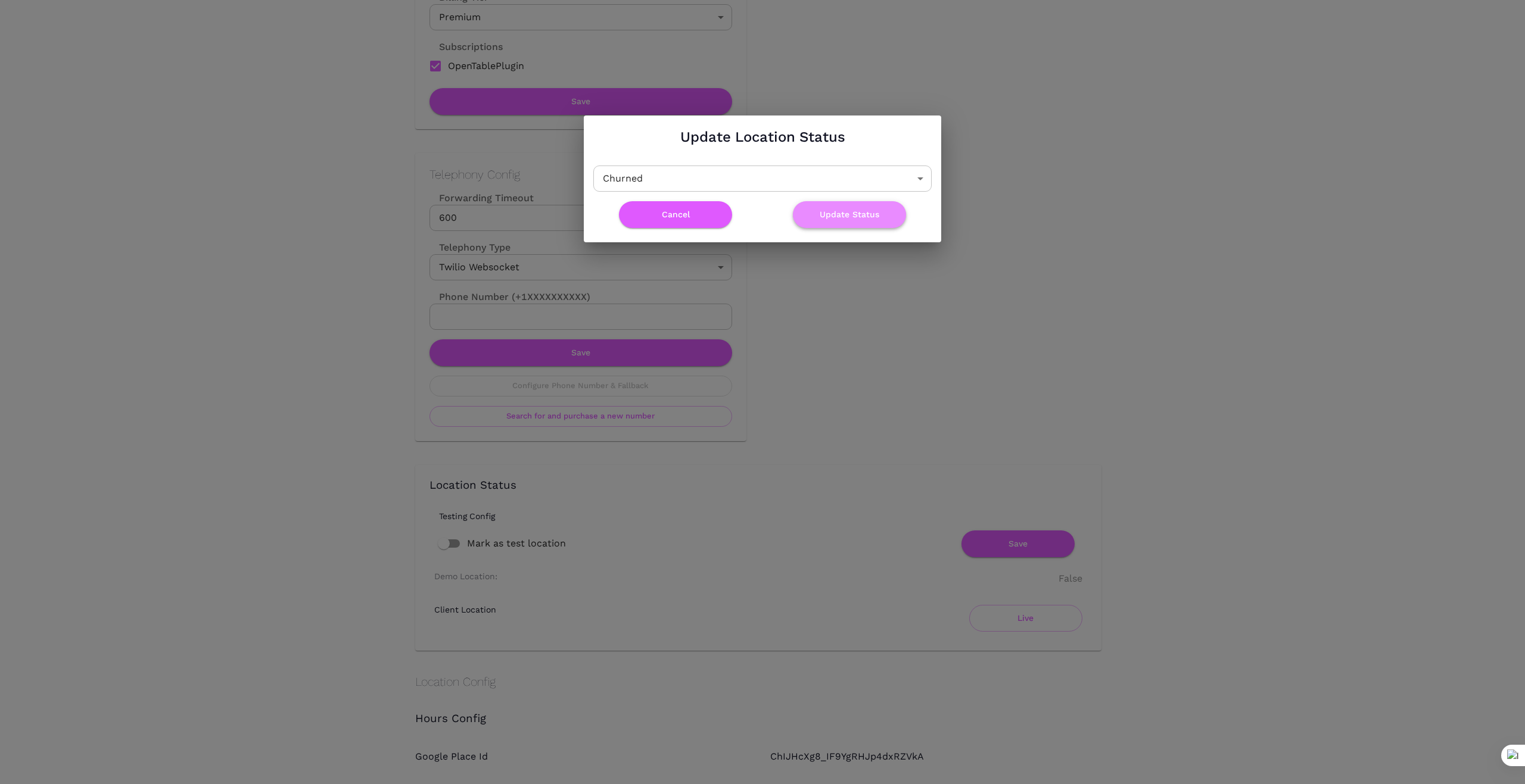
click at [874, 221] on button "Update Status" at bounding box center [849, 215] width 113 height 27
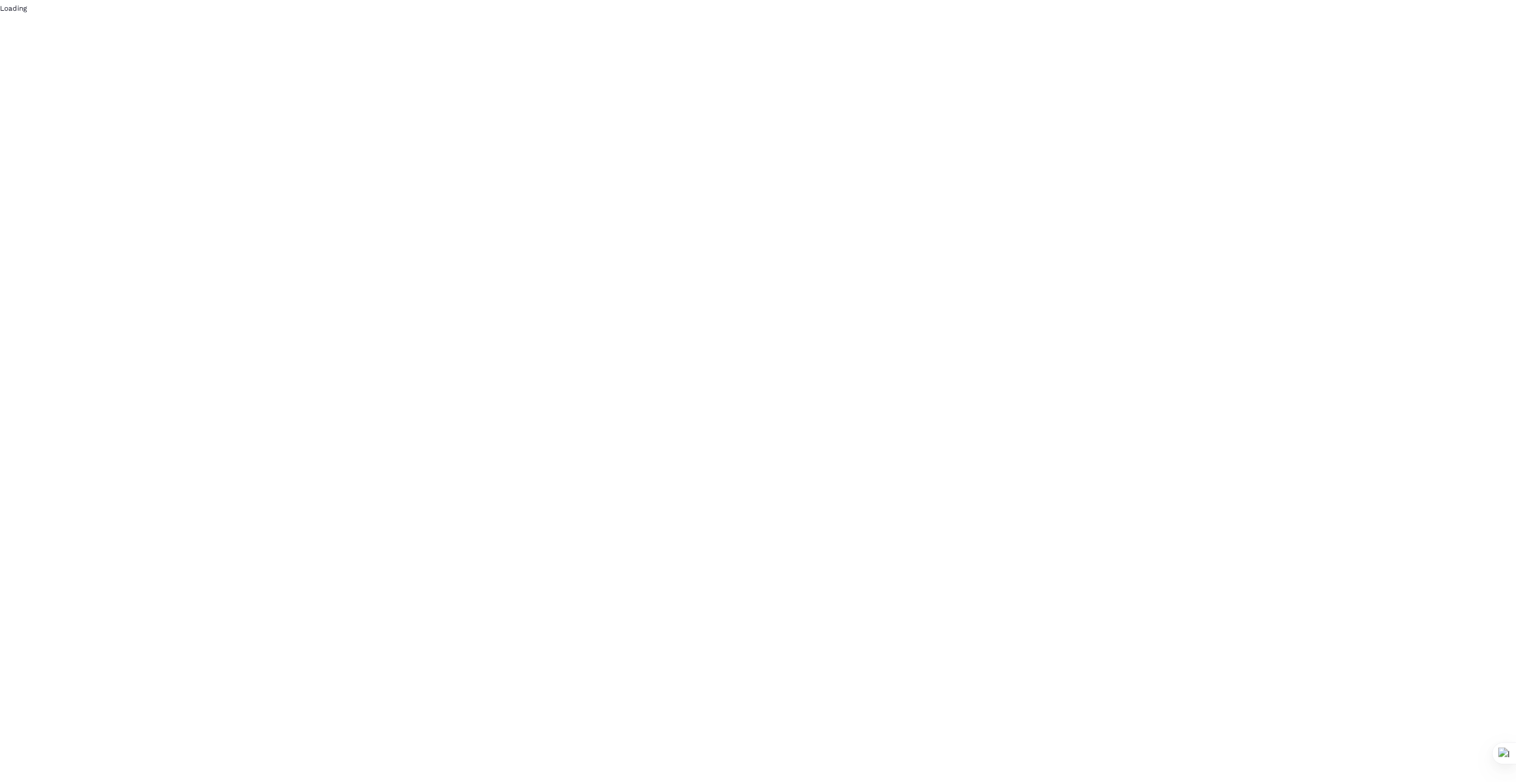
scroll to position [0, 0]
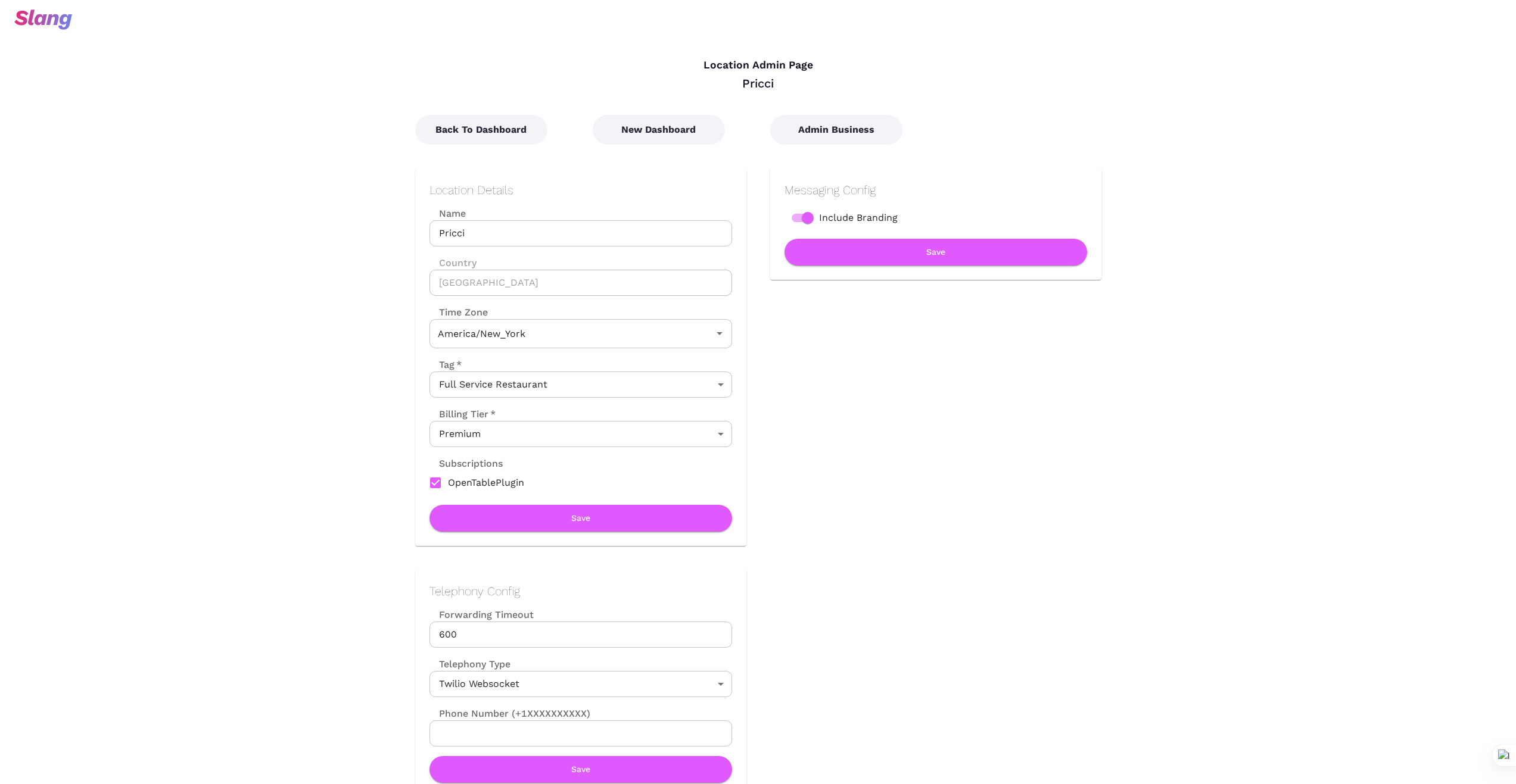
type input "Eastern Time"
click at [537, 131] on button "Back To Dashboard" at bounding box center [481, 130] width 132 height 30
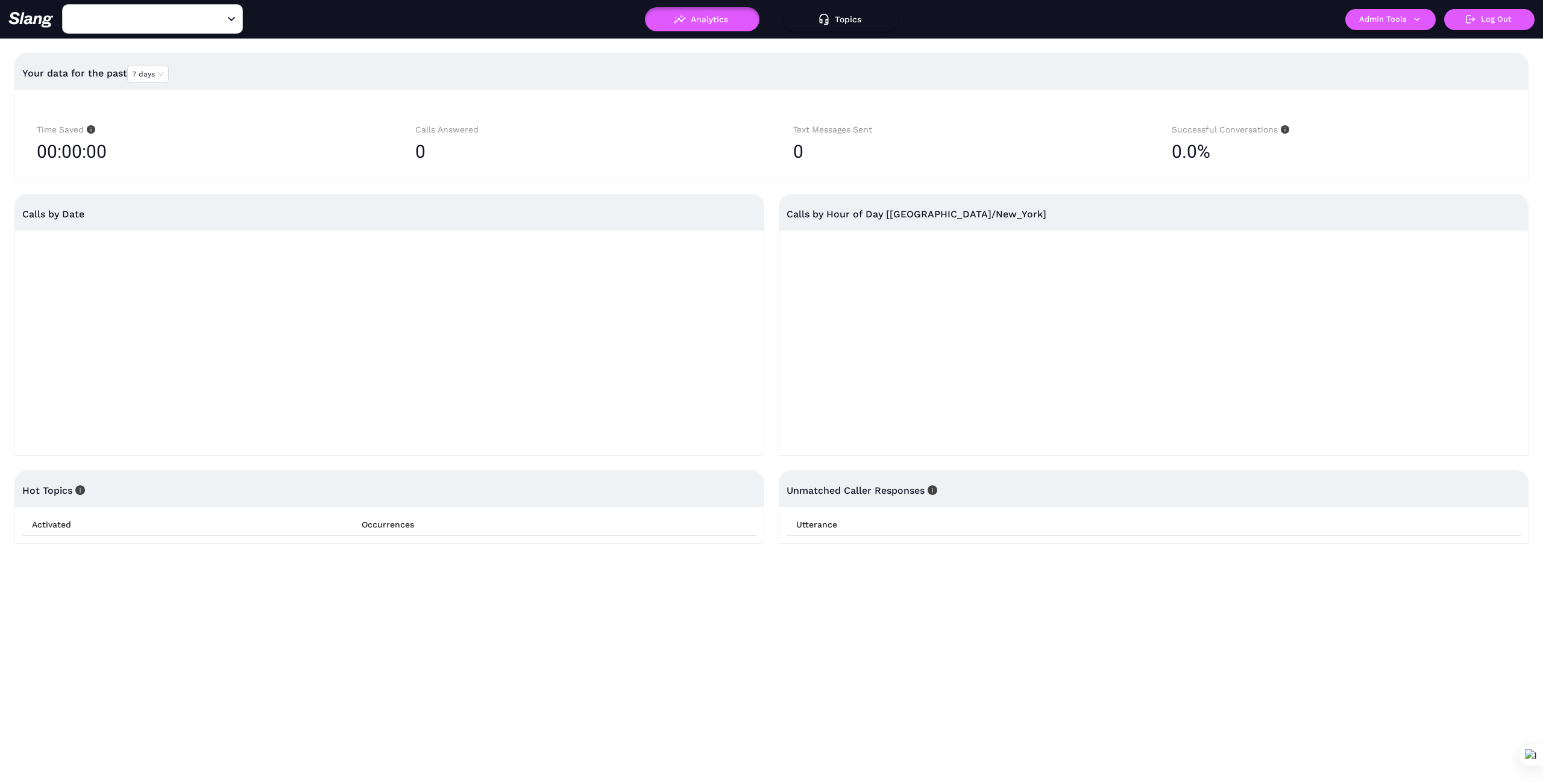
type input "Pricci"
click at [1366, 18] on button "Admin Tools" at bounding box center [1390, 19] width 91 height 21
click at [1397, 46] on link "Manage current business" at bounding box center [1414, 46] width 118 height 15
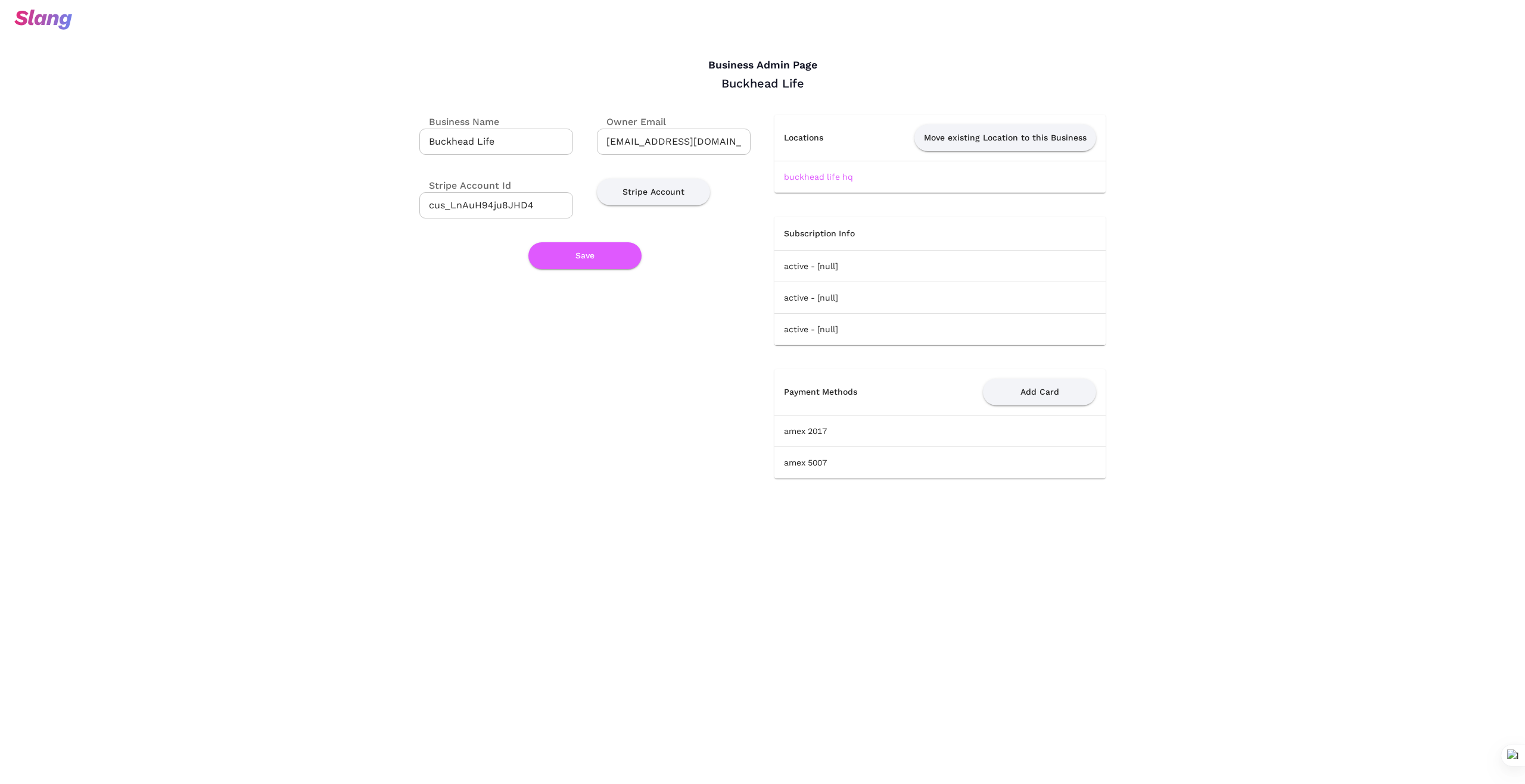
click at [840, 177] on link "buckhead life hq" at bounding box center [818, 177] width 69 height 10
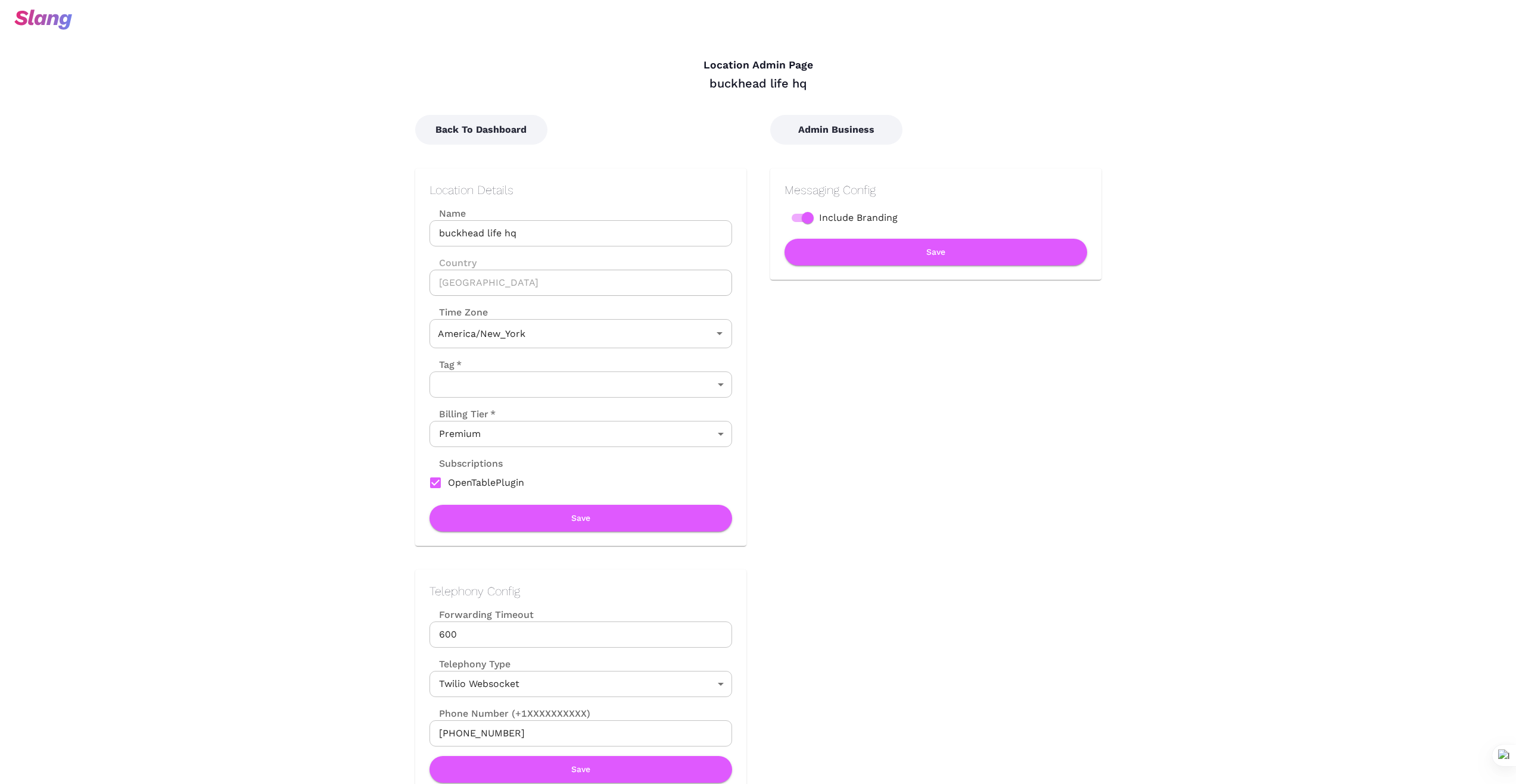
type input "Eastern Time"
drag, startPoint x: 549, startPoint y: 233, endPoint x: 409, endPoint y: 234, distance: 140.0
click at [409, 234] on div "Location Details Name buckhead life hq Name Country [GEOGRAPHIC_DATA] Country T…" at bounding box center [569, 345] width 355 height 402
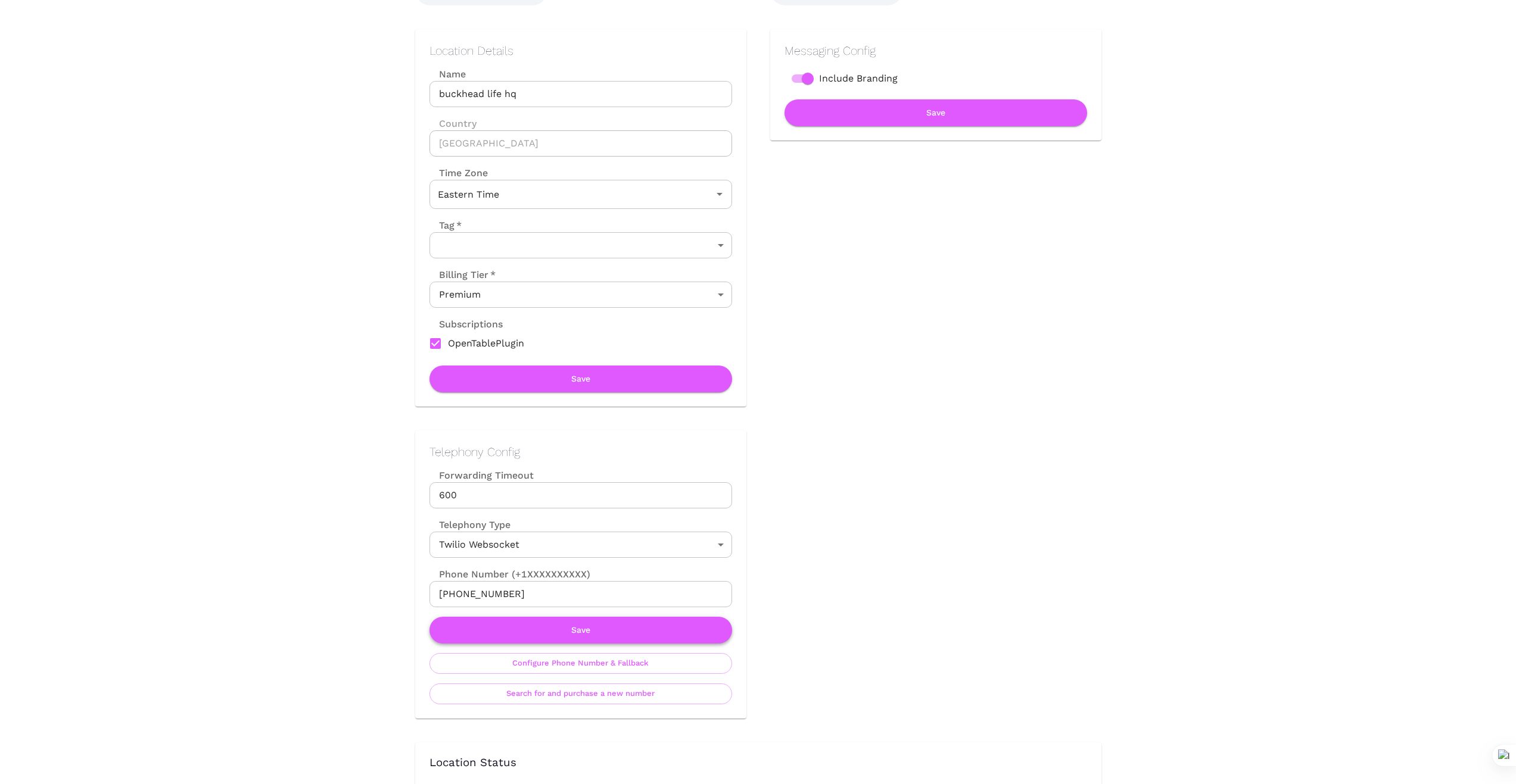
scroll to position [159, 0]
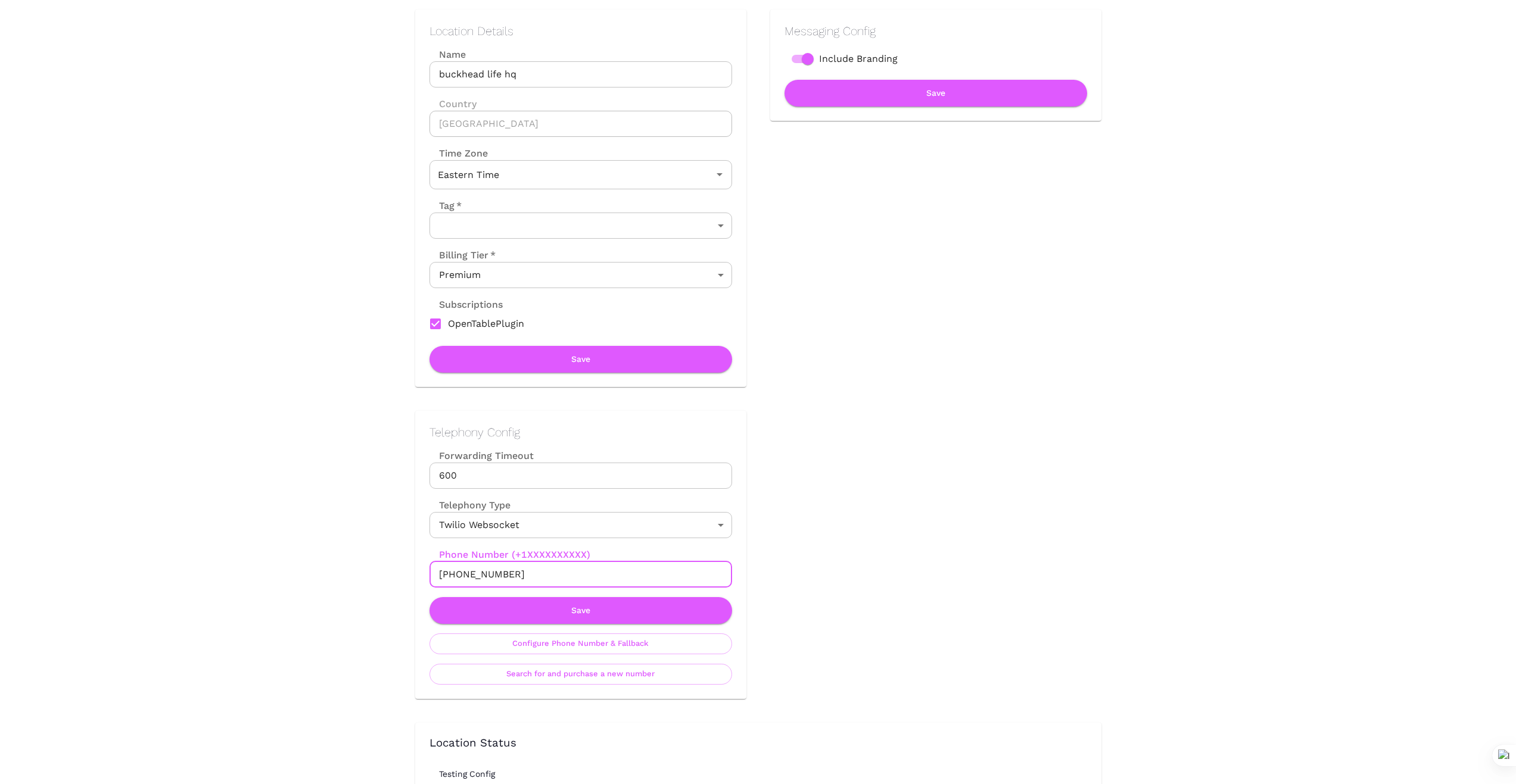
drag, startPoint x: 520, startPoint y: 576, endPoint x: 377, endPoint y: 563, distance: 143.6
drag, startPoint x: 361, startPoint y: 580, endPoint x: 475, endPoint y: 573, distance: 114.2
drag, startPoint x: 518, startPoint y: 572, endPoint x: 364, endPoint y: 572, distance: 154.0
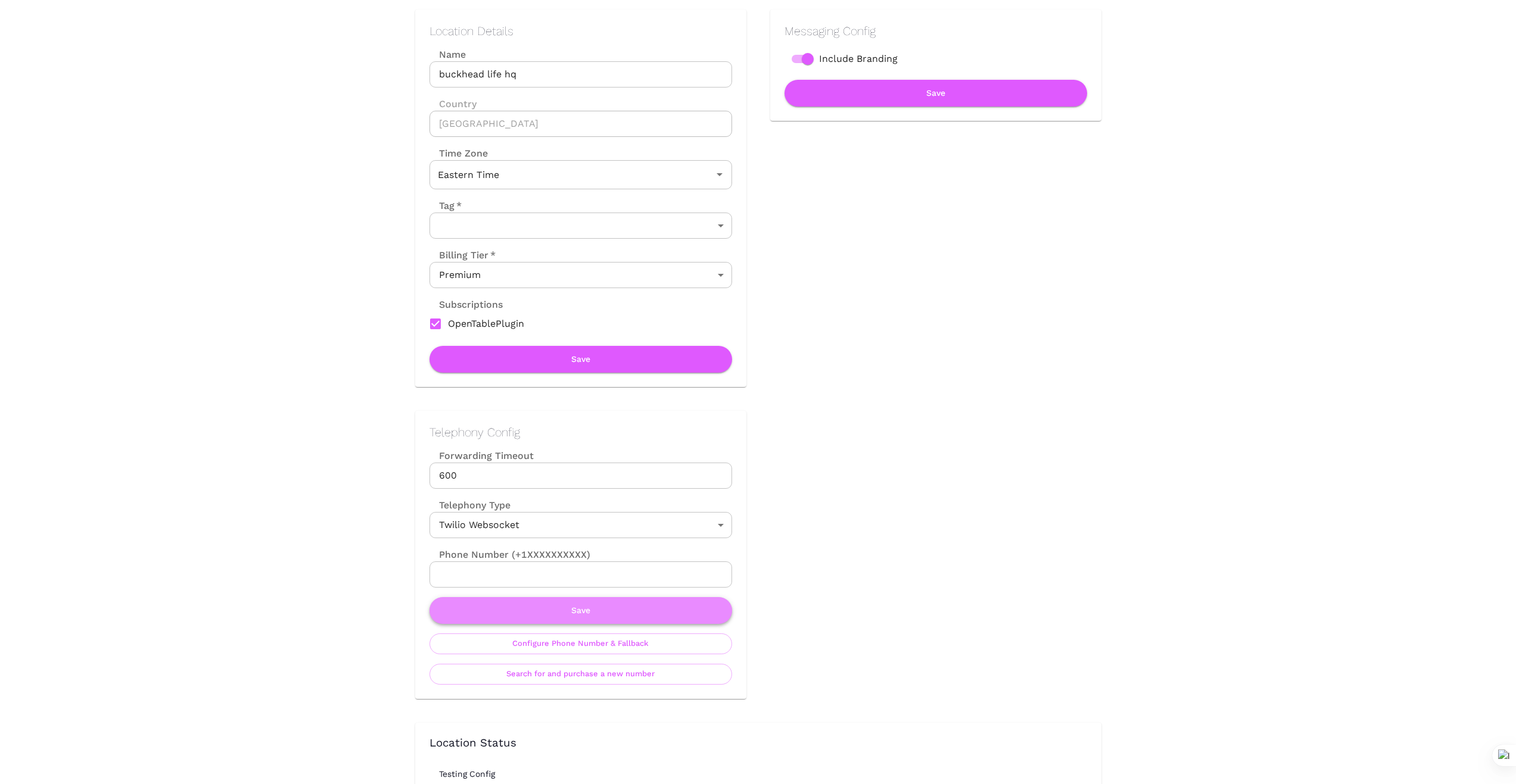
click at [577, 610] on button "Save" at bounding box center [581, 611] width 303 height 27
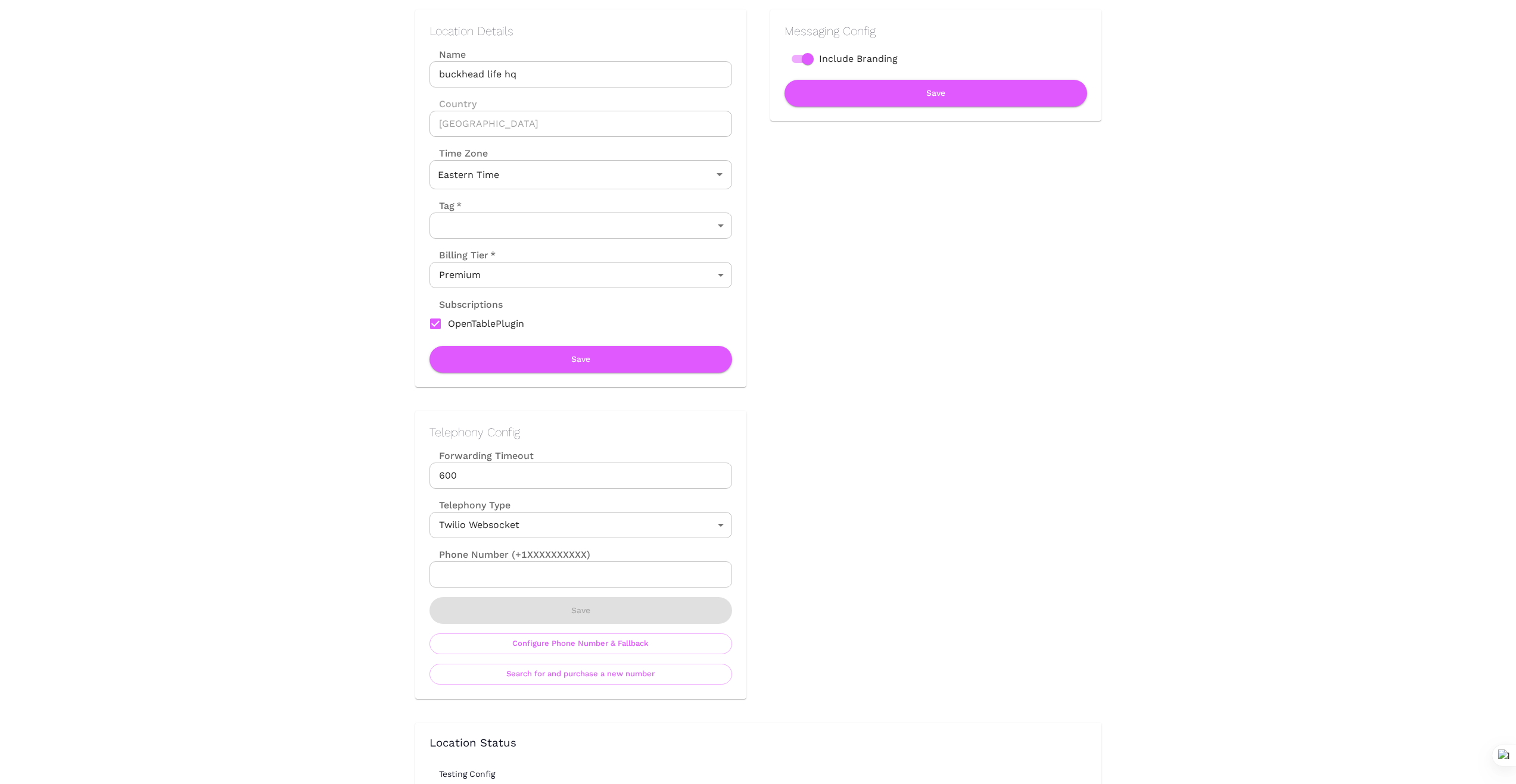
scroll to position [0, 0]
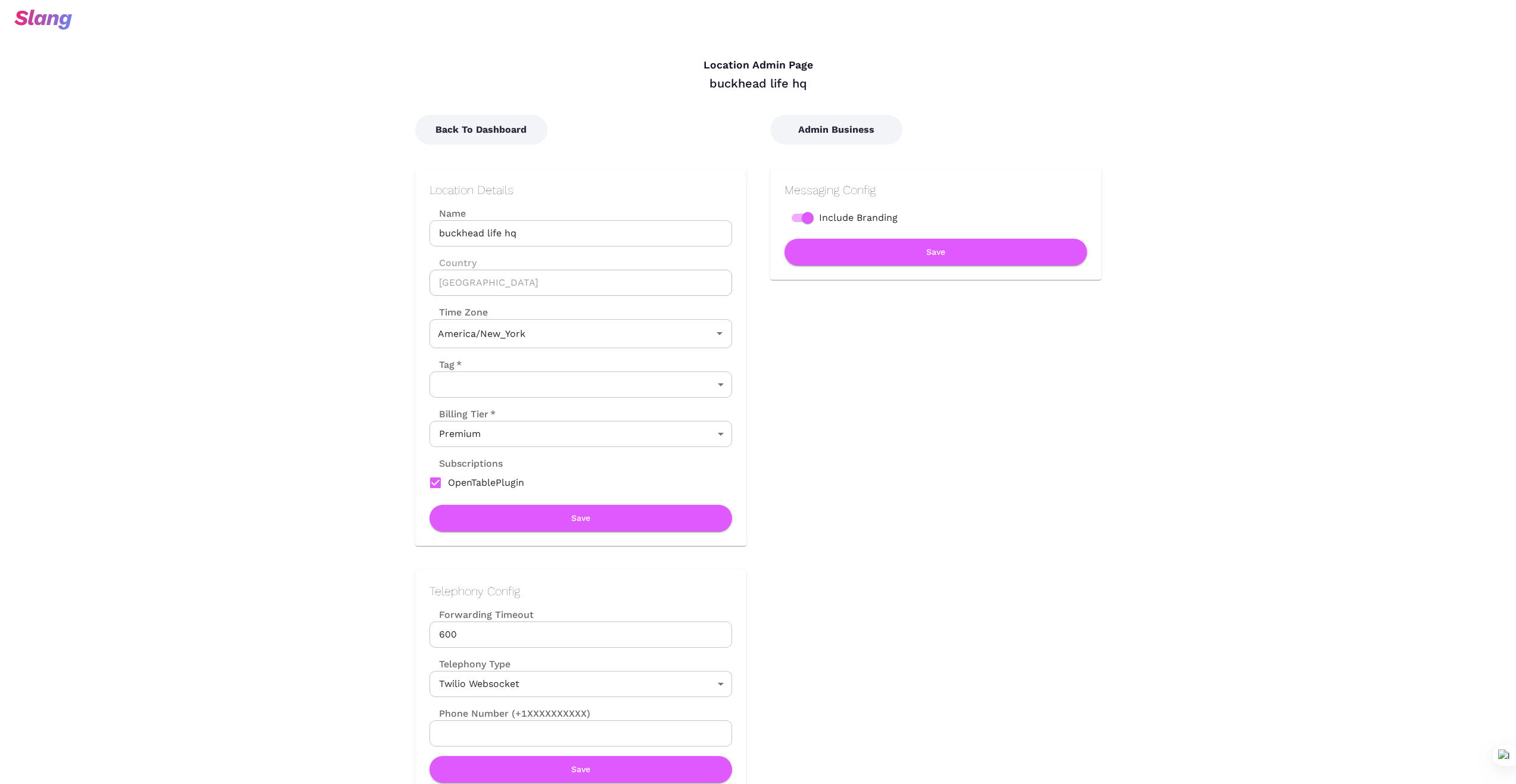
type input "Eastern Time"
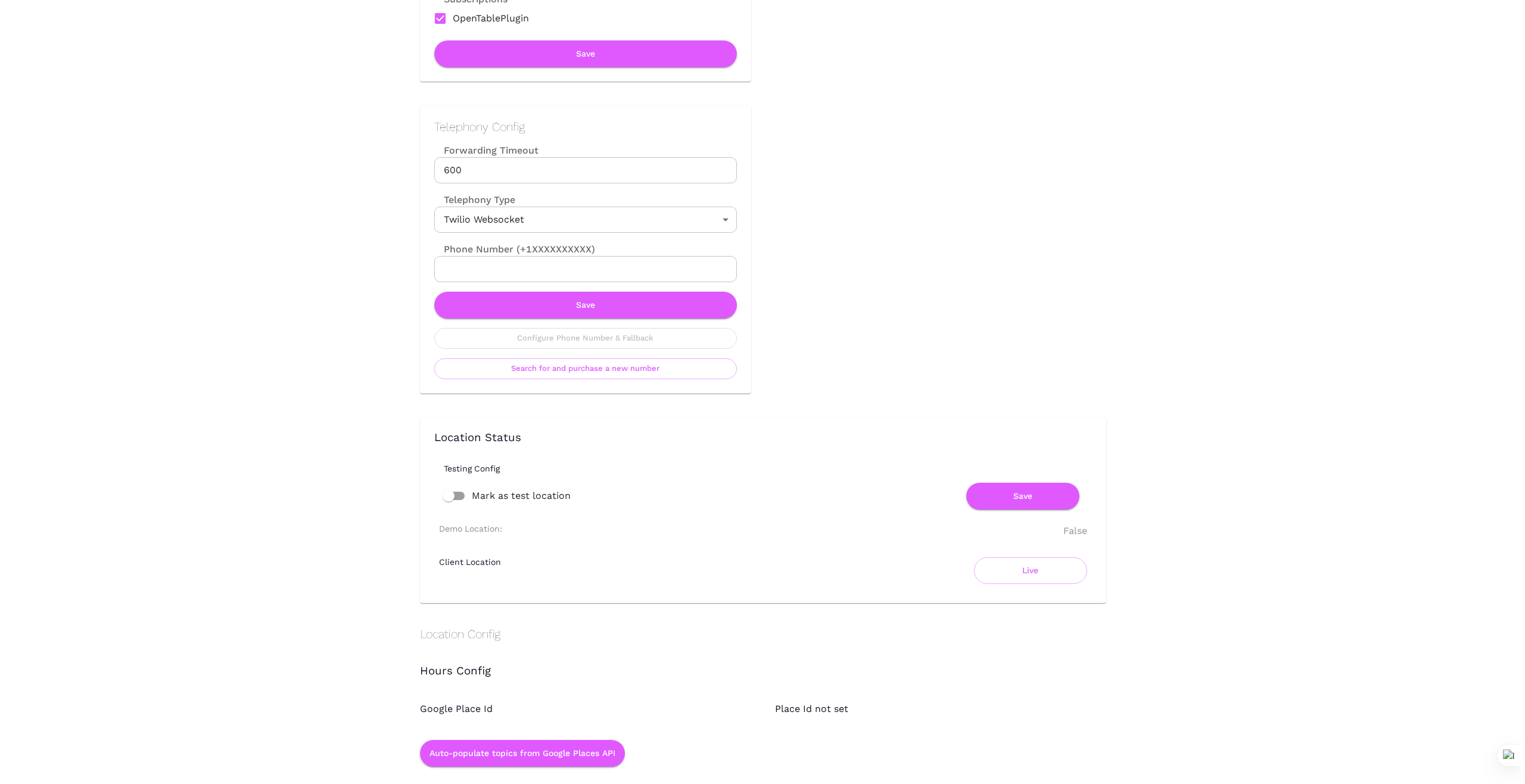
scroll to position [477, 0]
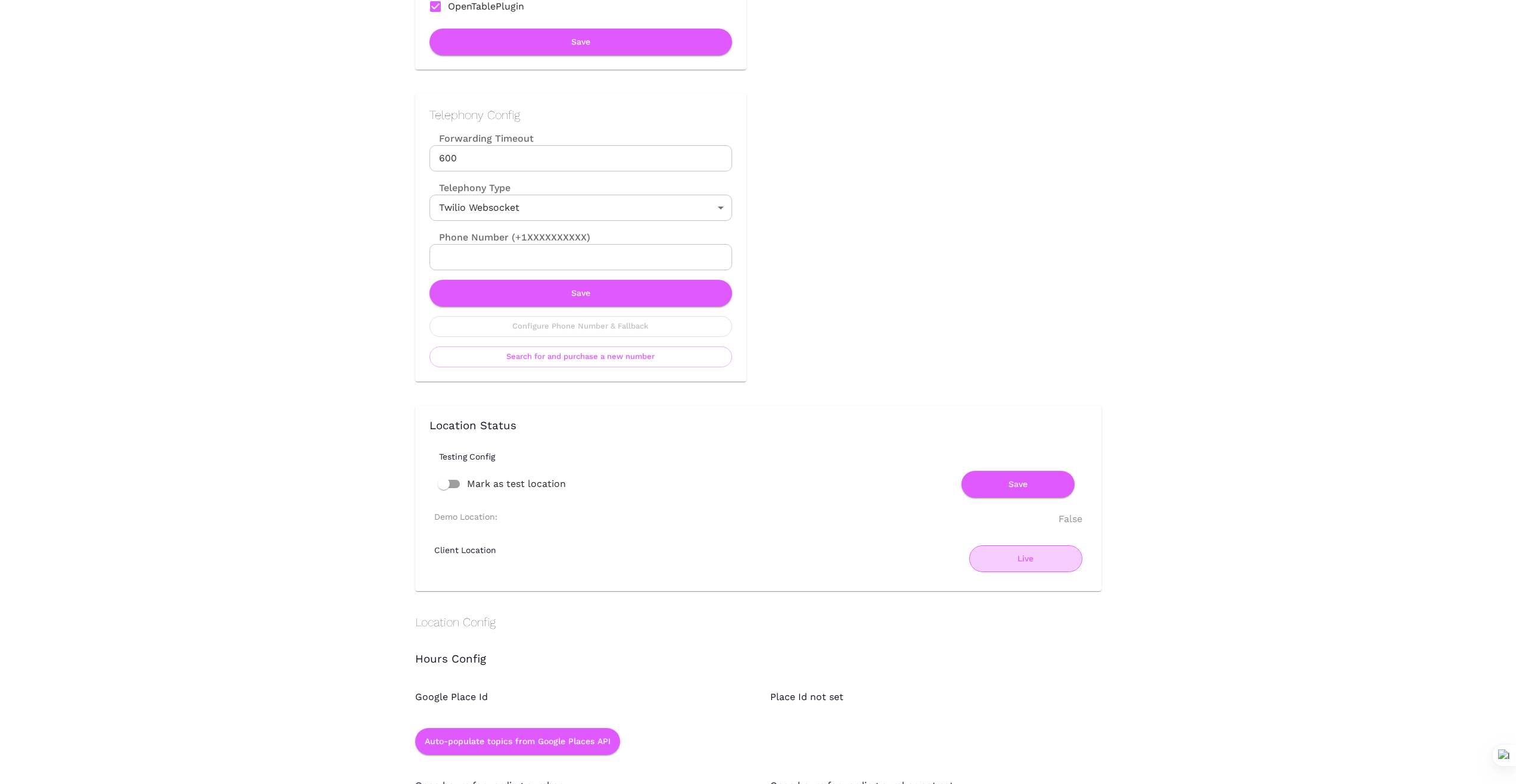
click at [1016, 566] on button "Live" at bounding box center [1025, 559] width 113 height 27
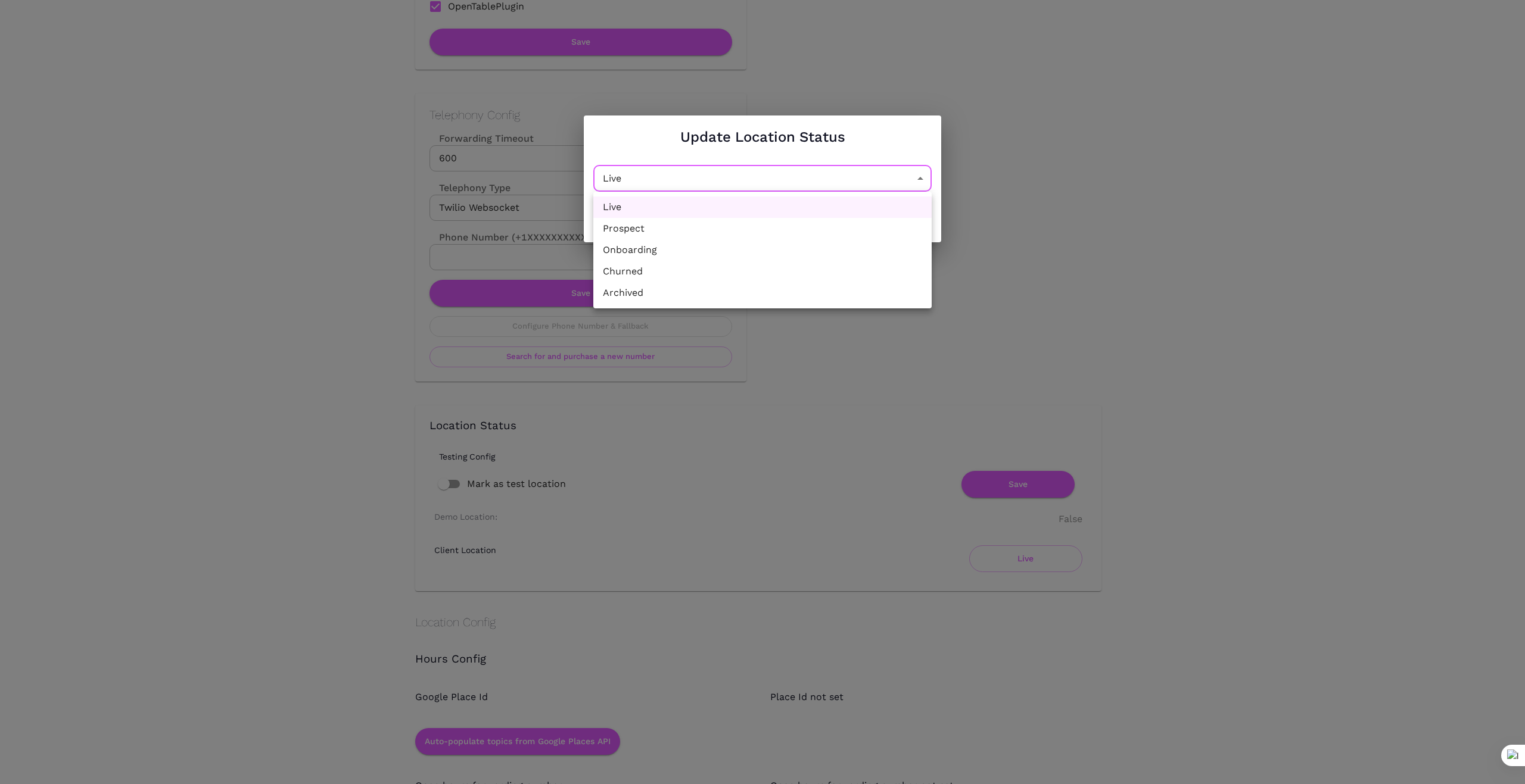
click at [830, 280] on li "Churned" at bounding box center [762, 272] width 338 height 22
type input "Churned"
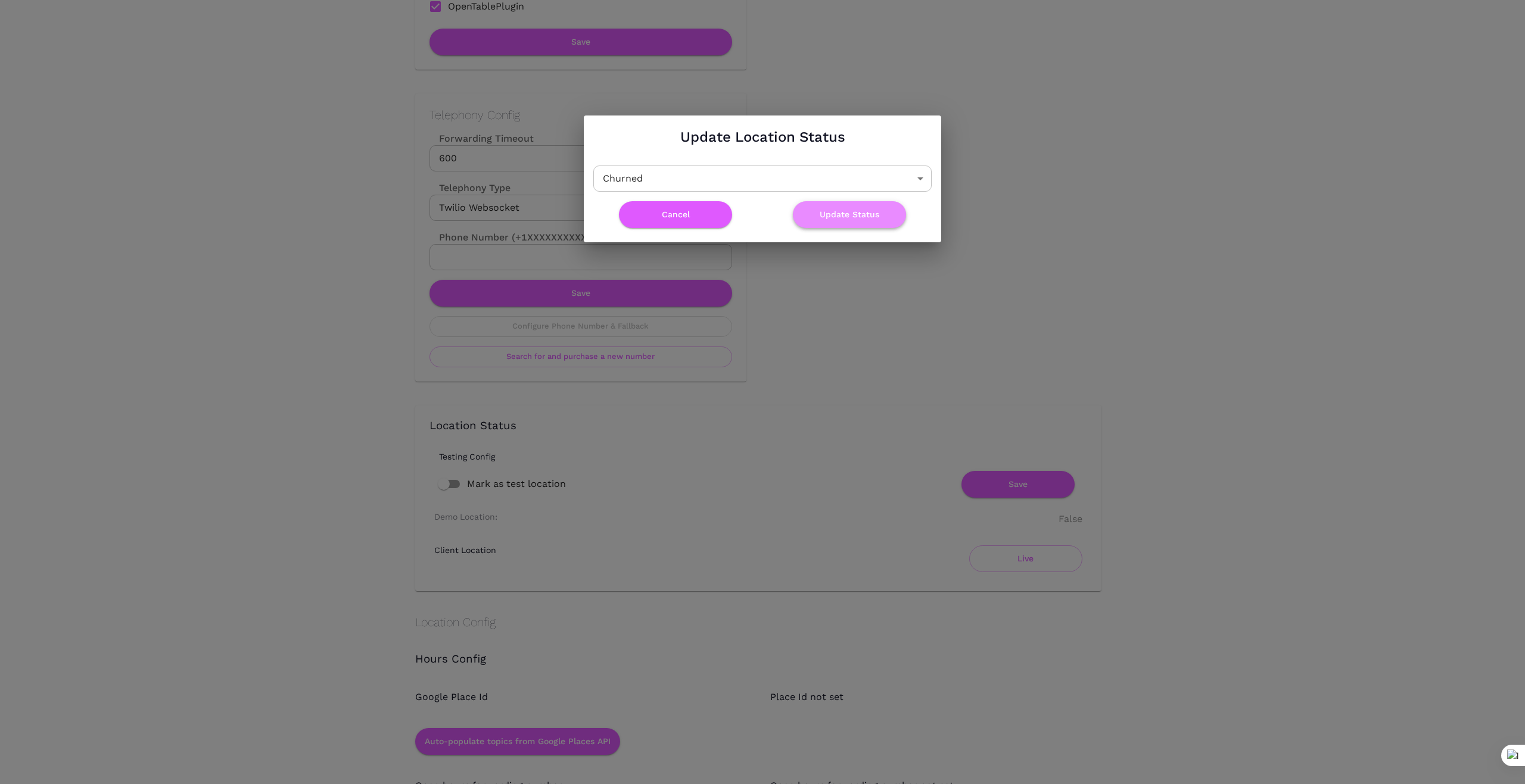
click at [864, 214] on button "Update Status" at bounding box center [849, 215] width 113 height 27
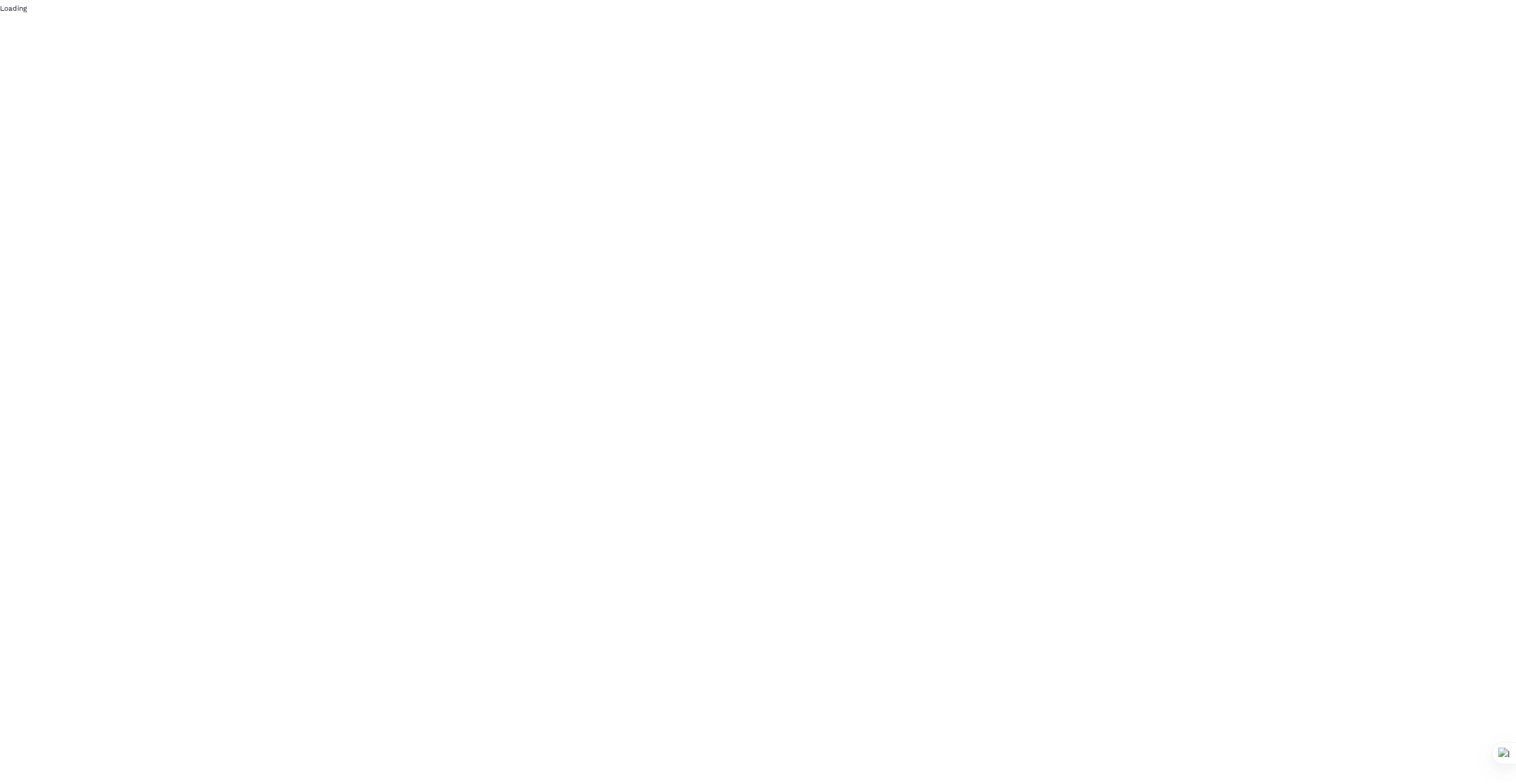
scroll to position [0, 0]
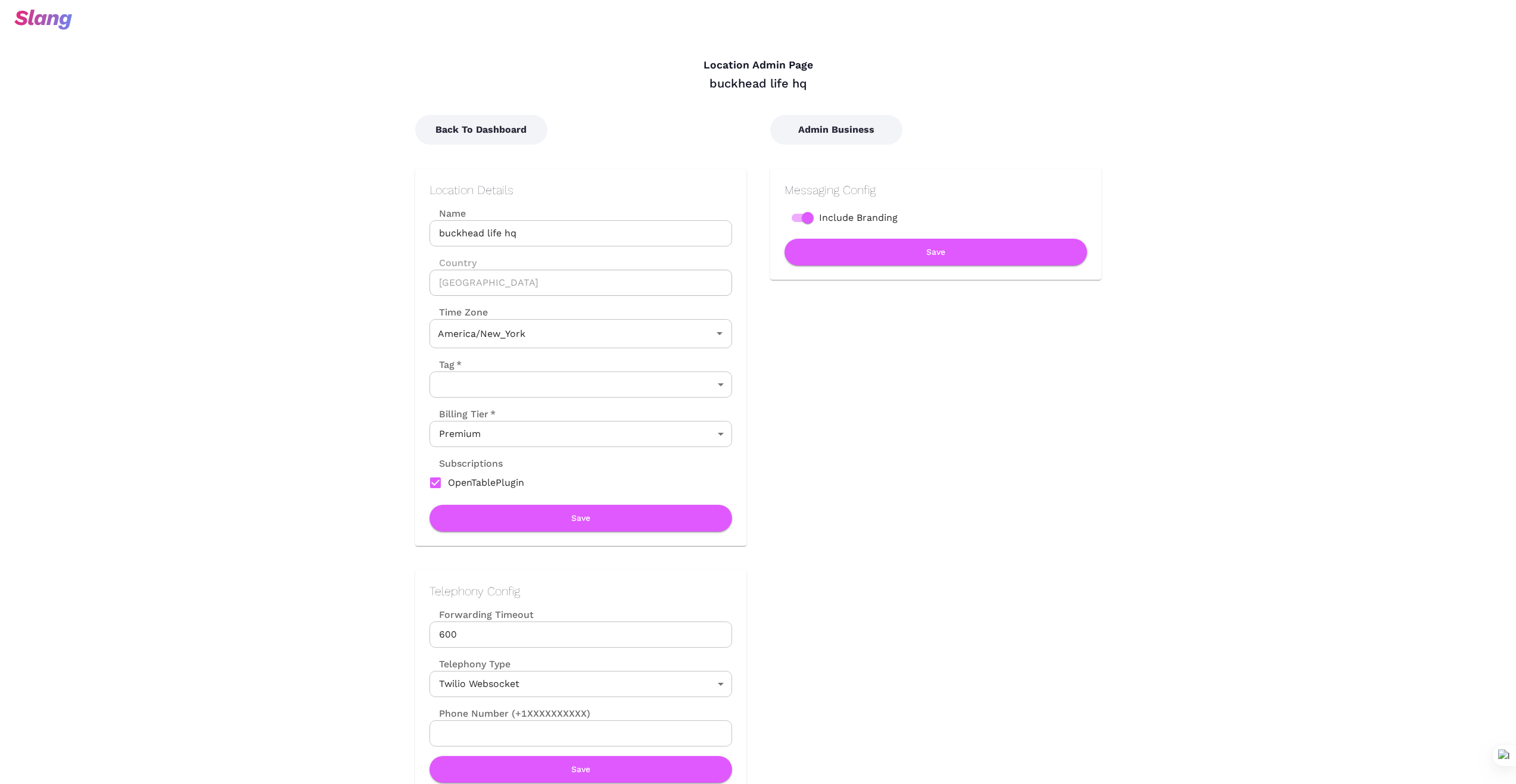
type input "Eastern Time"
click at [515, 134] on button "Back To Dashboard" at bounding box center [481, 130] width 132 height 30
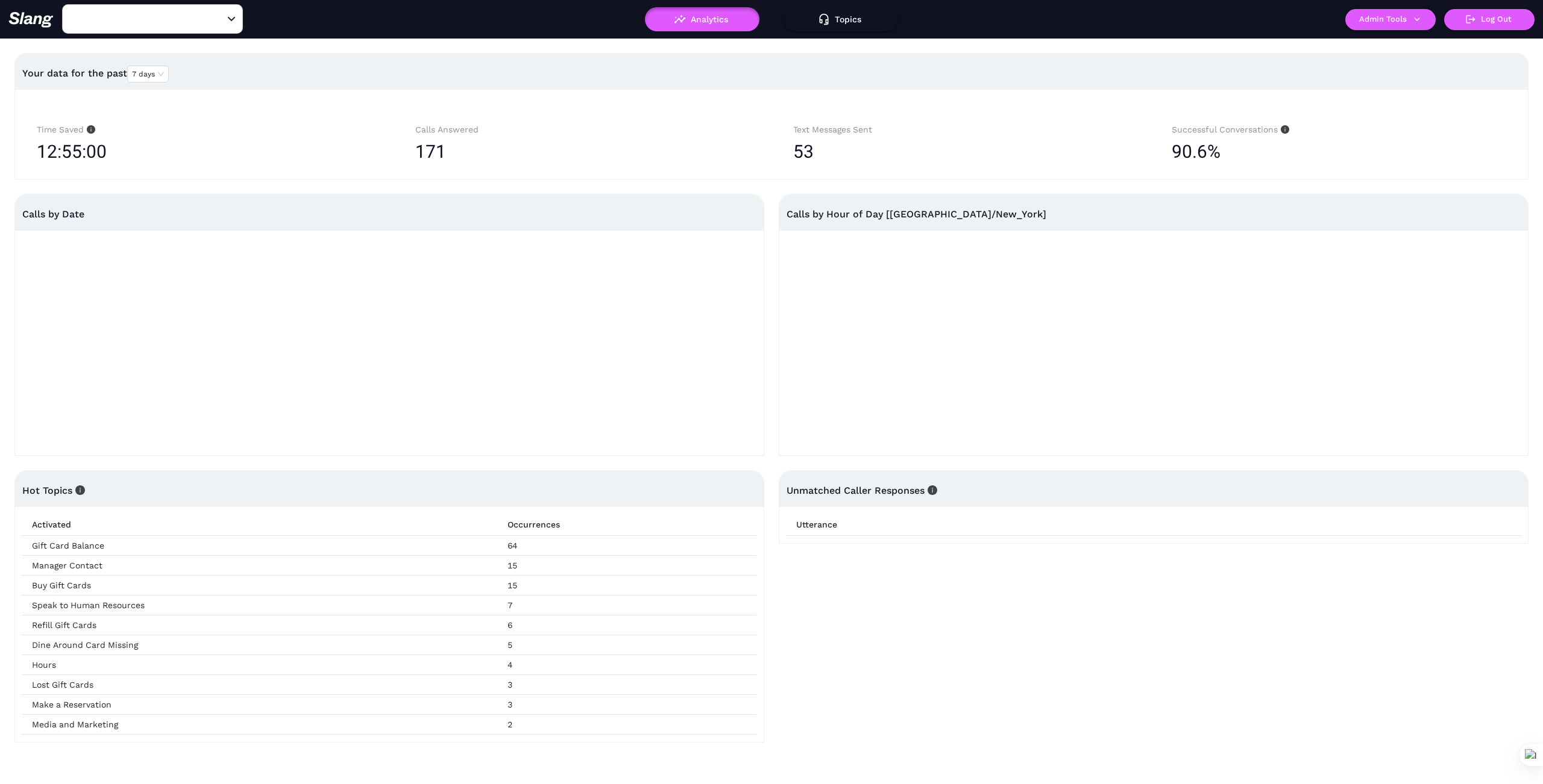
type input "buckhead life hq"
click at [1411, 22] on icon "button" at bounding box center [1416, 19] width 11 height 11
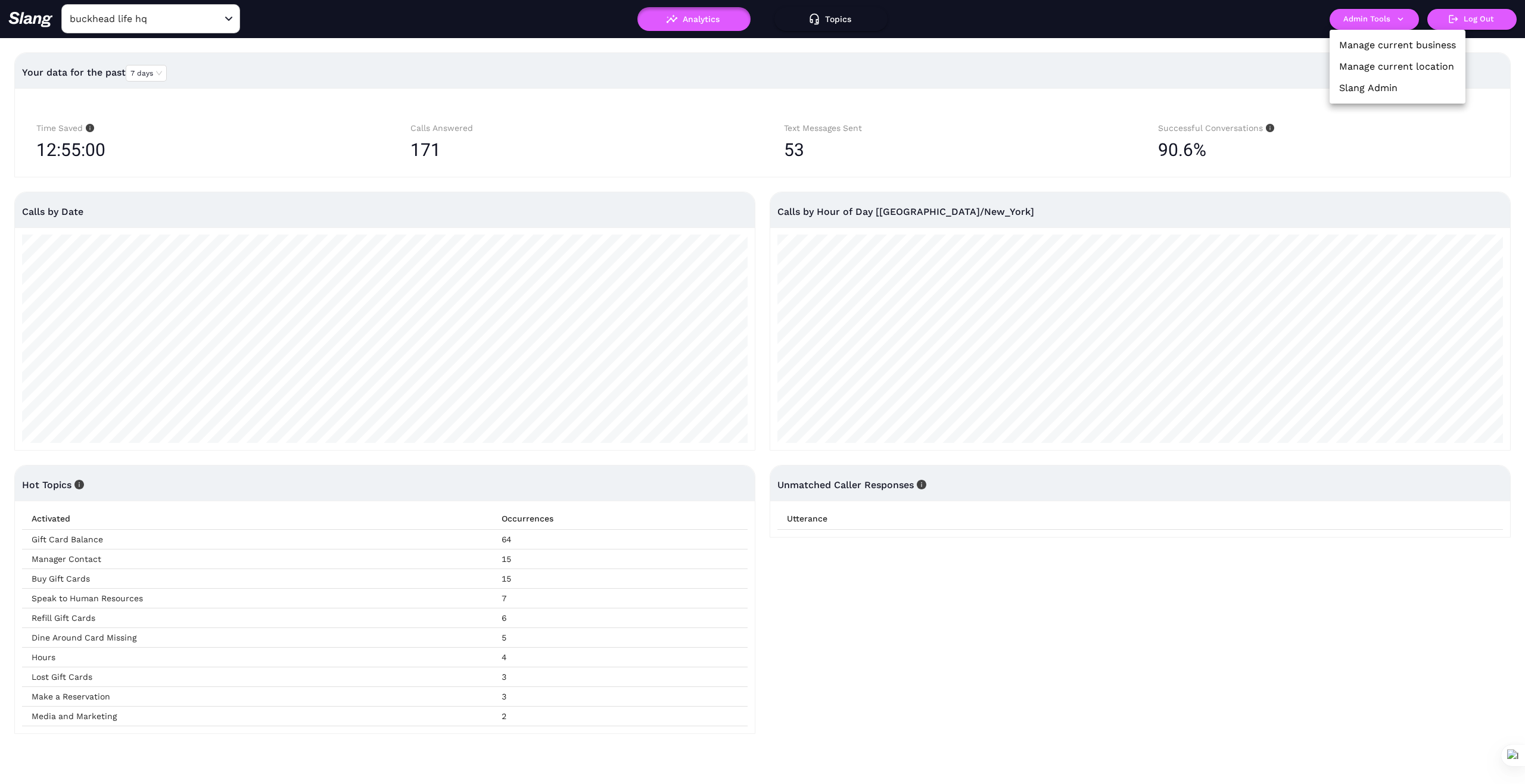
click at [1375, 40] on link "Manage current business" at bounding box center [1397, 45] width 117 height 15
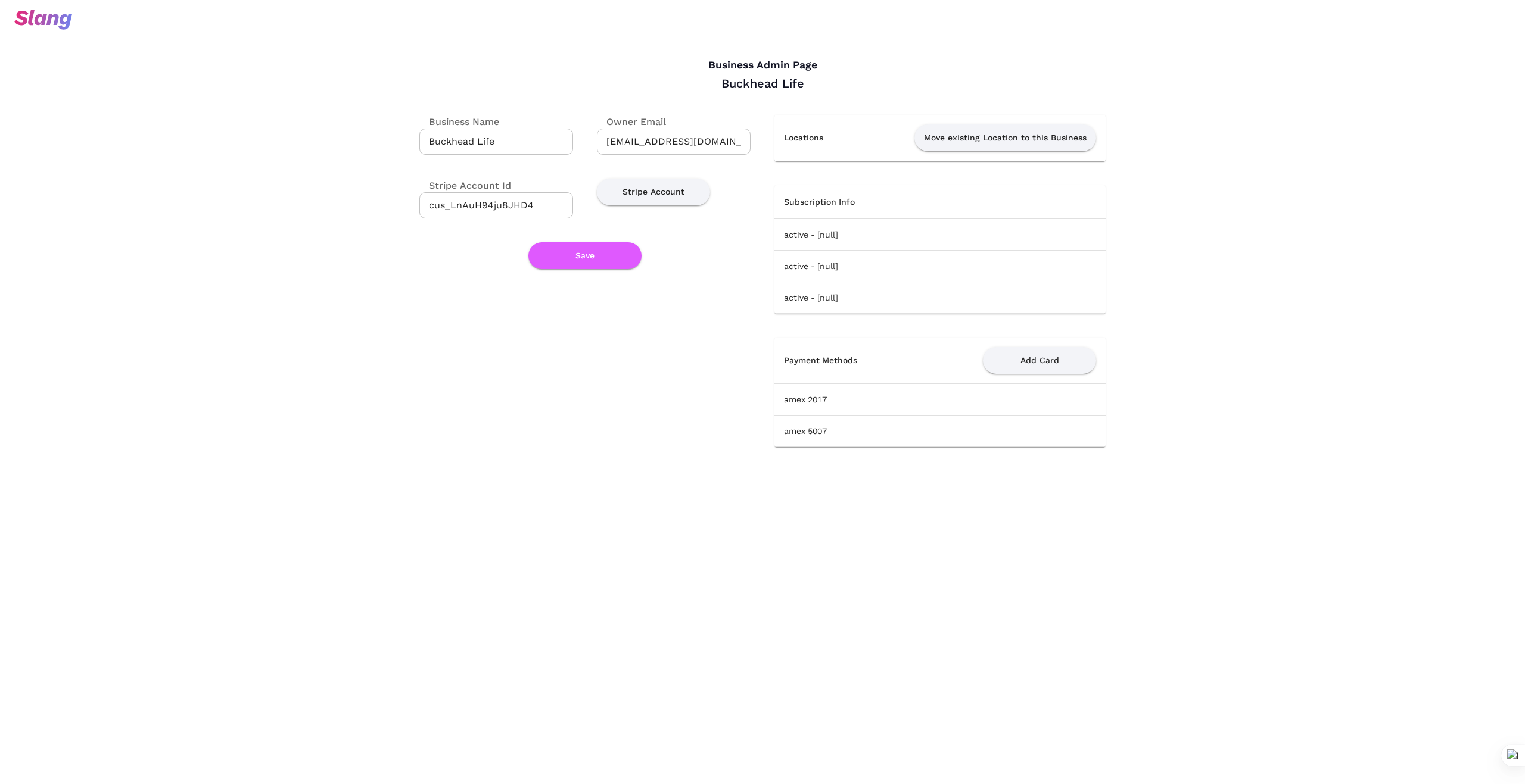
click at [1341, 174] on div "Business Admin Page Buckhead Life Business Name Buckhead Life ​ Owner Email [EM…" at bounding box center [762, 236] width 1525 height 471
